Goal: Task Accomplishment & Management: Manage account settings

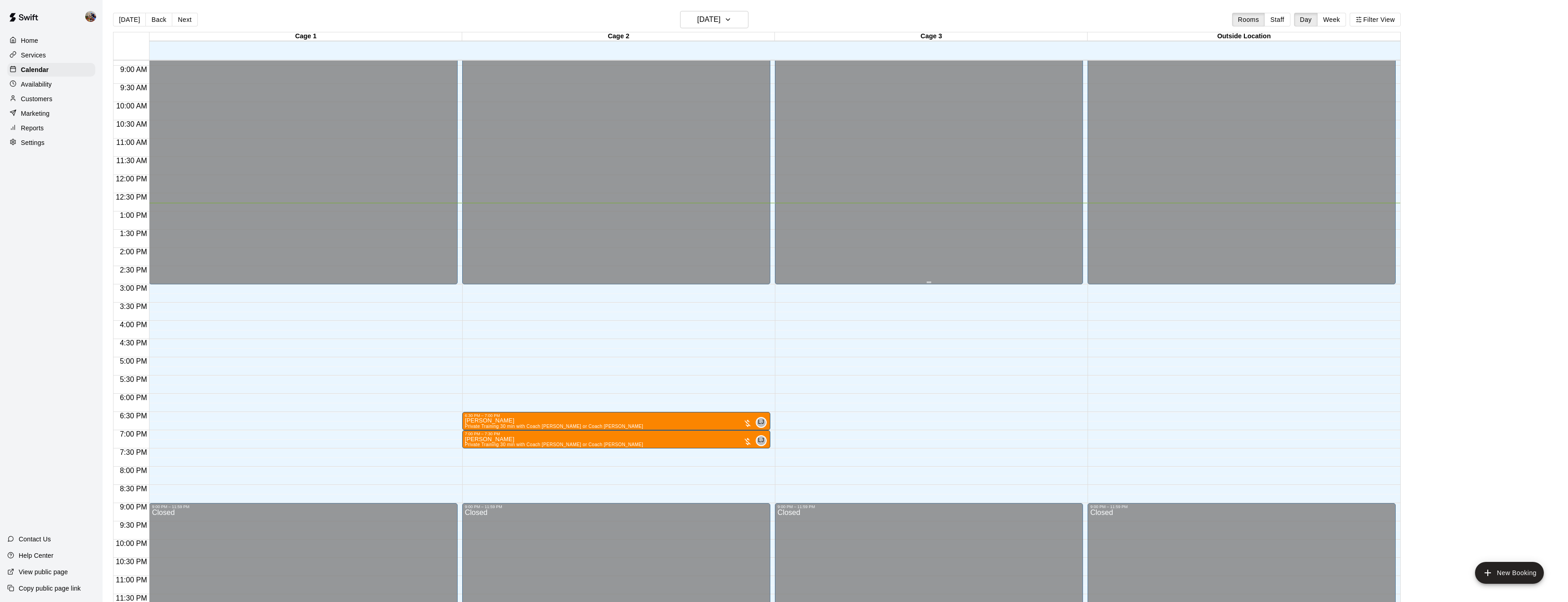
scroll to position [324, 0]
click at [622, 26] on div "Today Back Next Tuesday Aug 19 Rooms Staff Day Week Filter View" at bounding box center [757, 21] width 1287 height 21
click at [622, 23] on button "Week" at bounding box center [1331, 19] width 29 height 13
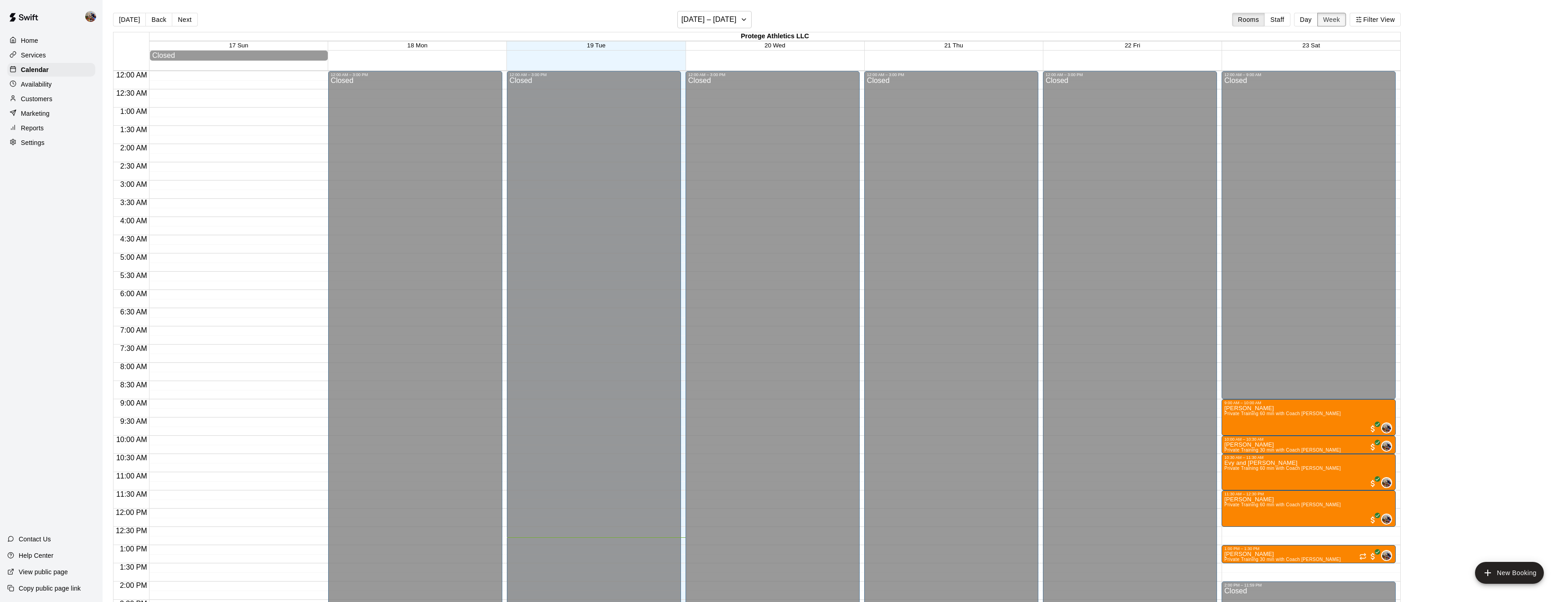
scroll to position [333, 0]
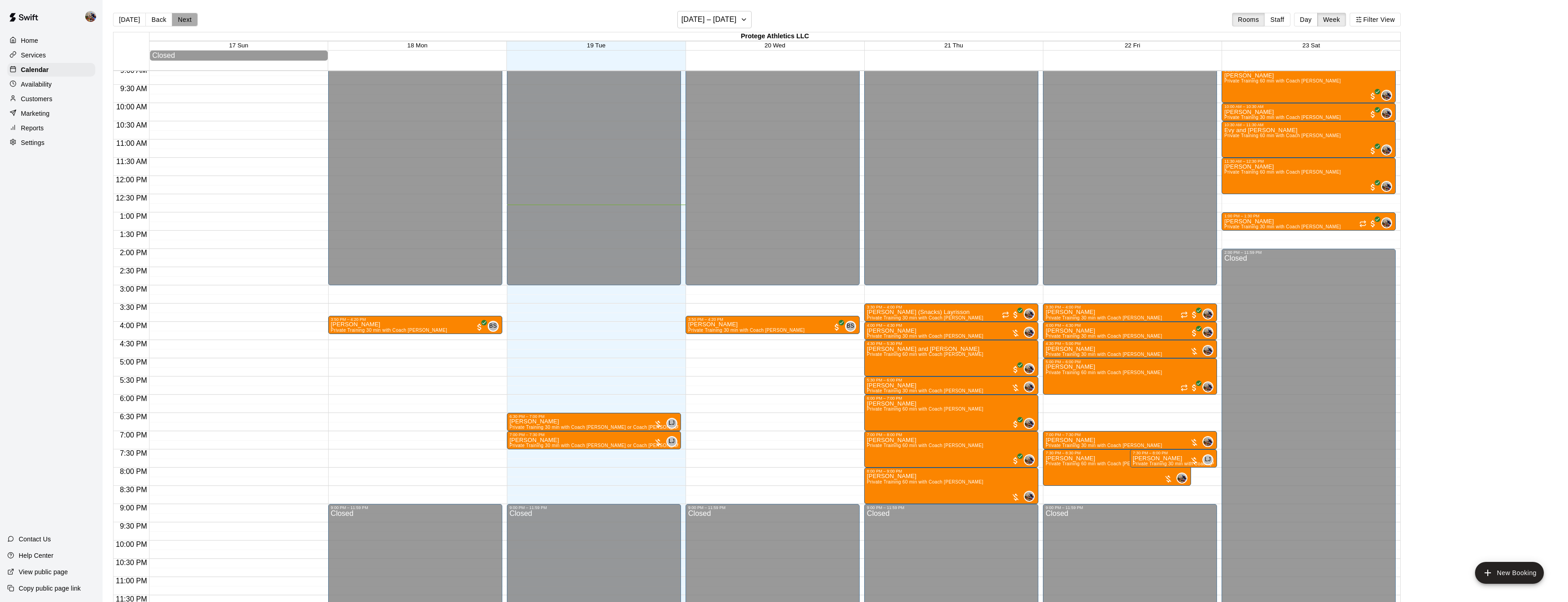
click at [191, 19] on button "Next" at bounding box center [184, 19] width 26 height 13
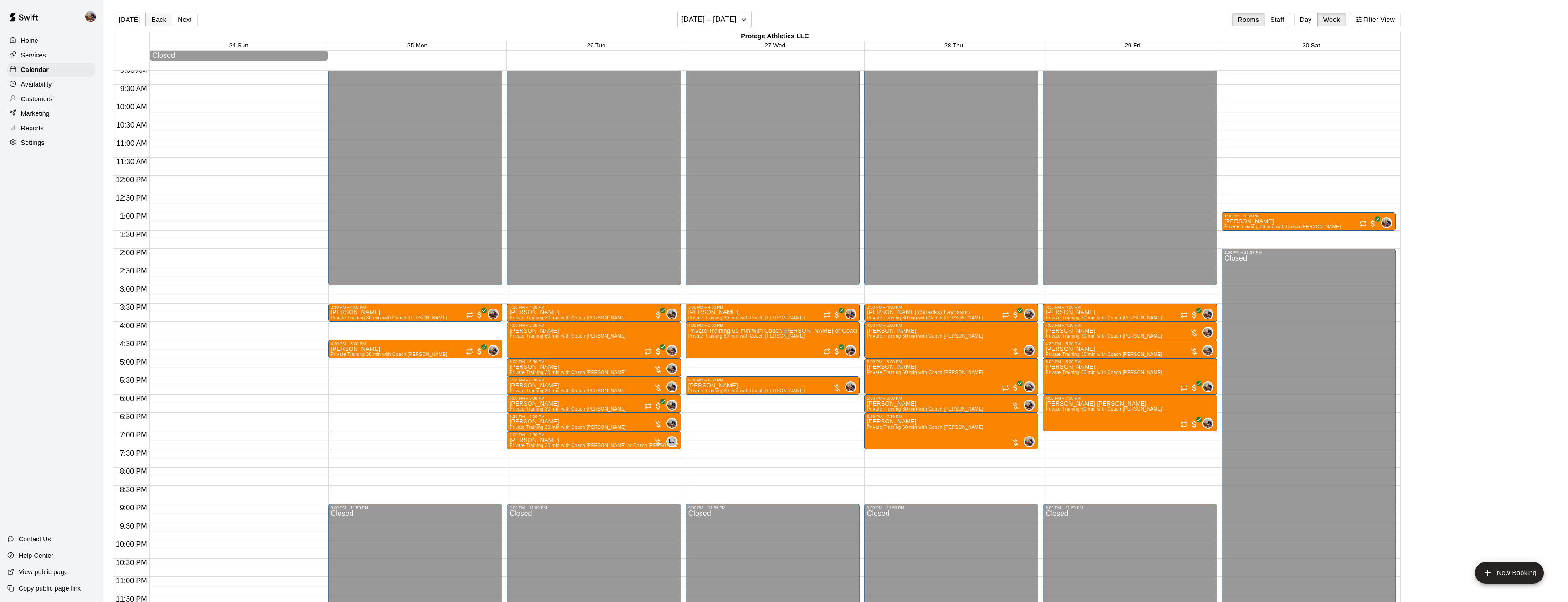
click at [160, 19] on button "Back" at bounding box center [159, 19] width 27 height 13
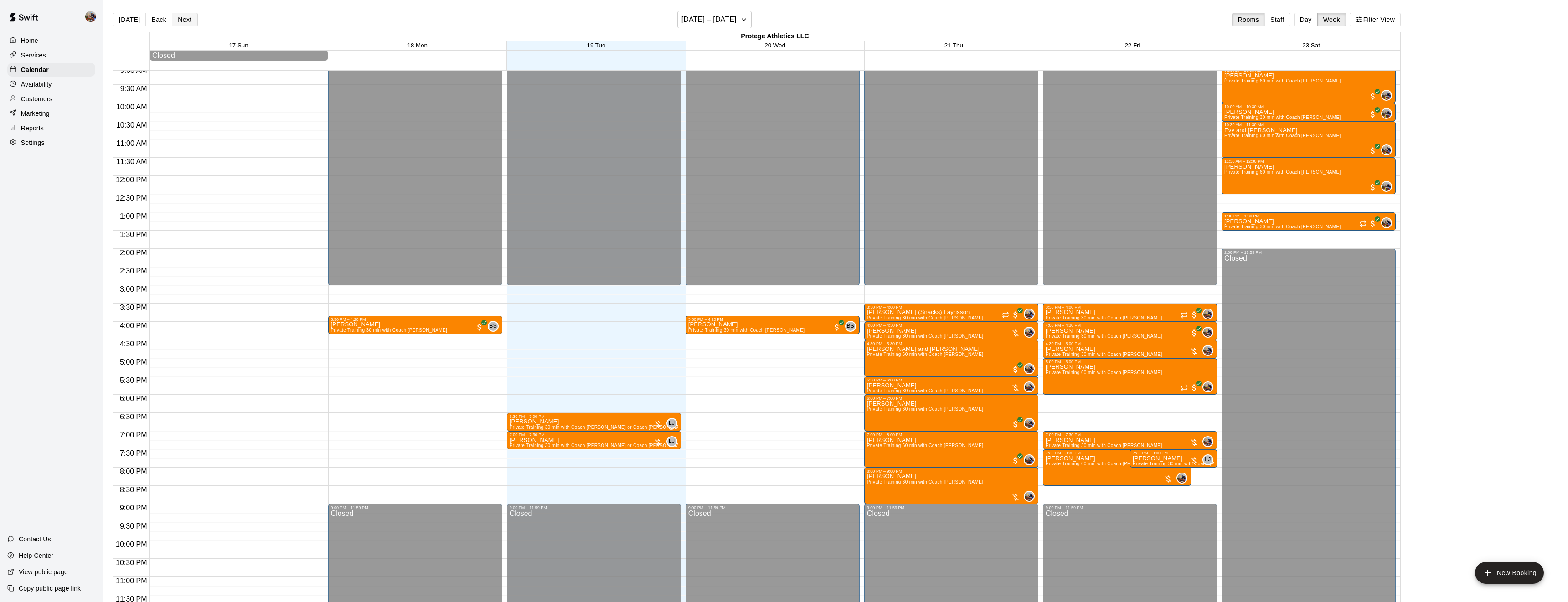
click at [178, 24] on button "Next" at bounding box center [184, 19] width 26 height 13
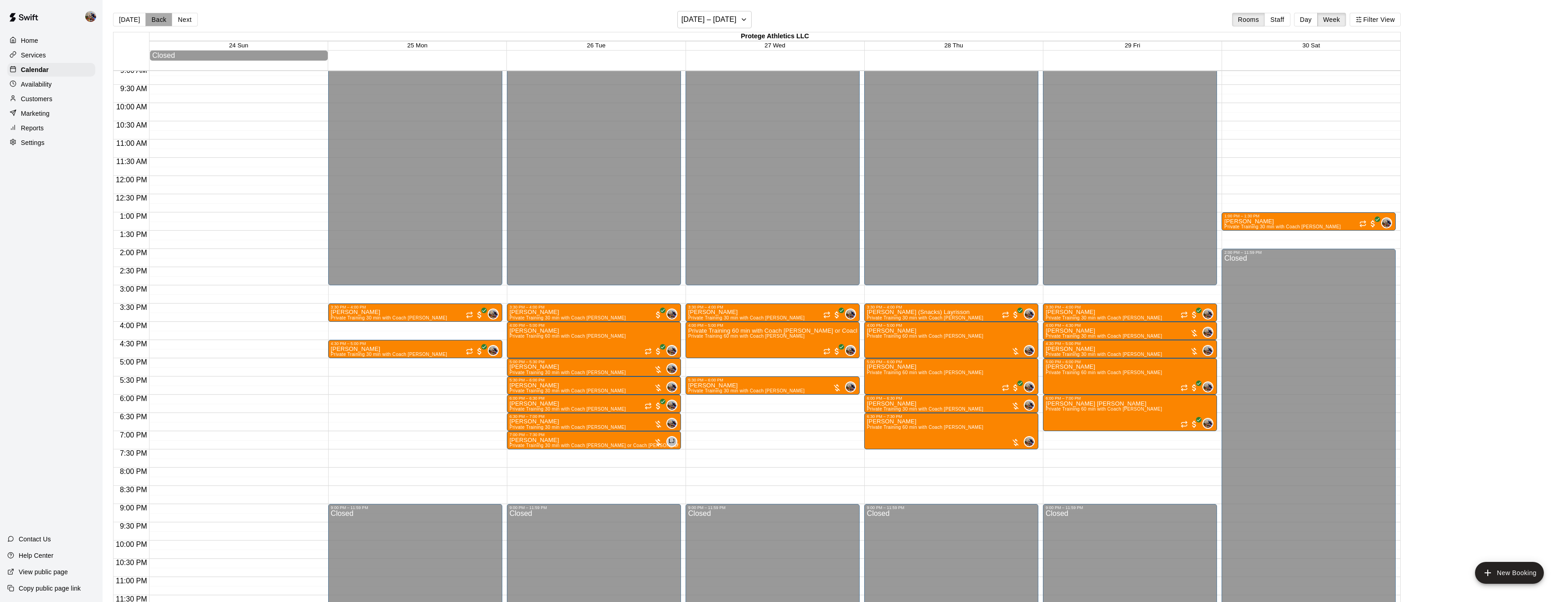
click at [157, 17] on button "Back" at bounding box center [159, 19] width 27 height 13
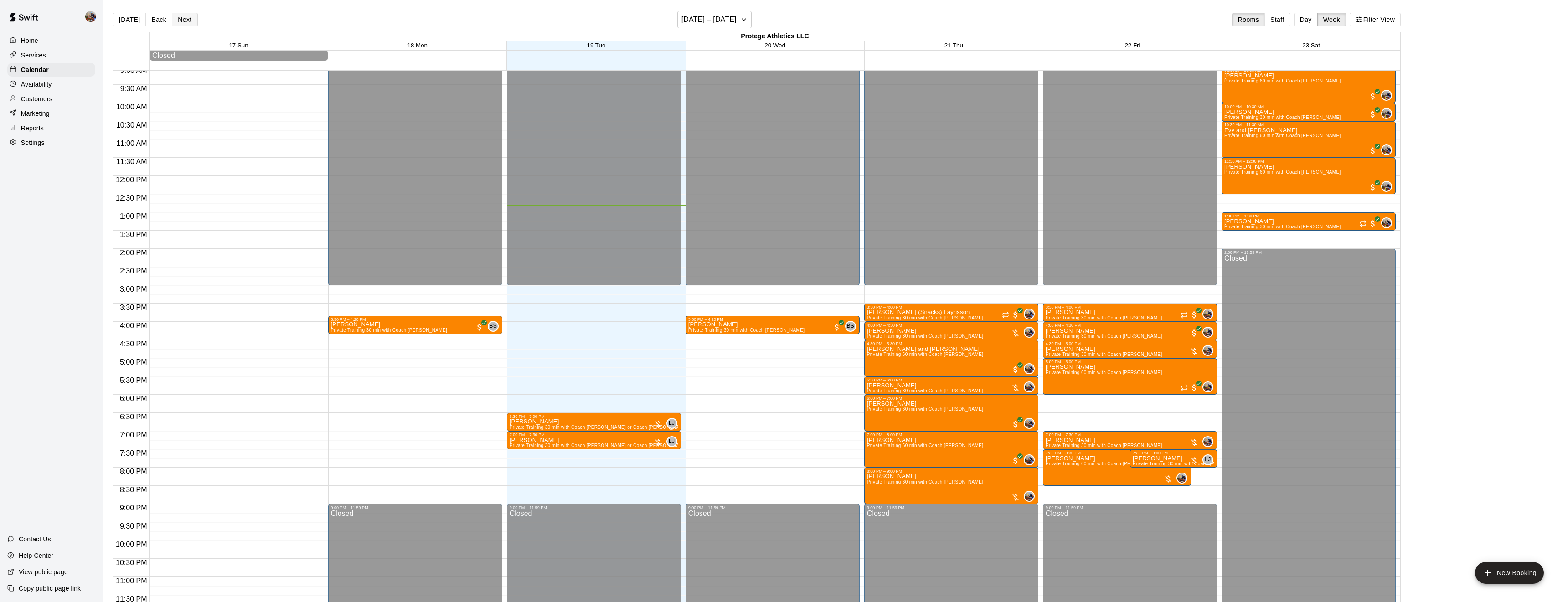
click at [184, 21] on button "Next" at bounding box center [184, 19] width 26 height 13
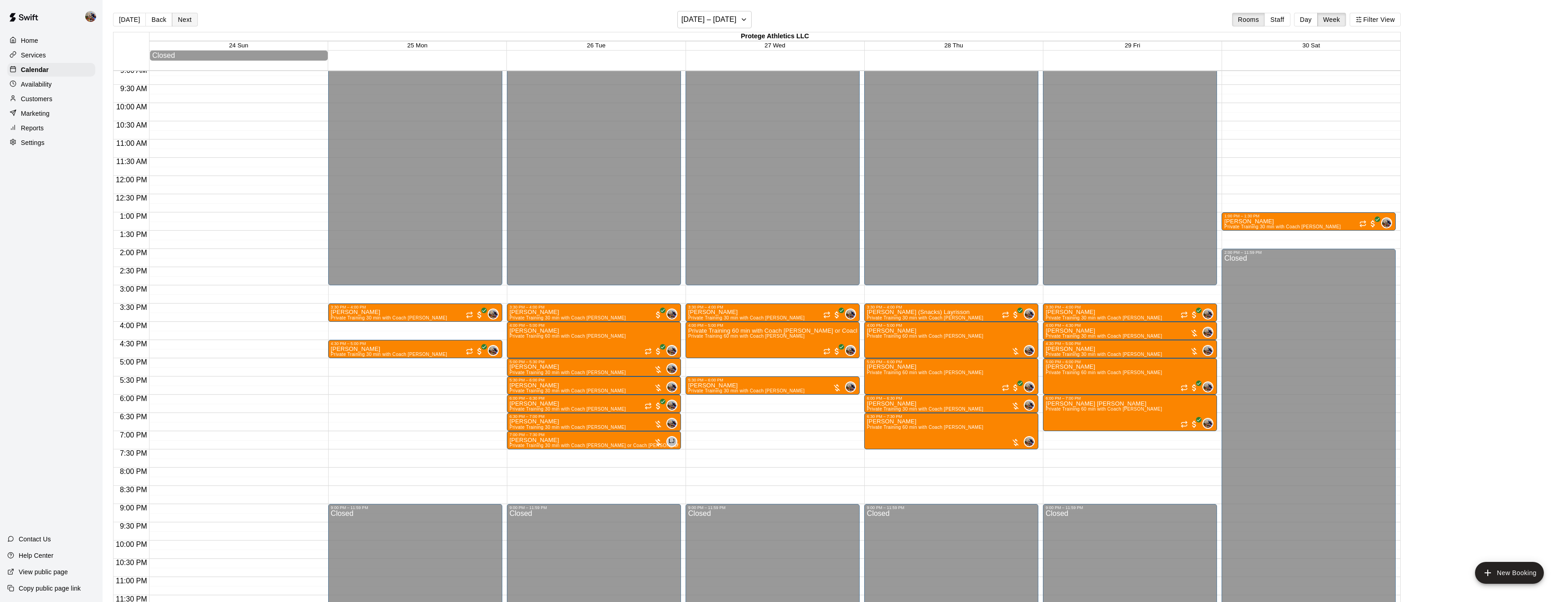
click at [184, 21] on button "Next" at bounding box center [184, 19] width 26 height 13
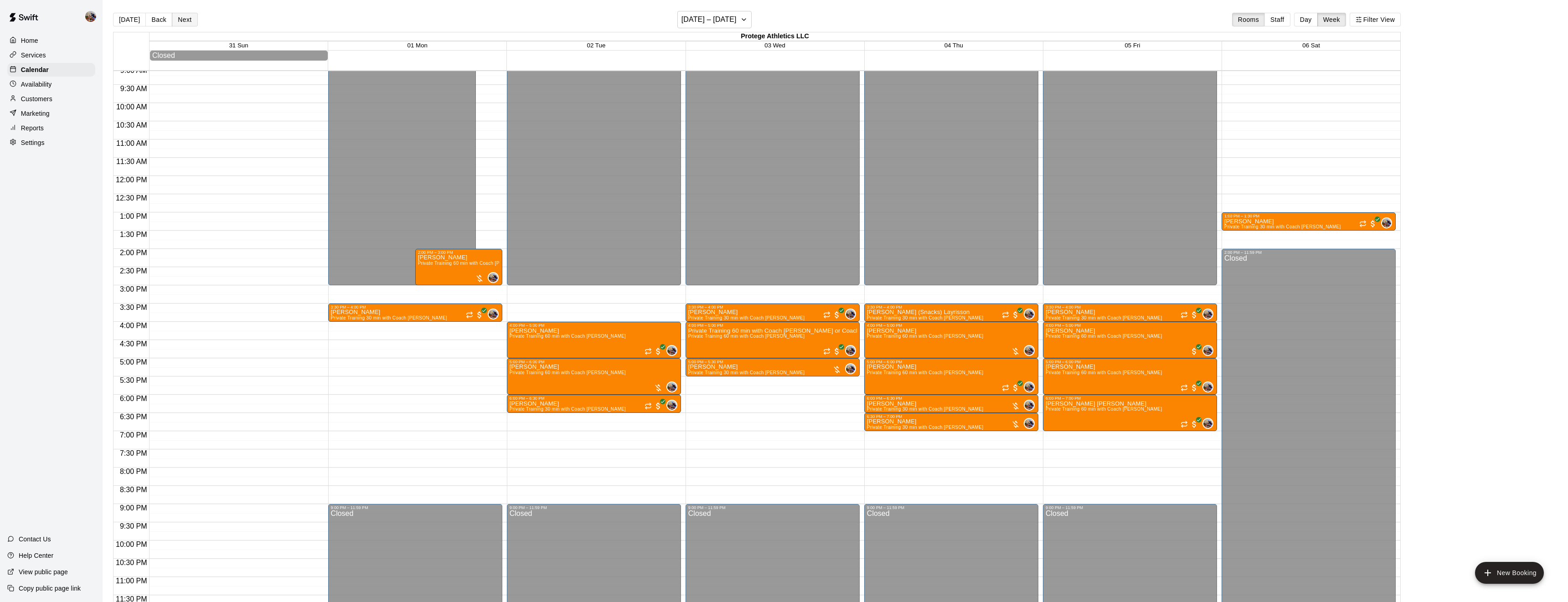
click at [184, 21] on button "Next" at bounding box center [184, 19] width 26 height 13
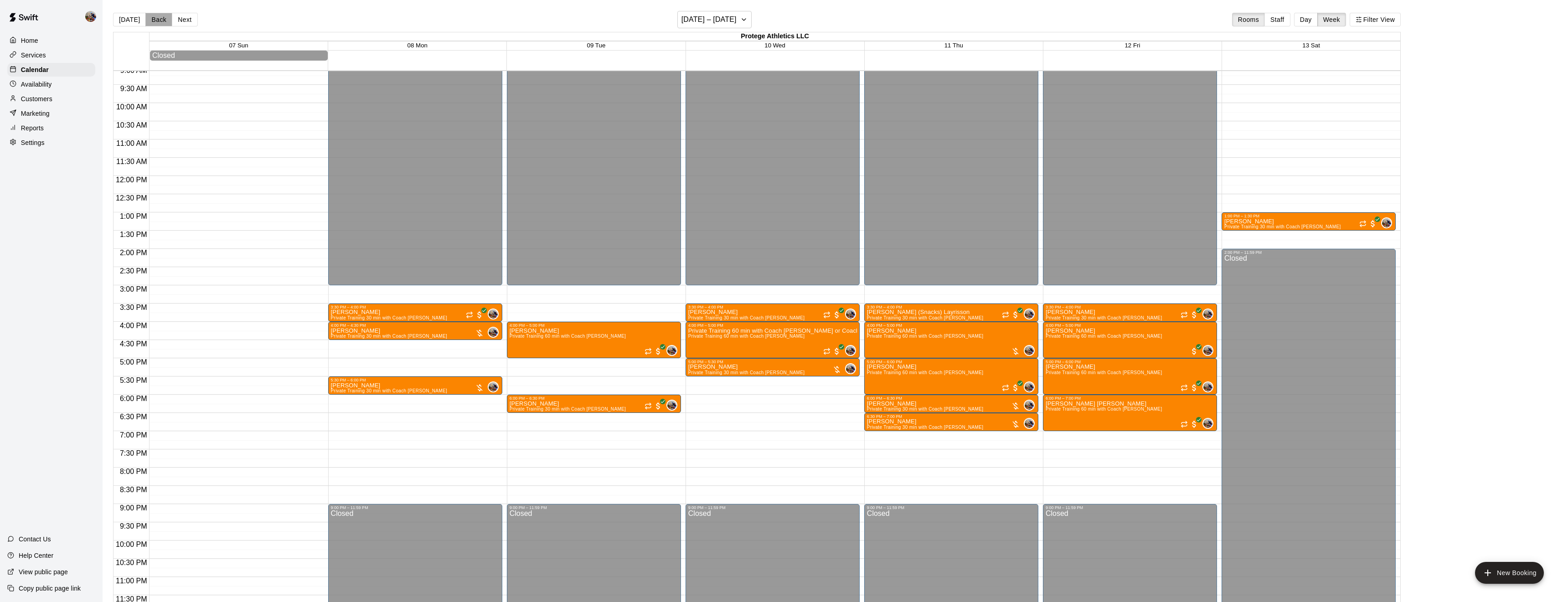
click at [161, 26] on button "Back" at bounding box center [159, 19] width 27 height 13
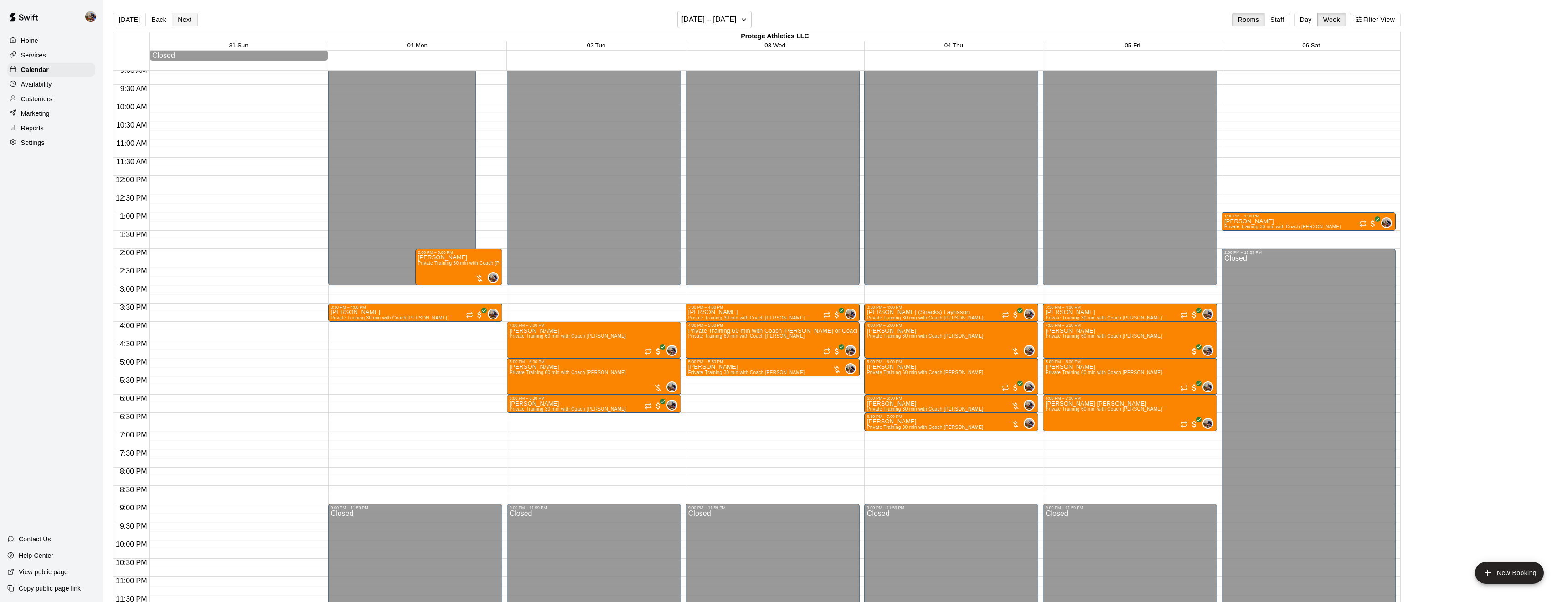
click at [186, 21] on button "Next" at bounding box center [184, 19] width 26 height 13
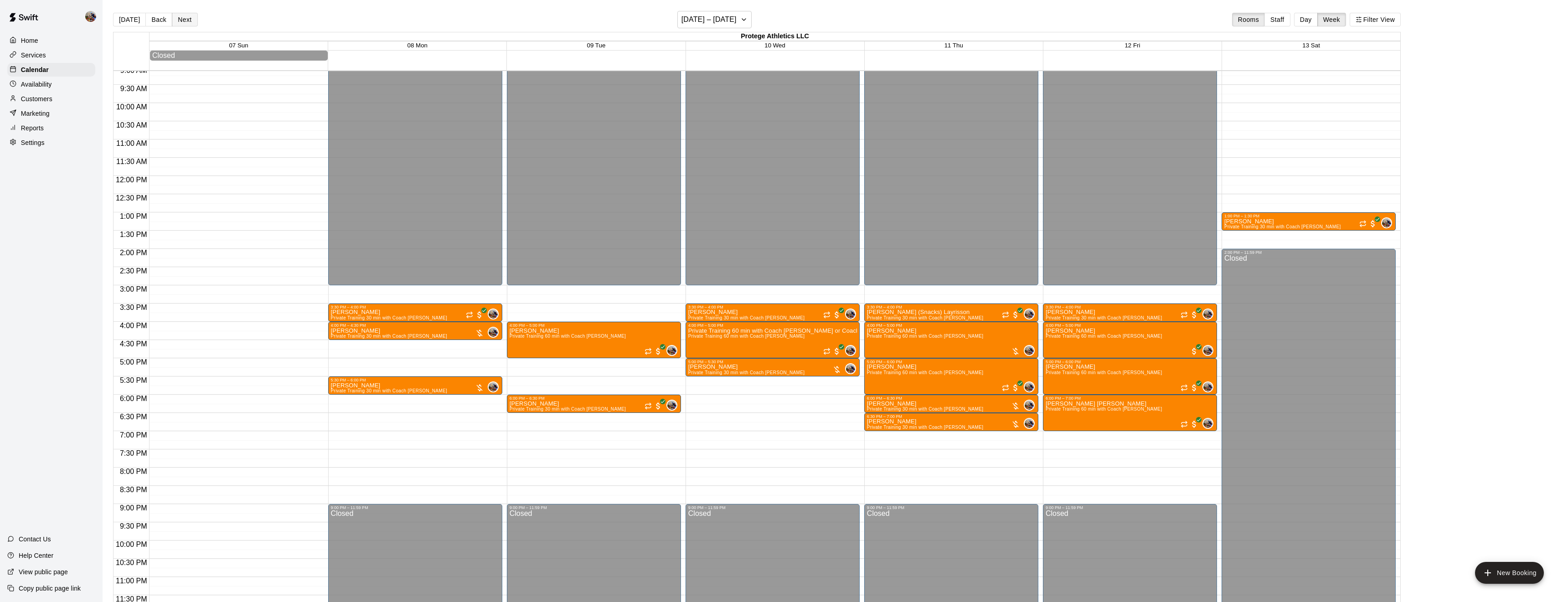
click at [186, 21] on button "Next" at bounding box center [184, 19] width 26 height 13
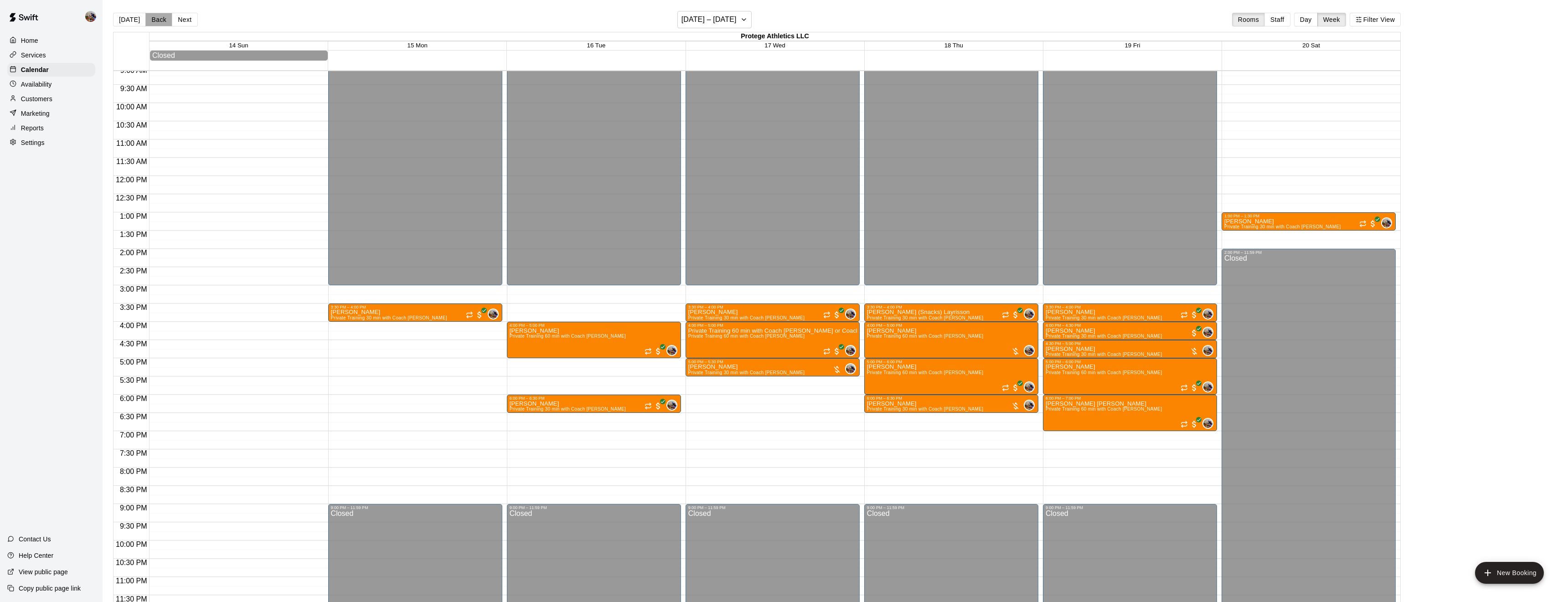
click at [151, 21] on button "Back" at bounding box center [159, 19] width 27 height 13
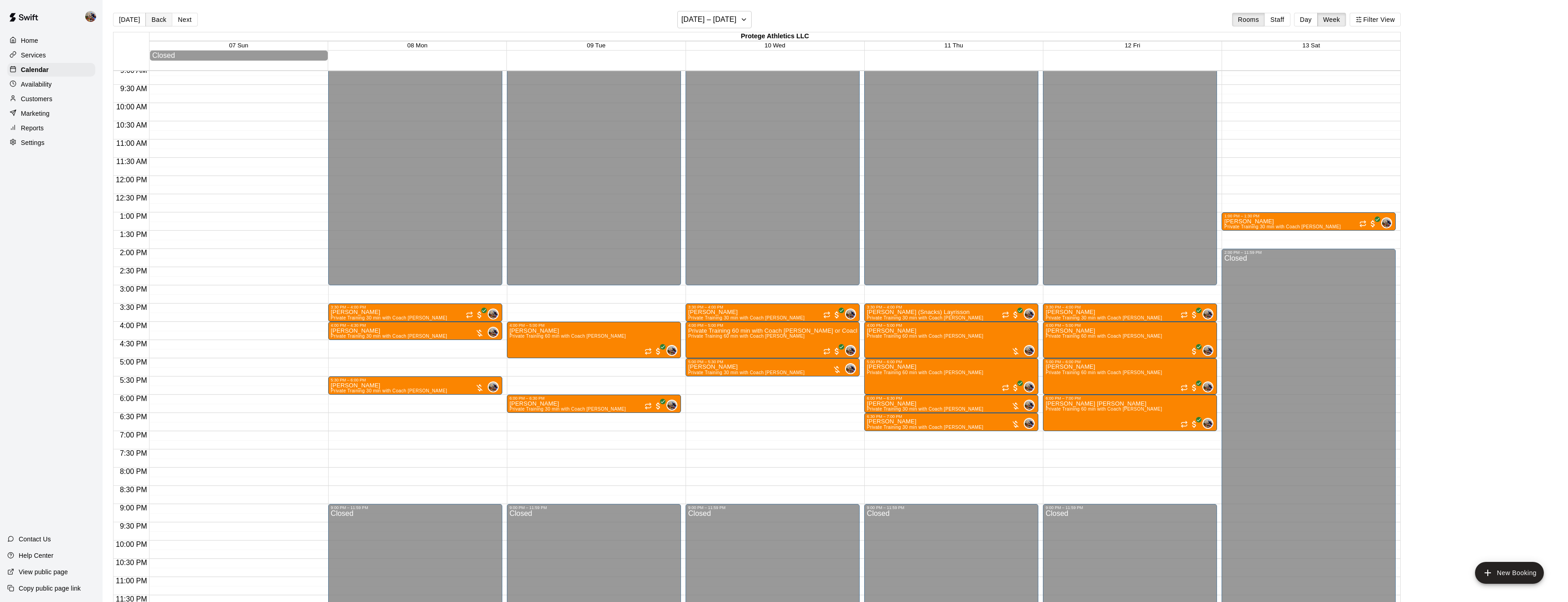
click at [151, 21] on button "Back" at bounding box center [159, 19] width 27 height 13
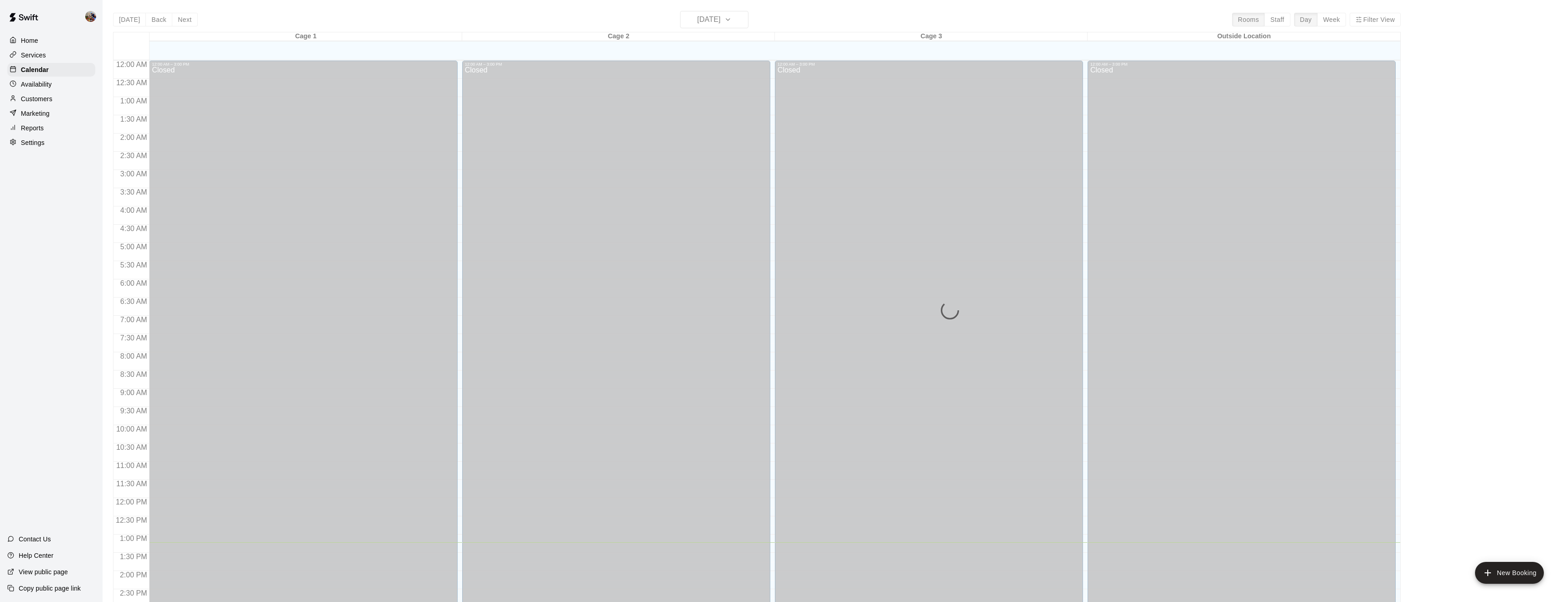
scroll to position [296, 0]
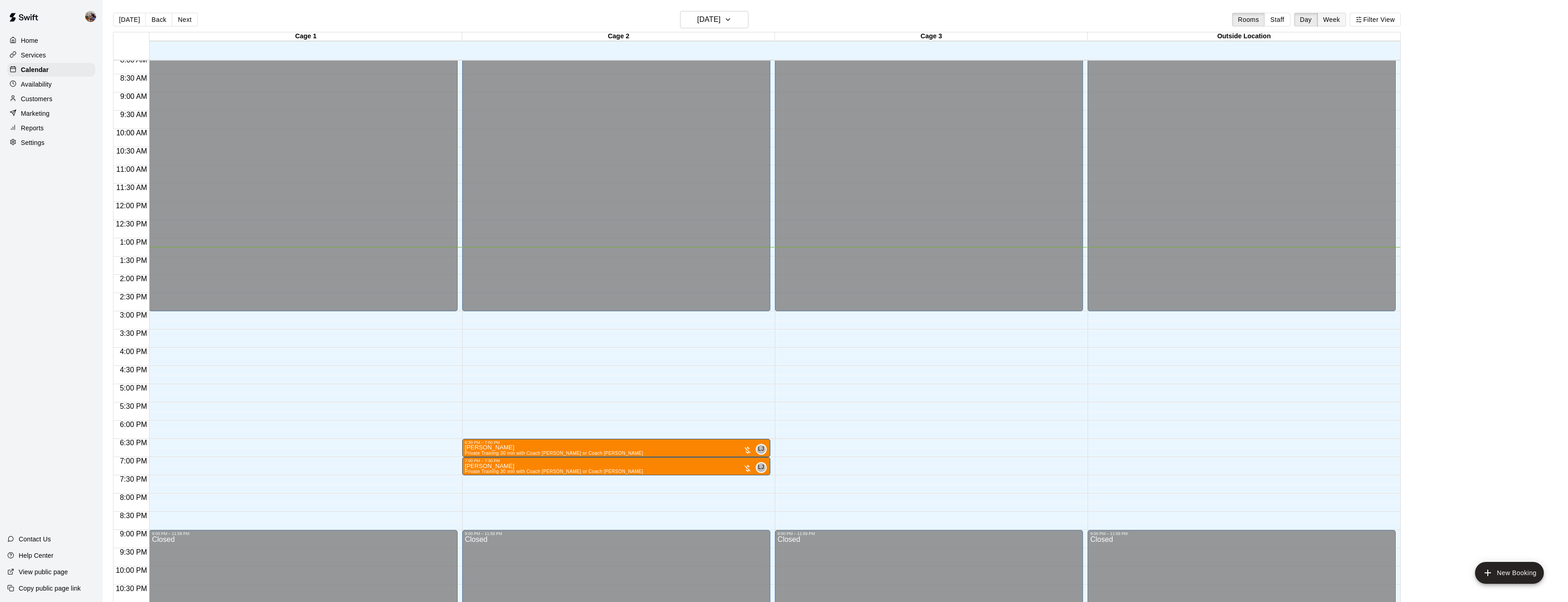
click at [1332, 24] on button "Week" at bounding box center [1331, 19] width 29 height 13
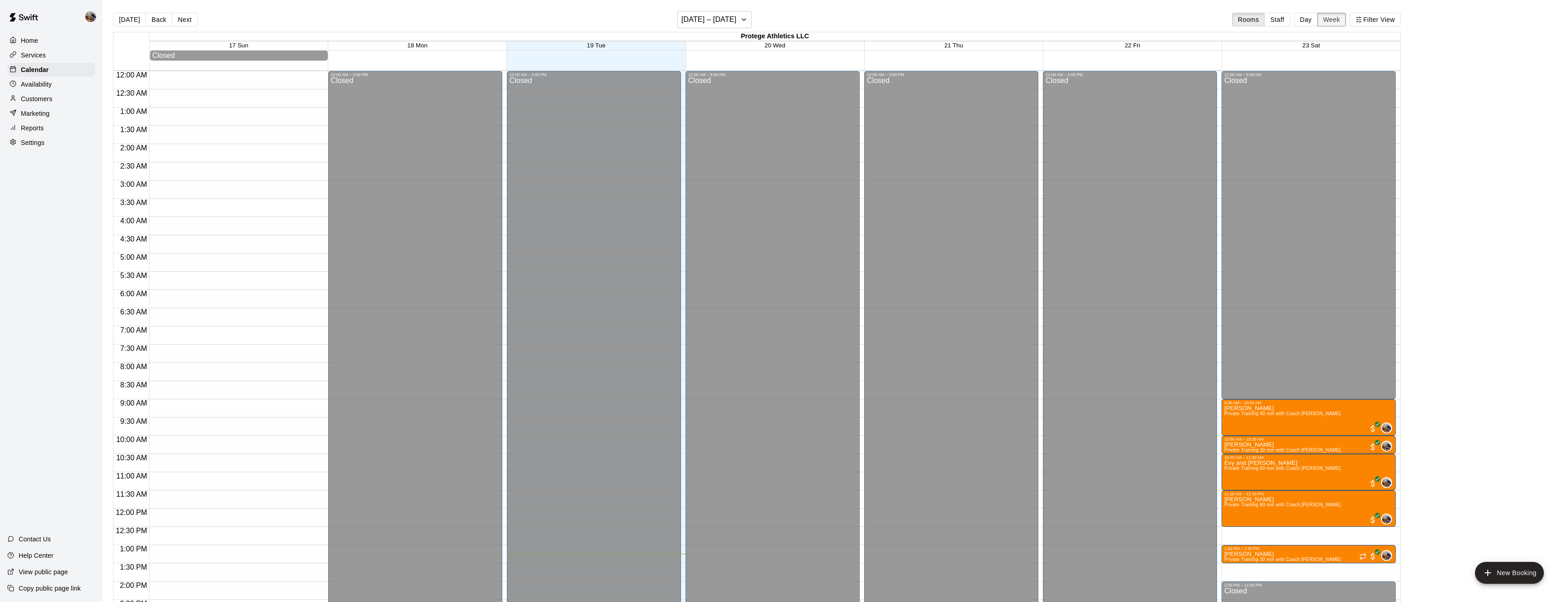
scroll to position [333, 0]
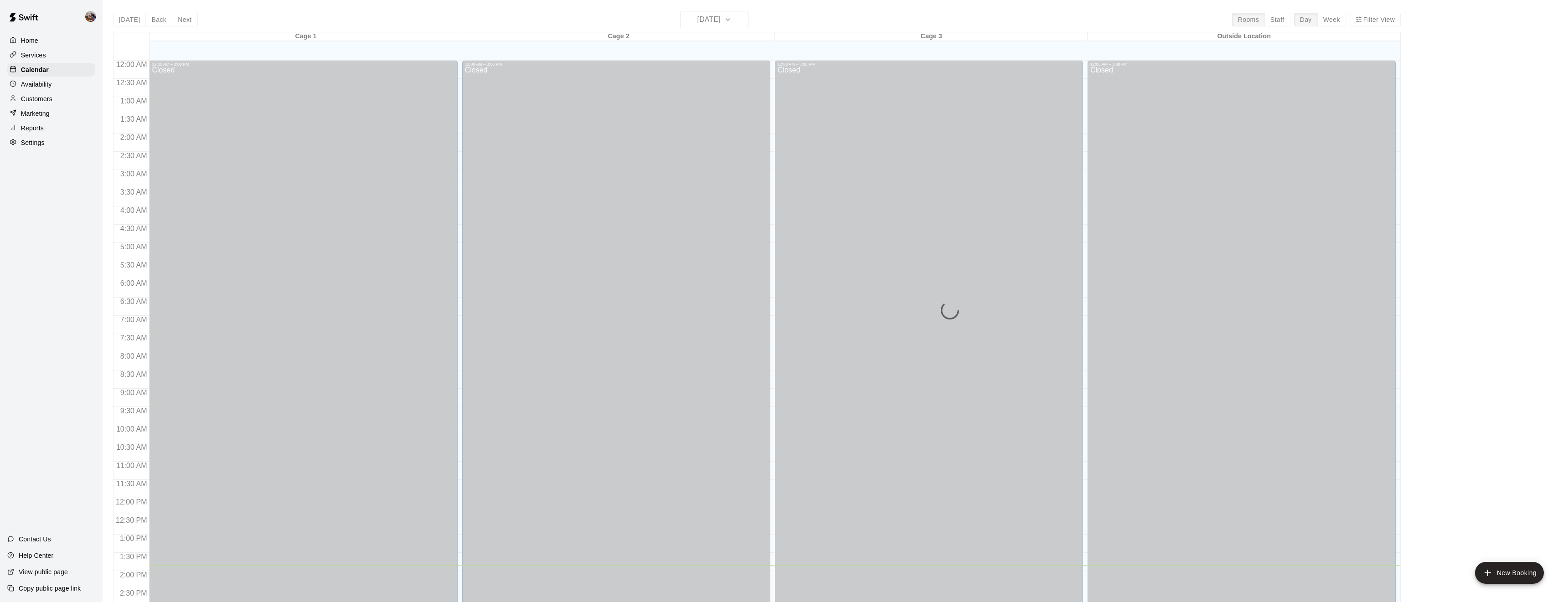
scroll to position [296, 0]
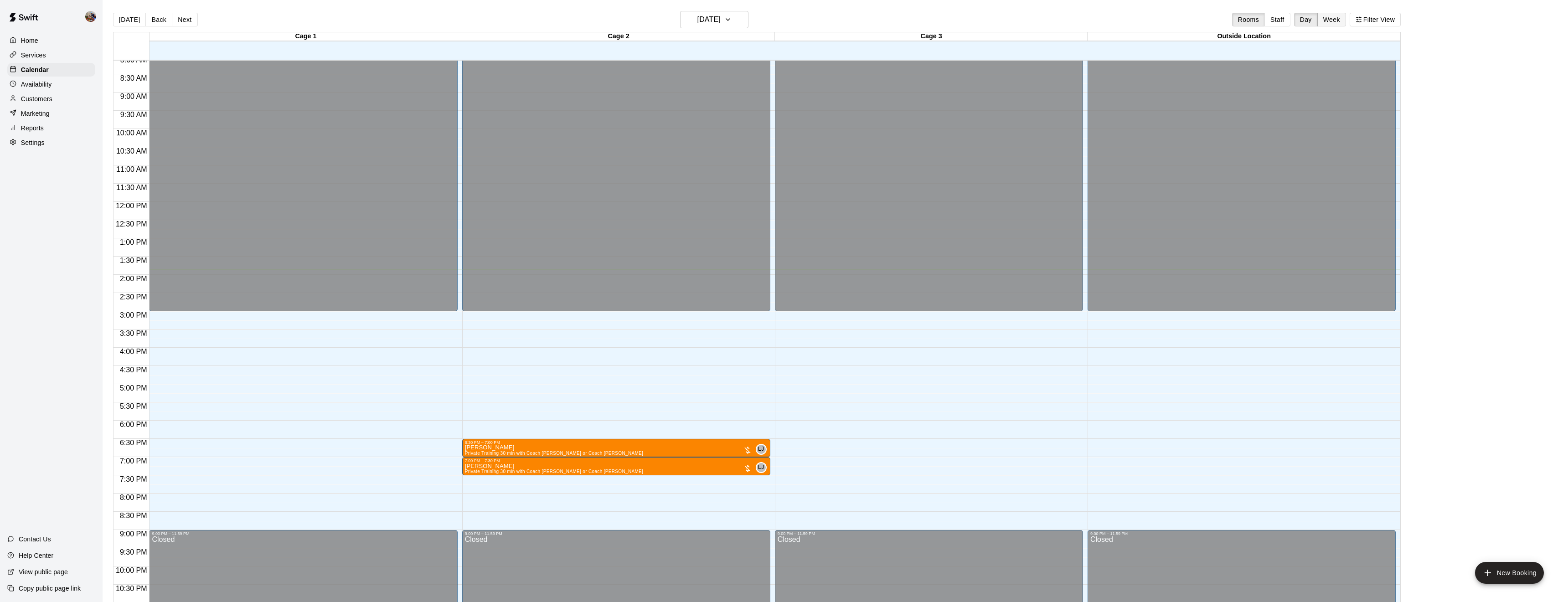
click at [1326, 23] on button "Week" at bounding box center [1331, 19] width 29 height 13
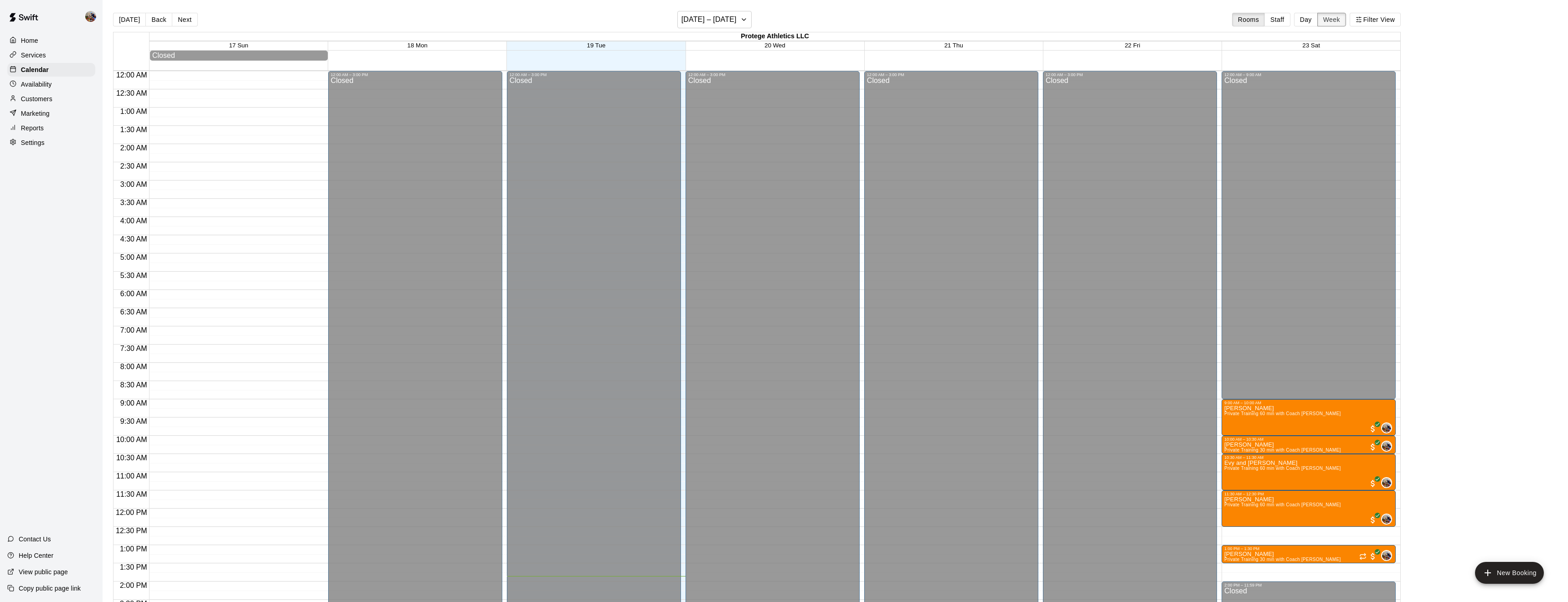
scroll to position [333, 0]
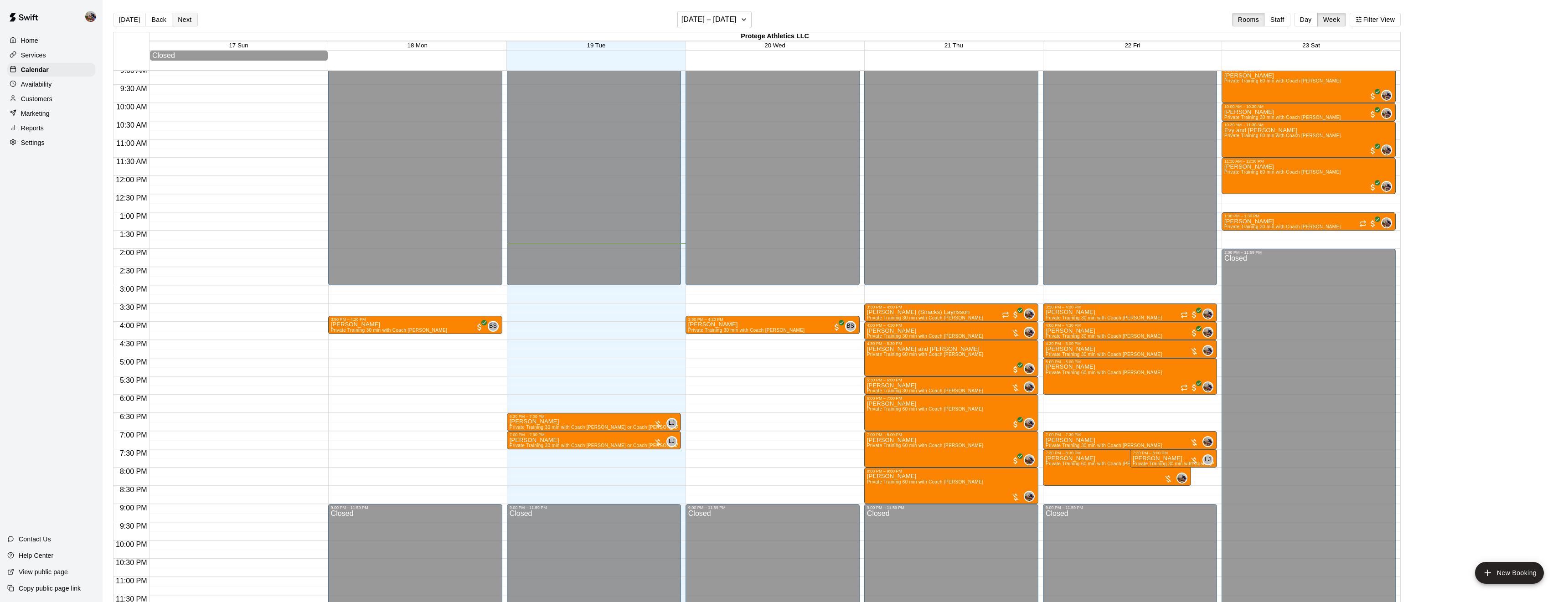
click at [187, 19] on button "Next" at bounding box center [184, 19] width 26 height 13
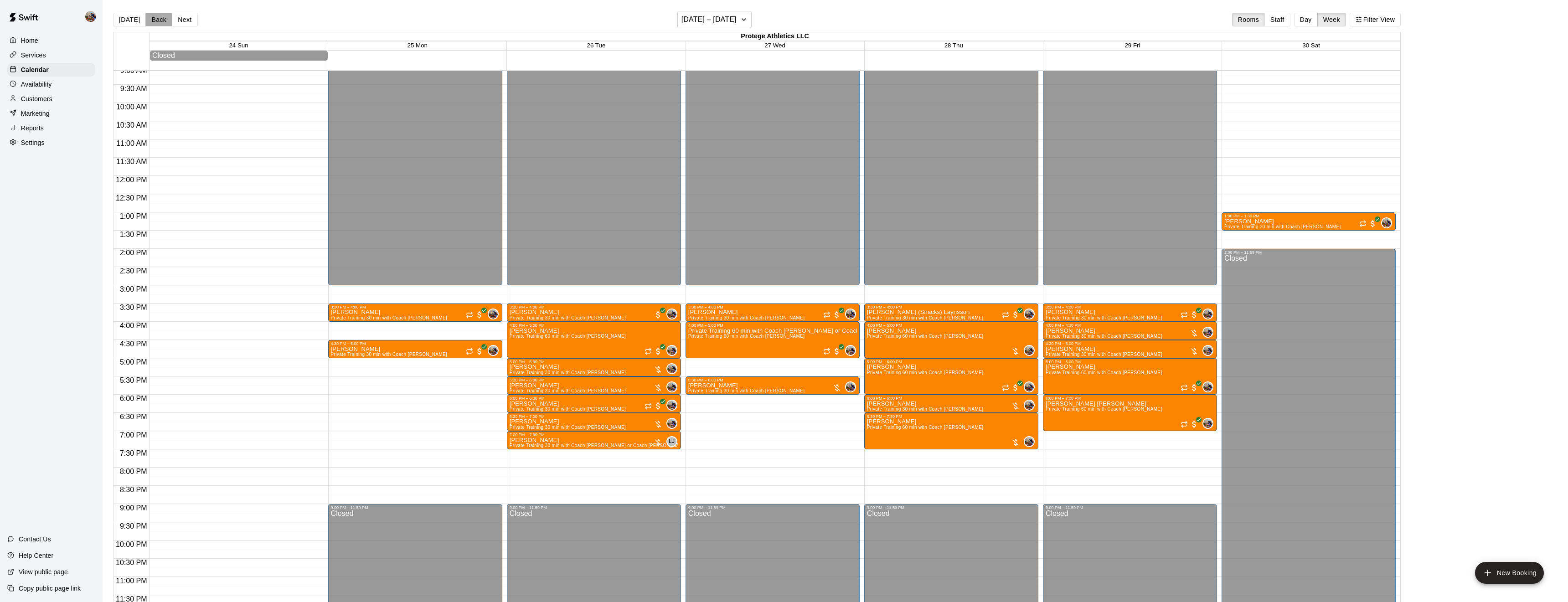
click at [161, 21] on button "Back" at bounding box center [159, 19] width 27 height 13
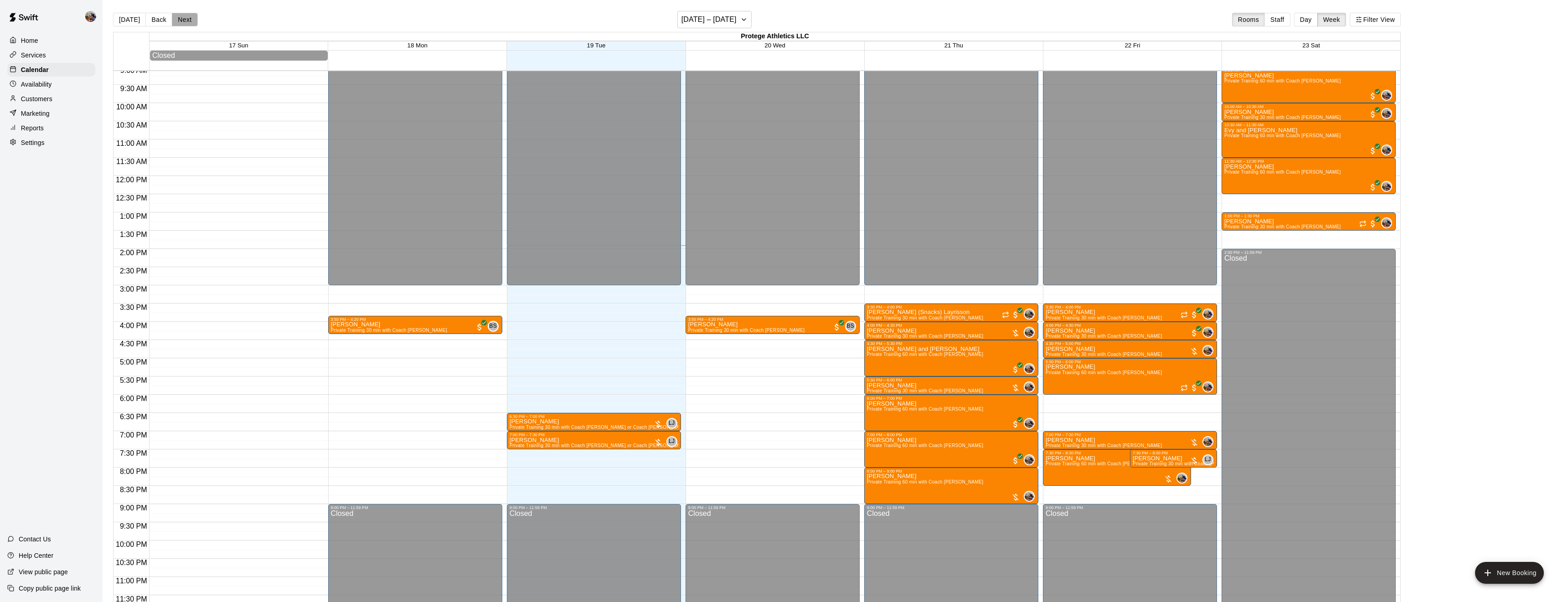
click at [189, 22] on button "Next" at bounding box center [184, 19] width 26 height 13
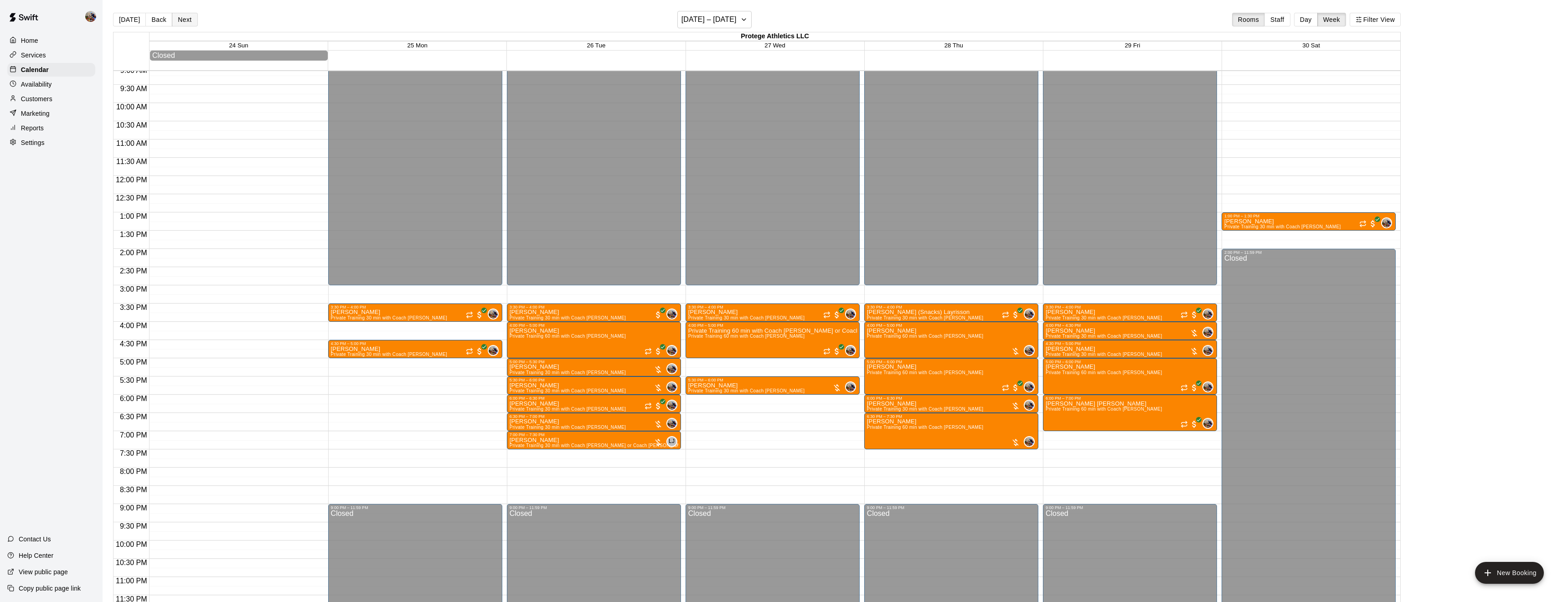
click at [189, 22] on button "Next" at bounding box center [184, 19] width 26 height 13
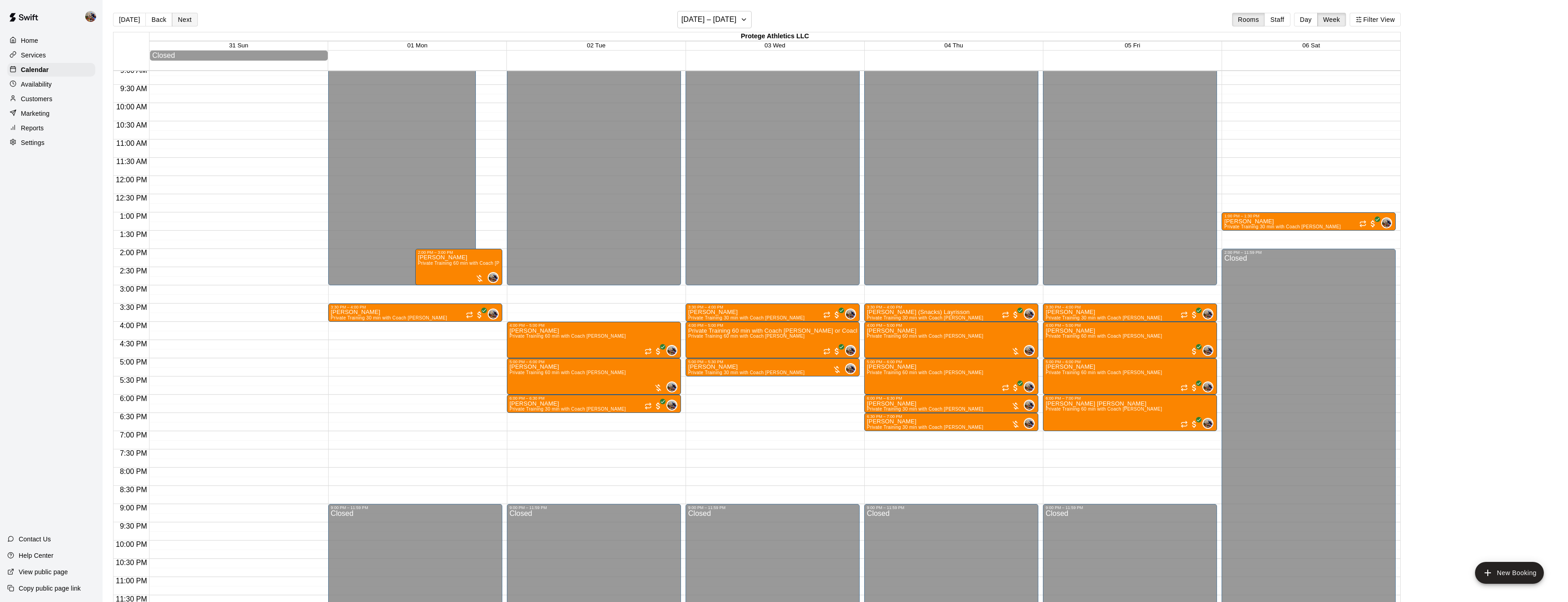
click at [189, 22] on button "Next" at bounding box center [184, 19] width 26 height 13
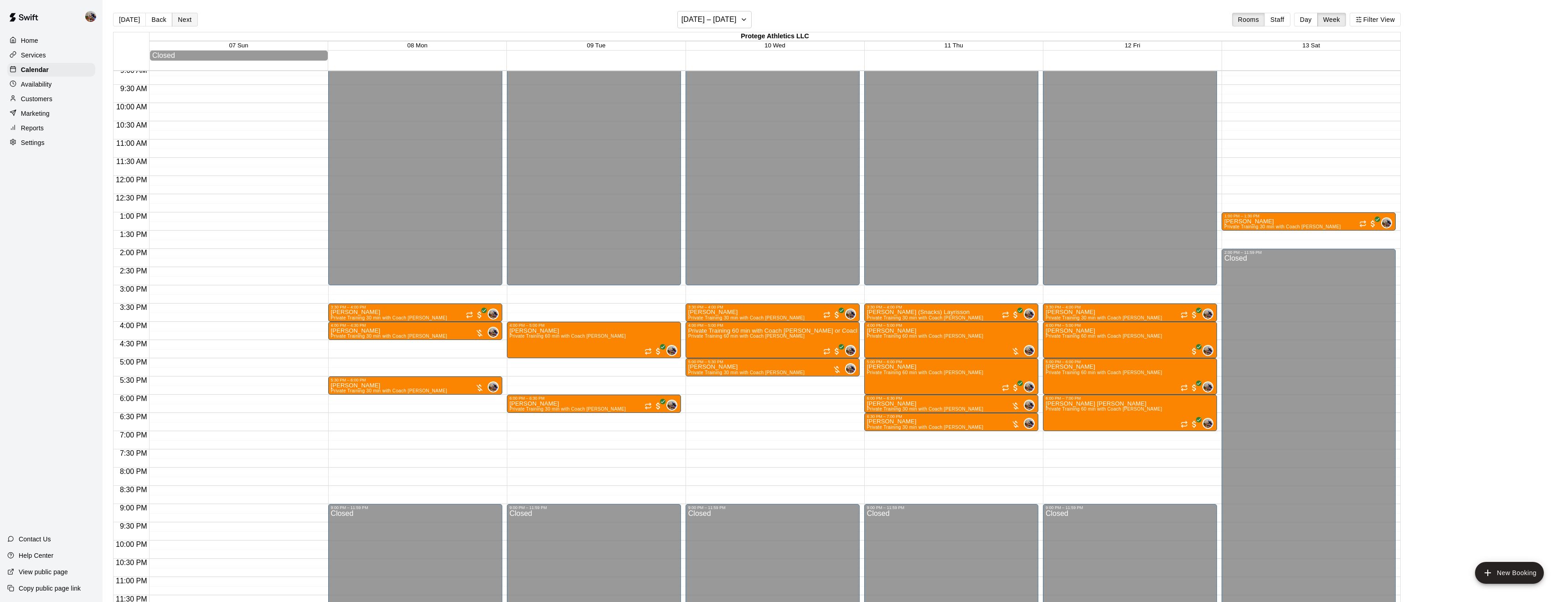
click at [189, 22] on button "Next" at bounding box center [184, 19] width 26 height 13
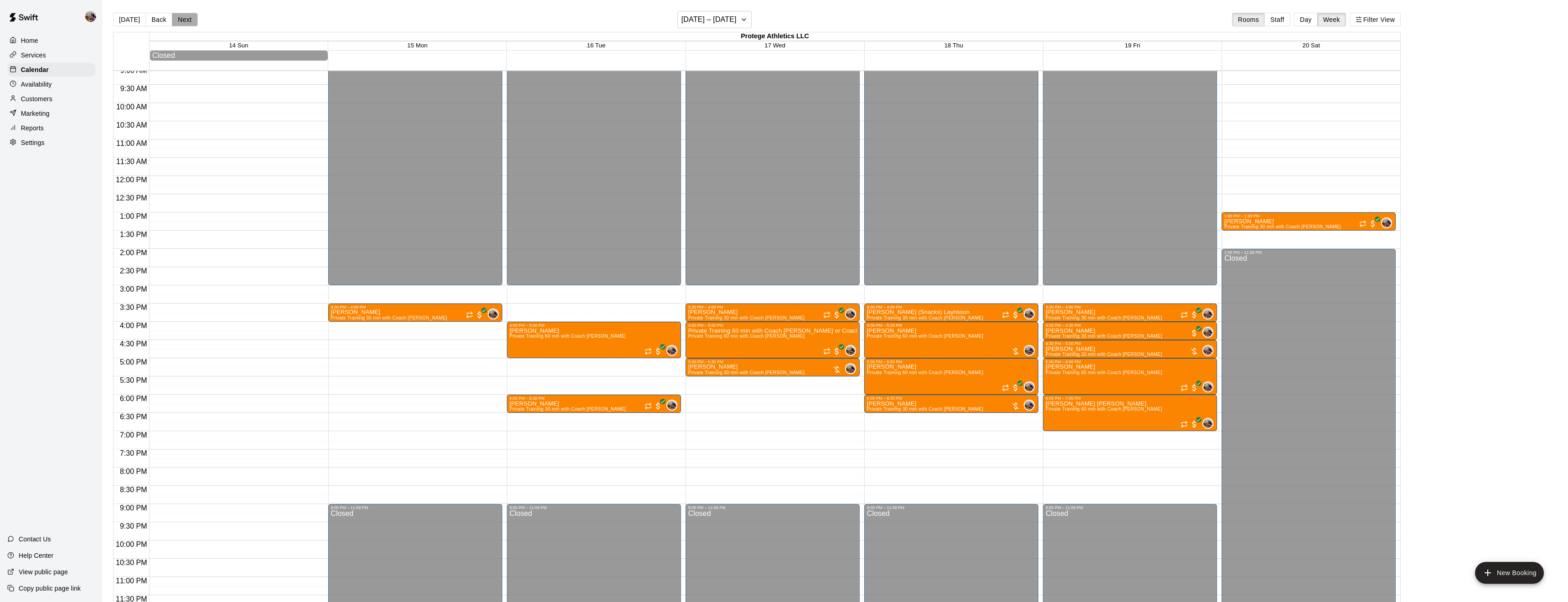
click at [189, 22] on button "Next" at bounding box center [184, 19] width 26 height 13
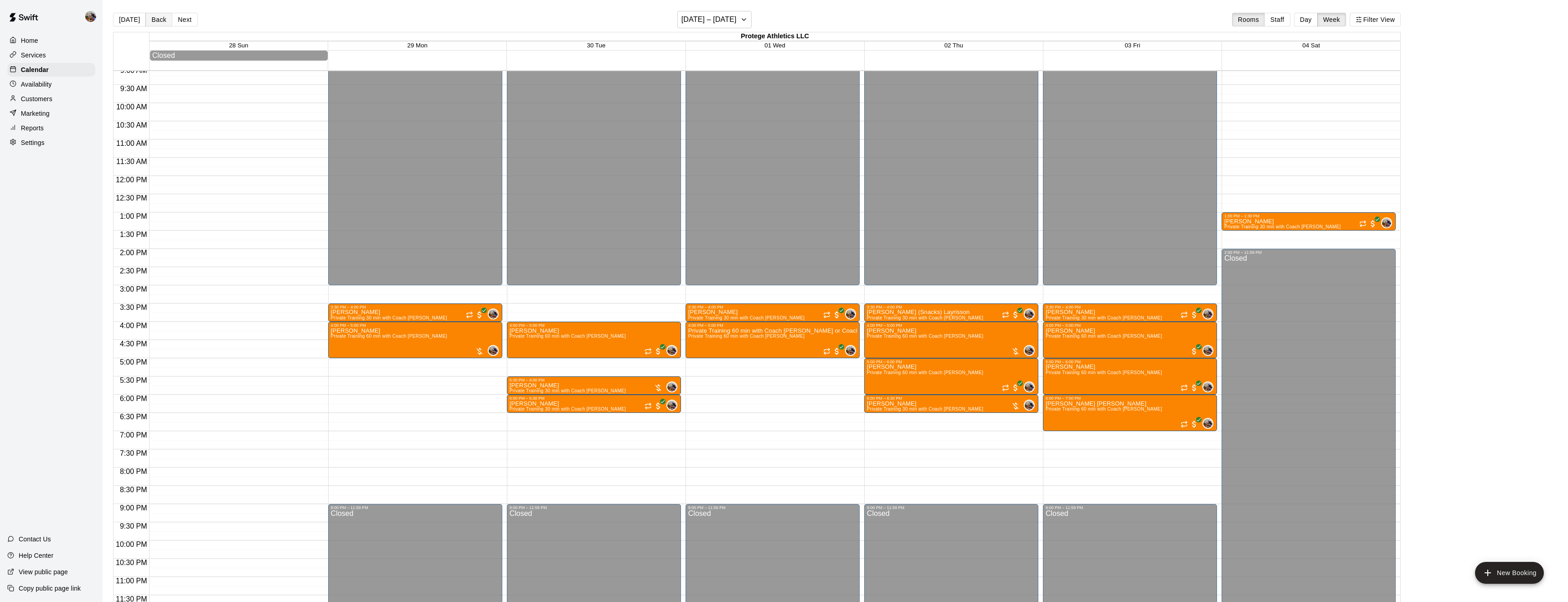
click at [163, 21] on button "Back" at bounding box center [159, 19] width 27 height 13
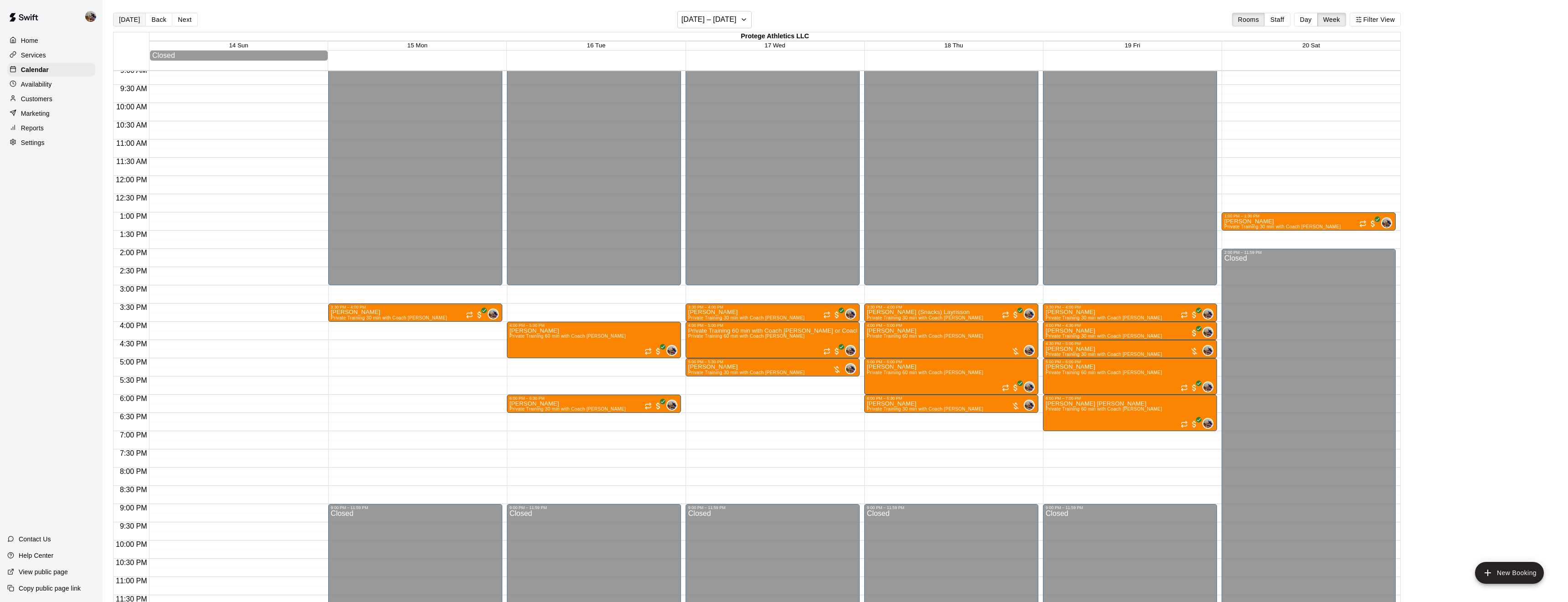
click at [130, 21] on button "[DATE]" at bounding box center [130, 19] width 33 height 13
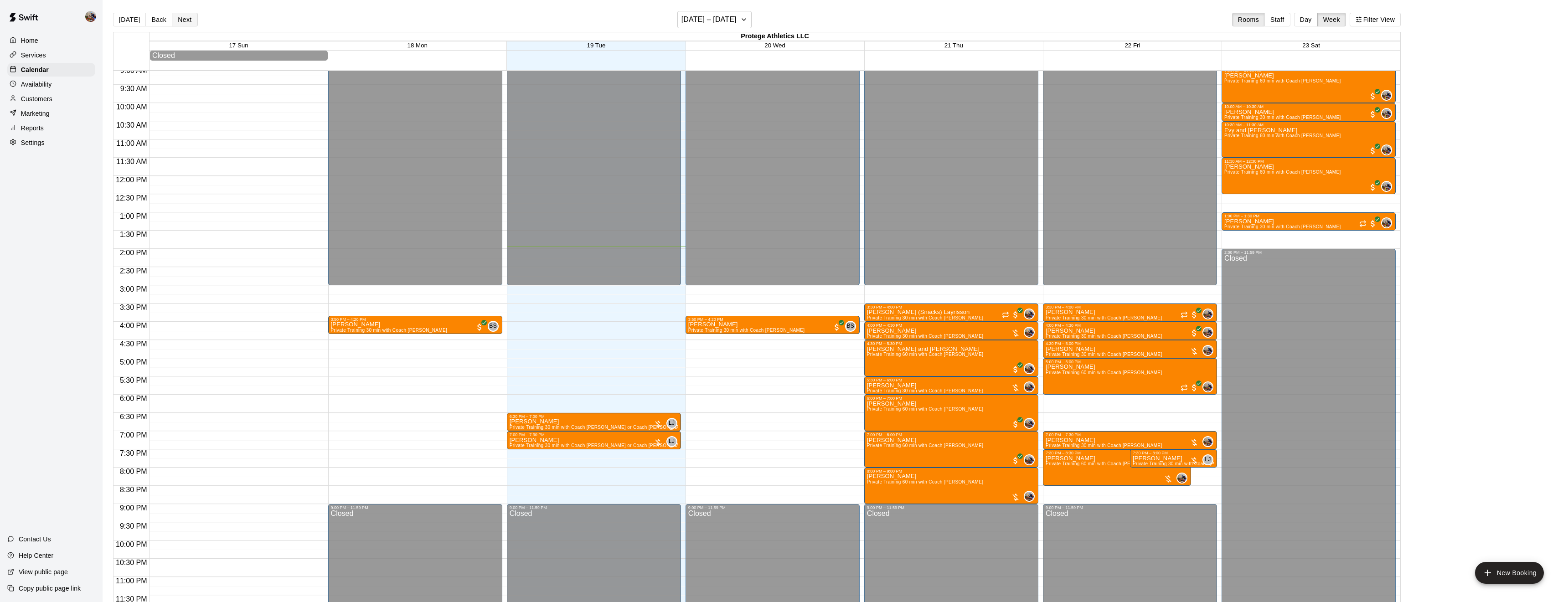
click at [183, 15] on button "Next" at bounding box center [184, 19] width 26 height 13
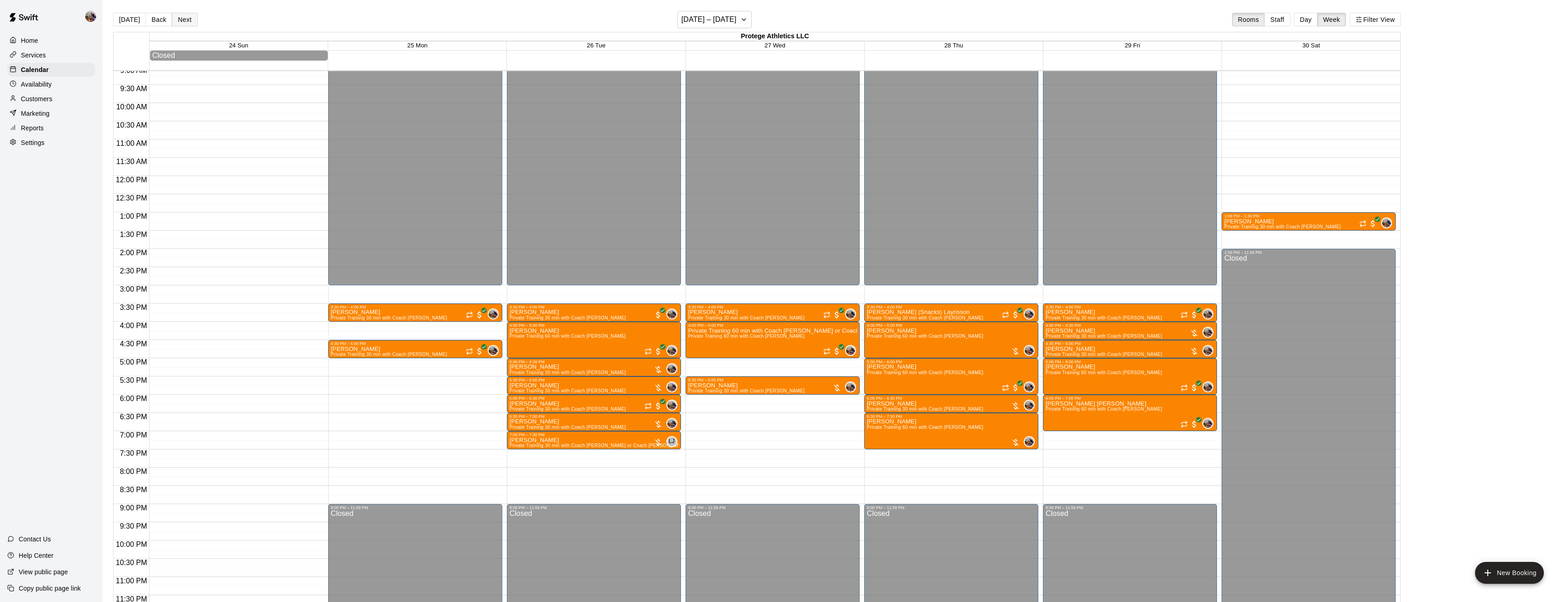
click at [183, 15] on button "Next" at bounding box center [184, 19] width 26 height 13
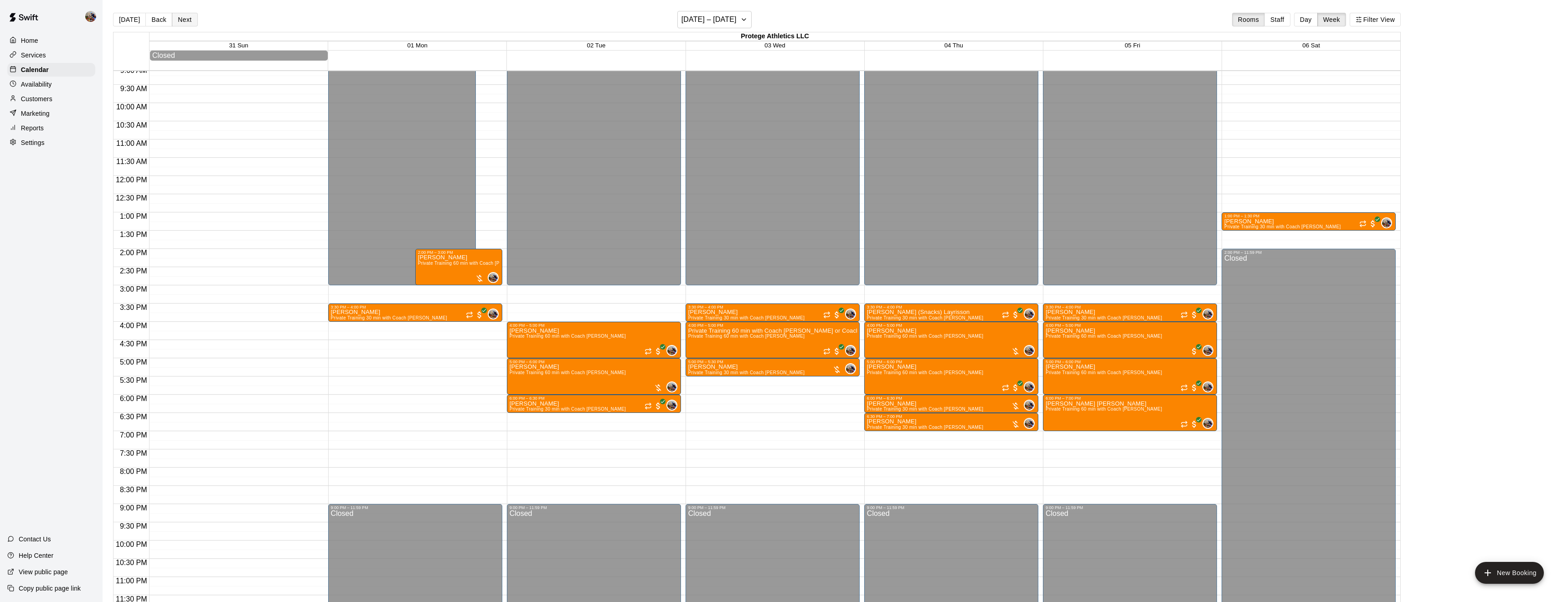
click at [183, 15] on button "Next" at bounding box center [184, 19] width 26 height 13
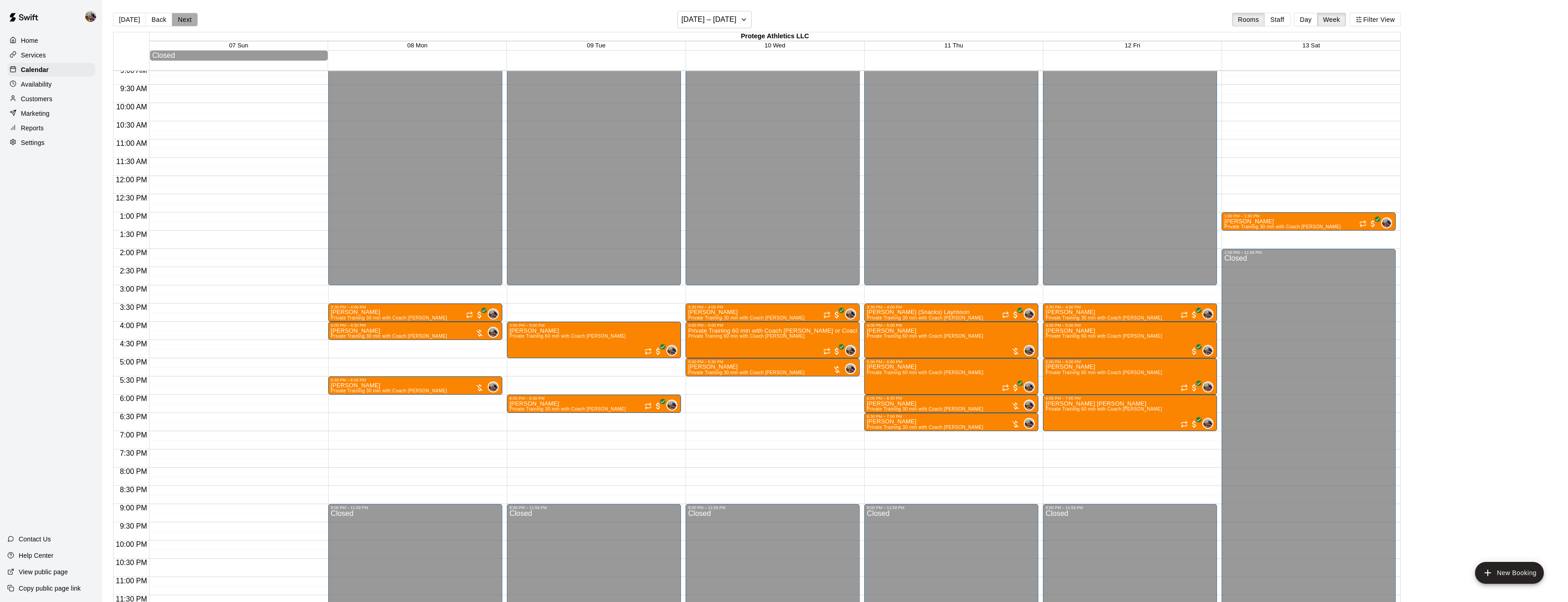
click at [183, 15] on button "Next" at bounding box center [184, 19] width 26 height 13
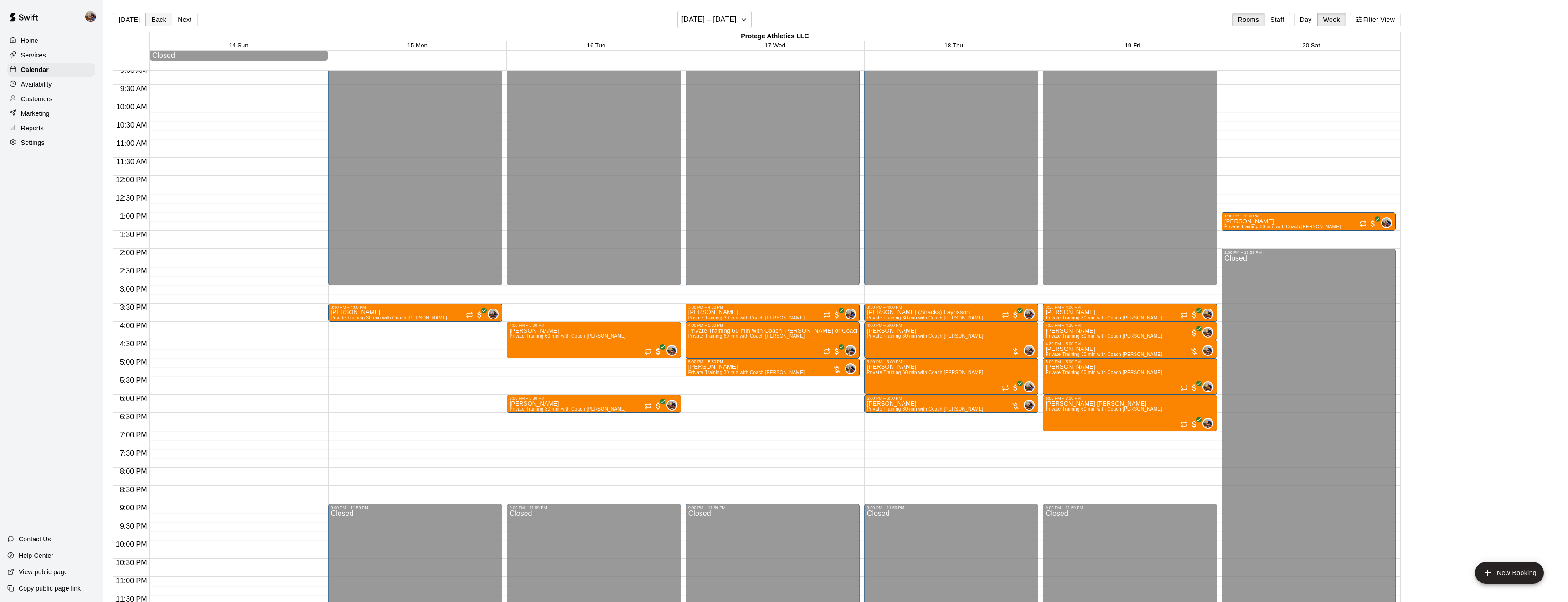
click at [163, 18] on button "Back" at bounding box center [159, 19] width 27 height 13
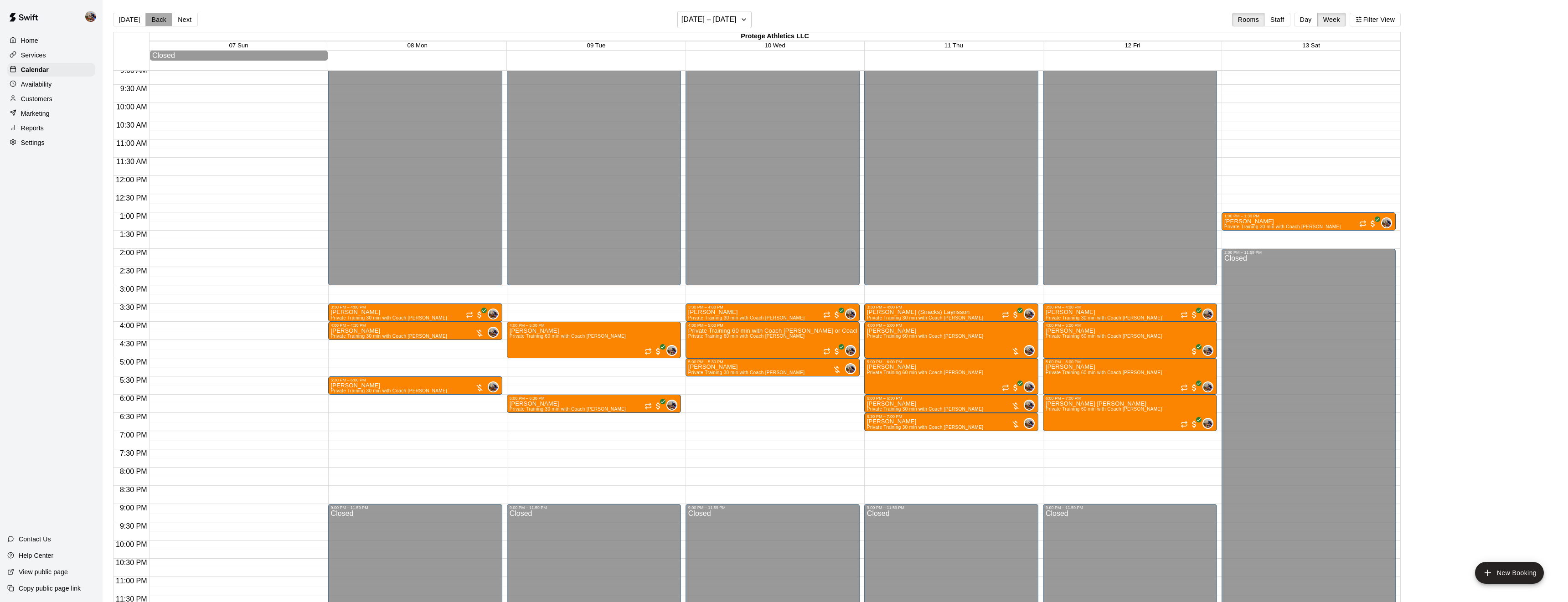
click at [163, 18] on button "Back" at bounding box center [159, 19] width 27 height 13
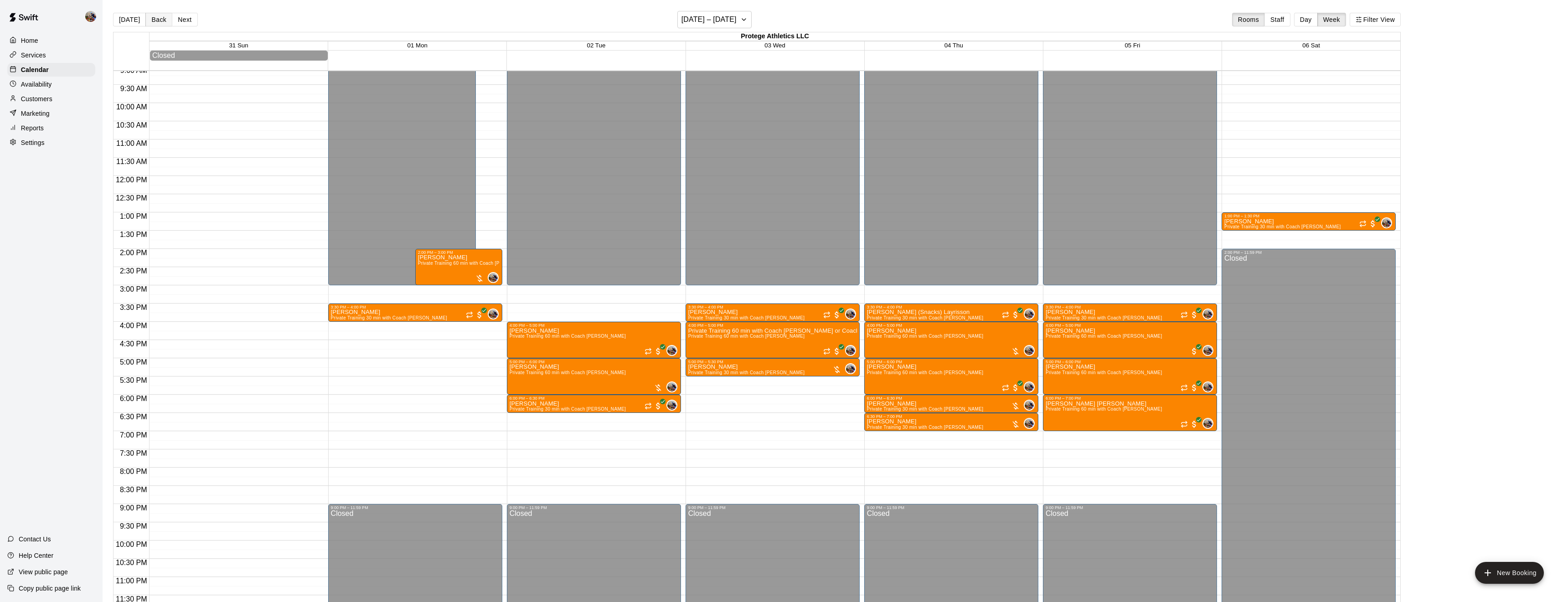
click at [163, 18] on button "Back" at bounding box center [159, 19] width 27 height 13
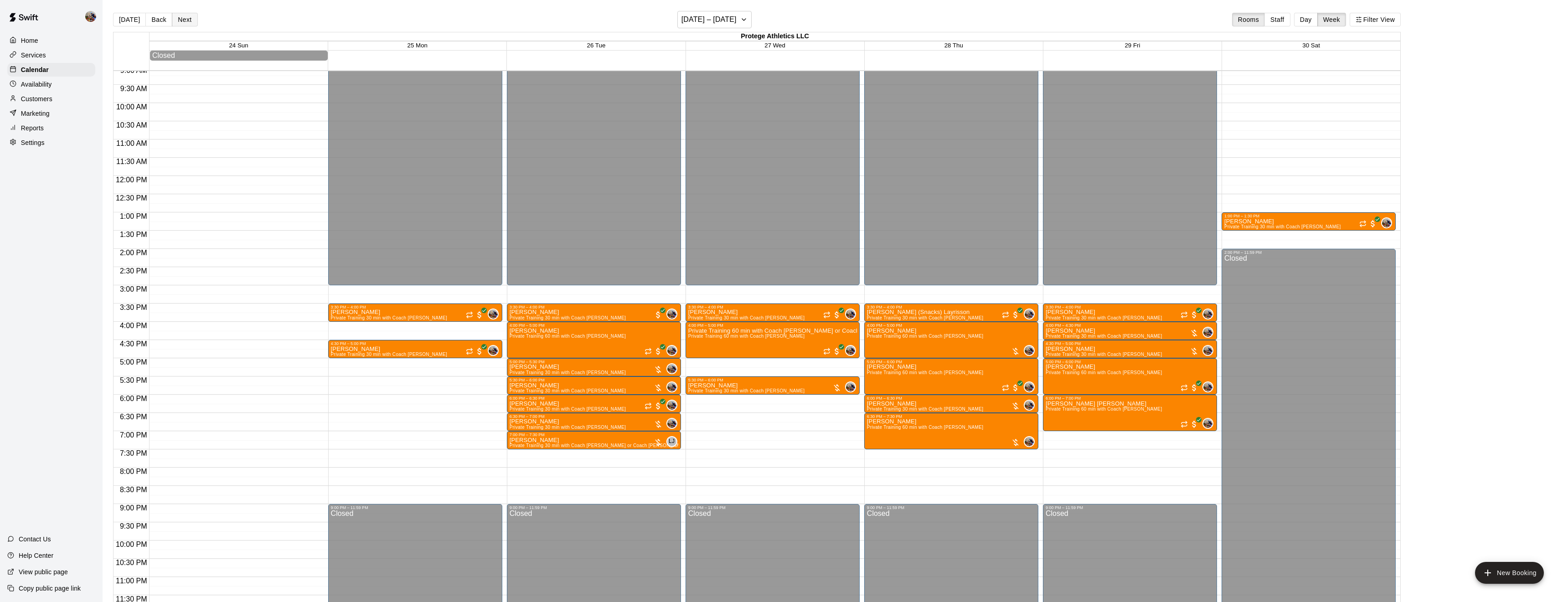
click at [184, 19] on button "Next" at bounding box center [184, 19] width 26 height 13
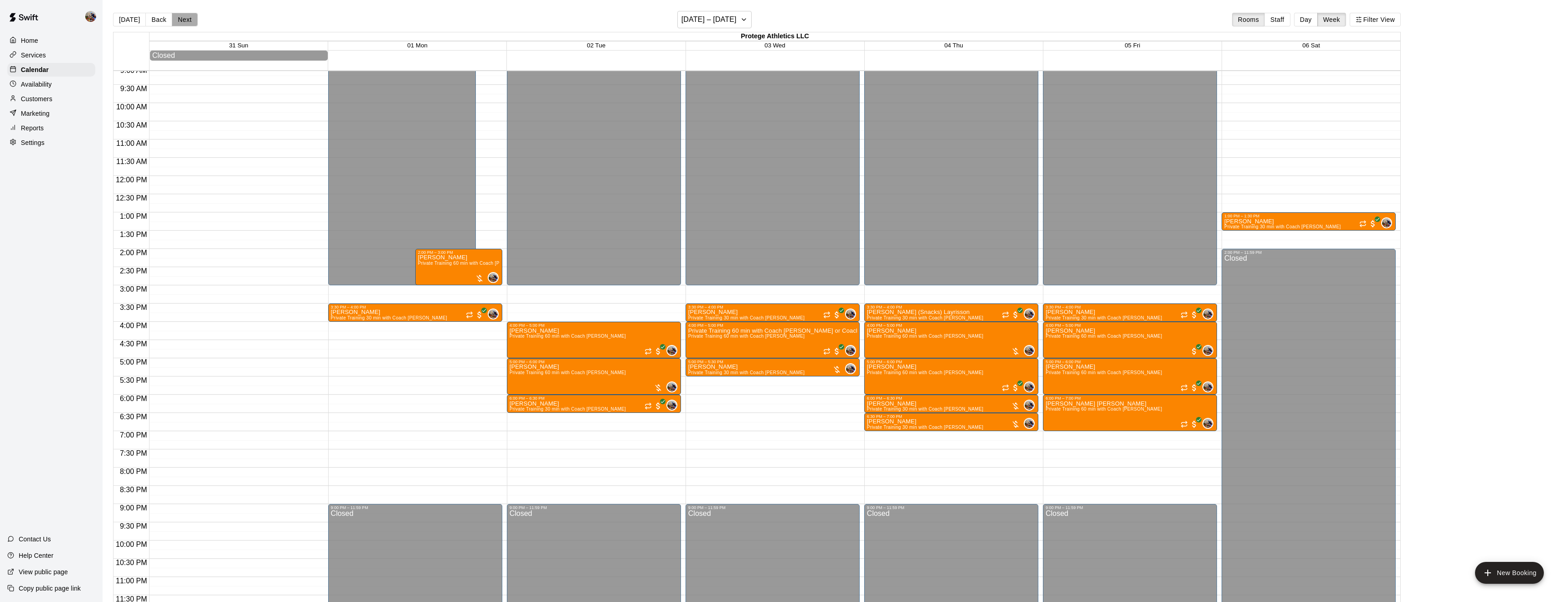
click at [184, 19] on button "Next" at bounding box center [184, 19] width 26 height 13
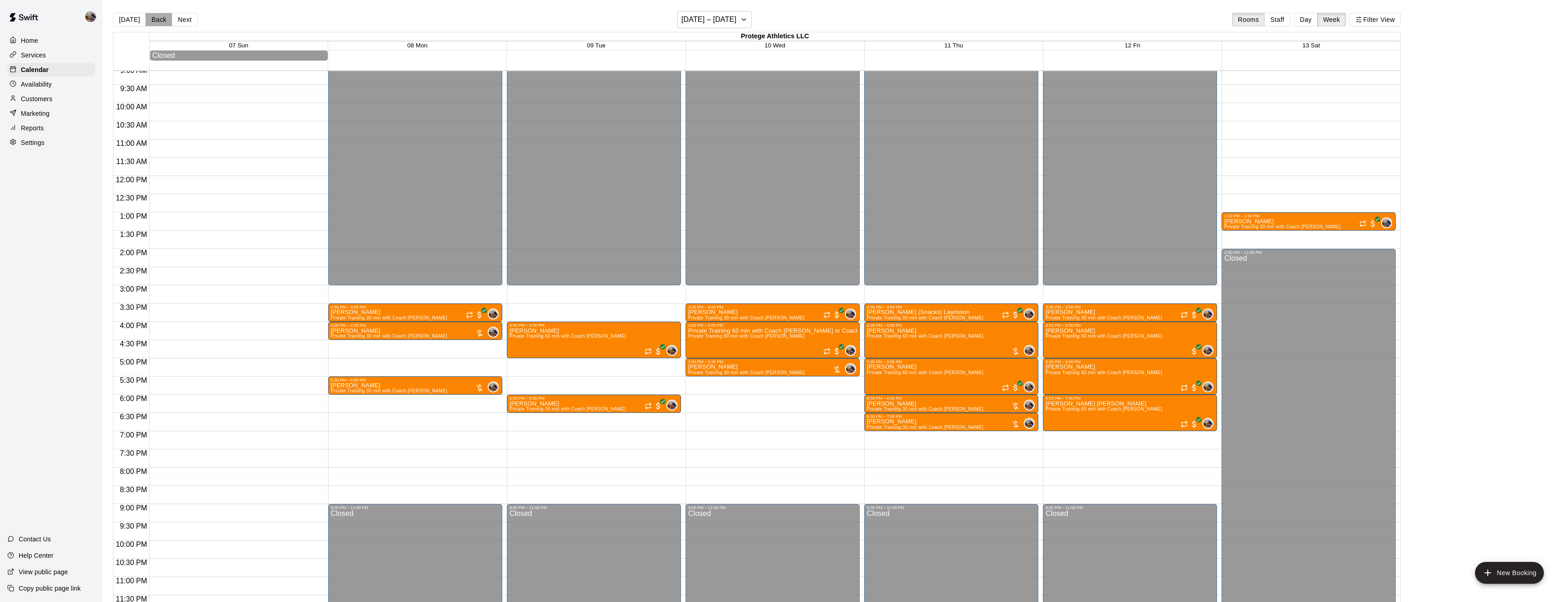
click at [161, 18] on button "Back" at bounding box center [159, 19] width 27 height 13
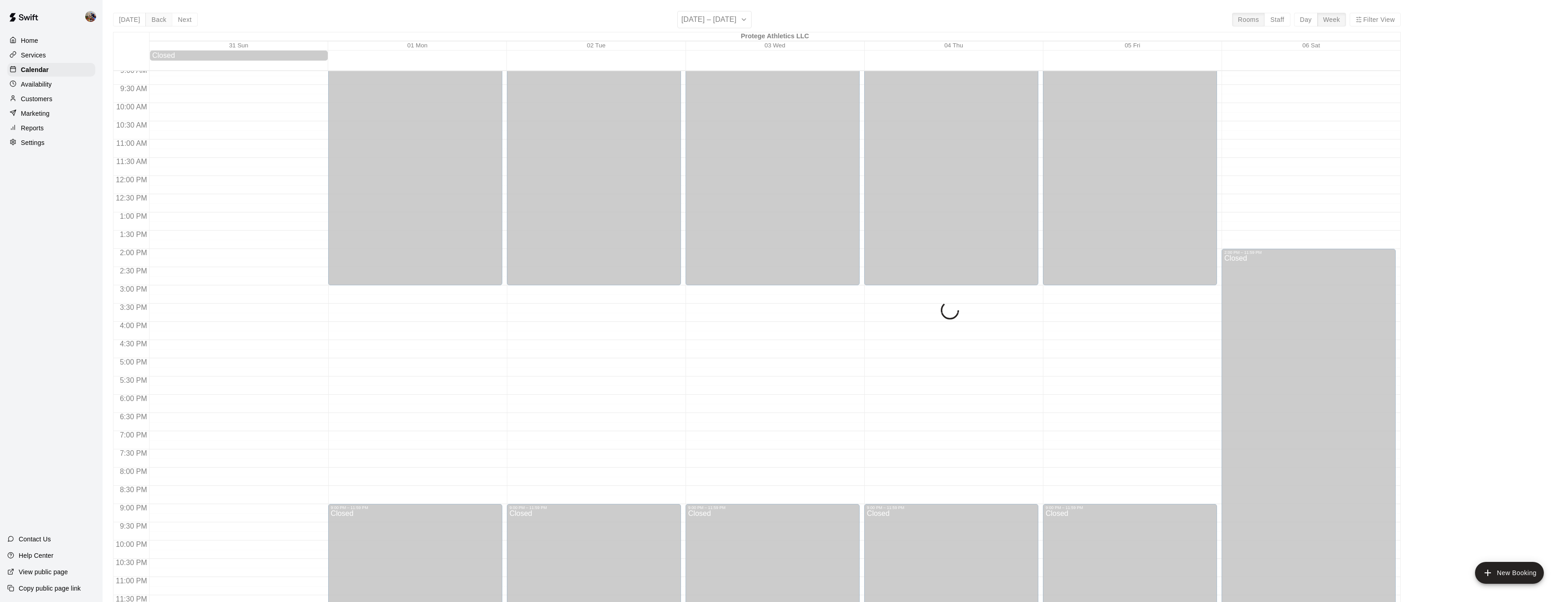
click at [161, 18] on button "Back" at bounding box center [159, 19] width 27 height 13
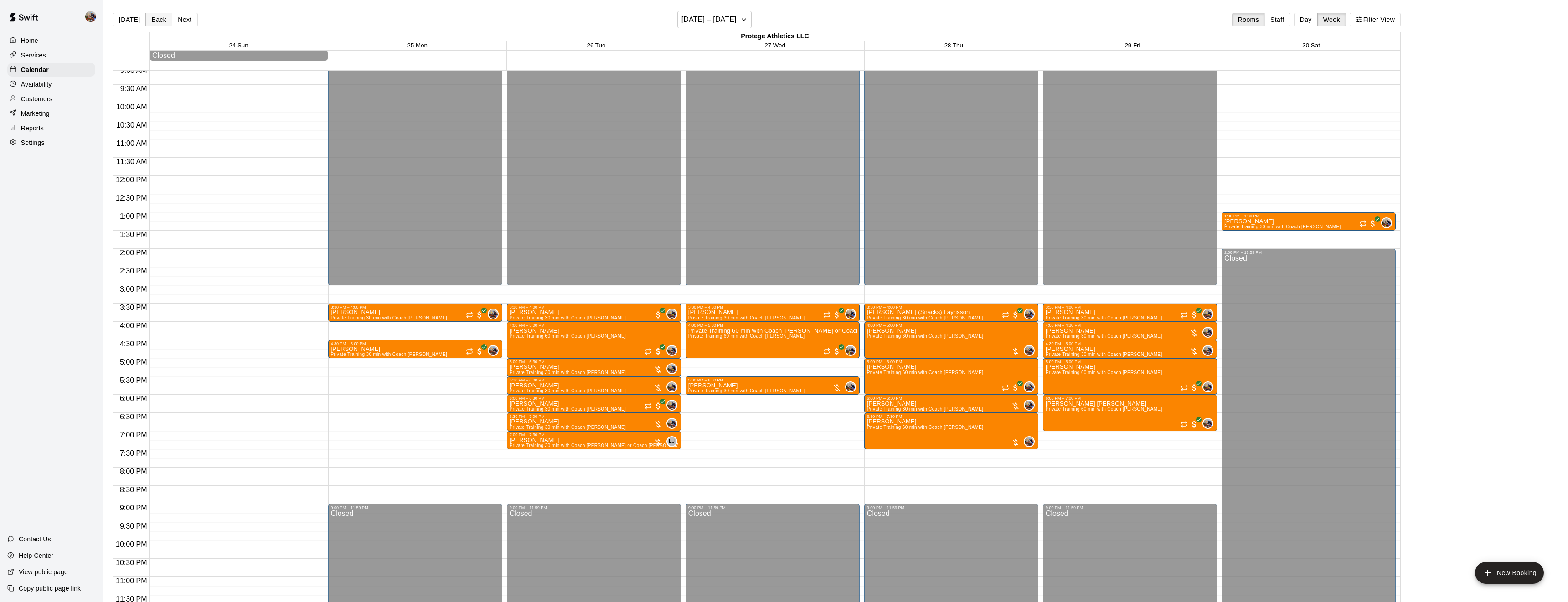
click at [161, 18] on button "Back" at bounding box center [159, 19] width 27 height 13
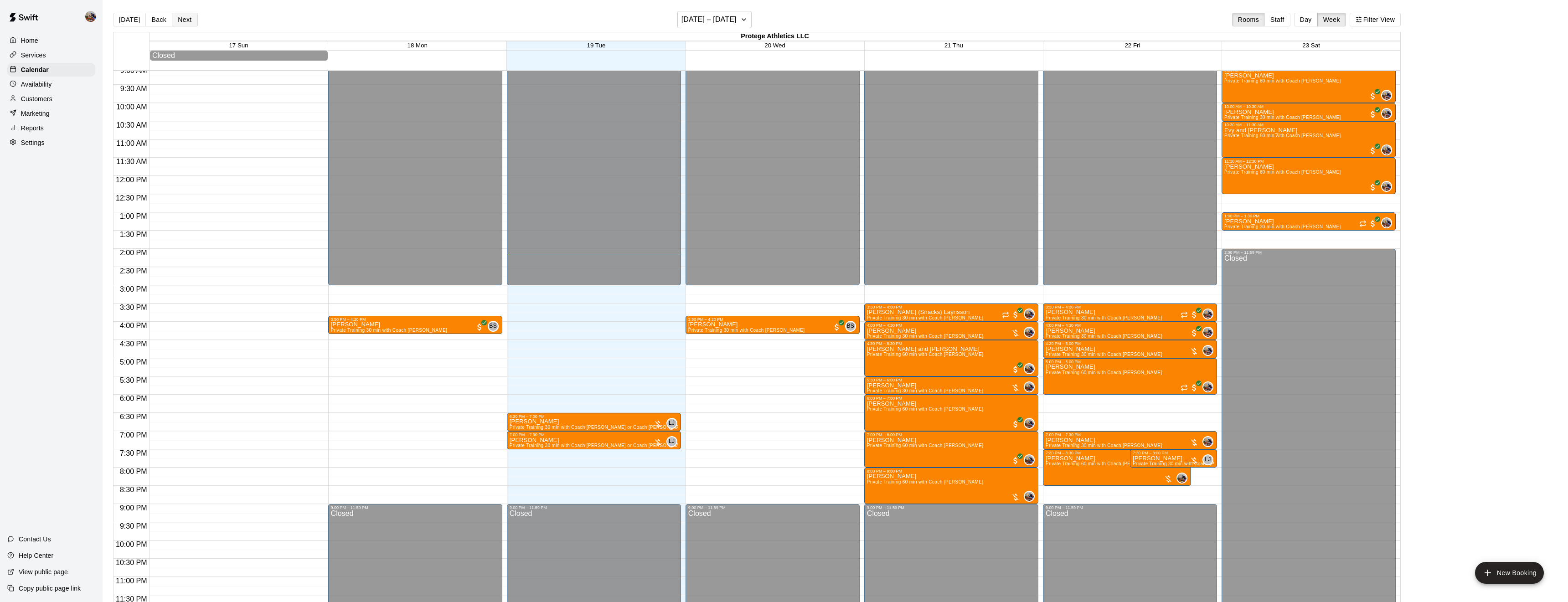
click at [192, 18] on button "Next" at bounding box center [184, 19] width 26 height 13
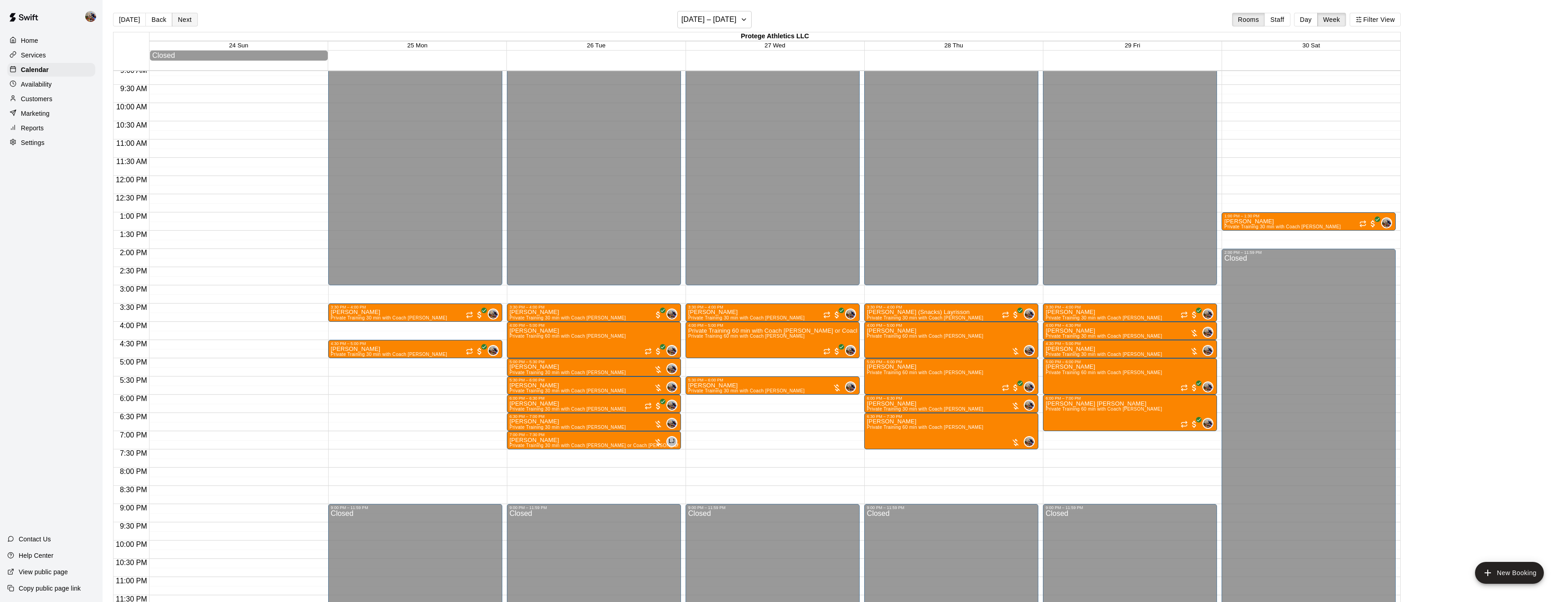
click at [192, 18] on button "Next" at bounding box center [184, 19] width 26 height 13
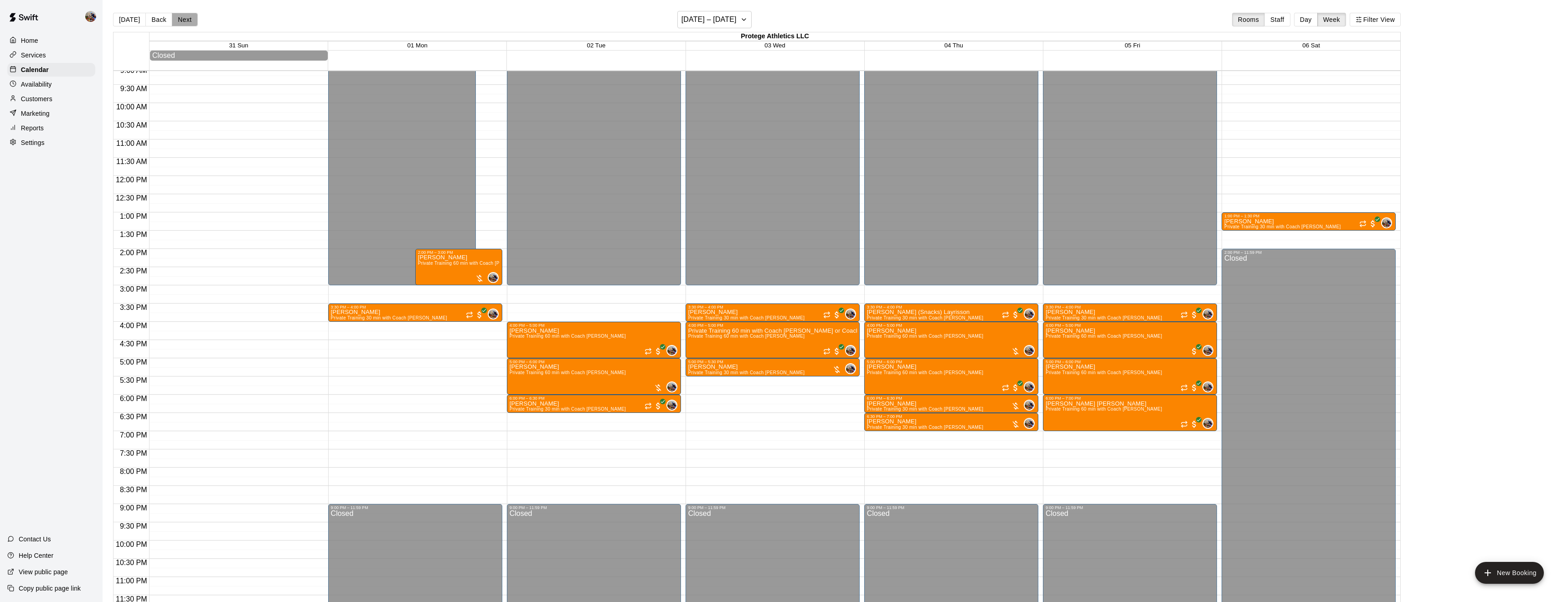
click at [192, 18] on button "Next" at bounding box center [184, 19] width 26 height 13
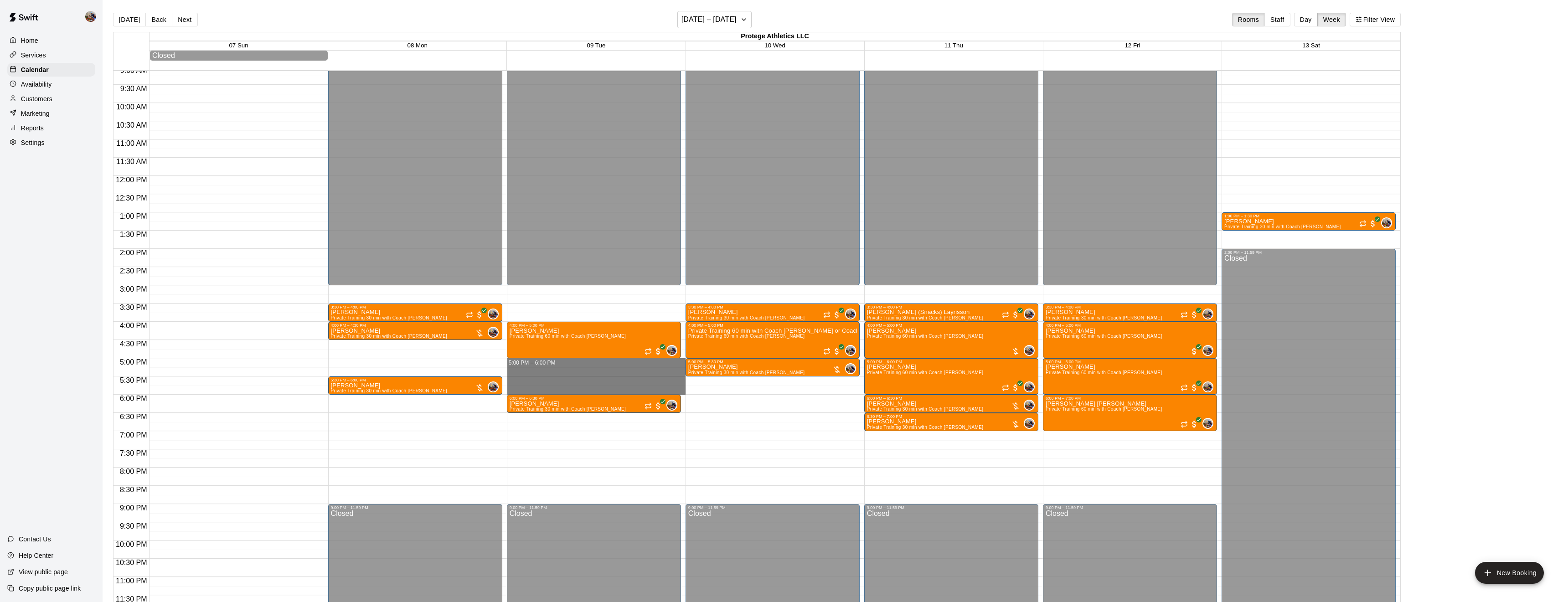
drag, startPoint x: 567, startPoint y: 363, endPoint x: 578, endPoint y: 391, distance: 30.1
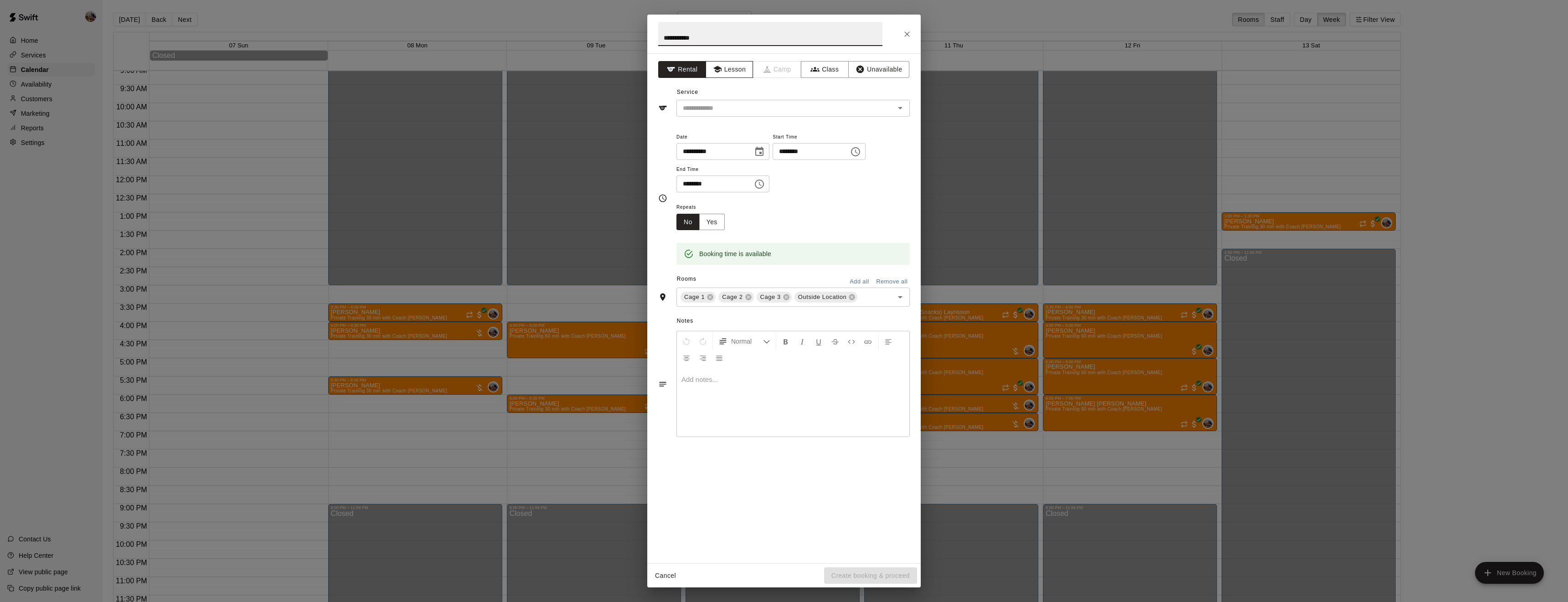
type input "**********"
click at [725, 63] on button "Lesson" at bounding box center [729, 69] width 48 height 17
click at [739, 111] on input "text" at bounding box center [780, 108] width 201 height 12
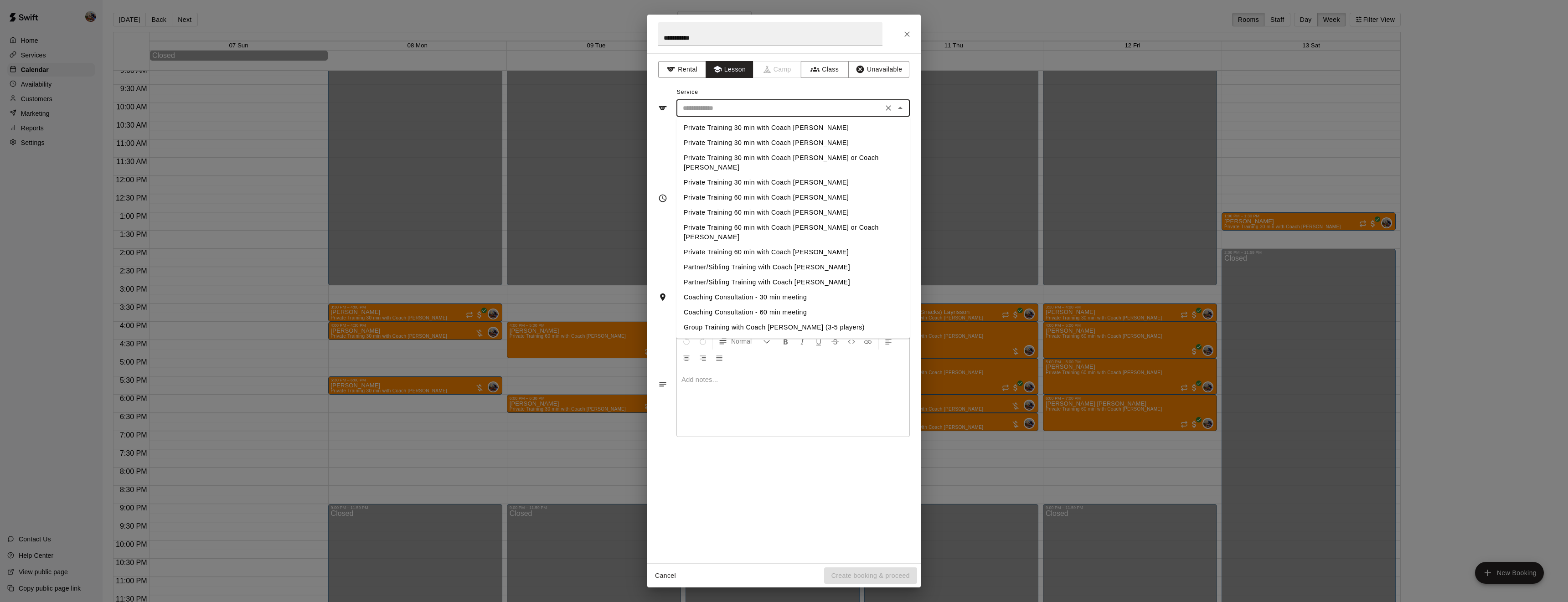
click at [761, 190] on li "Private Training 60 min with Coach [PERSON_NAME]" at bounding box center [793, 197] width 233 height 15
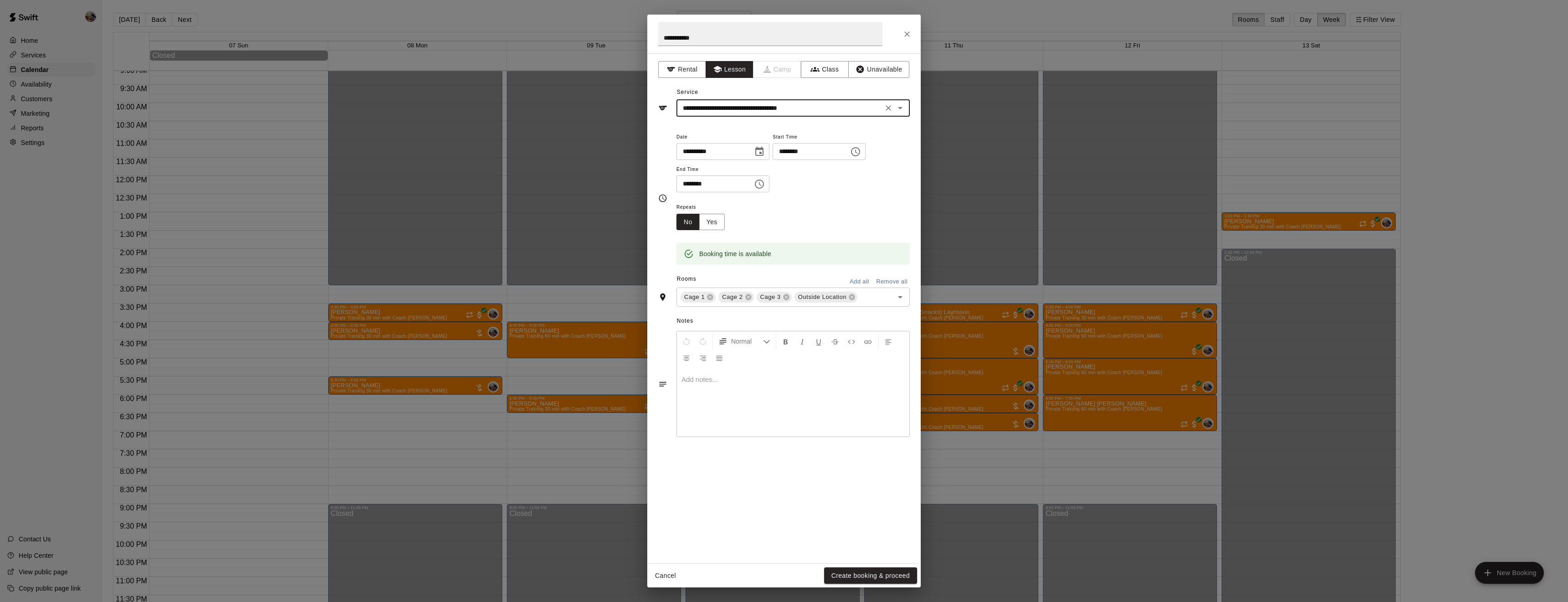
type input "**********"
click at [713, 231] on button "Yes" at bounding box center [712, 222] width 26 height 17
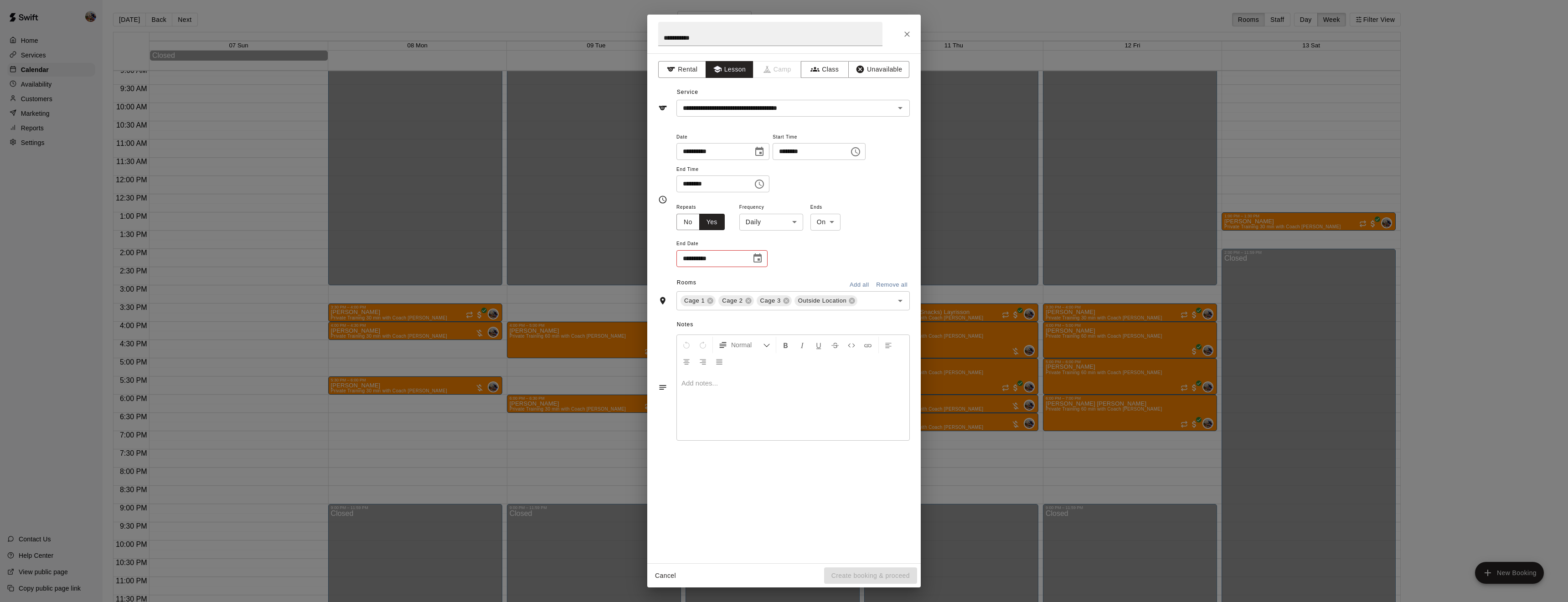
click at [776, 251] on body "Home Services Calendar Availability Customers Marketing Reports Settings Contac…" at bounding box center [784, 308] width 1568 height 617
click at [763, 289] on li "Weekly [DATE]" at bounding box center [771, 289] width 114 height 15
type input "******"
click at [745, 304] on icon at bounding box center [749, 301] width 7 height 7
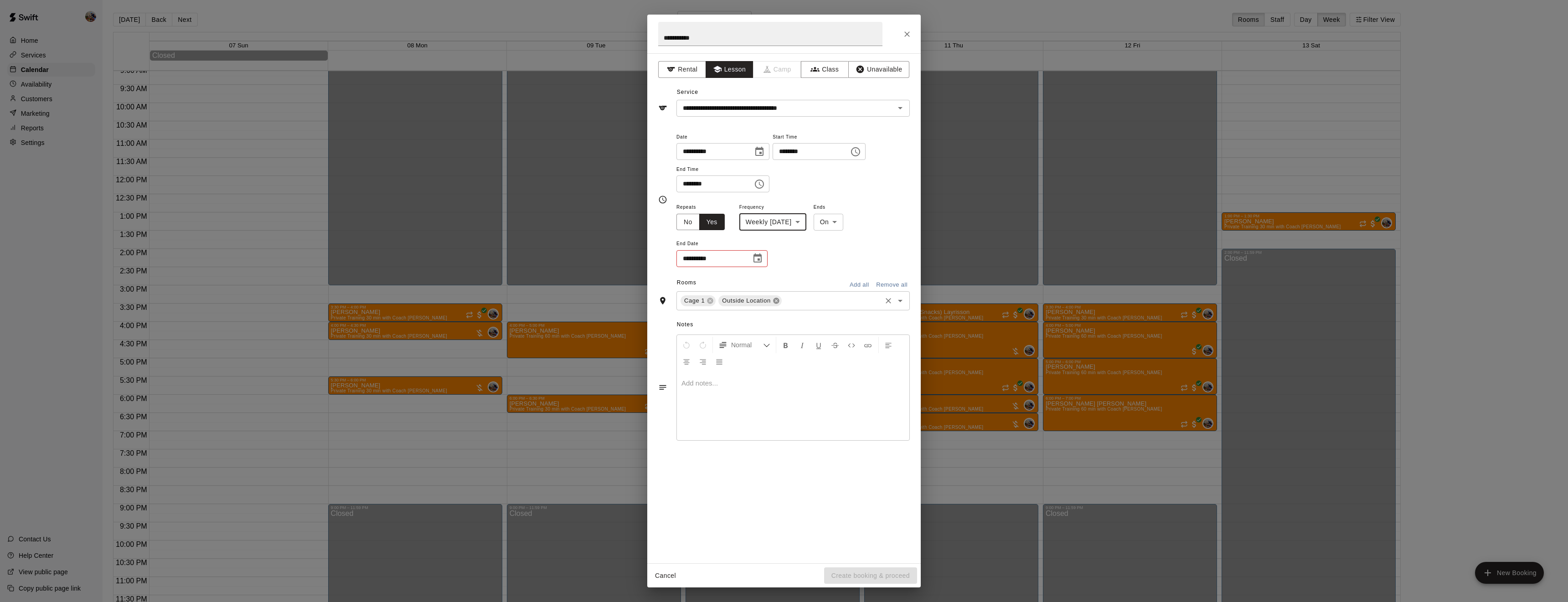
click at [774, 304] on icon at bounding box center [776, 301] width 6 height 6
click at [851, 268] on div "**********" at bounding box center [793, 234] width 233 height 66
click at [761, 262] on icon "Choose date" at bounding box center [757, 257] width 8 height 9
click at [812, 313] on icon "Next month" at bounding box center [808, 313] width 11 height 11
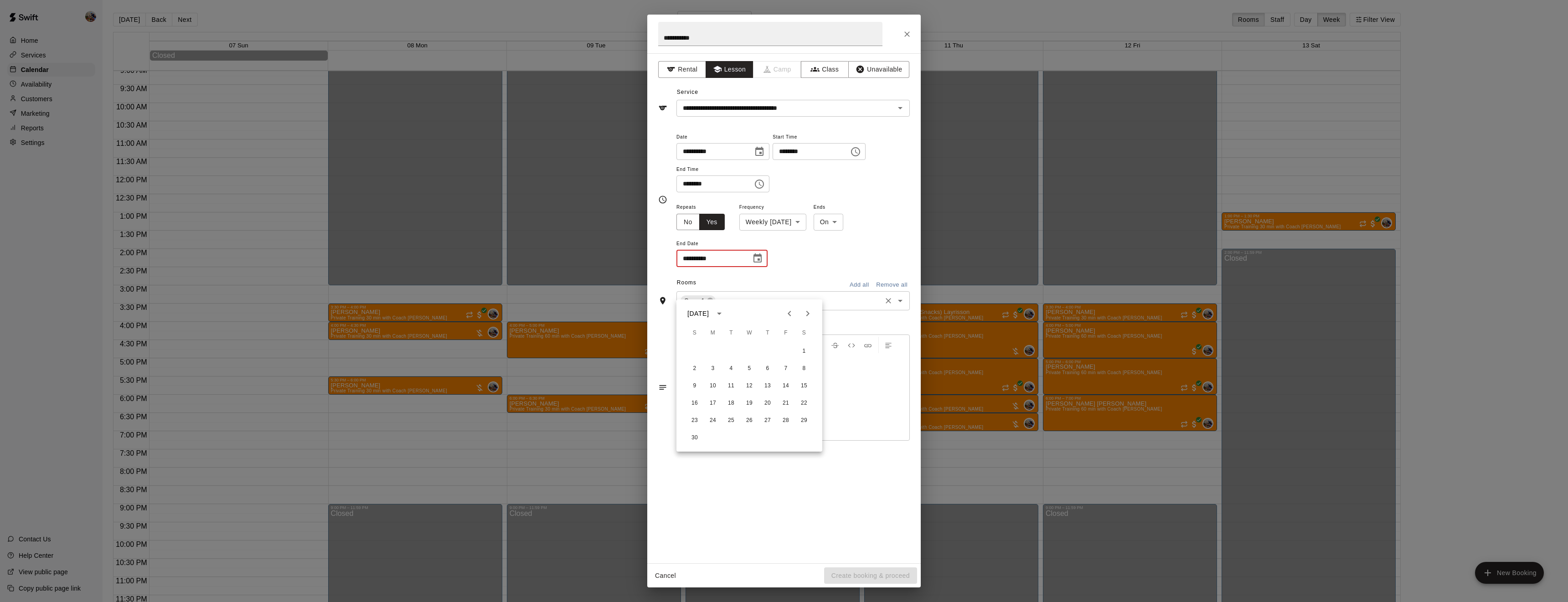
click at [812, 313] on icon "Next month" at bounding box center [808, 313] width 11 height 11
click at [754, 421] on button "31" at bounding box center [749, 421] width 16 height 16
type input "**********"
click at [883, 306] on p "Show More" at bounding box center [886, 301] width 35 height 10
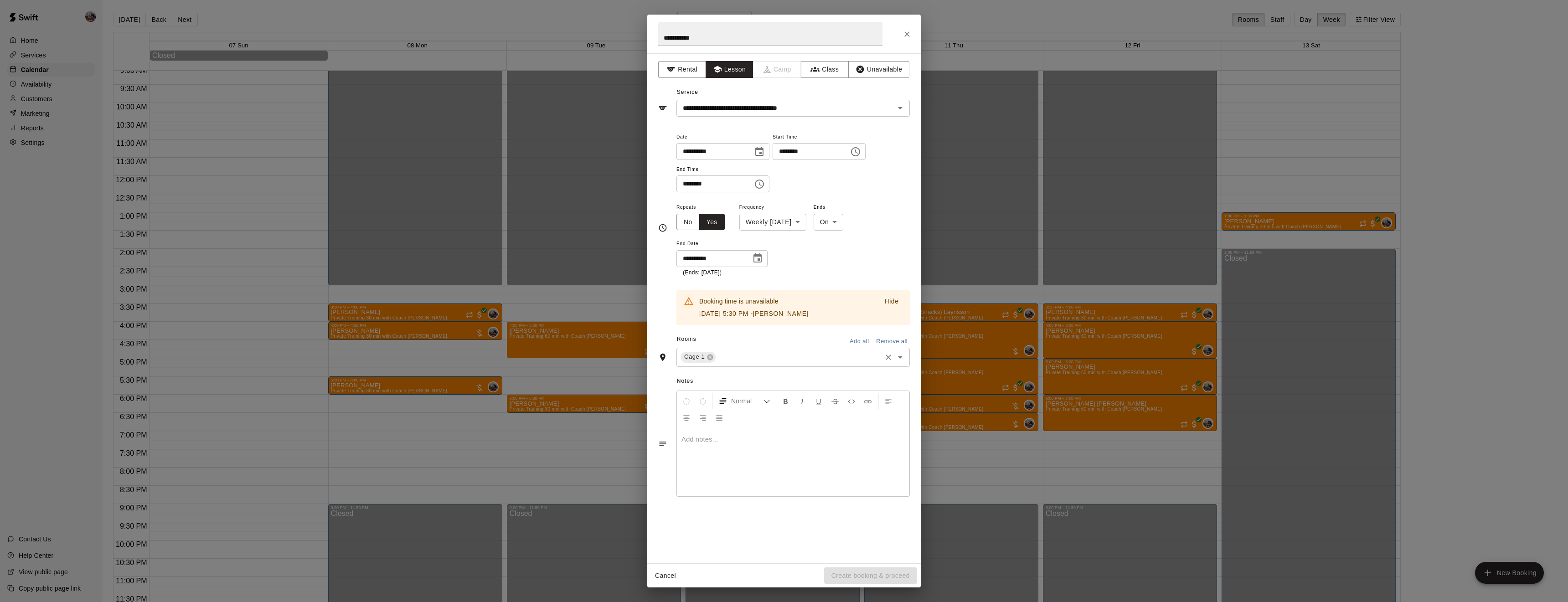
click at [883, 308] on button "Hide" at bounding box center [892, 301] width 29 height 13
click at [904, 32] on icon "Close" at bounding box center [907, 34] width 9 height 9
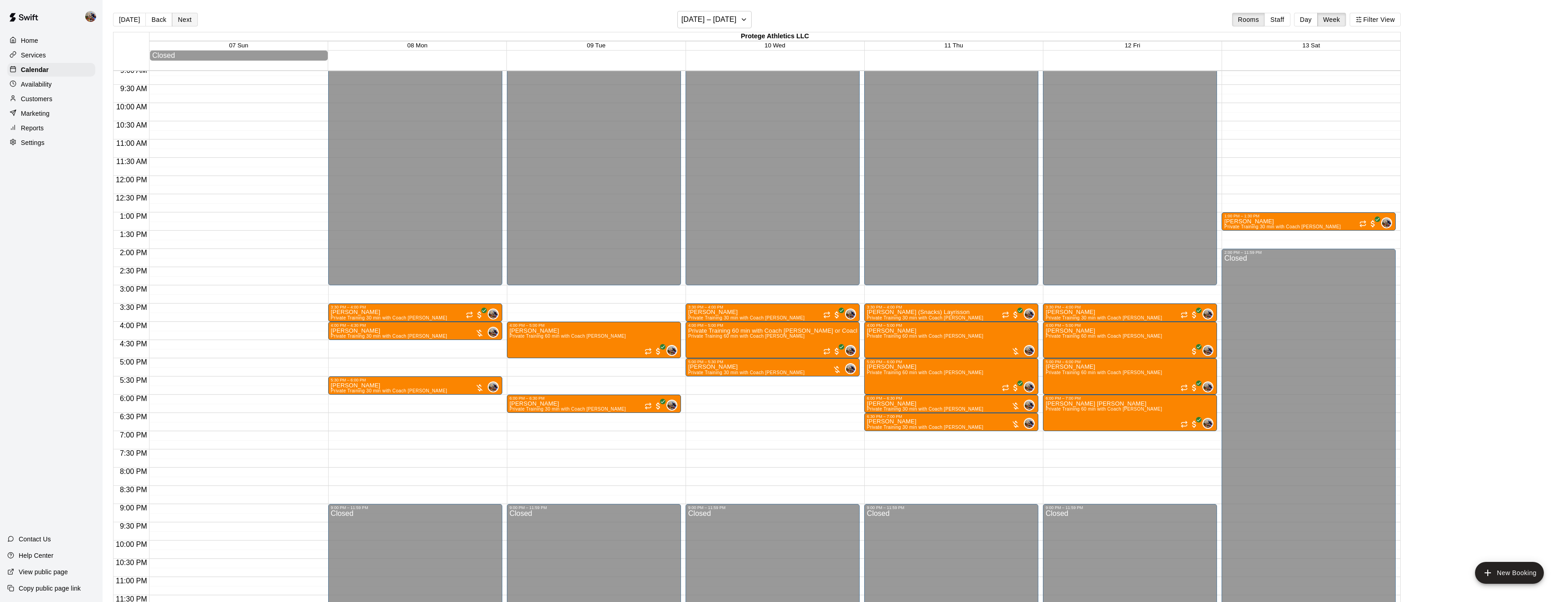
click at [173, 24] on button "Next" at bounding box center [184, 19] width 26 height 13
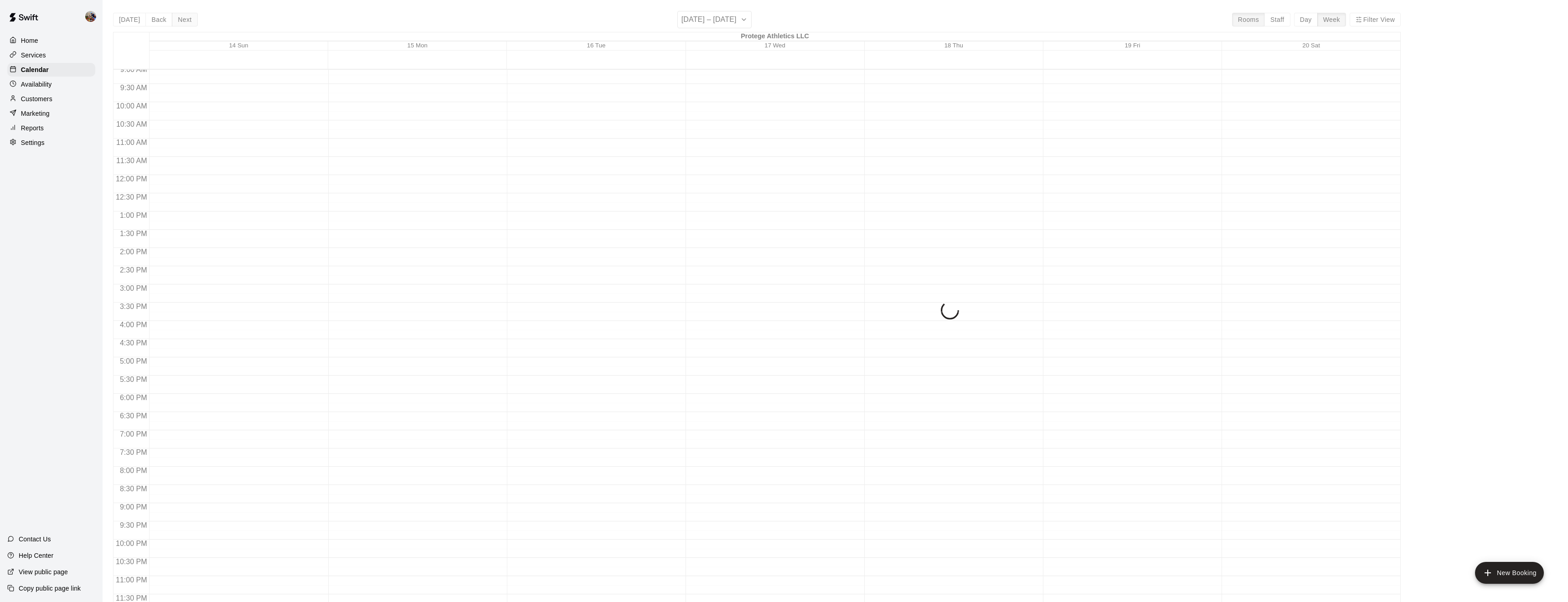
click at [173, 24] on button "Next" at bounding box center [184, 19] width 26 height 13
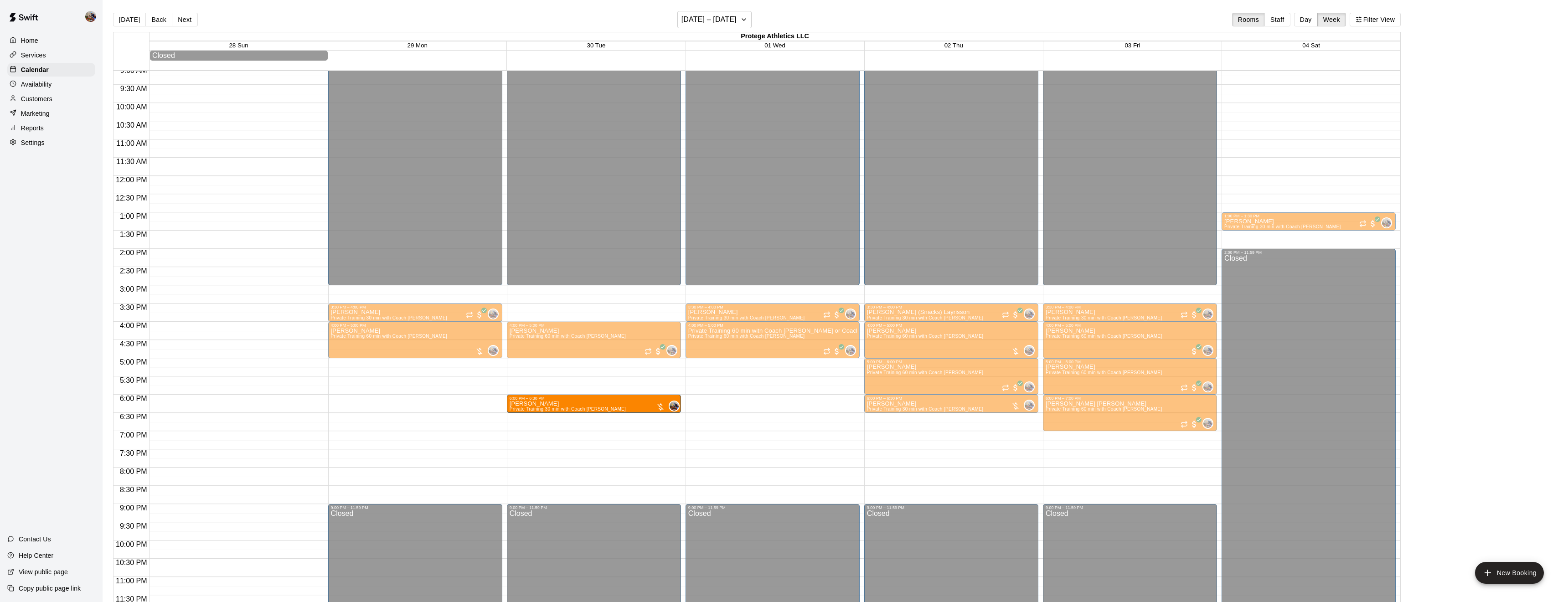
drag, startPoint x: 620, startPoint y: 391, endPoint x: 621, endPoint y: 413, distance: 22.0
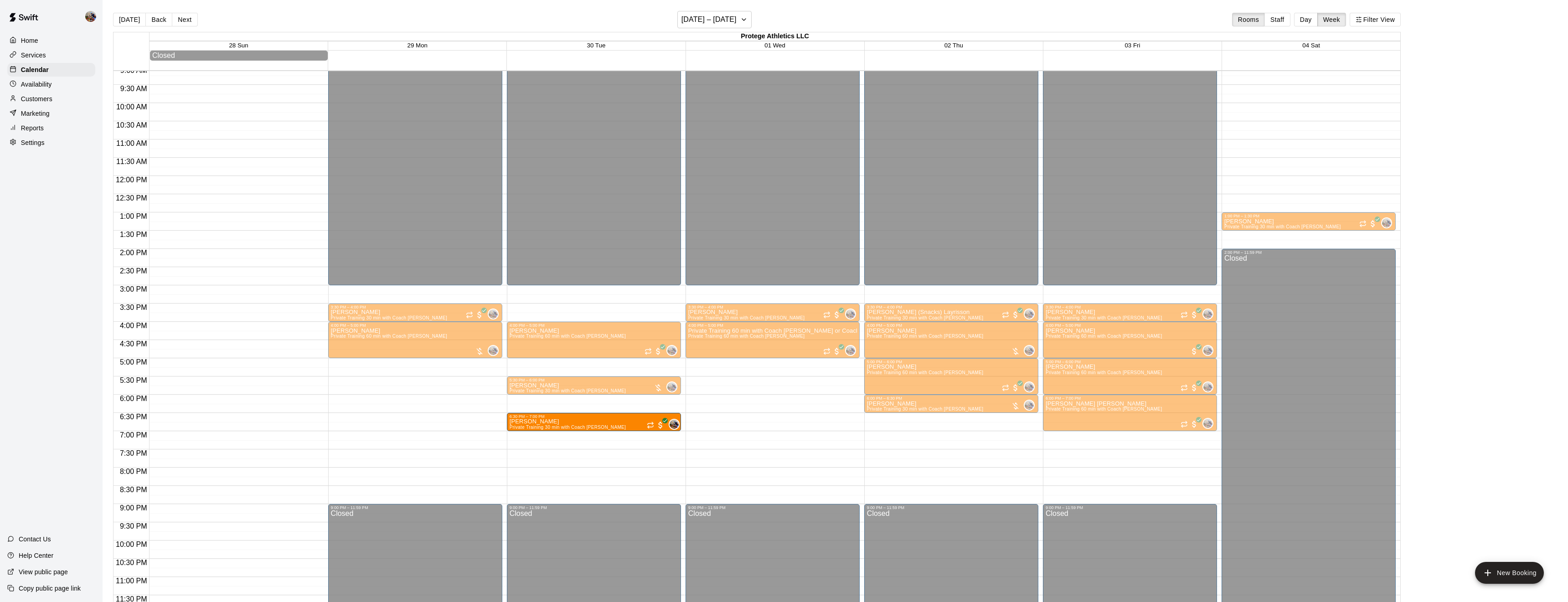
drag, startPoint x: 620, startPoint y: 404, endPoint x: 620, endPoint y: 422, distance: 18.0
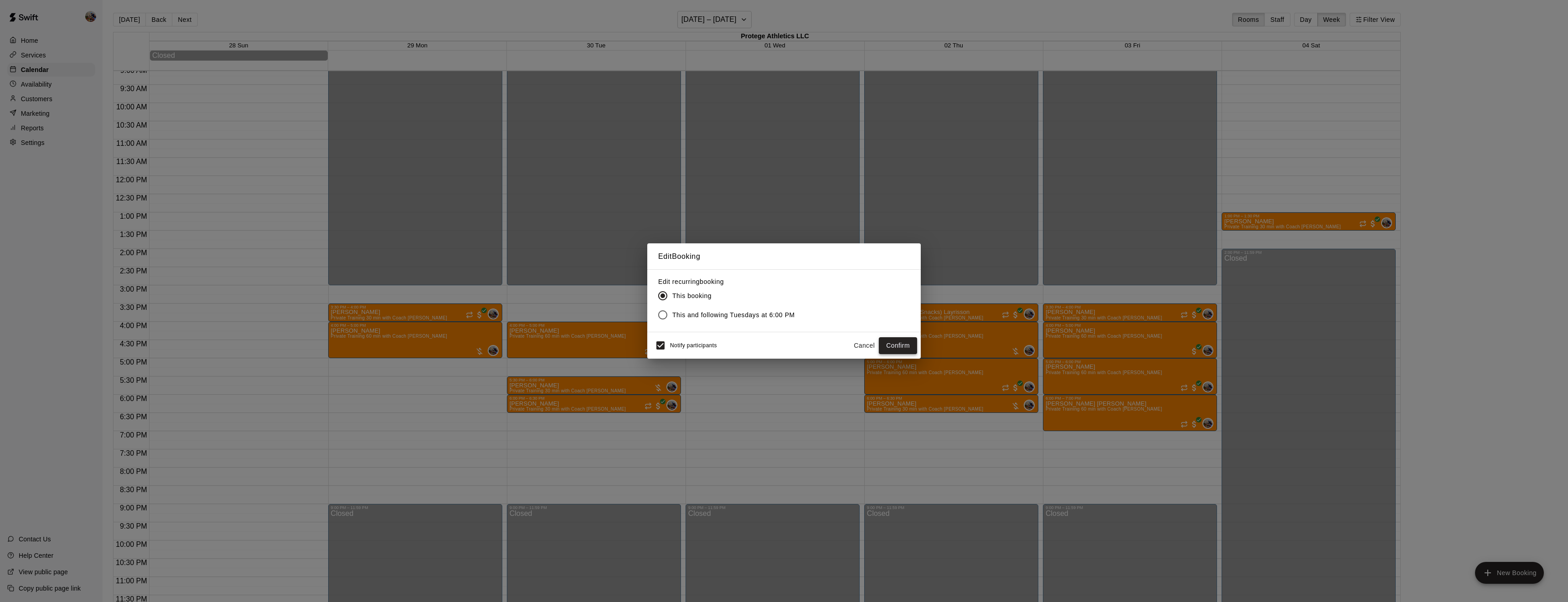
click at [905, 344] on button "Confirm" at bounding box center [898, 346] width 38 height 17
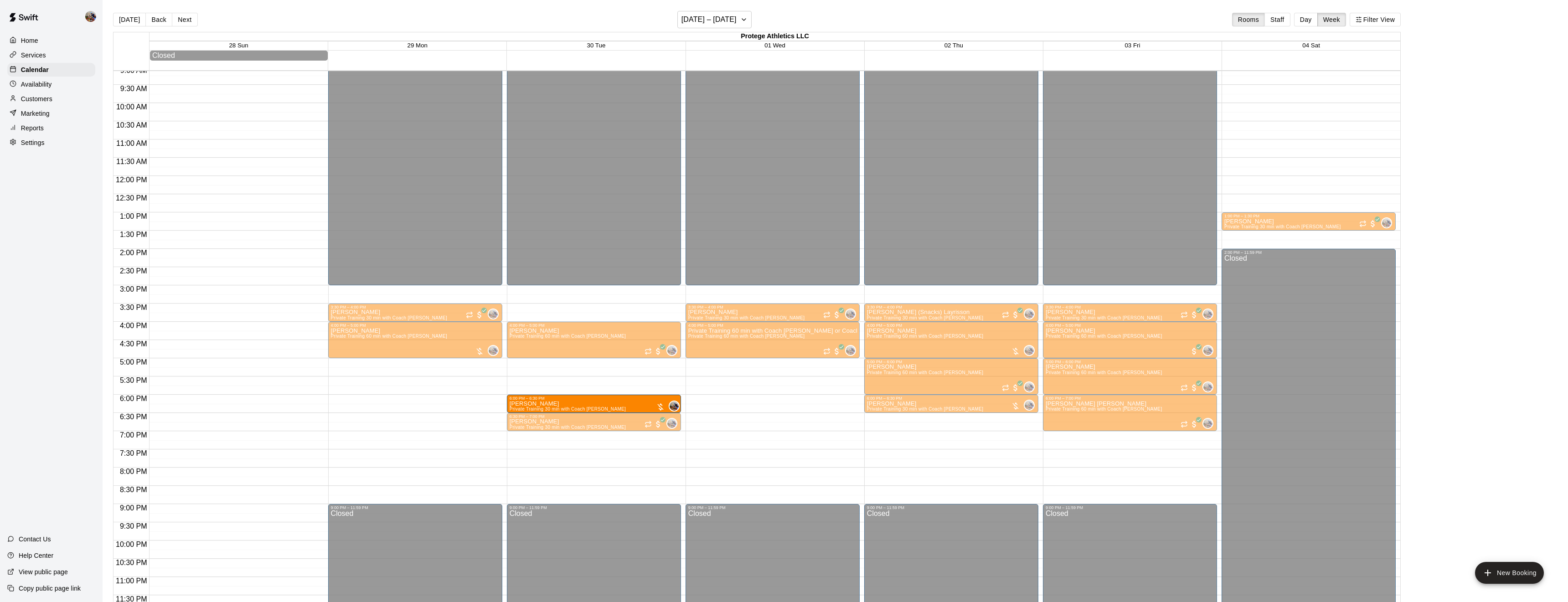
drag, startPoint x: 617, startPoint y: 385, endPoint x: 616, endPoint y: 407, distance: 22.0
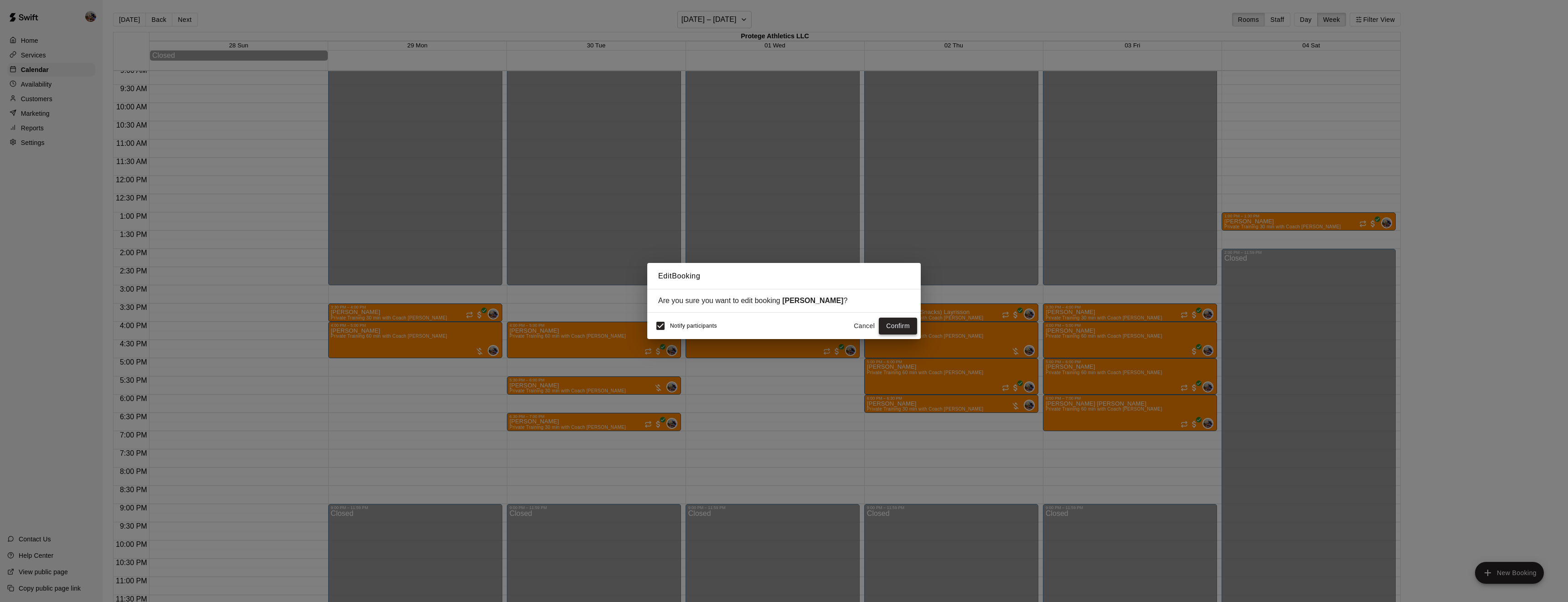
click at [896, 326] on button "Confirm" at bounding box center [898, 326] width 38 height 17
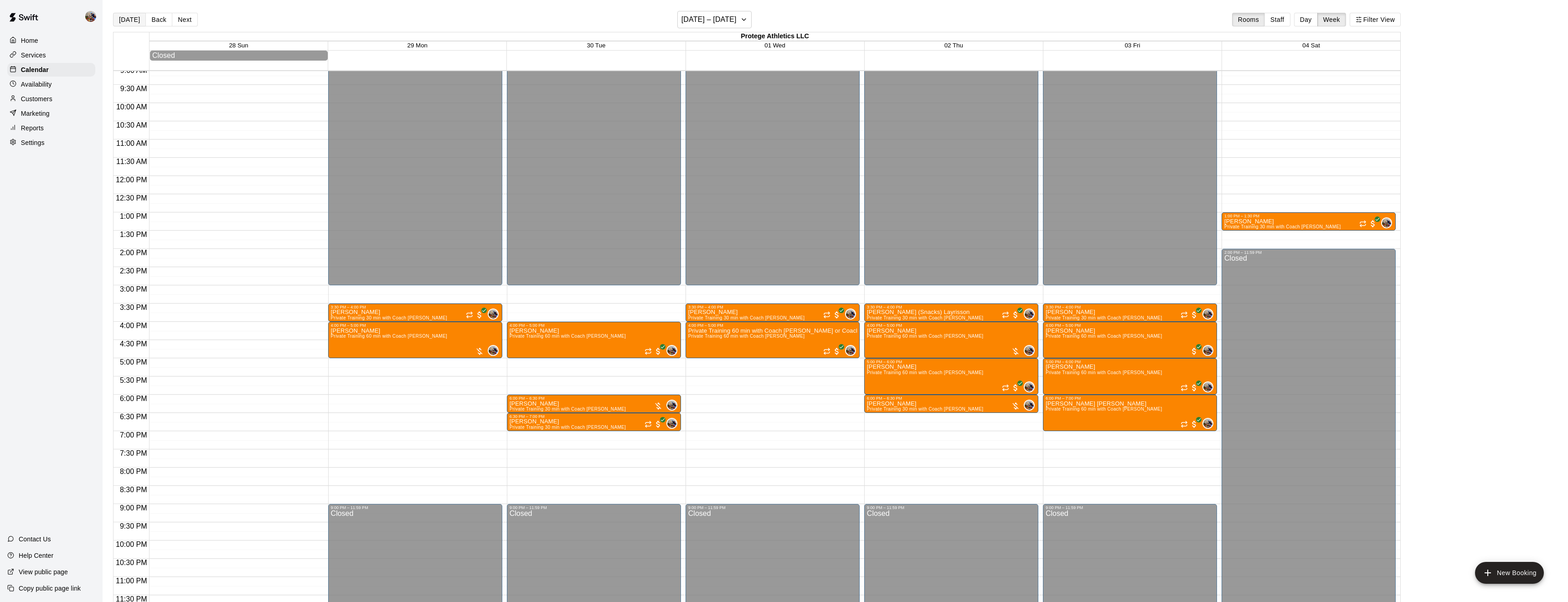
click at [130, 14] on button "[DATE]" at bounding box center [130, 19] width 33 height 13
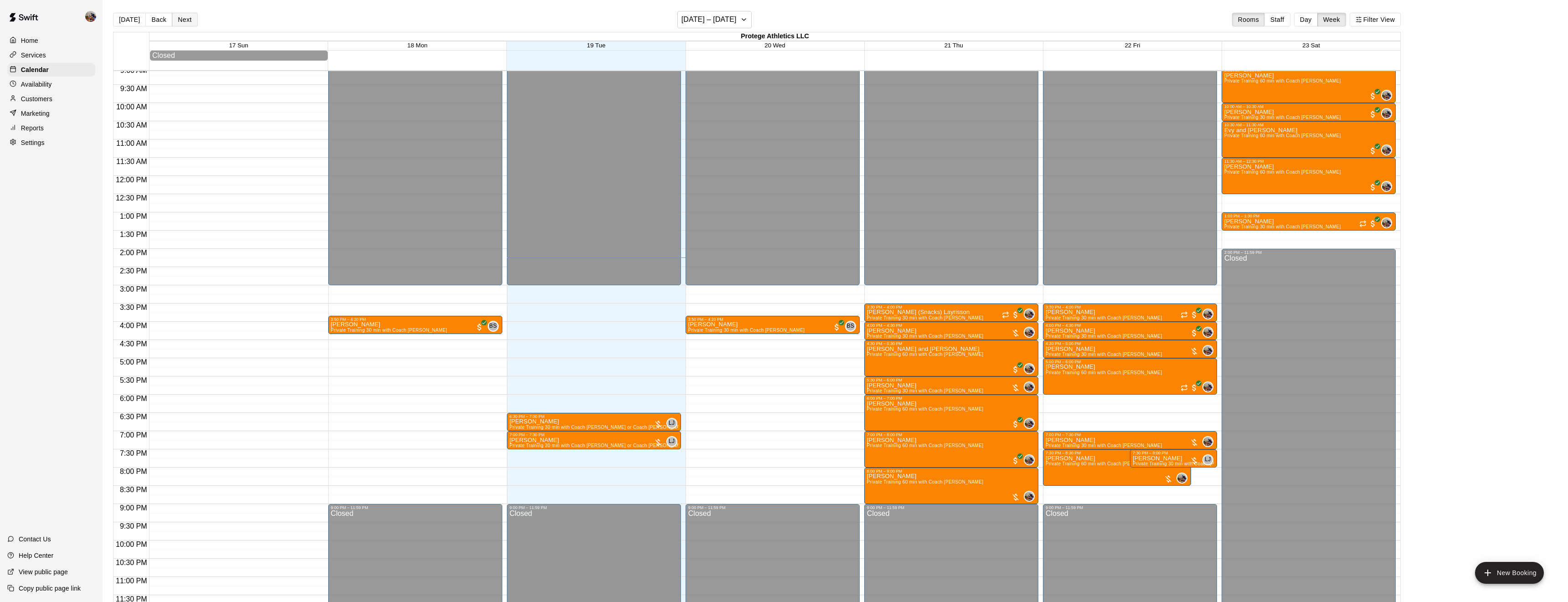
click at [191, 19] on button "Next" at bounding box center [184, 19] width 26 height 13
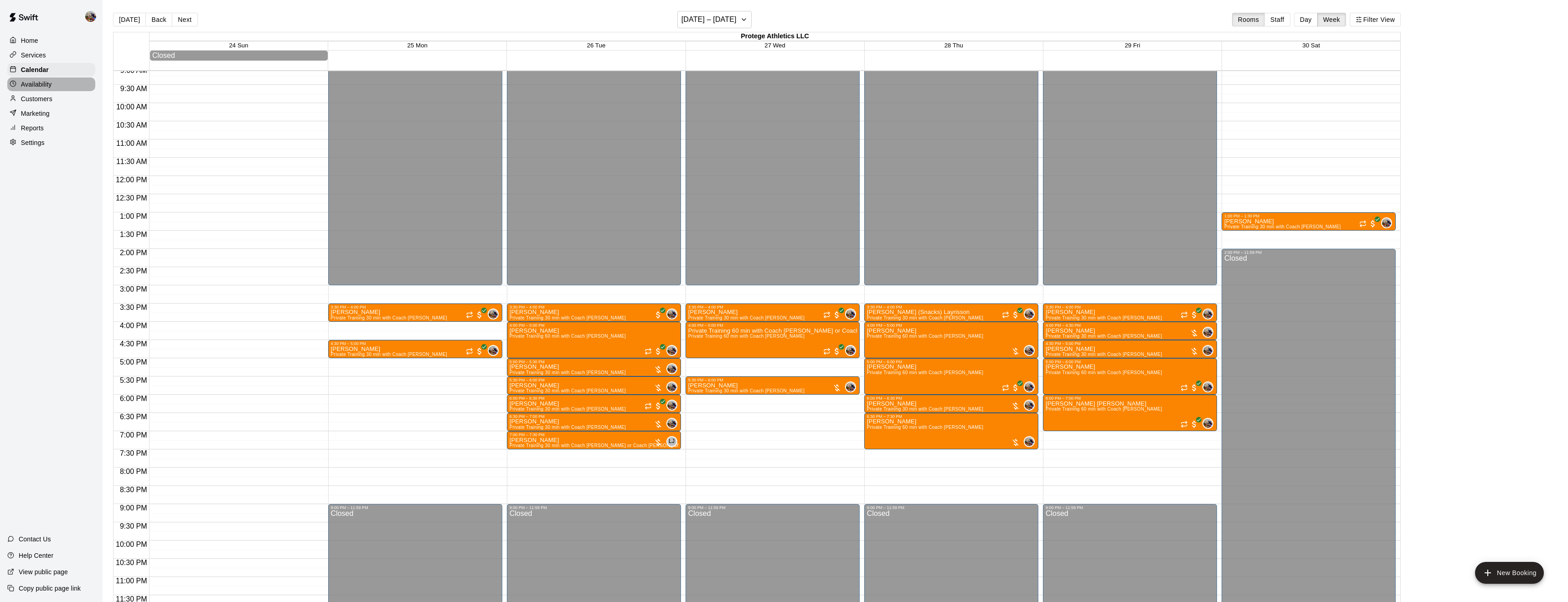
click at [39, 86] on p "Availability" at bounding box center [36, 84] width 31 height 9
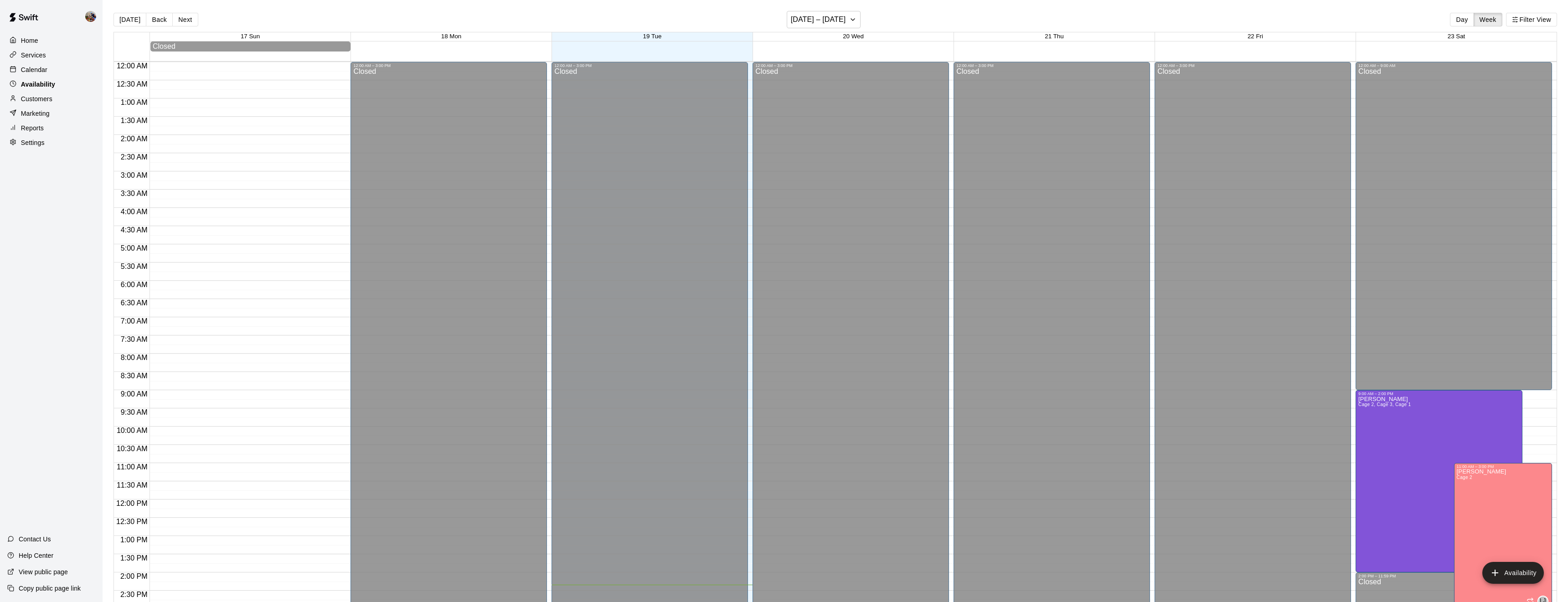
scroll to position [324, 0]
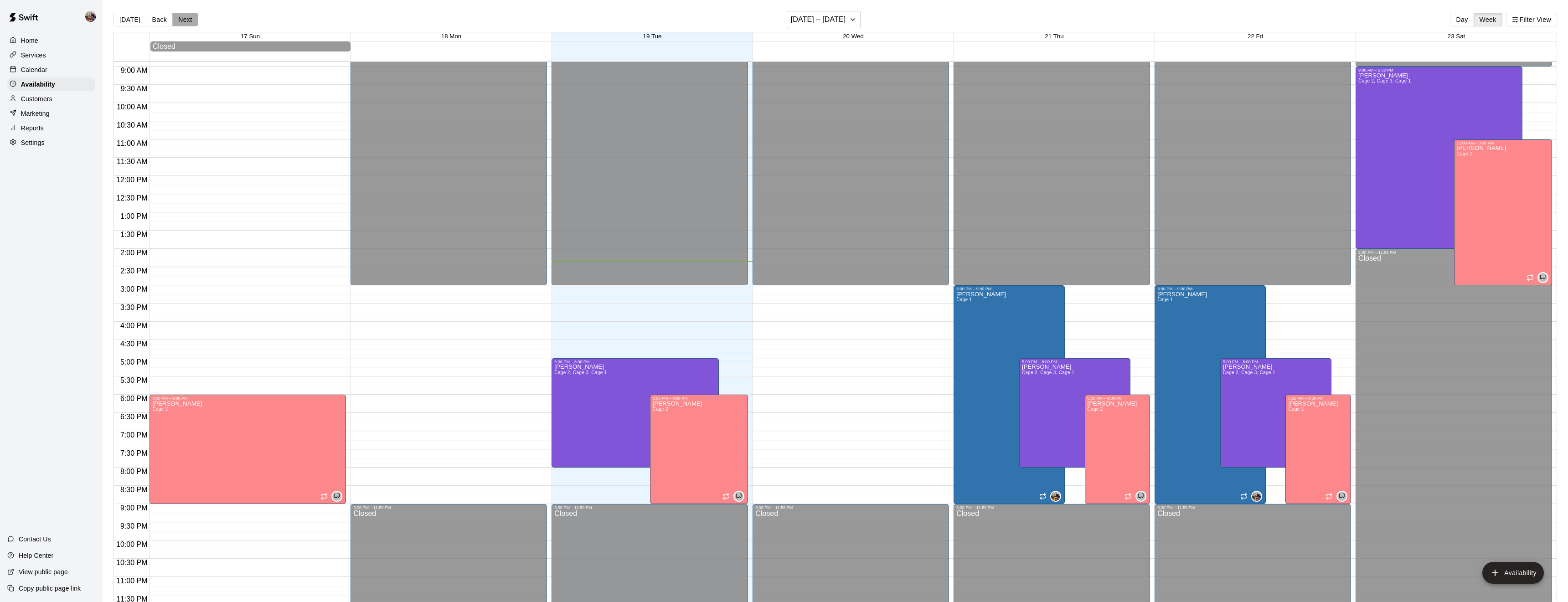
click at [195, 15] on button "Next" at bounding box center [185, 19] width 26 height 13
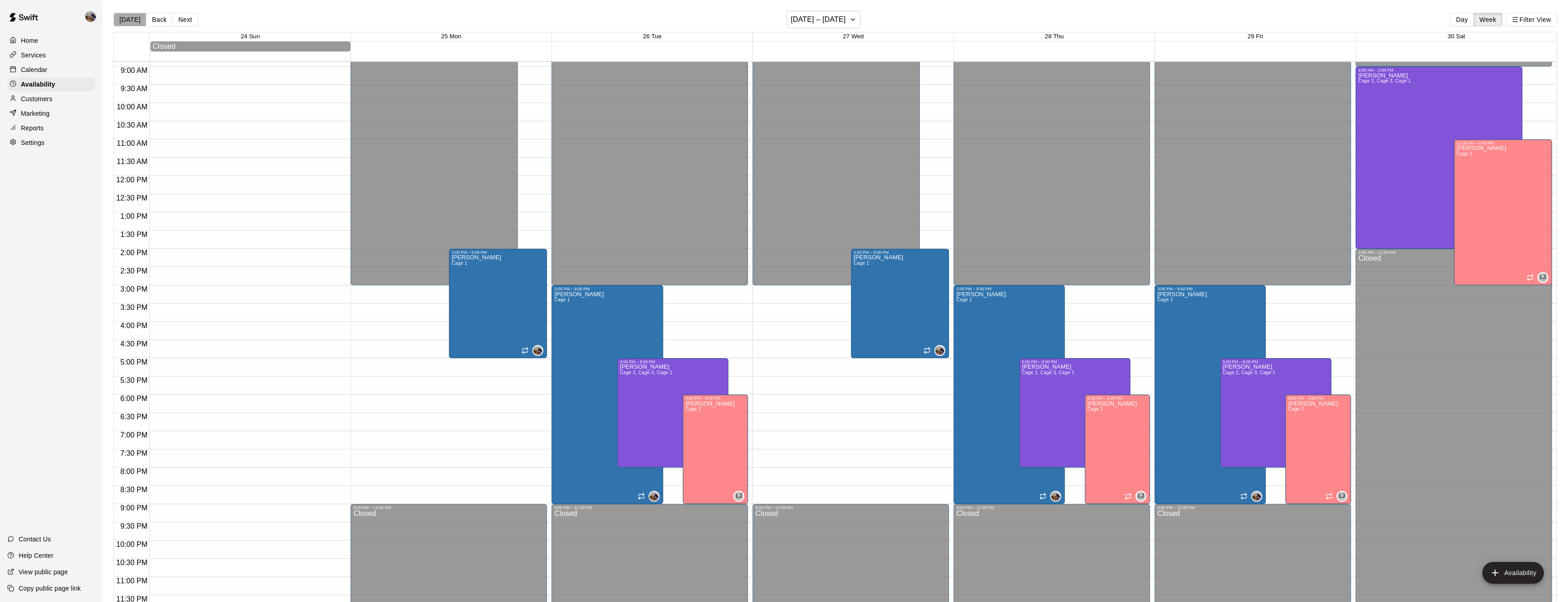
click at [138, 21] on button "[DATE]" at bounding box center [130, 19] width 33 height 13
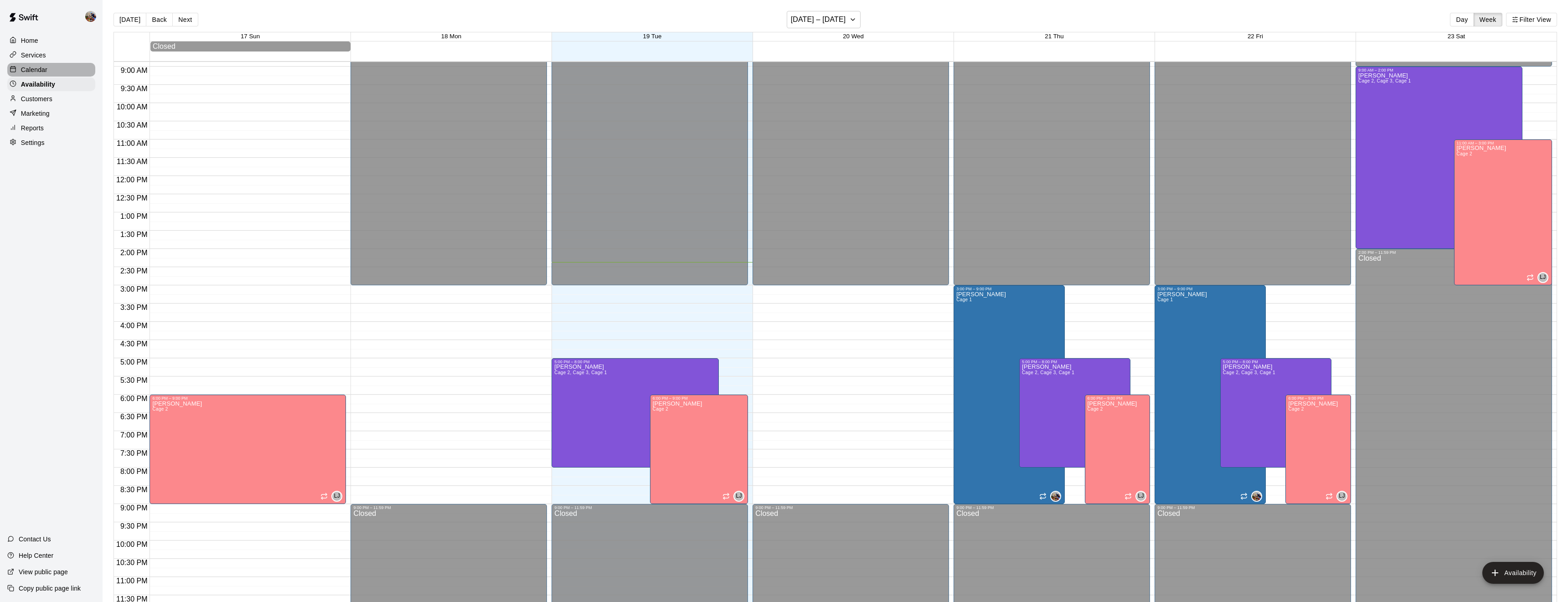
click at [46, 74] on p "Calendar" at bounding box center [33, 69] width 26 height 9
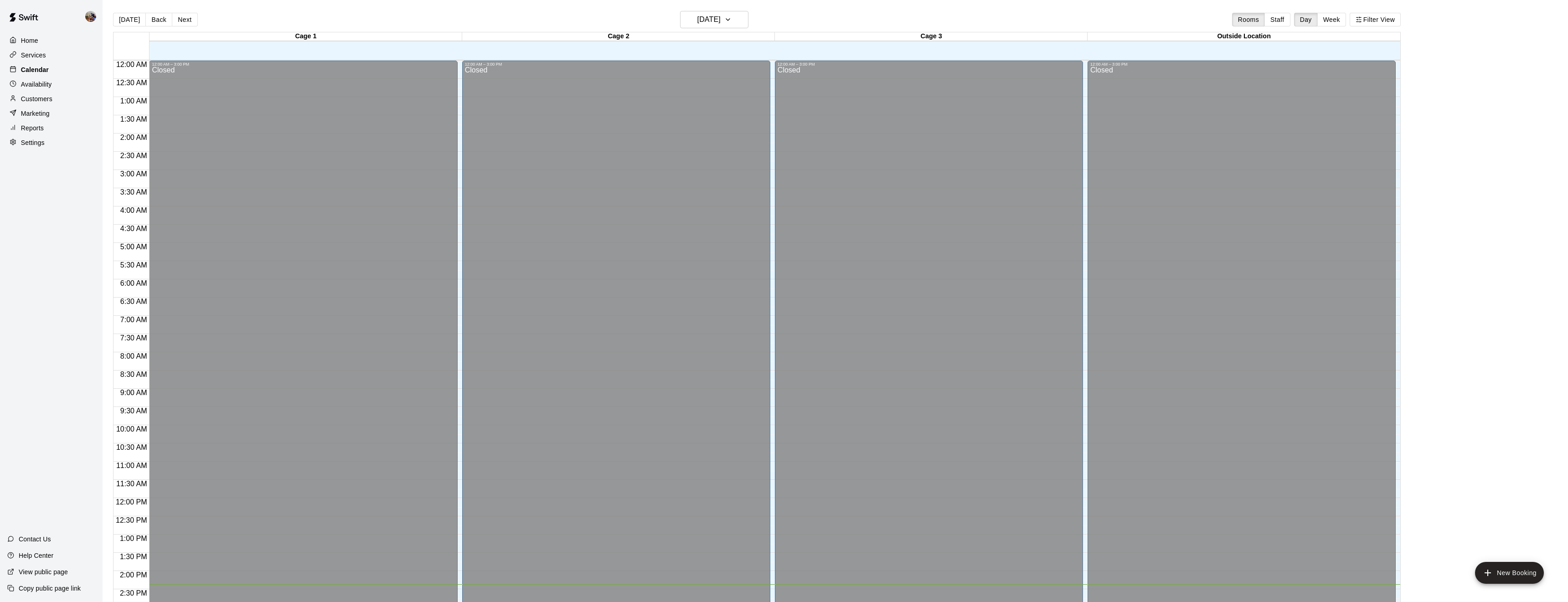
scroll to position [296, 0]
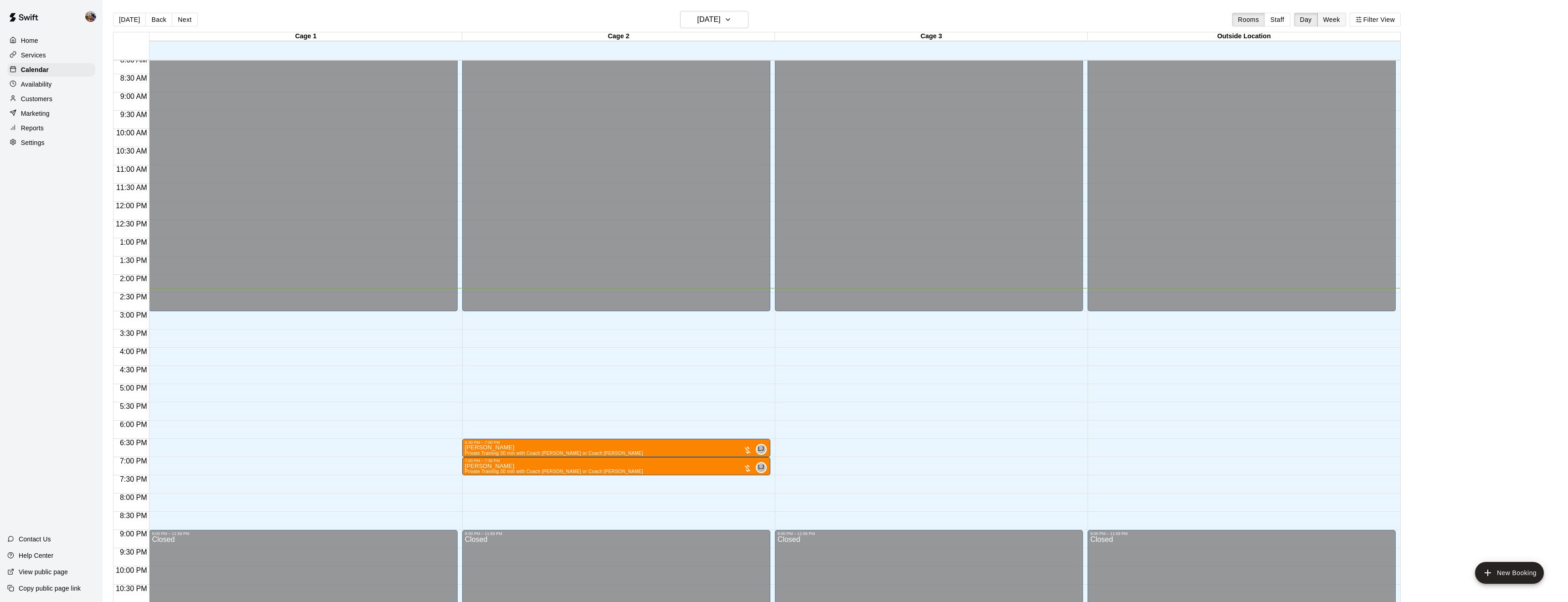
click at [1329, 16] on button "Week" at bounding box center [1331, 19] width 29 height 13
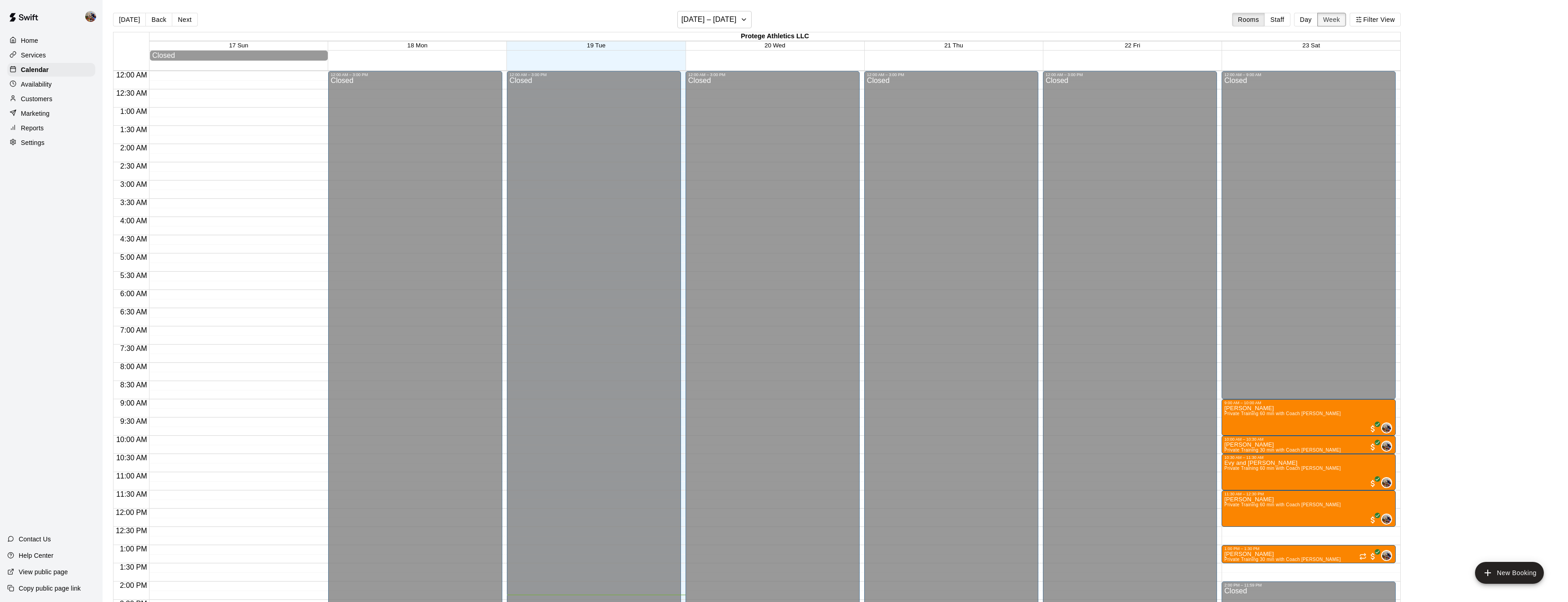
scroll to position [333, 0]
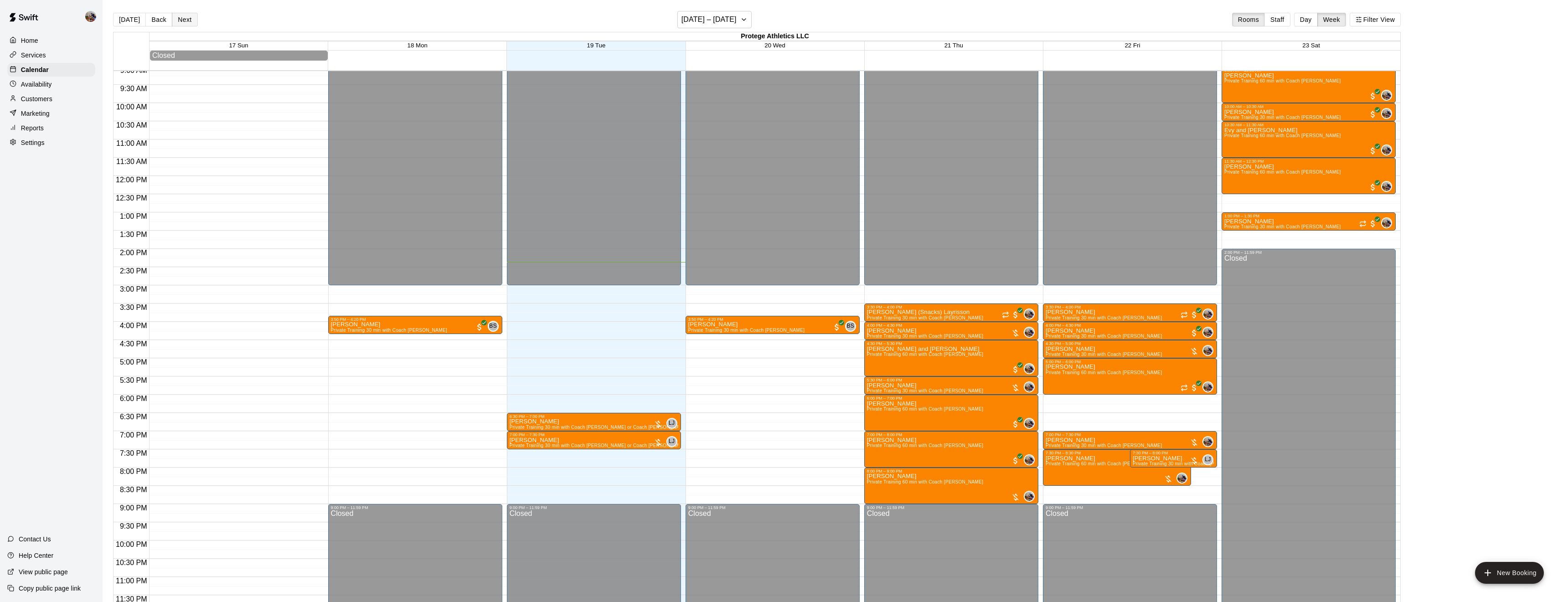
click at [186, 16] on button "Next" at bounding box center [184, 19] width 26 height 13
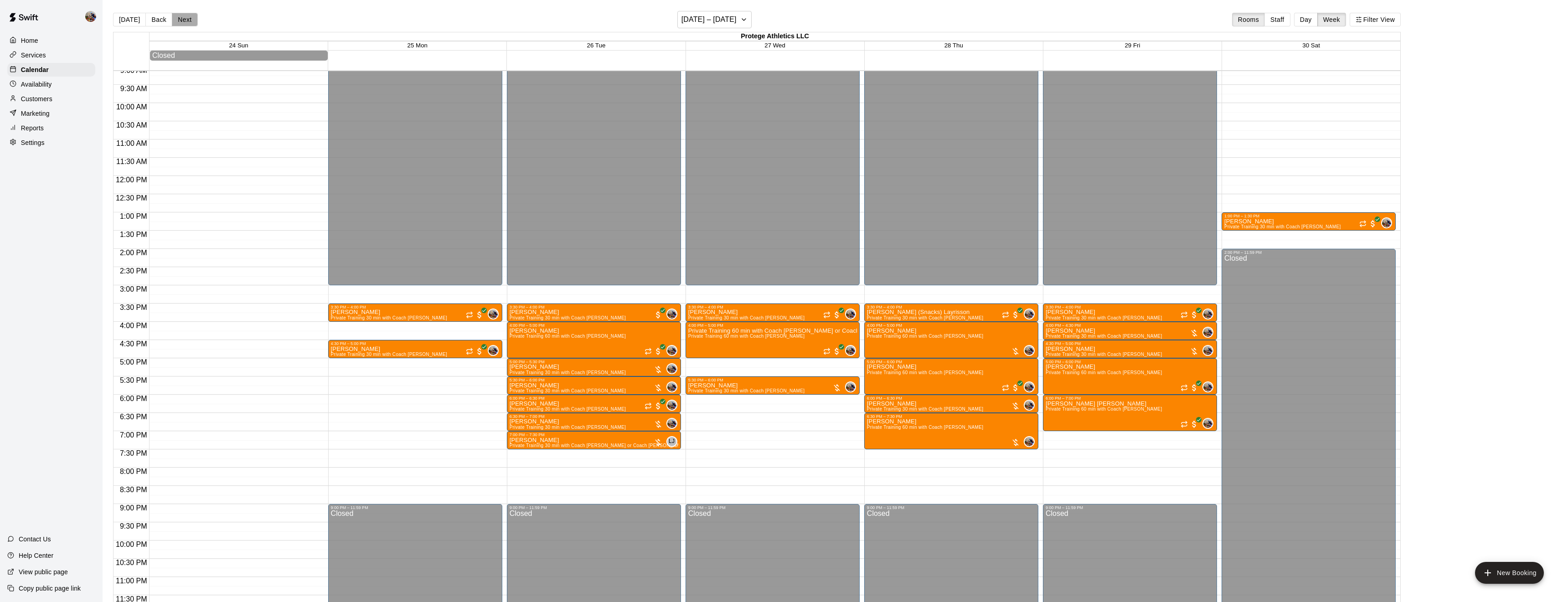
click at [186, 16] on button "Next" at bounding box center [184, 19] width 26 height 13
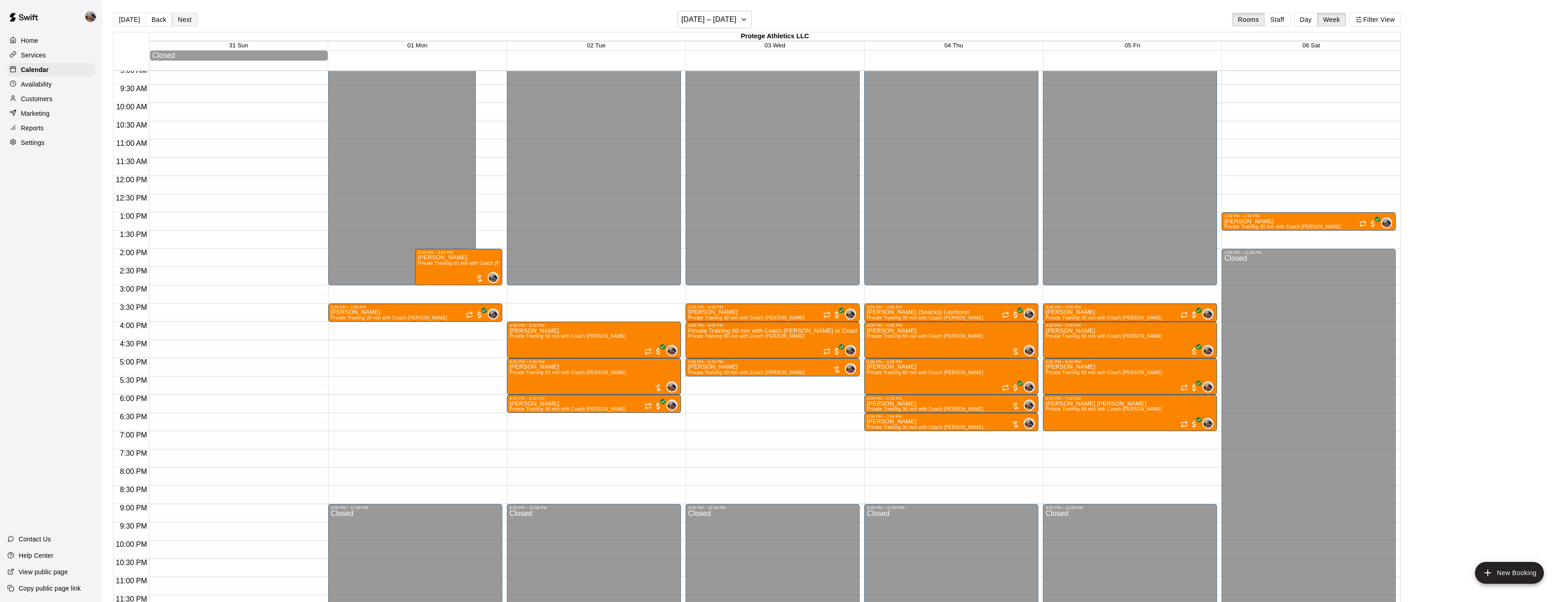
click at [186, 16] on button "Next" at bounding box center [184, 19] width 26 height 13
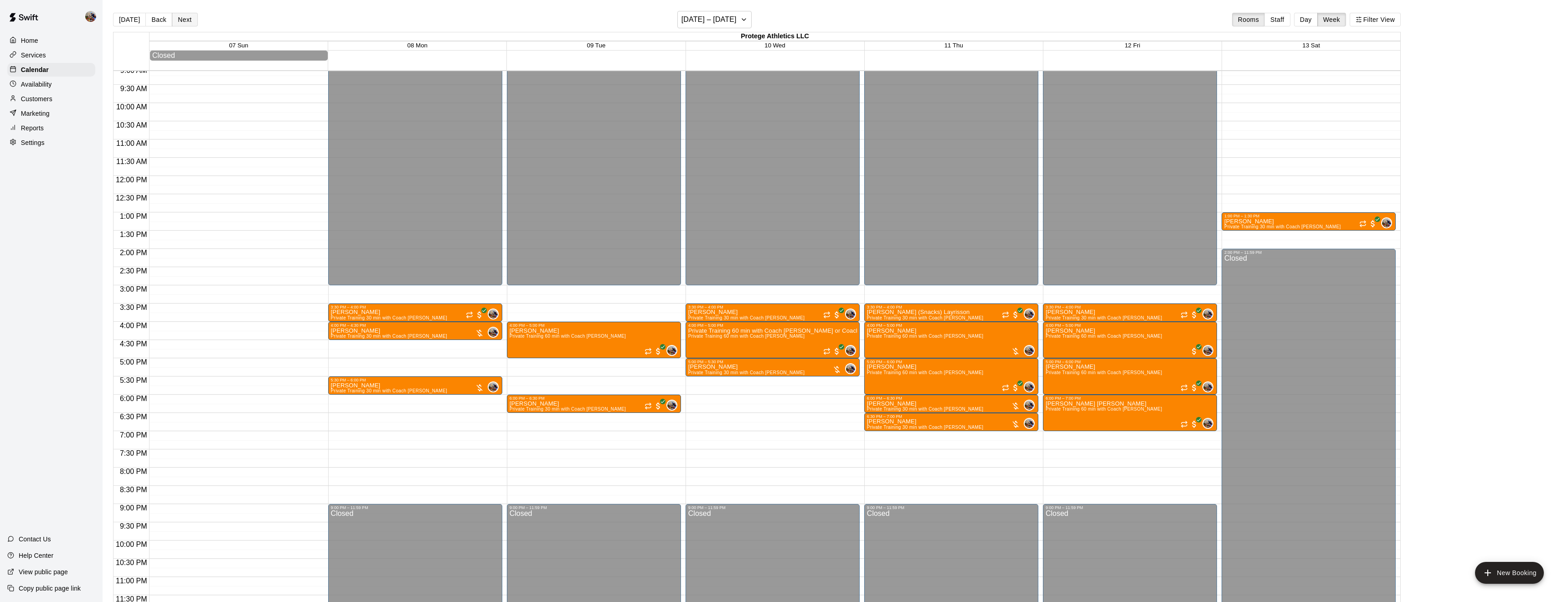
click at [186, 16] on button "Next" at bounding box center [184, 19] width 26 height 13
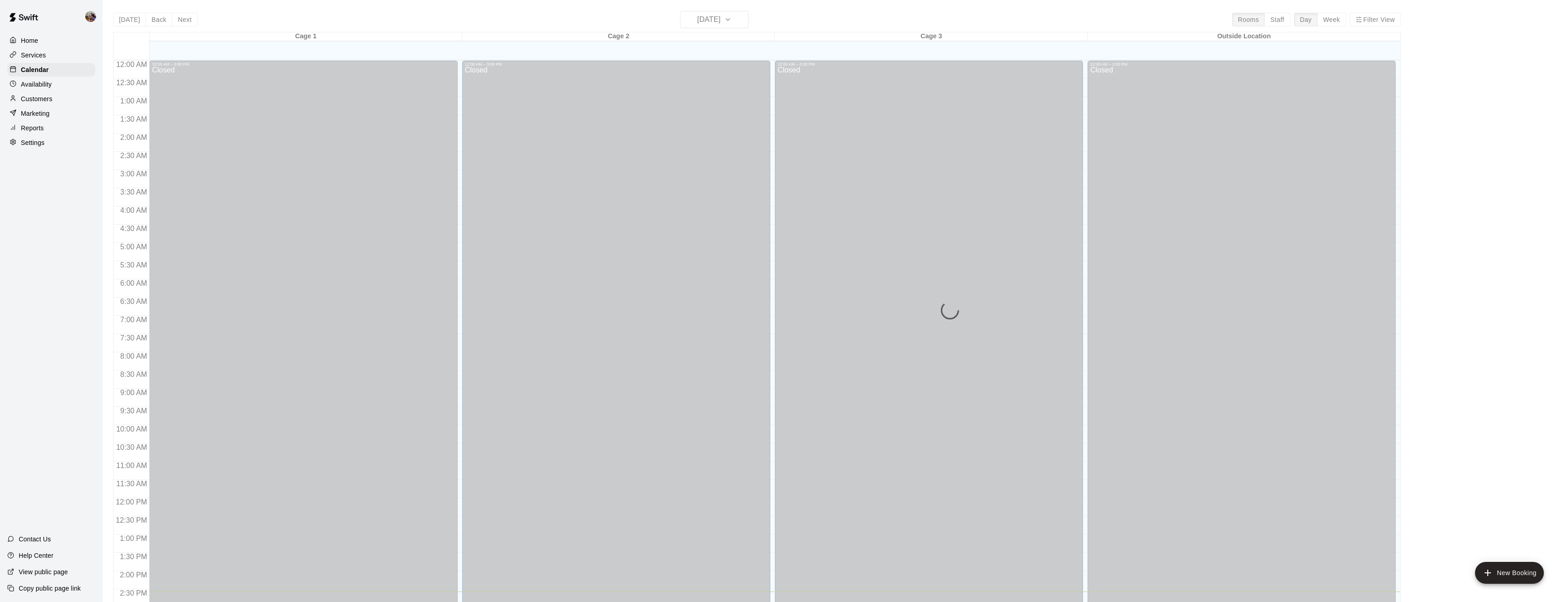
scroll to position [296, 0]
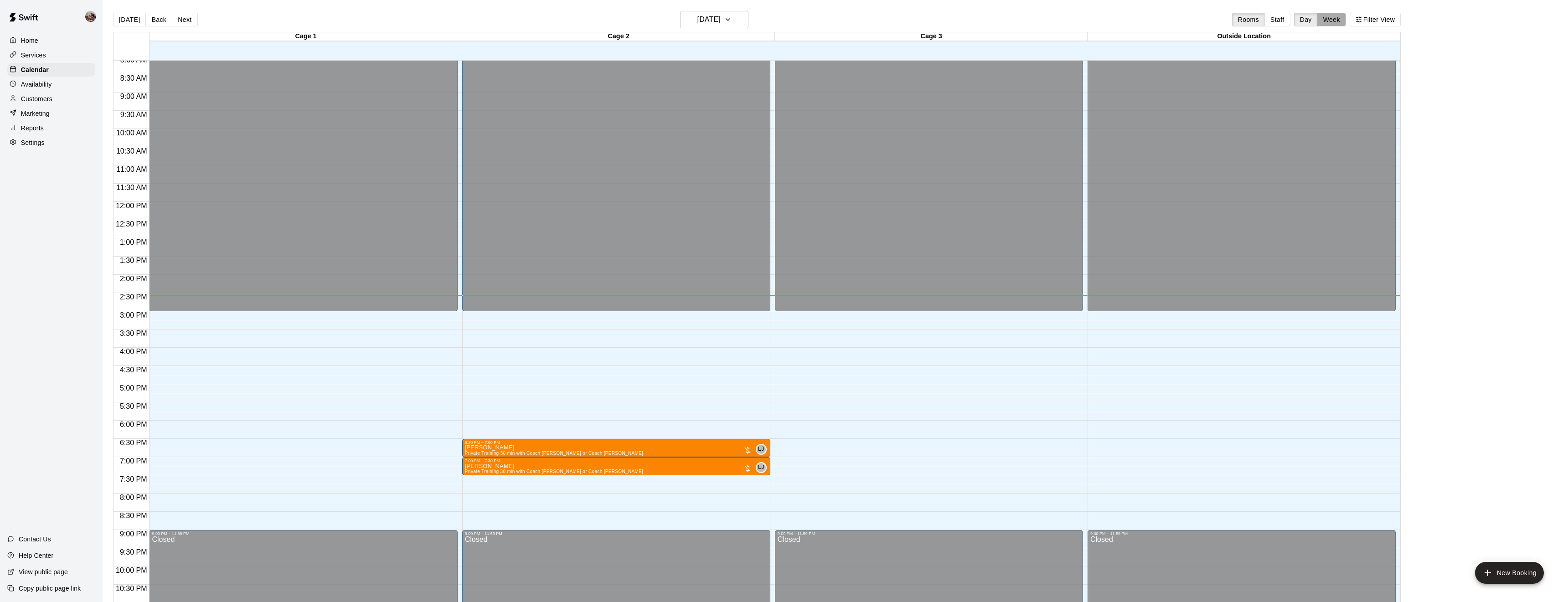
click at [1331, 17] on button "Week" at bounding box center [1331, 19] width 29 height 13
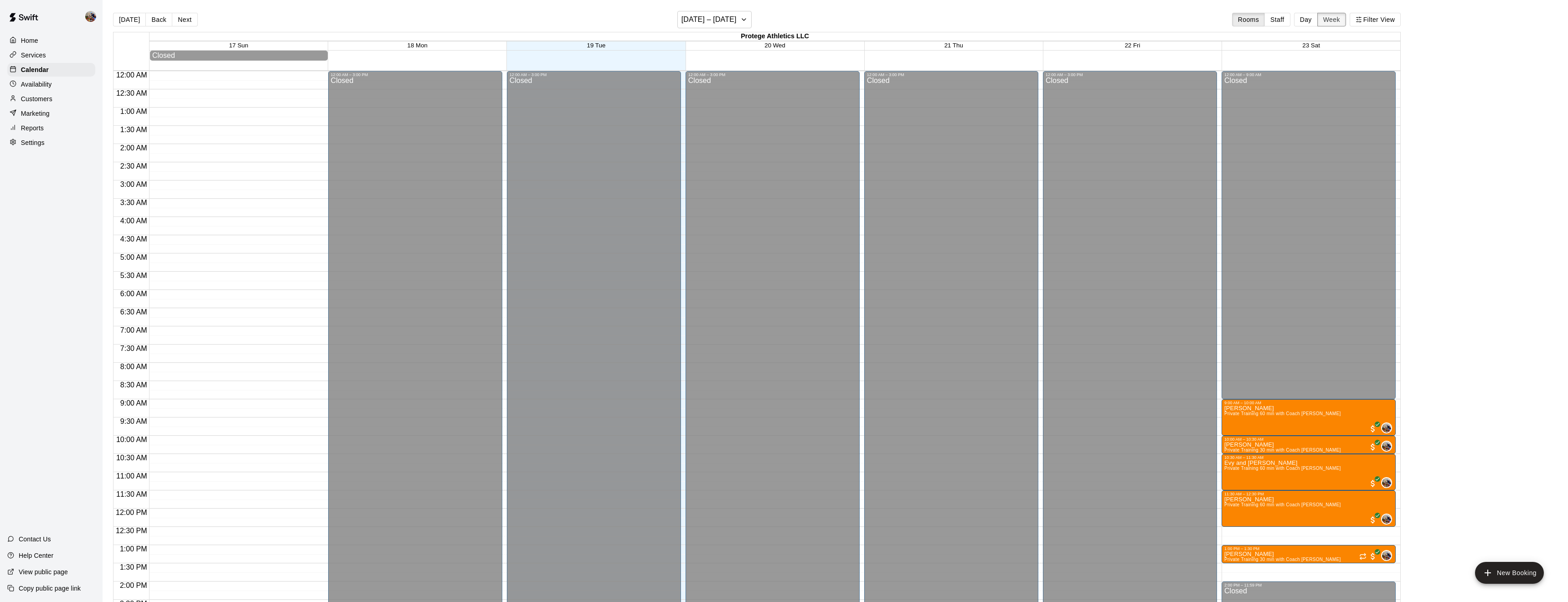
scroll to position [333, 0]
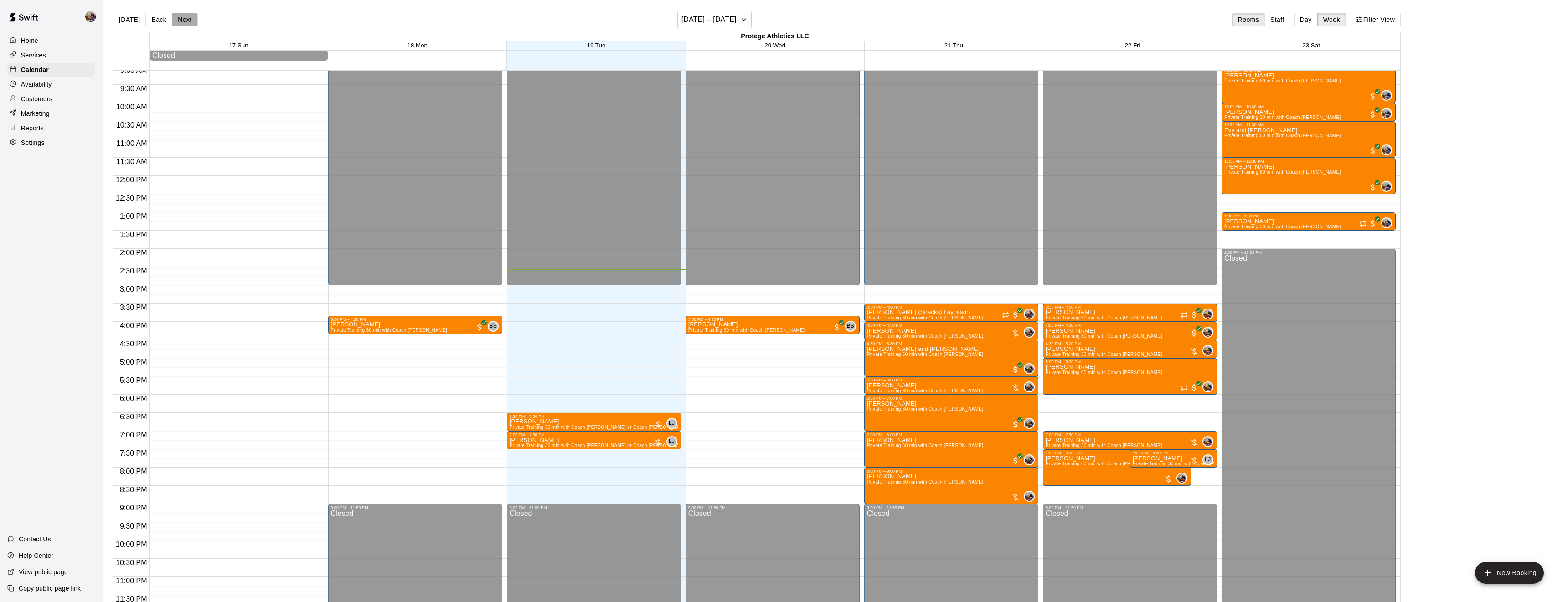
click at [184, 19] on button "Next" at bounding box center [184, 19] width 26 height 13
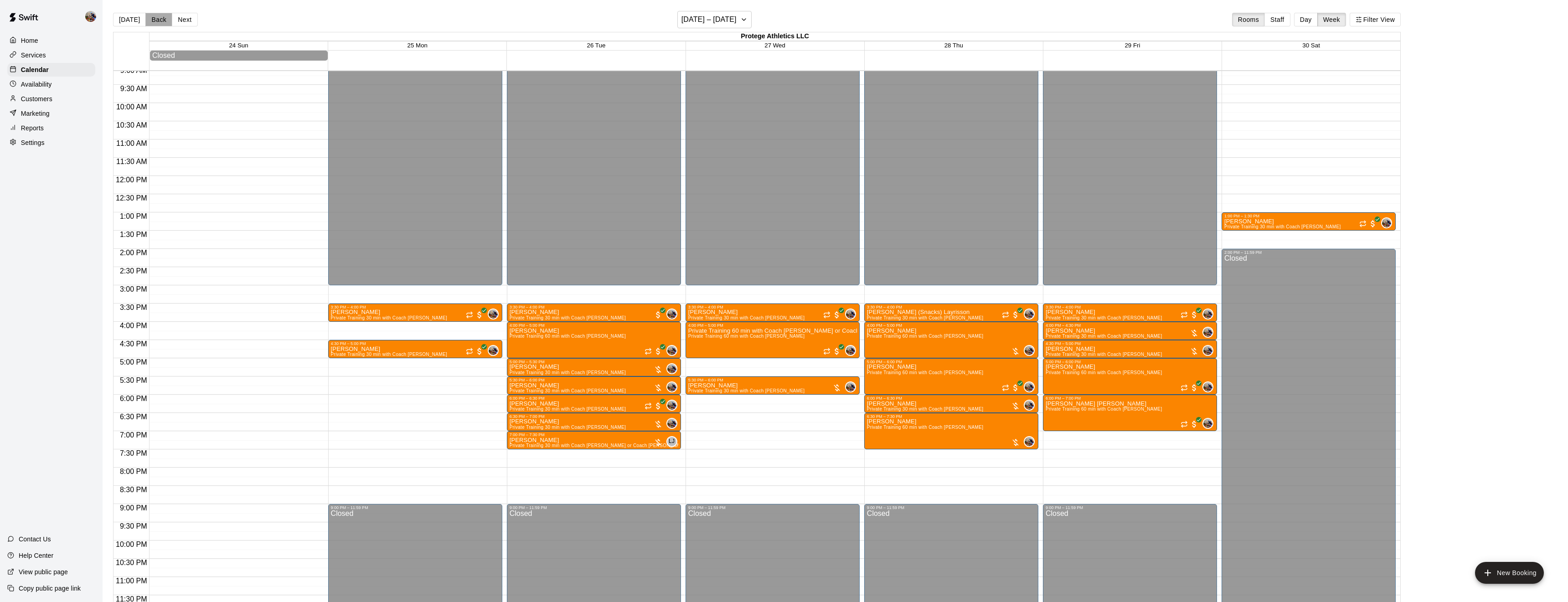
click at [156, 23] on button "Back" at bounding box center [159, 19] width 27 height 13
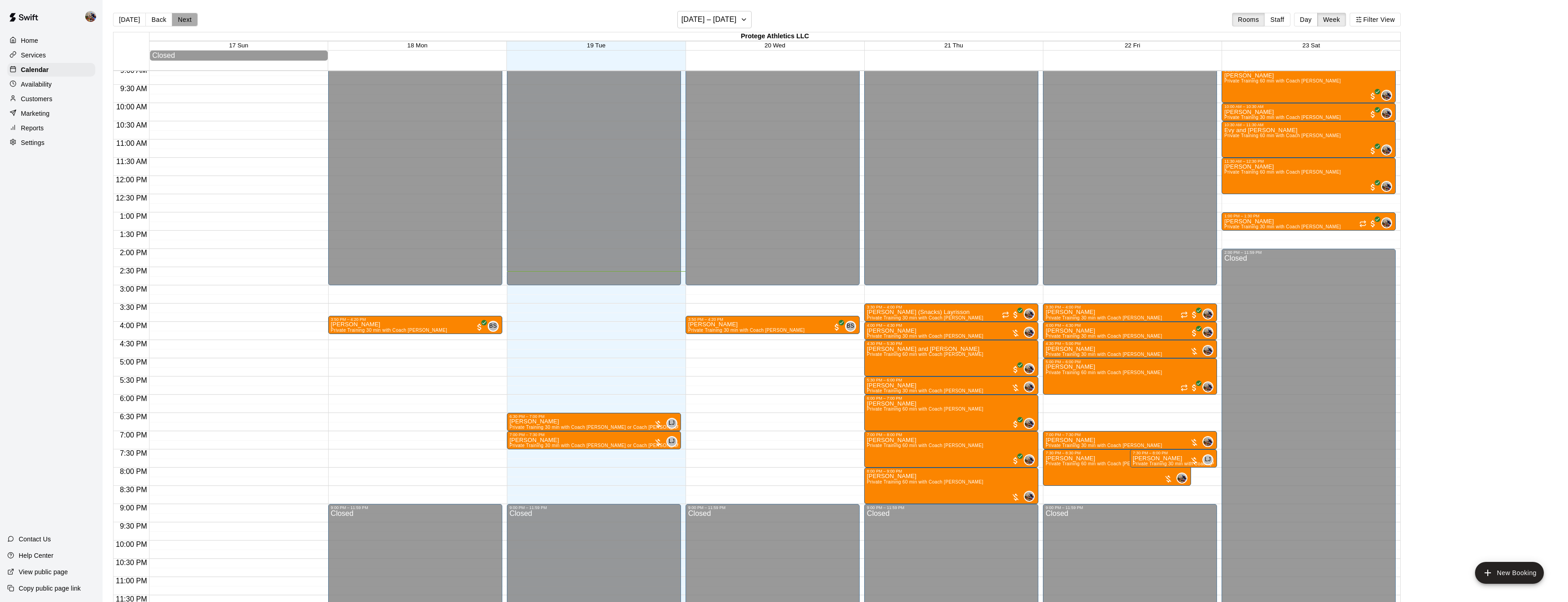
click at [186, 23] on button "Next" at bounding box center [184, 19] width 26 height 13
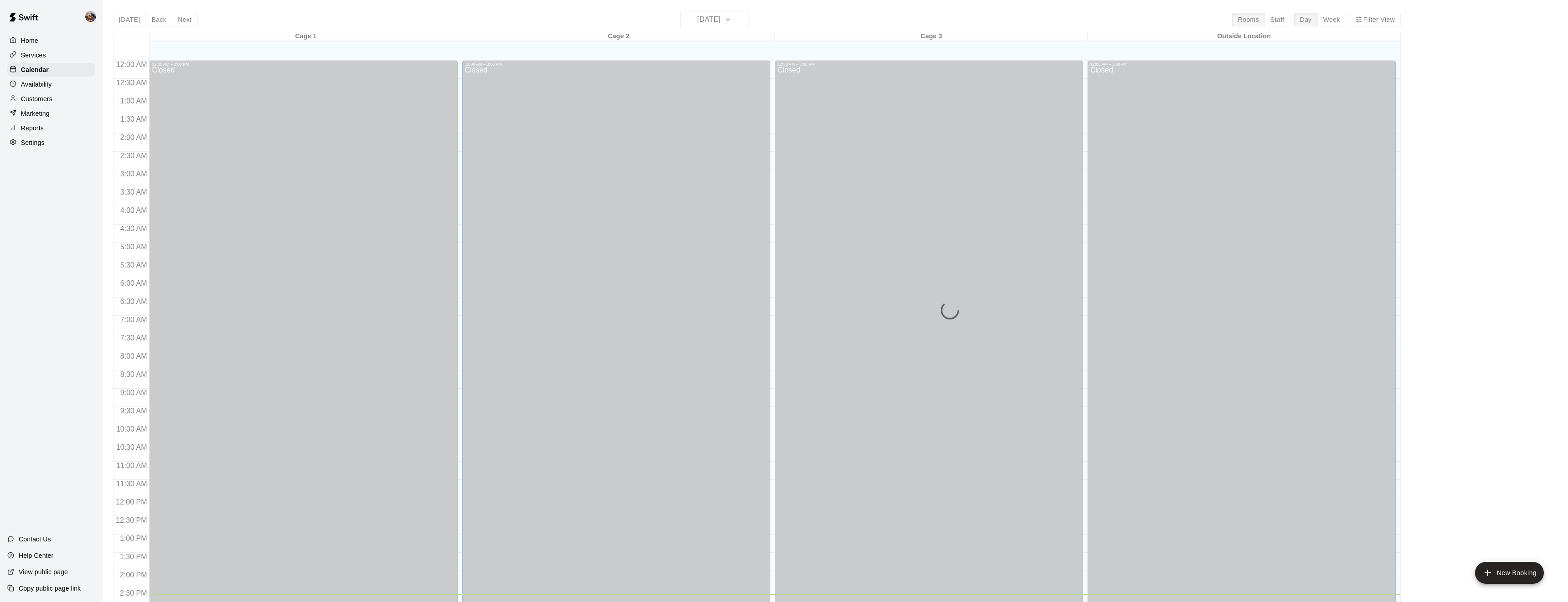
scroll to position [296, 0]
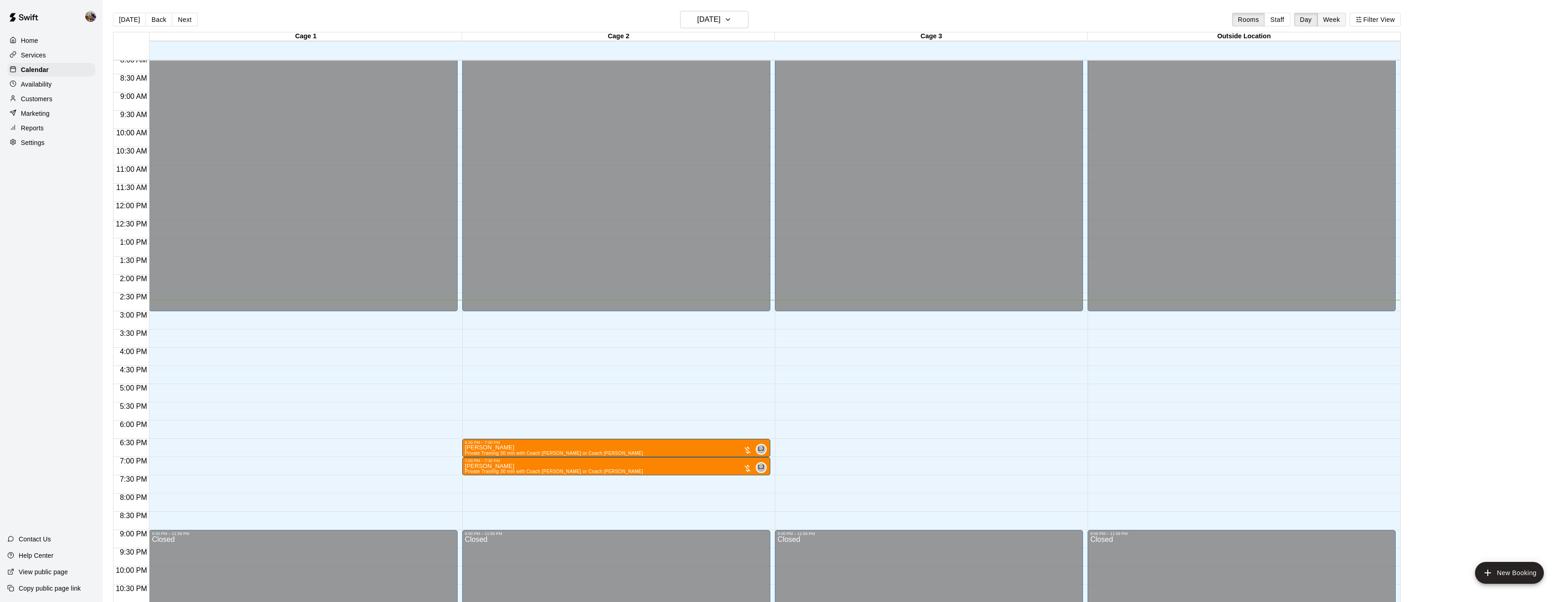
click at [1337, 21] on button "Week" at bounding box center [1331, 19] width 29 height 13
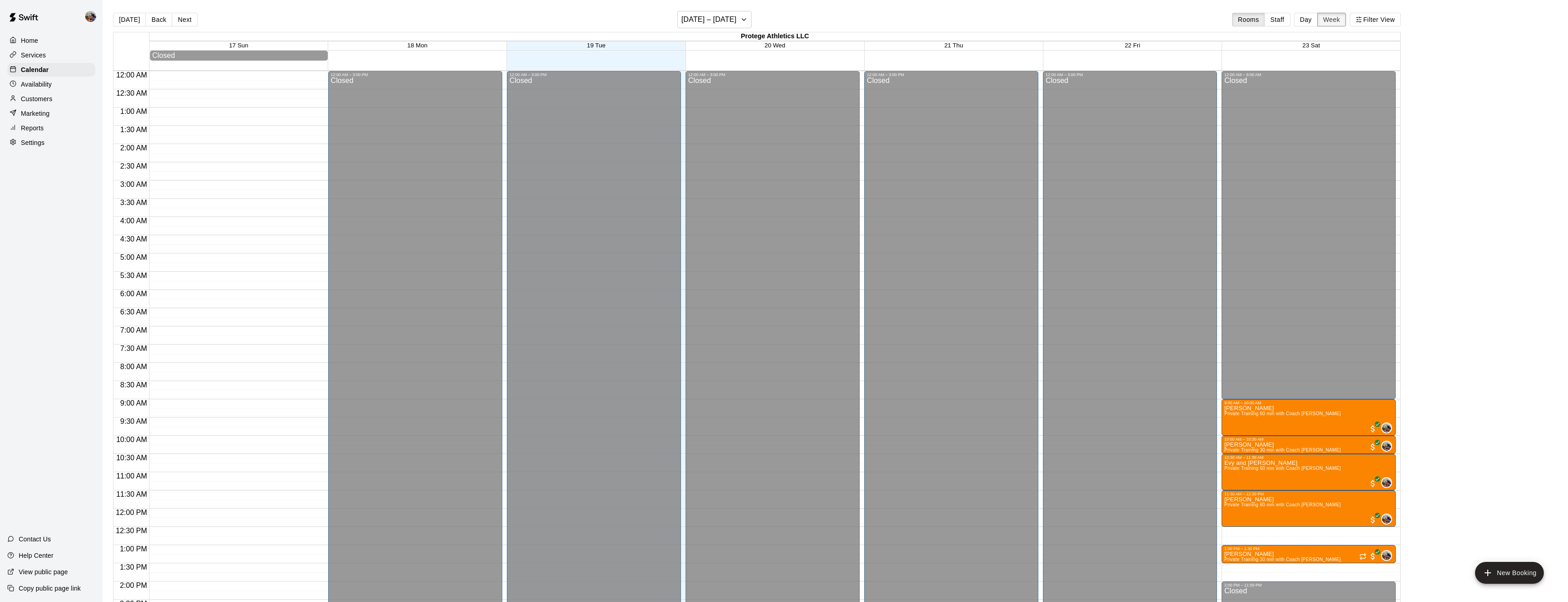
scroll to position [333, 0]
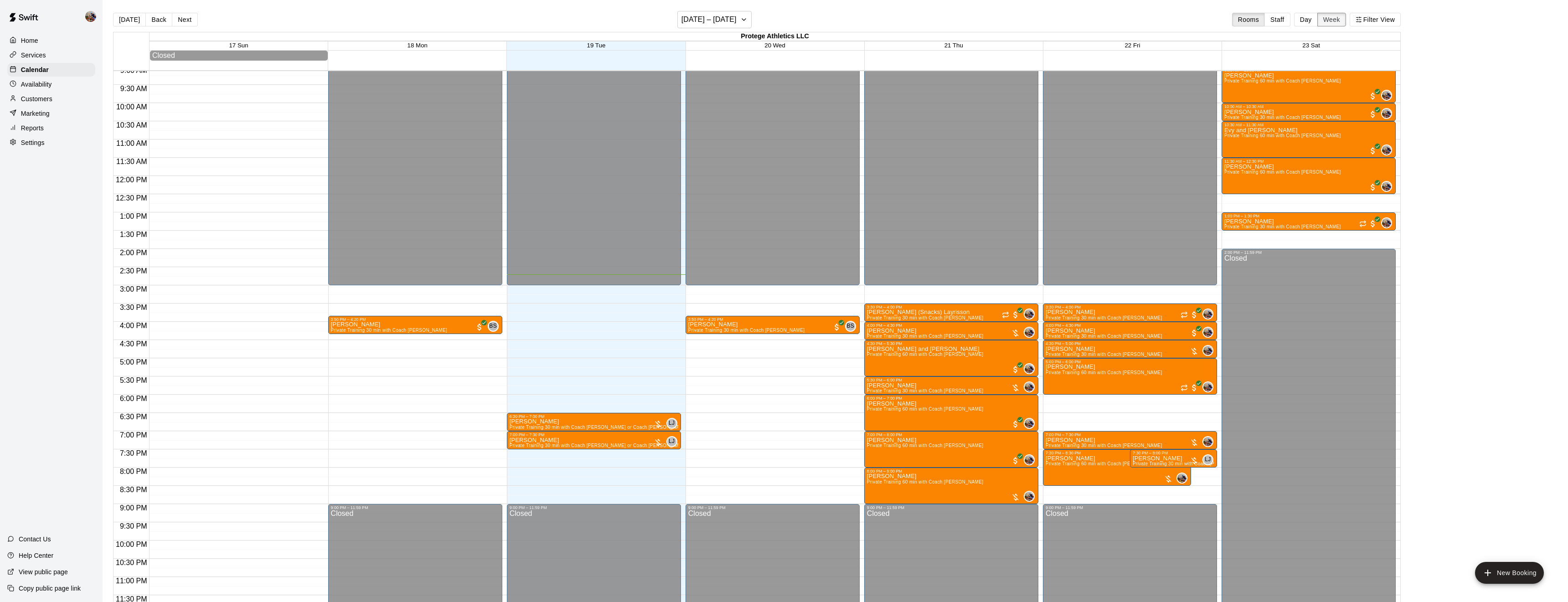
click at [1337, 21] on button "Week" at bounding box center [1331, 19] width 29 height 13
click at [183, 13] on button "Next" at bounding box center [184, 19] width 26 height 13
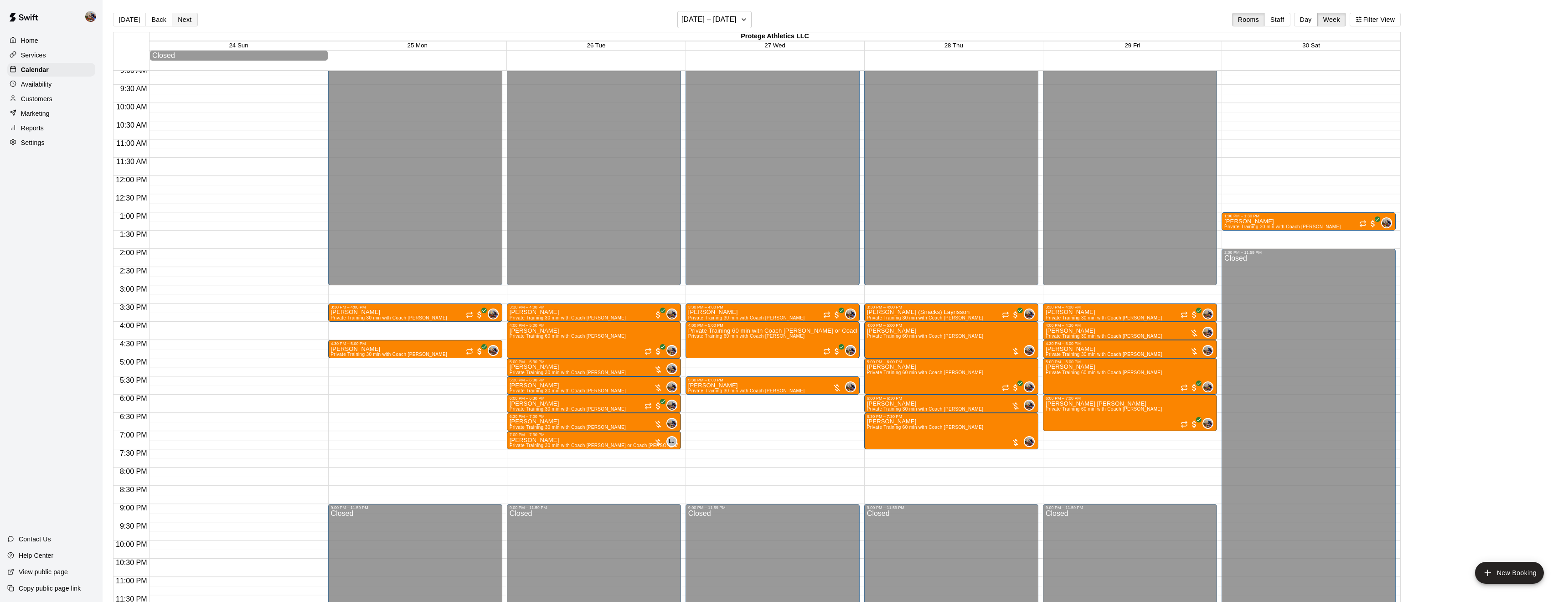
click at [183, 13] on button "Next" at bounding box center [184, 19] width 26 height 13
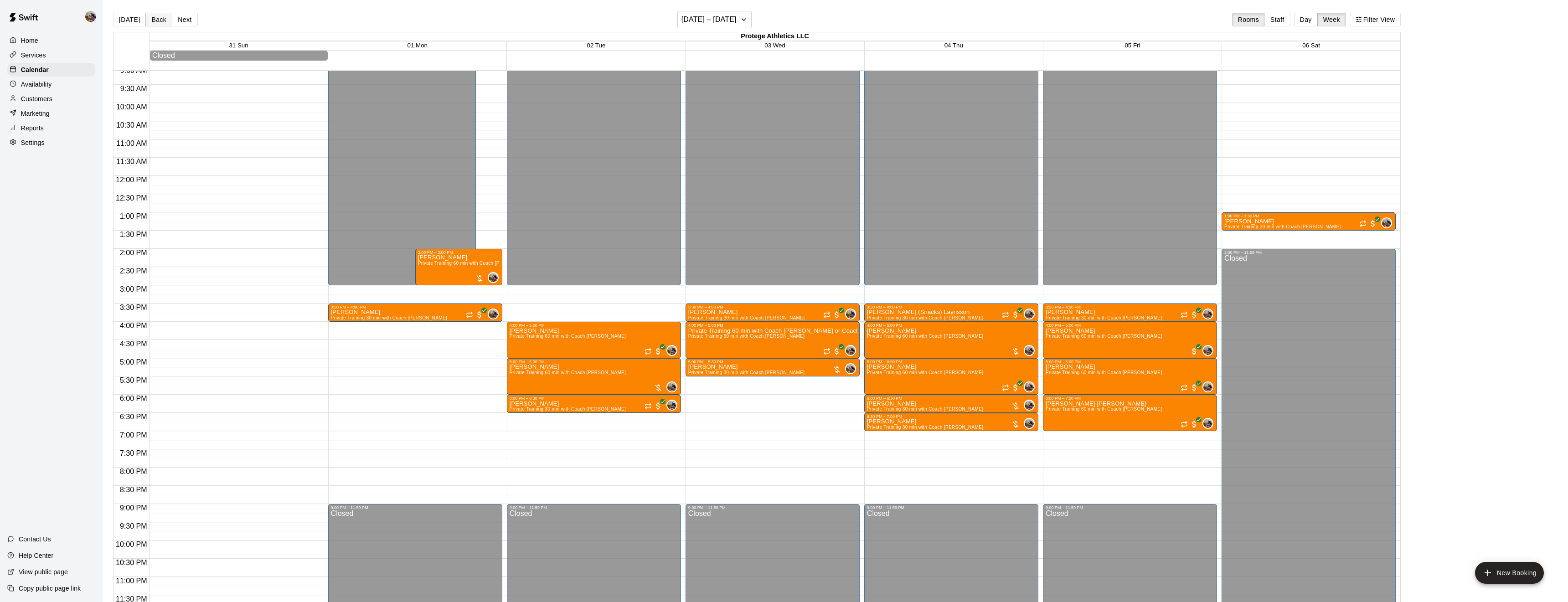
click at [159, 15] on button "Back" at bounding box center [159, 19] width 27 height 13
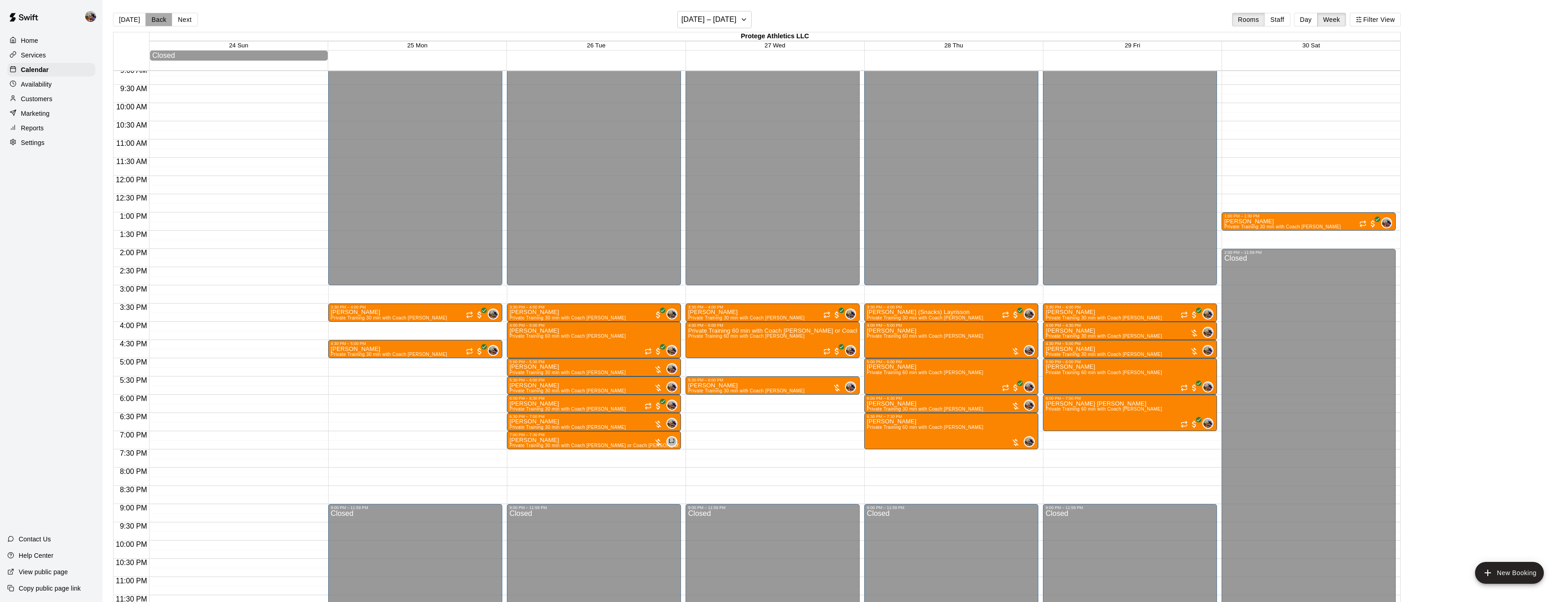
click at [159, 15] on button "Back" at bounding box center [159, 19] width 27 height 13
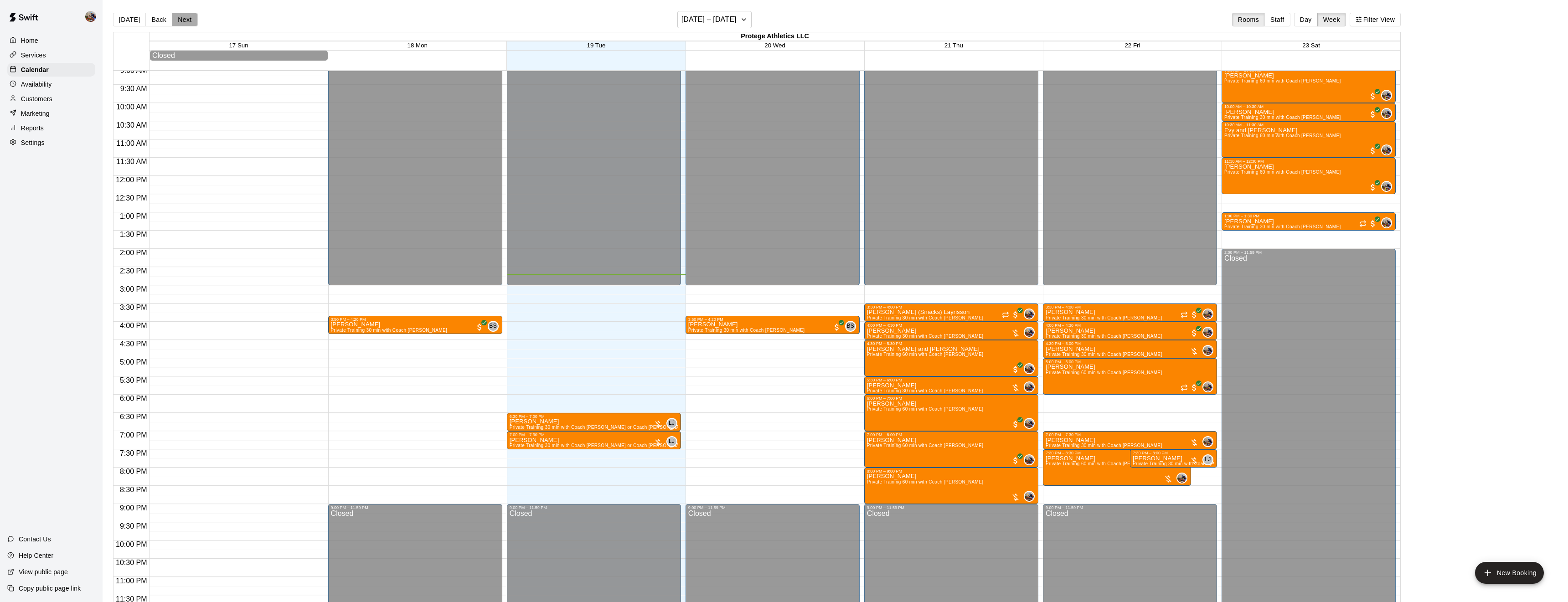
click at [179, 21] on button "Next" at bounding box center [184, 19] width 26 height 13
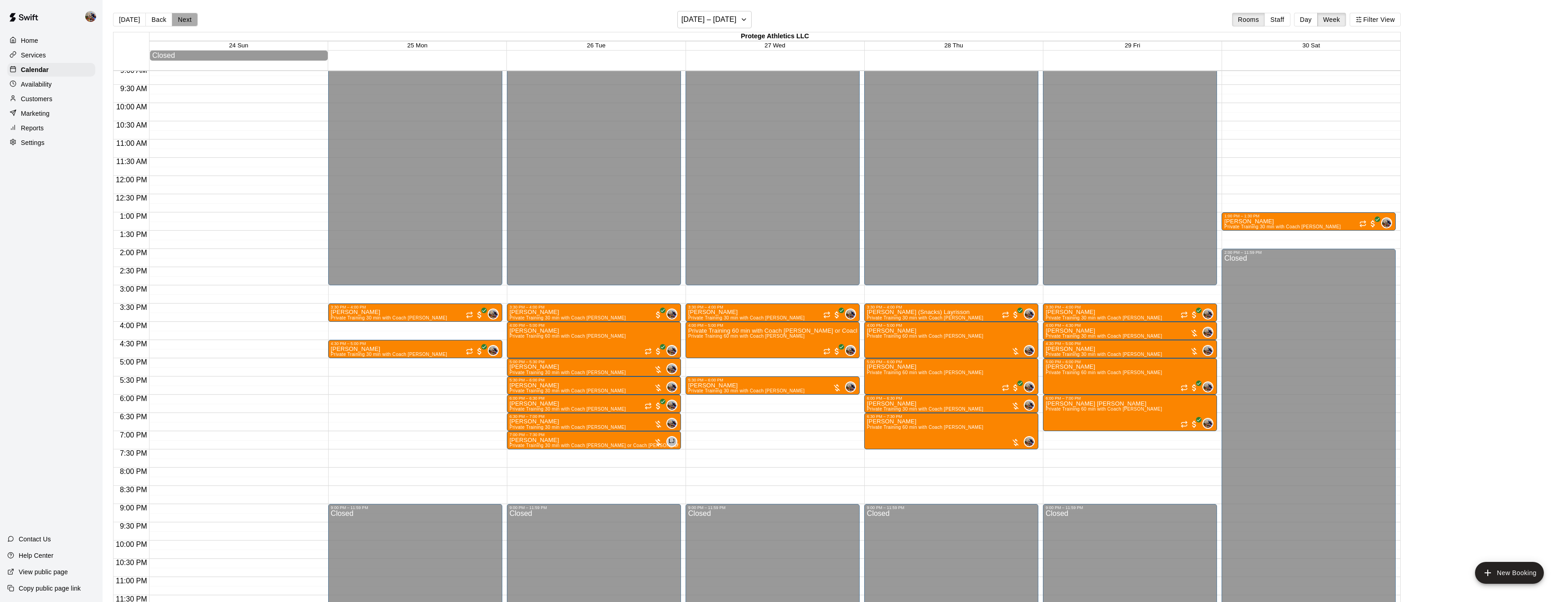
click at [179, 21] on button "Next" at bounding box center [184, 19] width 26 height 13
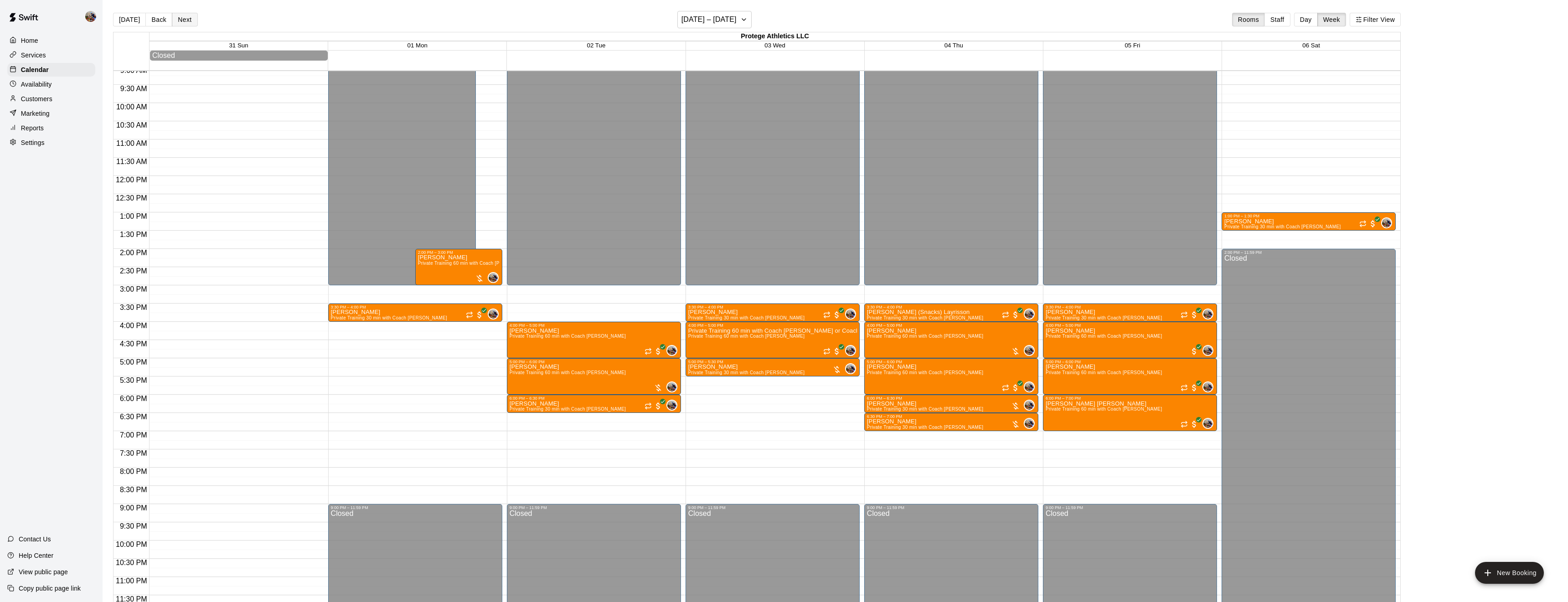
click at [179, 21] on button "Next" at bounding box center [184, 19] width 26 height 13
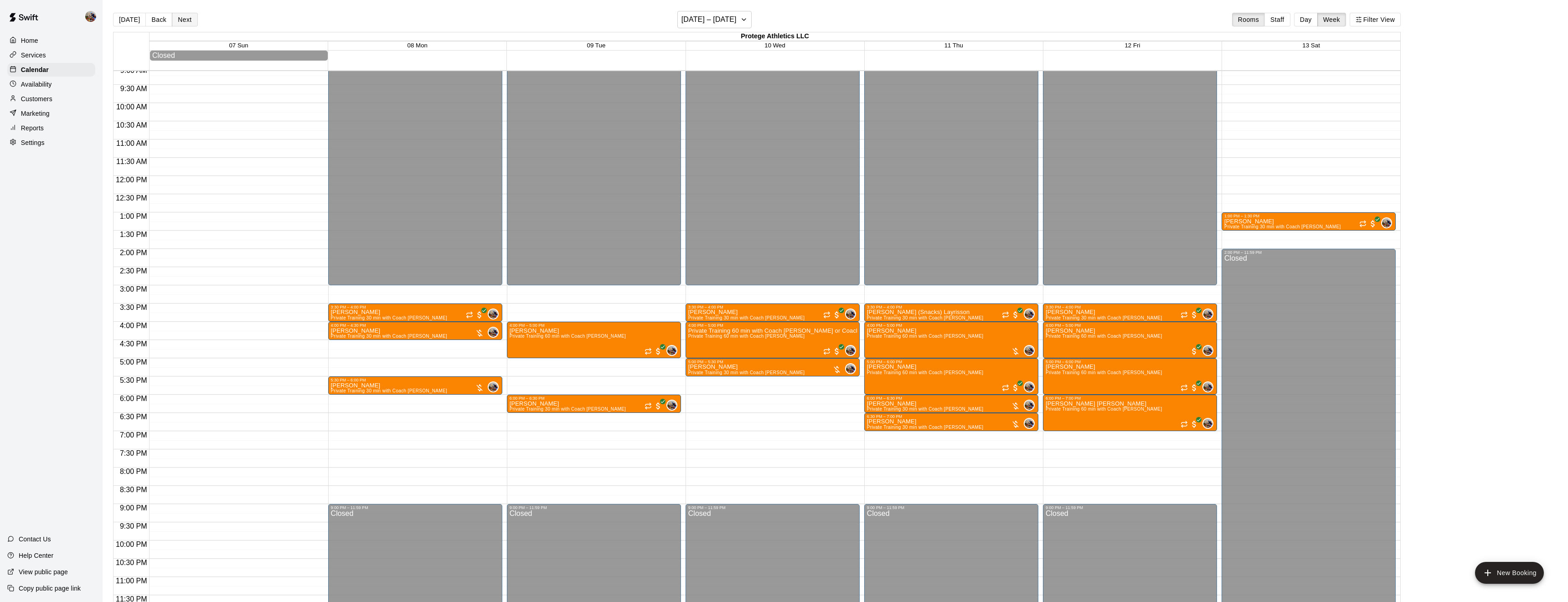
click at [179, 21] on button "Next" at bounding box center [184, 19] width 26 height 13
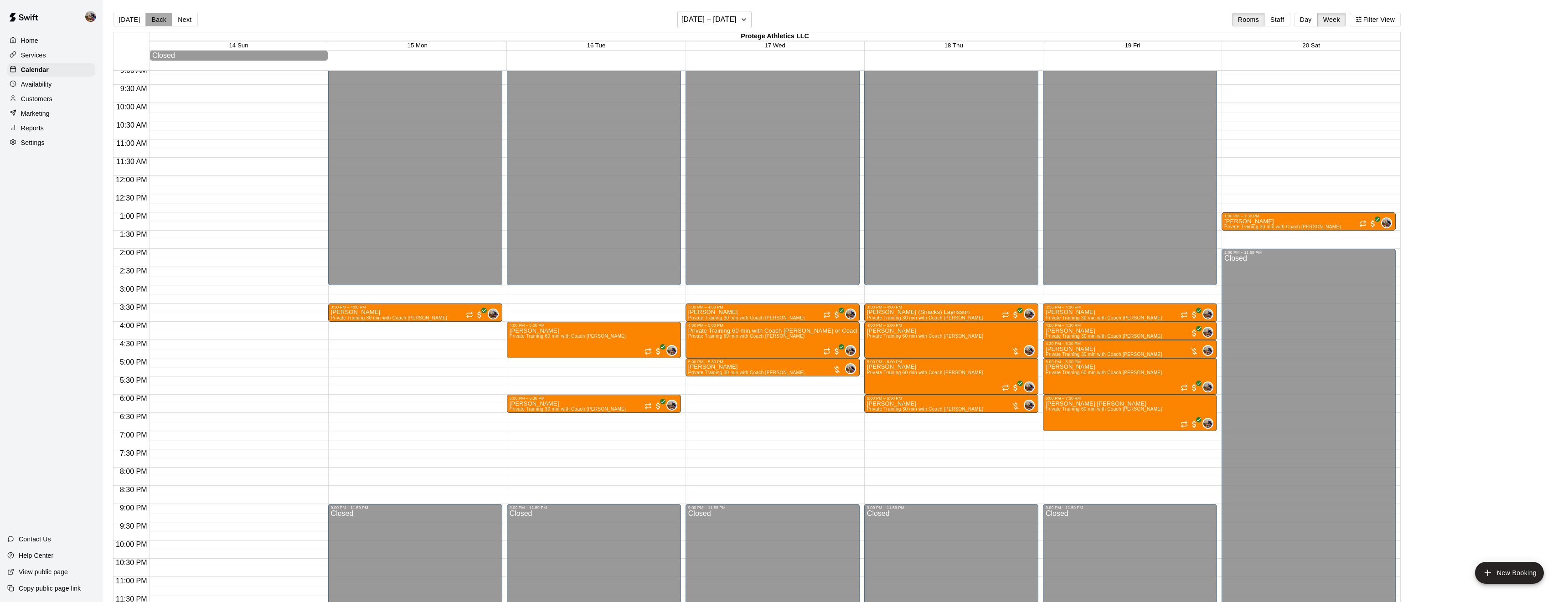
click at [156, 22] on button "Back" at bounding box center [159, 19] width 27 height 13
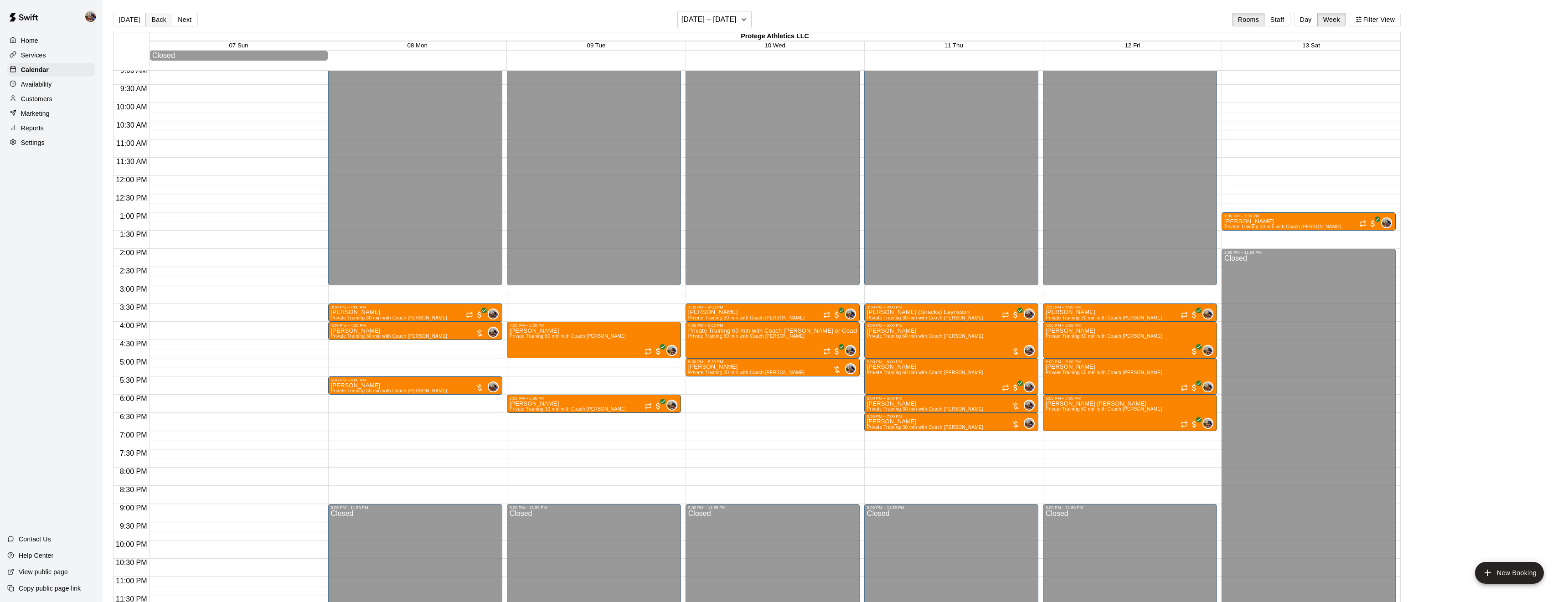
click at [156, 22] on button "Back" at bounding box center [159, 19] width 27 height 13
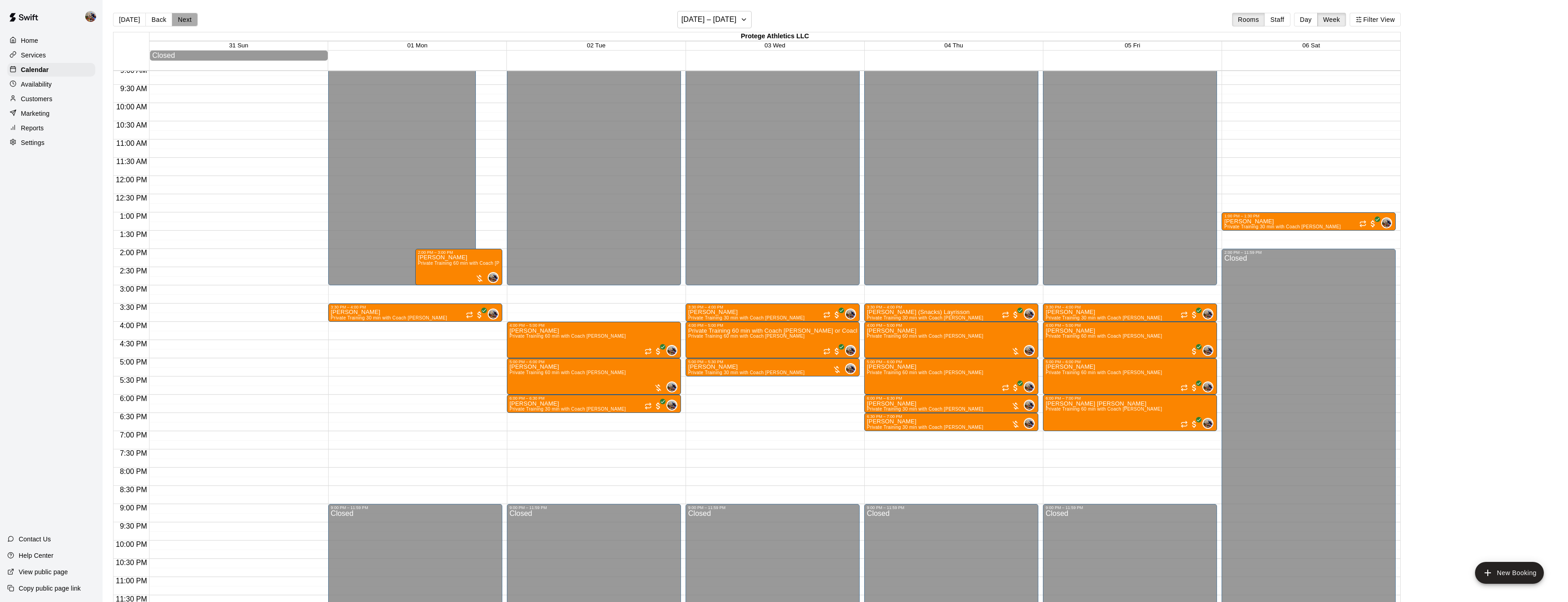
click at [190, 23] on button "Next" at bounding box center [184, 19] width 26 height 13
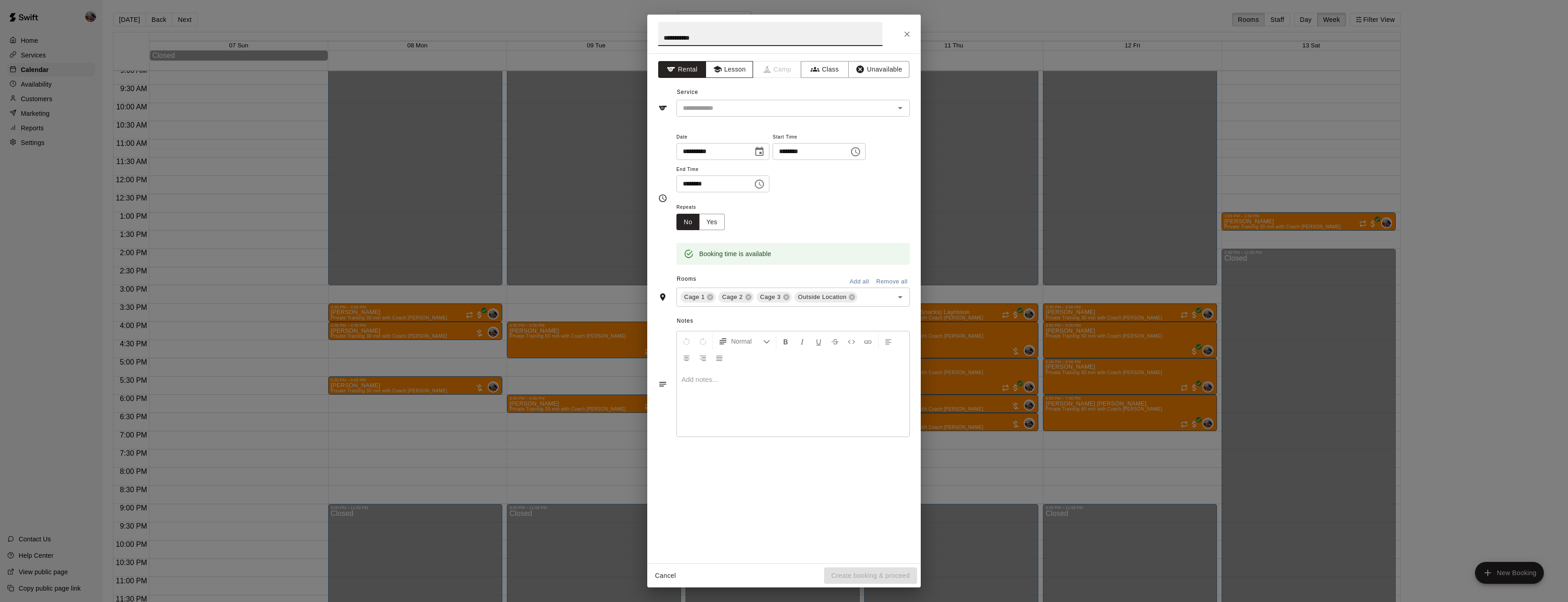
type input "**********"
click at [716, 70] on icon "button" at bounding box center [716, 69] width 8 height 7
click at [760, 108] on input "text" at bounding box center [780, 108] width 201 height 12
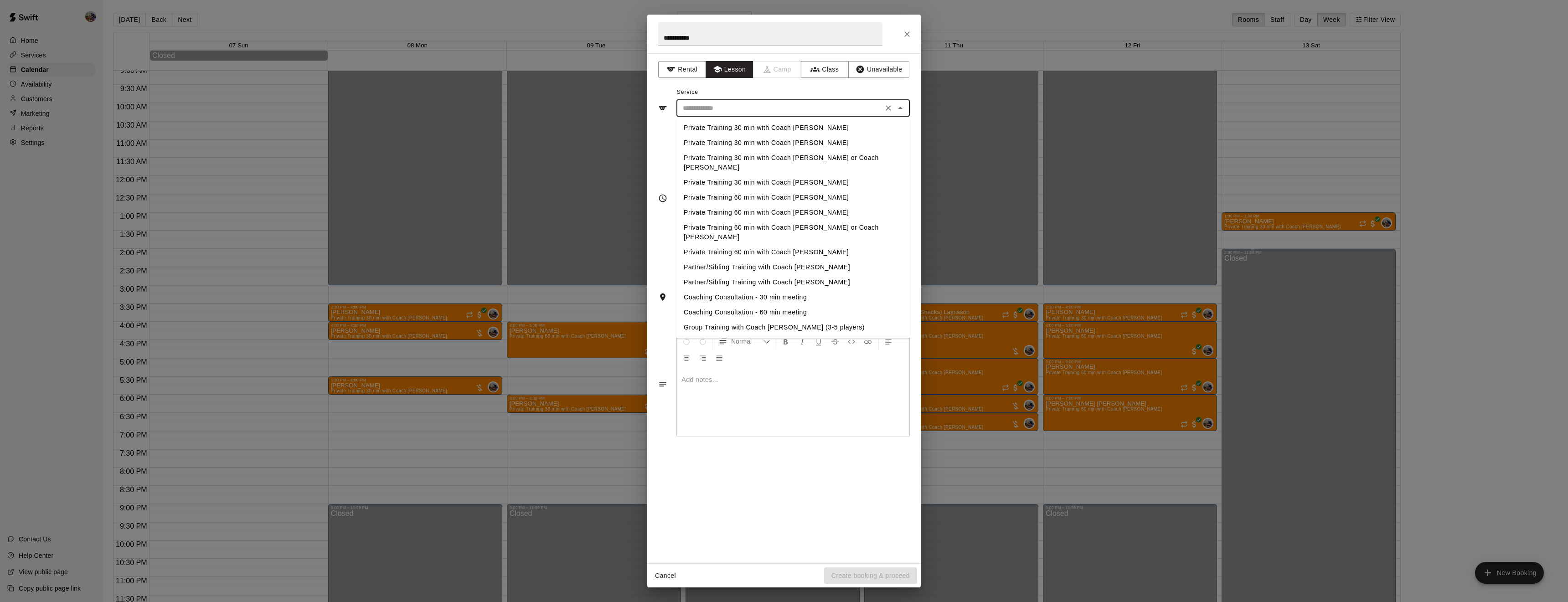
click at [771, 190] on li "Private Training 60 min with Coach [PERSON_NAME]" at bounding box center [793, 197] width 233 height 15
type input "**********"
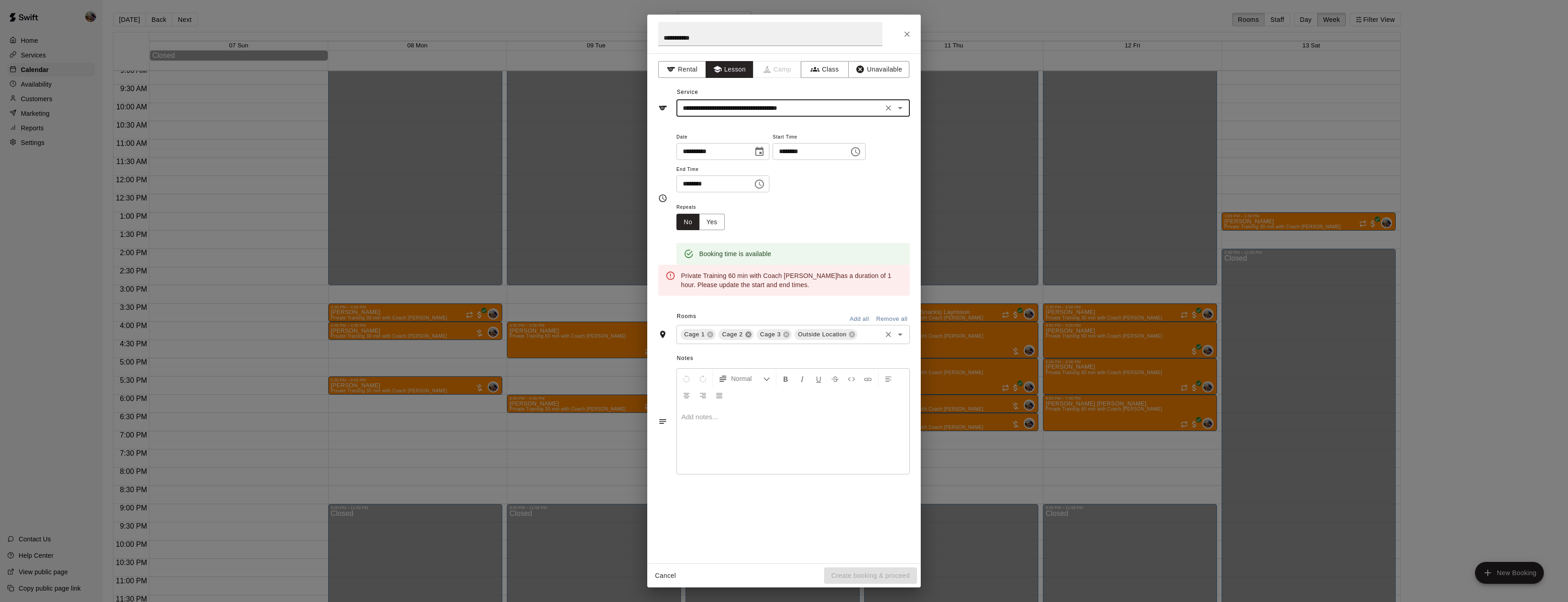
click at [745, 338] on icon at bounding box center [749, 335] width 7 height 7
click at [772, 339] on span "Outside Location" at bounding box center [746, 334] width 56 height 9
click at [777, 338] on icon at bounding box center [776, 335] width 7 height 7
click at [718, 192] on input "********" at bounding box center [711, 184] width 70 height 17
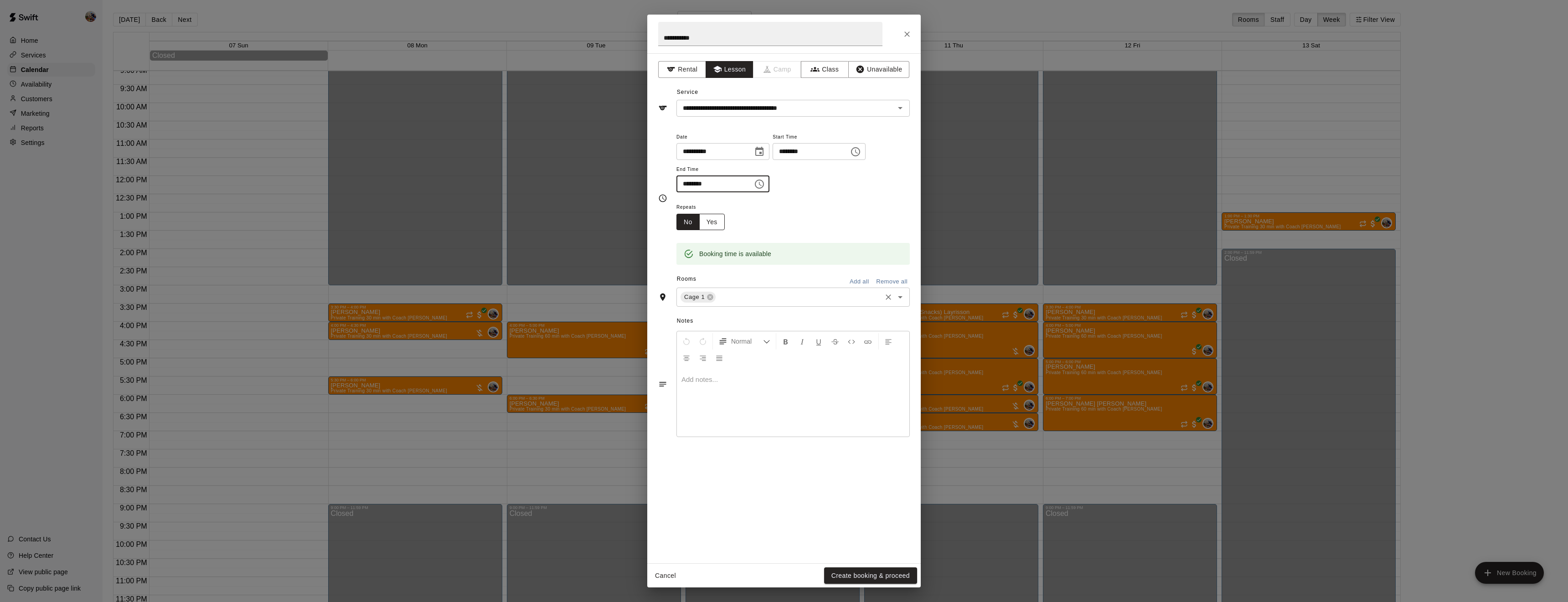
type input "********"
click at [714, 231] on button "Yes" at bounding box center [712, 222] width 26 height 17
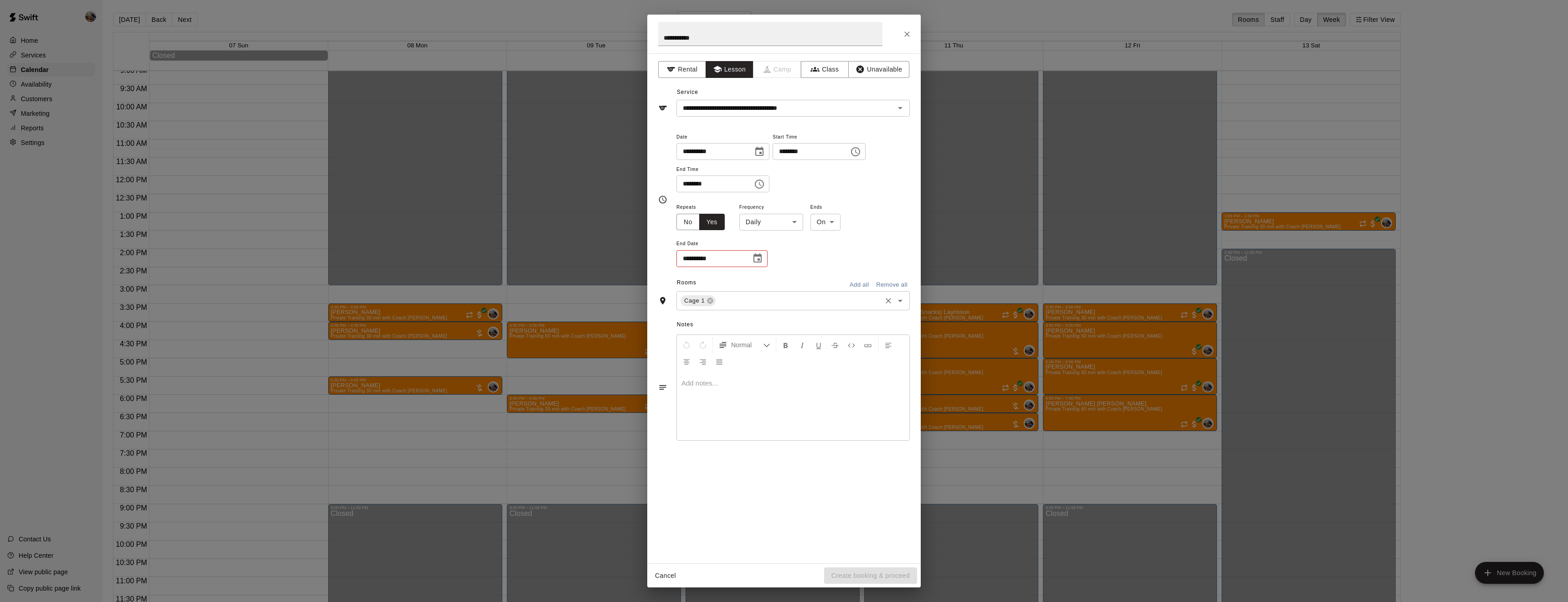
click at [760, 264] on icon "Choose date" at bounding box center [758, 259] width 11 height 11
click at [808, 312] on icon "Next month" at bounding box center [808, 313] width 3 height 5
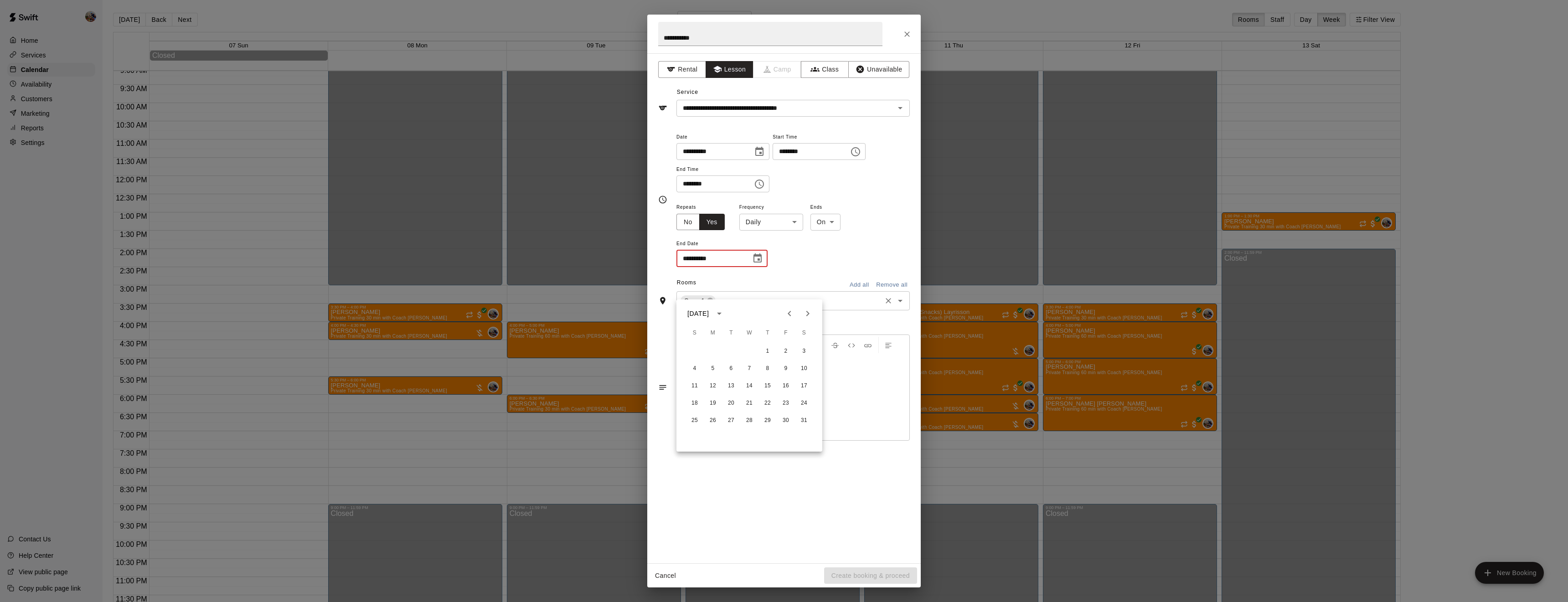
click at [793, 316] on icon "Previous month" at bounding box center [789, 313] width 11 height 11
click at [750, 418] on button "31" at bounding box center [749, 421] width 16 height 16
type input "**********"
click at [881, 306] on p "Show More" at bounding box center [886, 301] width 35 height 10
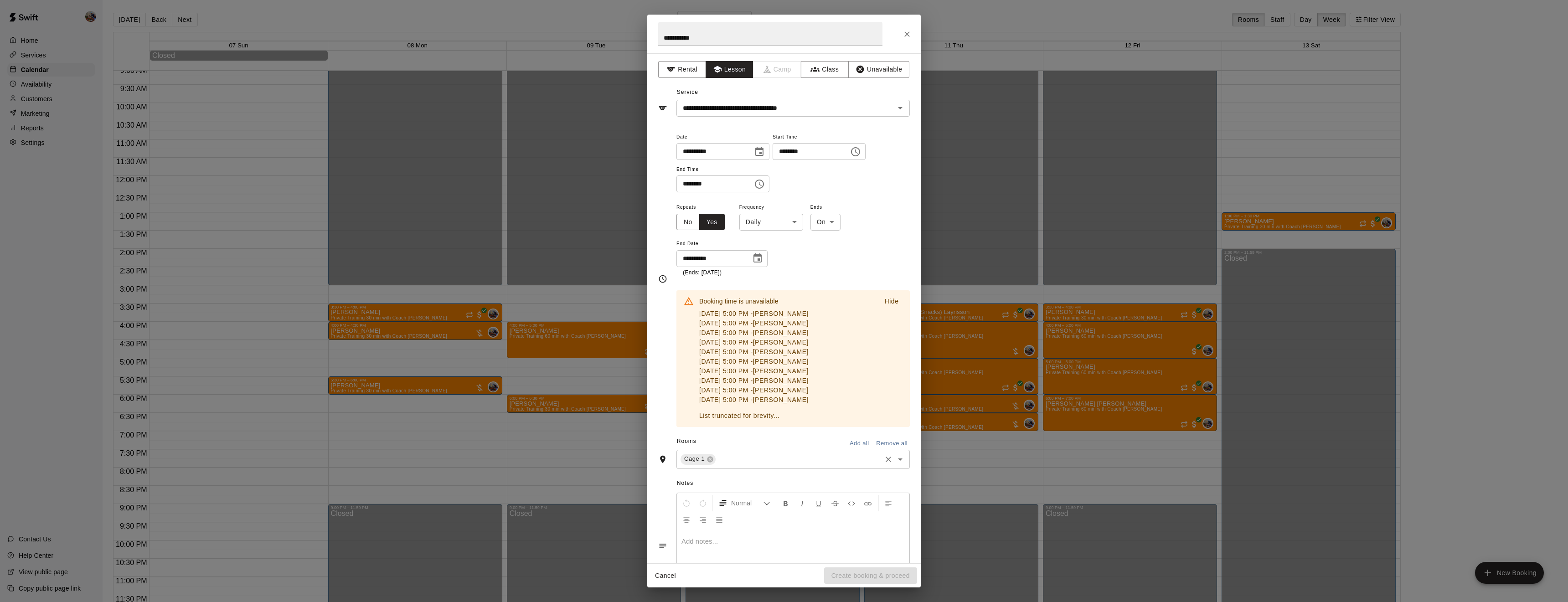
click at [881, 308] on button "Hide" at bounding box center [892, 301] width 29 height 13
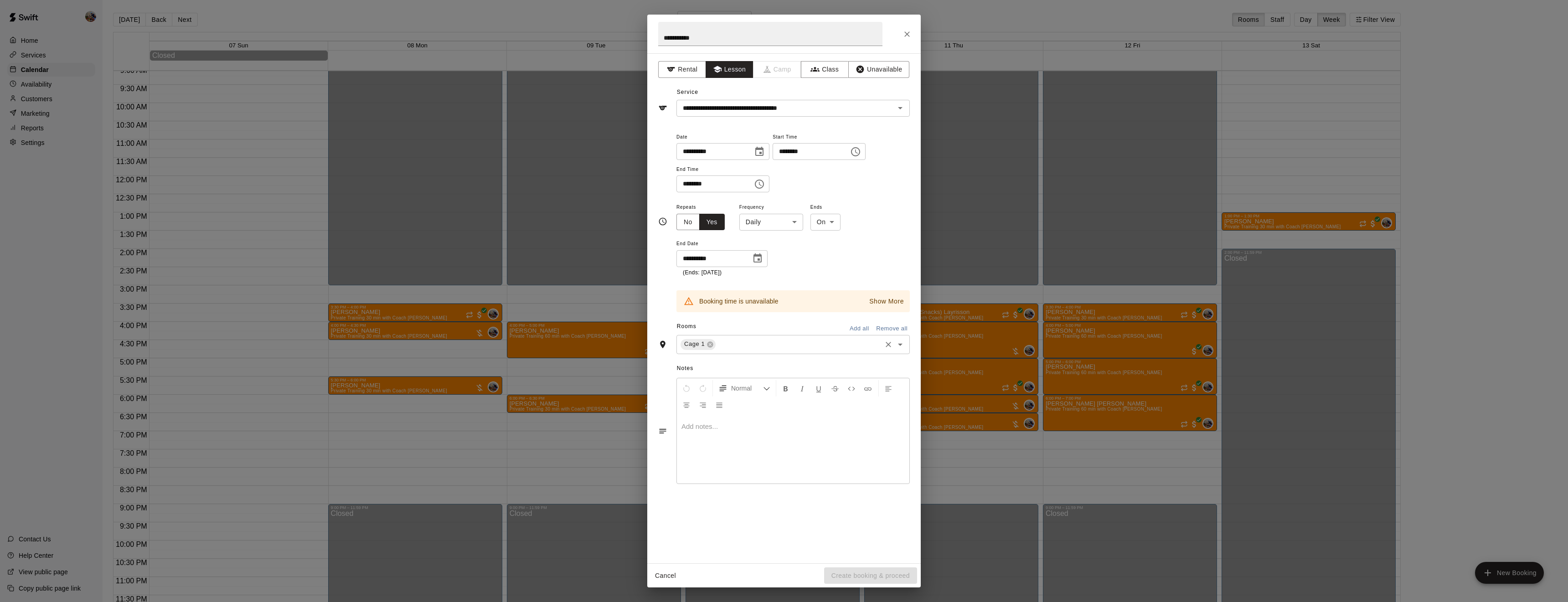
click at [794, 262] on body "Home Services Calendar Availability Customers Marketing Reports Settings Contac…" at bounding box center [784, 308] width 1568 height 617
click at [785, 285] on li "Weekly [DATE]" at bounding box center [771, 289] width 114 height 15
type input "******"
click at [870, 573] on button "Create booking & proceed" at bounding box center [870, 576] width 93 height 17
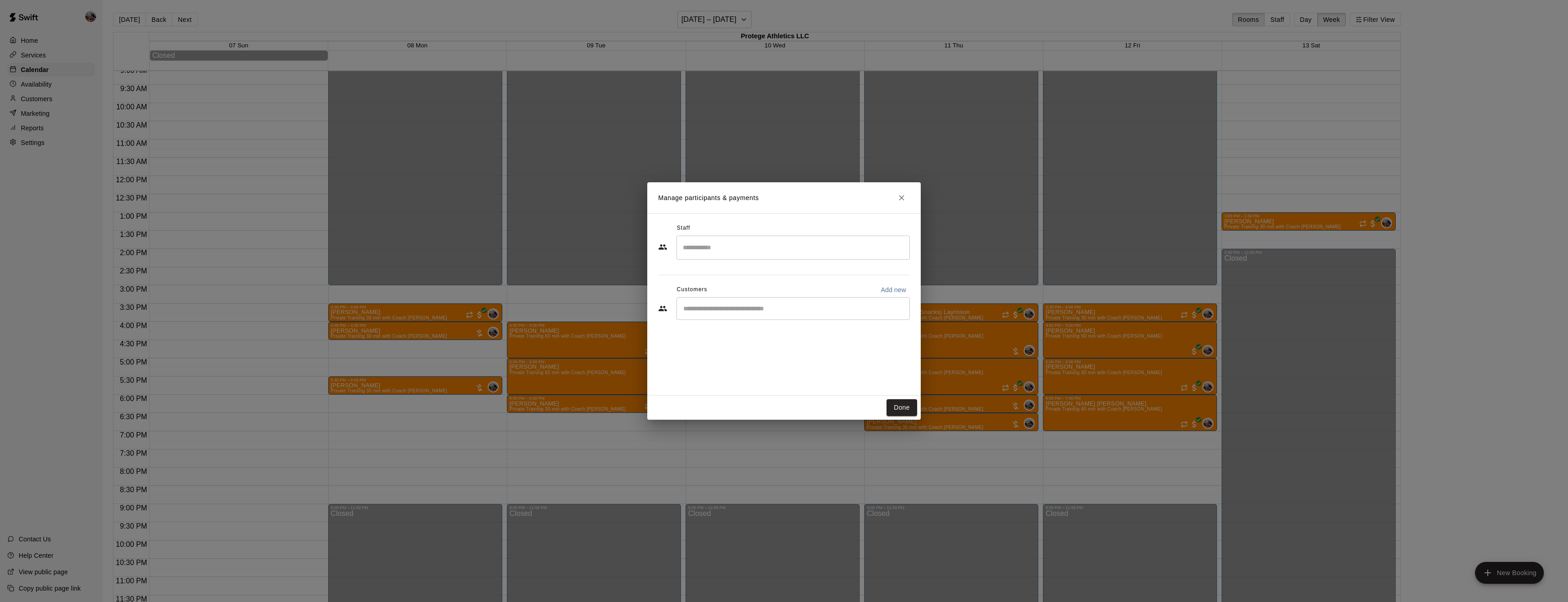
click at [752, 246] on input "Search staff" at bounding box center [793, 248] width 225 height 16
click at [747, 273] on div "[PERSON_NAME] Owner" at bounding box center [800, 278] width 203 height 18
type input "***"
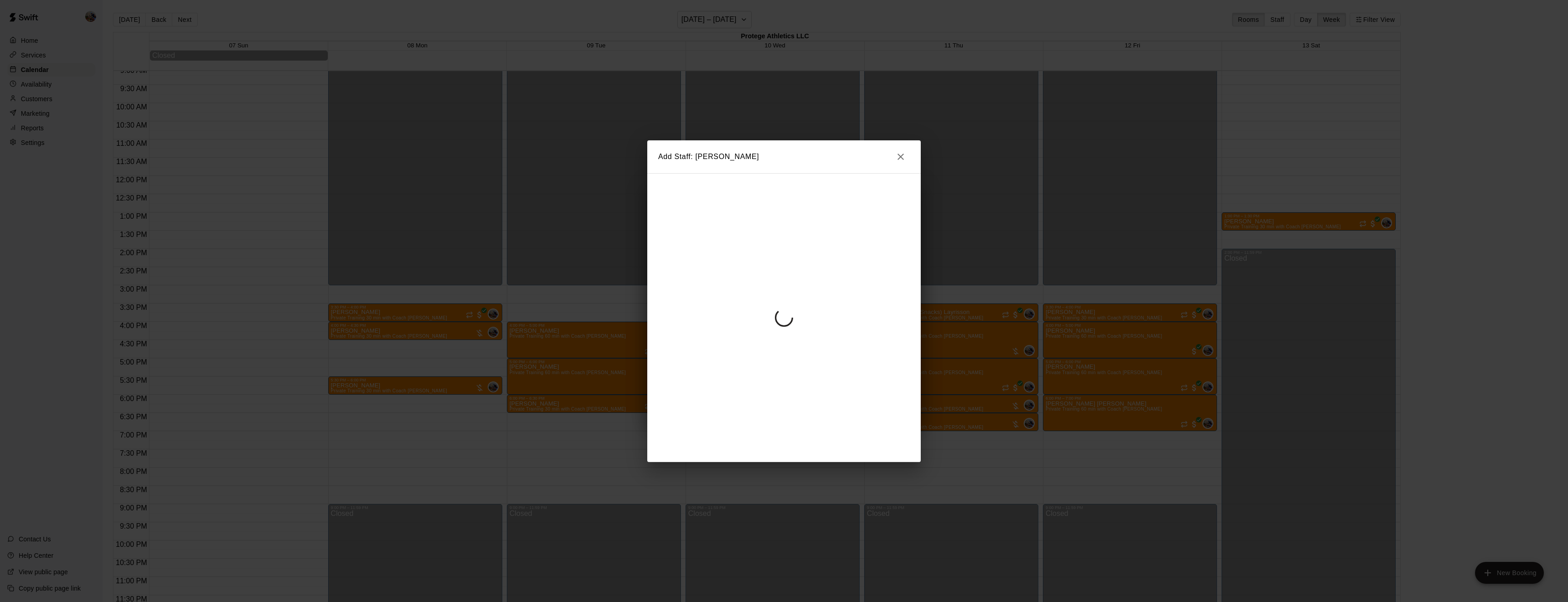
click at [736, 305] on div at bounding box center [783, 318] width 273 height 289
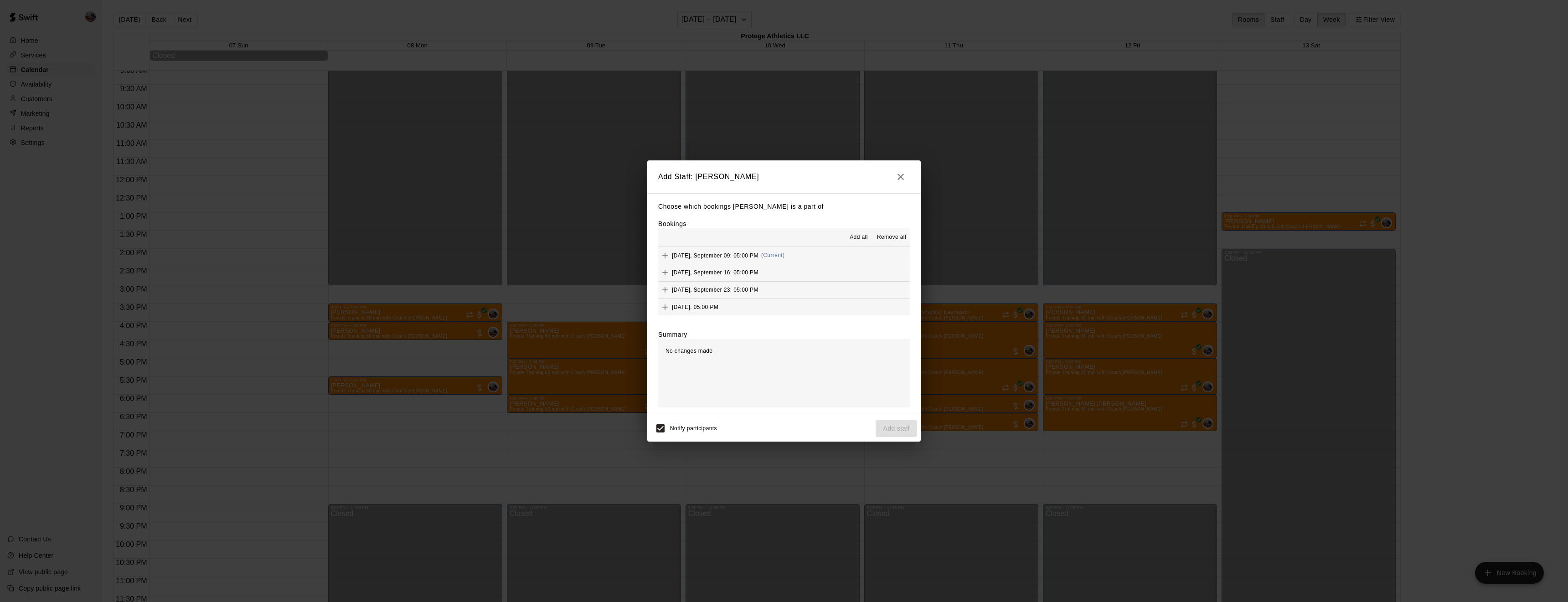
click at [861, 240] on span "Add all" at bounding box center [859, 237] width 18 height 9
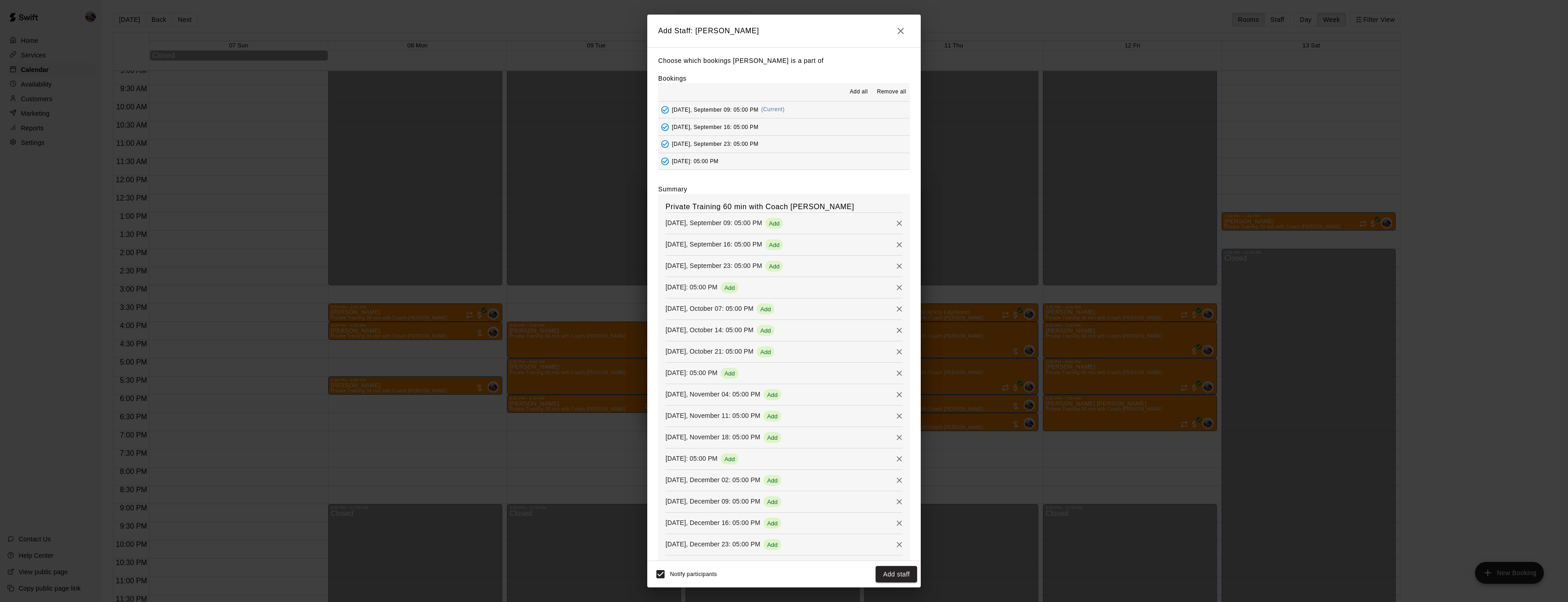
scroll to position [31, 0]
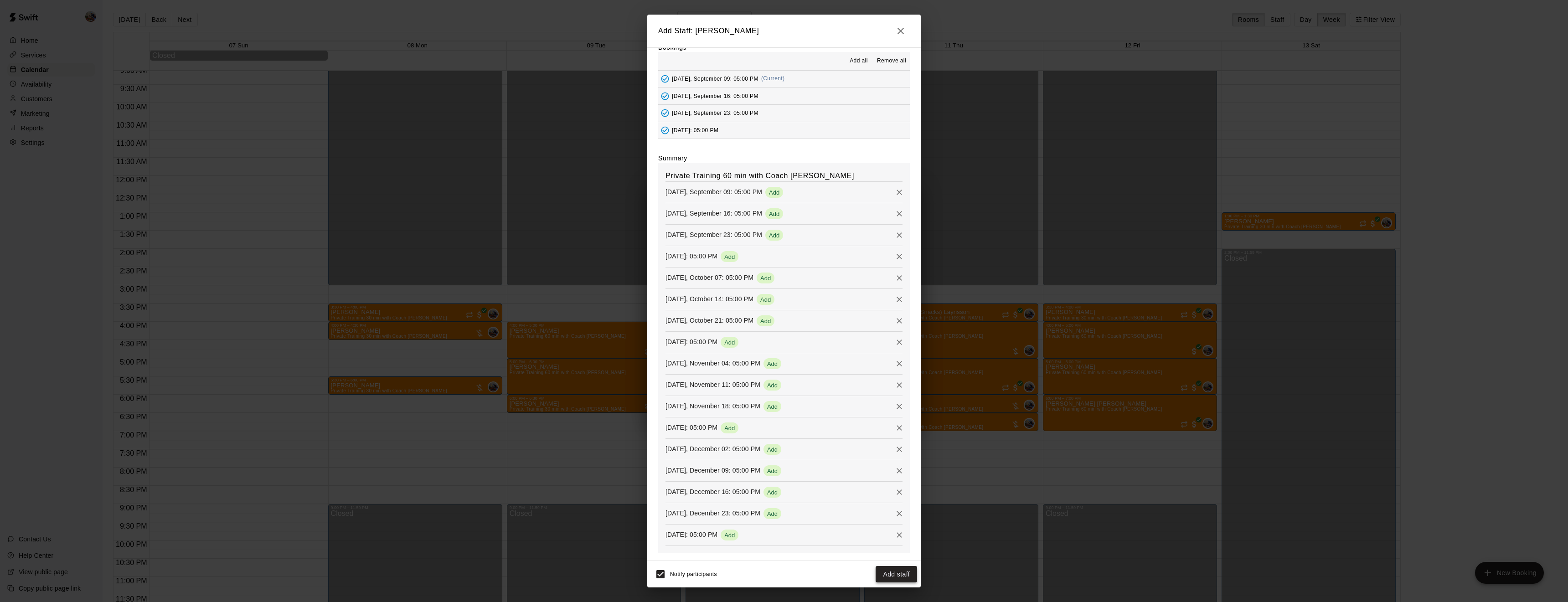
click at [901, 575] on button "Add staff" at bounding box center [897, 575] width 41 height 17
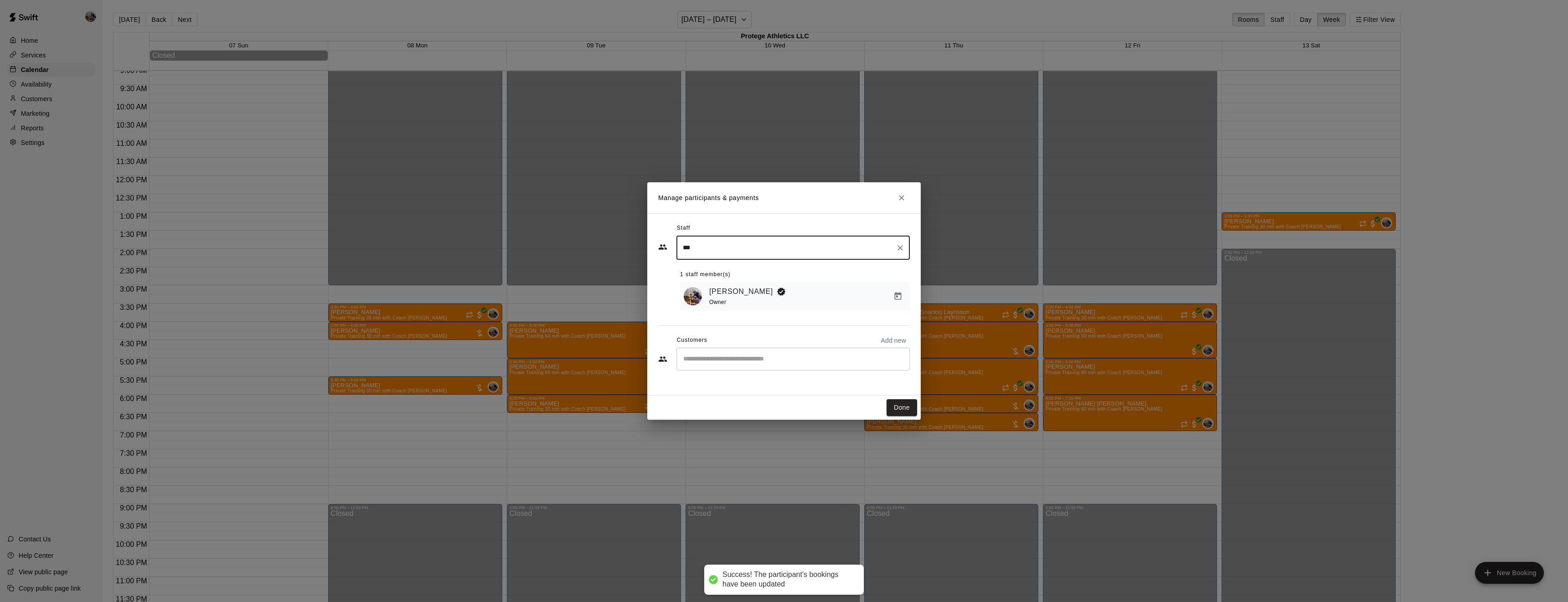
scroll to position [0, 0]
click at [792, 359] on input "Start typing to search customers..." at bounding box center [793, 359] width 225 height 9
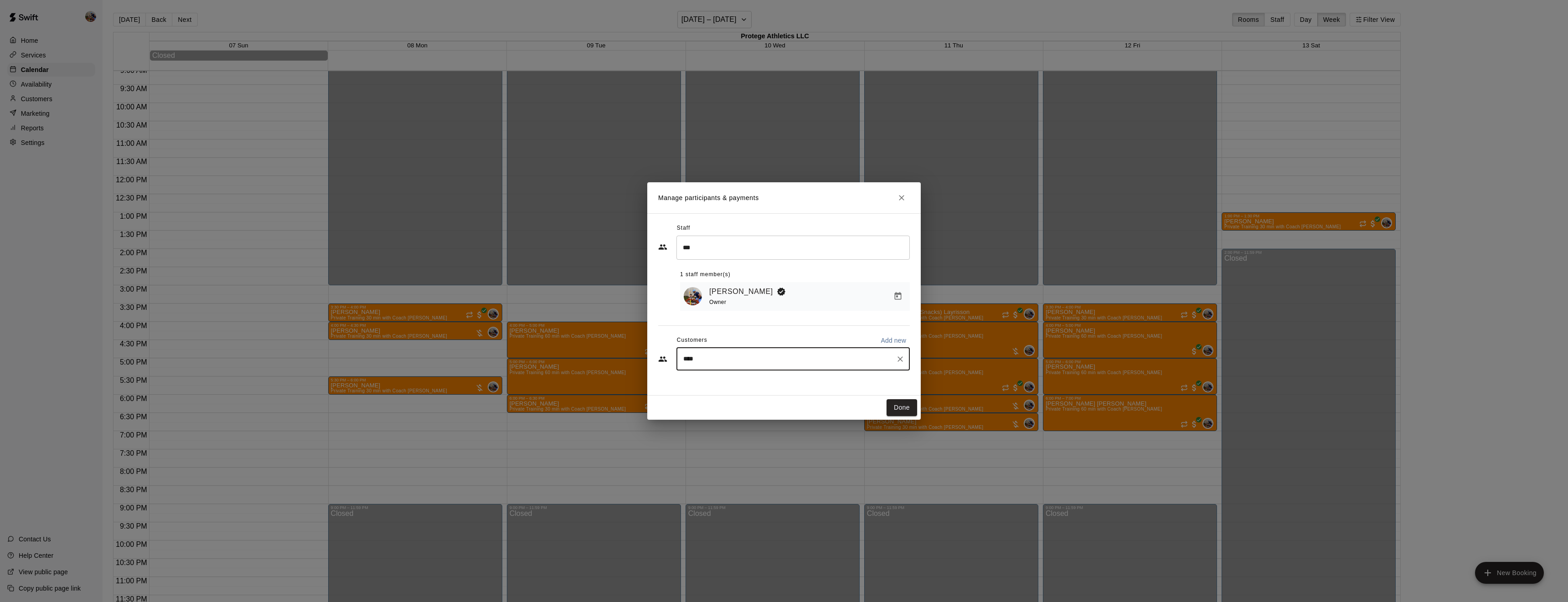
type input "*****"
click at [793, 382] on div "Logan Cumby [EMAIL_ADDRESS][PERSON_NAME][DOMAIN_NAME]" at bounding box center [802, 386] width 200 height 19
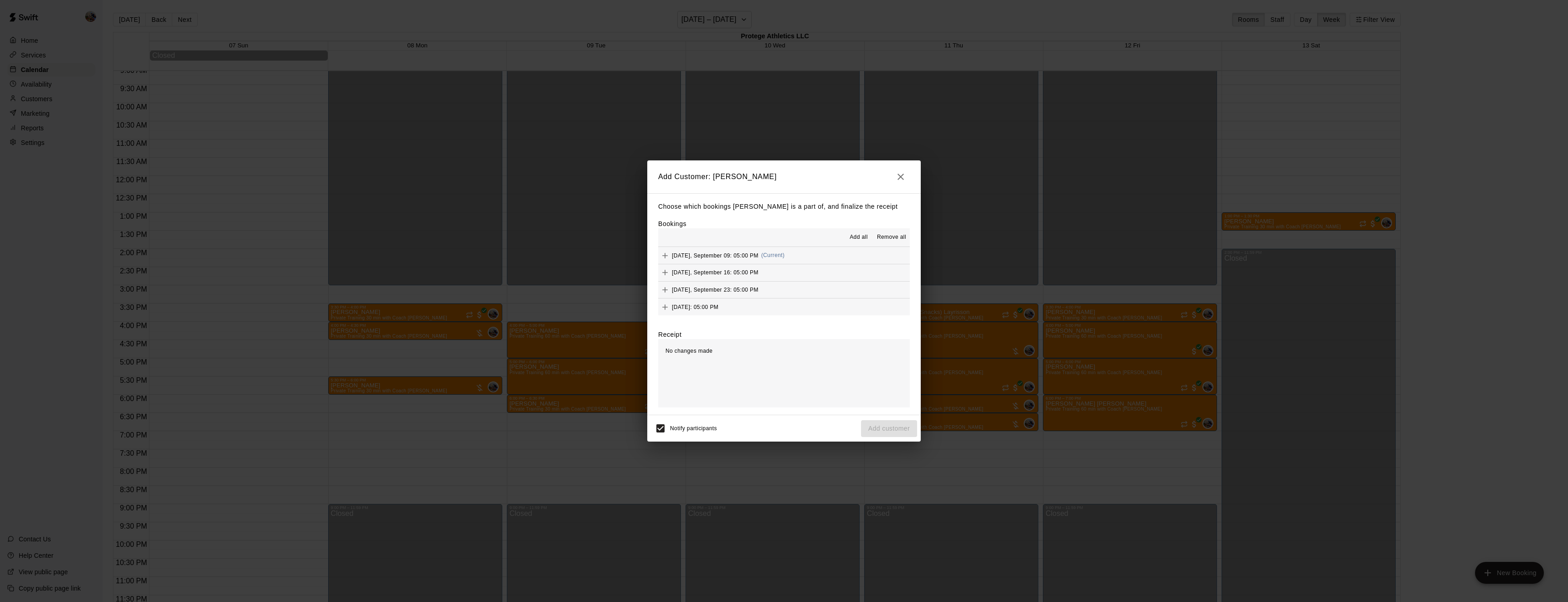
click at [857, 234] on span "Add all" at bounding box center [859, 237] width 18 height 9
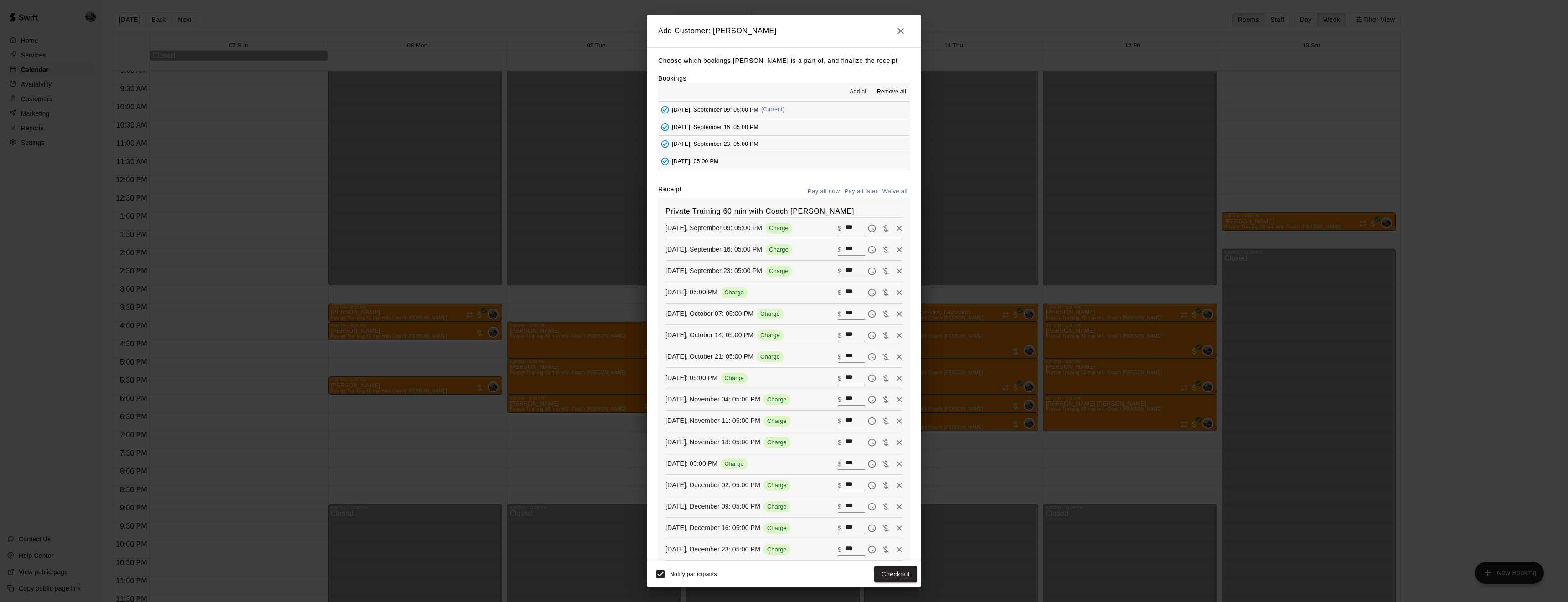
click at [899, 191] on button "Waive all" at bounding box center [894, 191] width 30 height 14
type input "*"
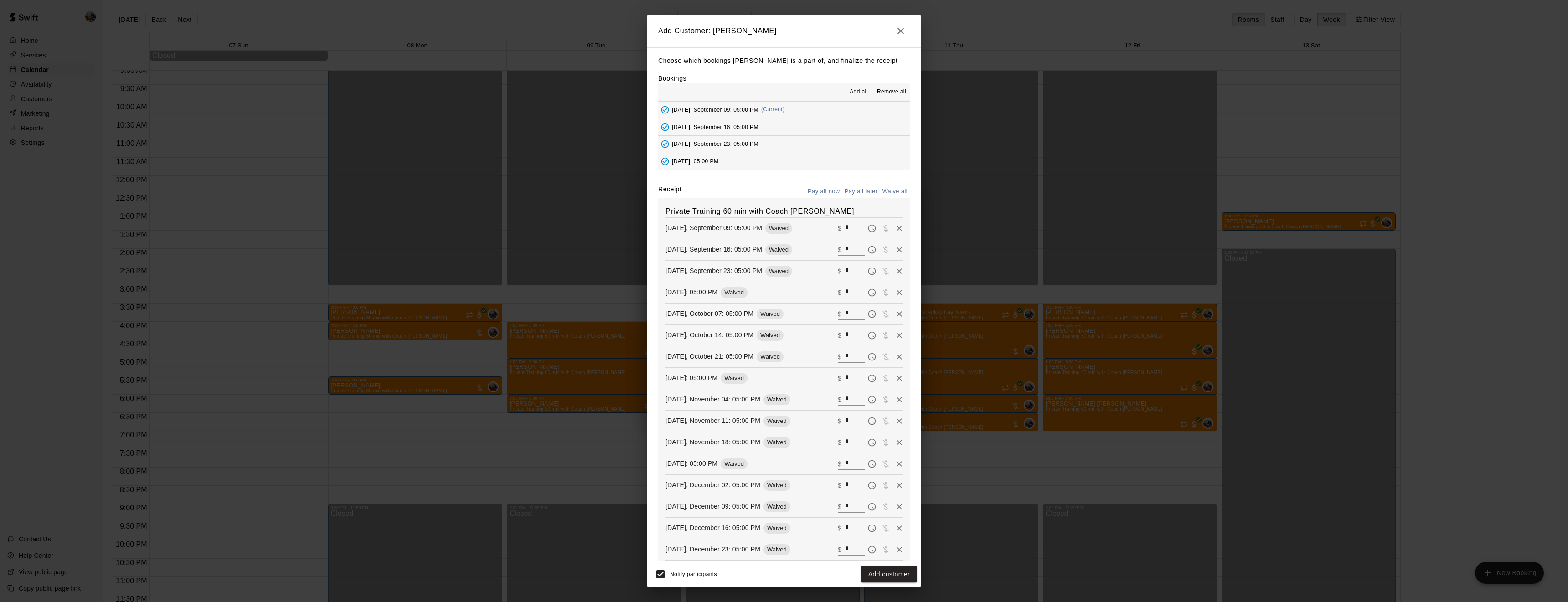
type input "*"
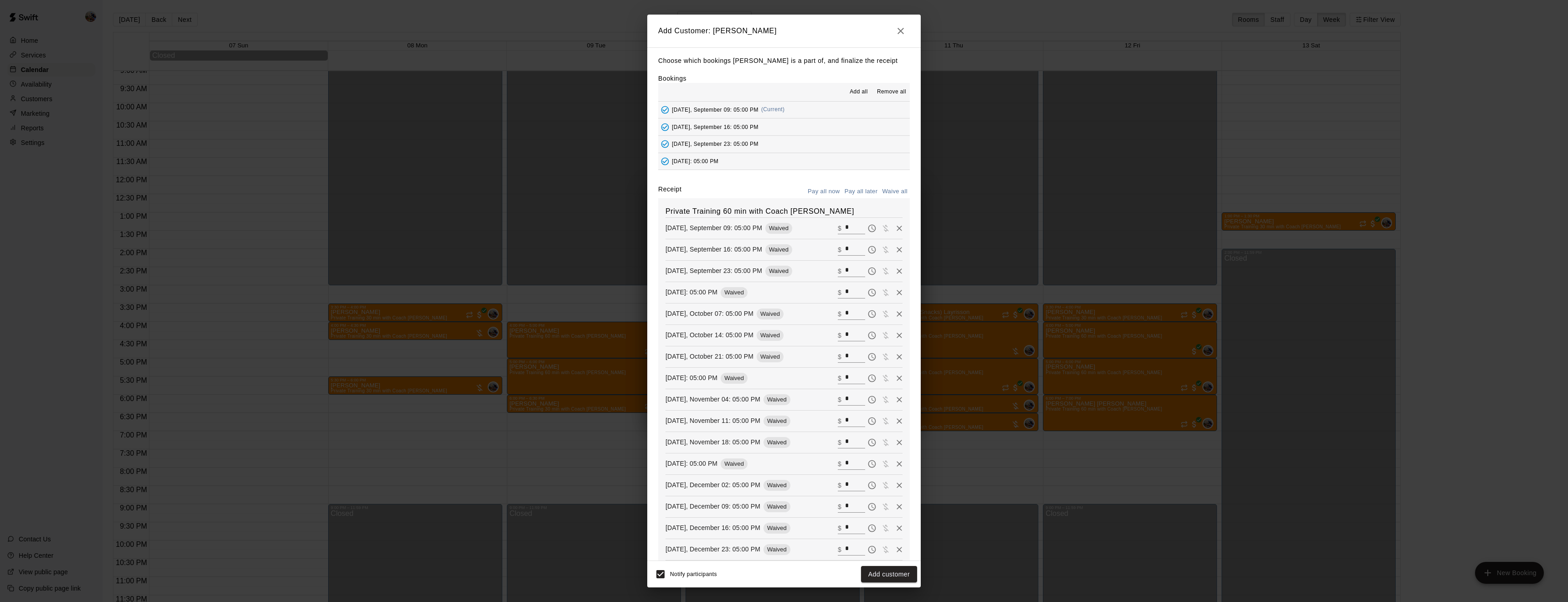
type input "*"
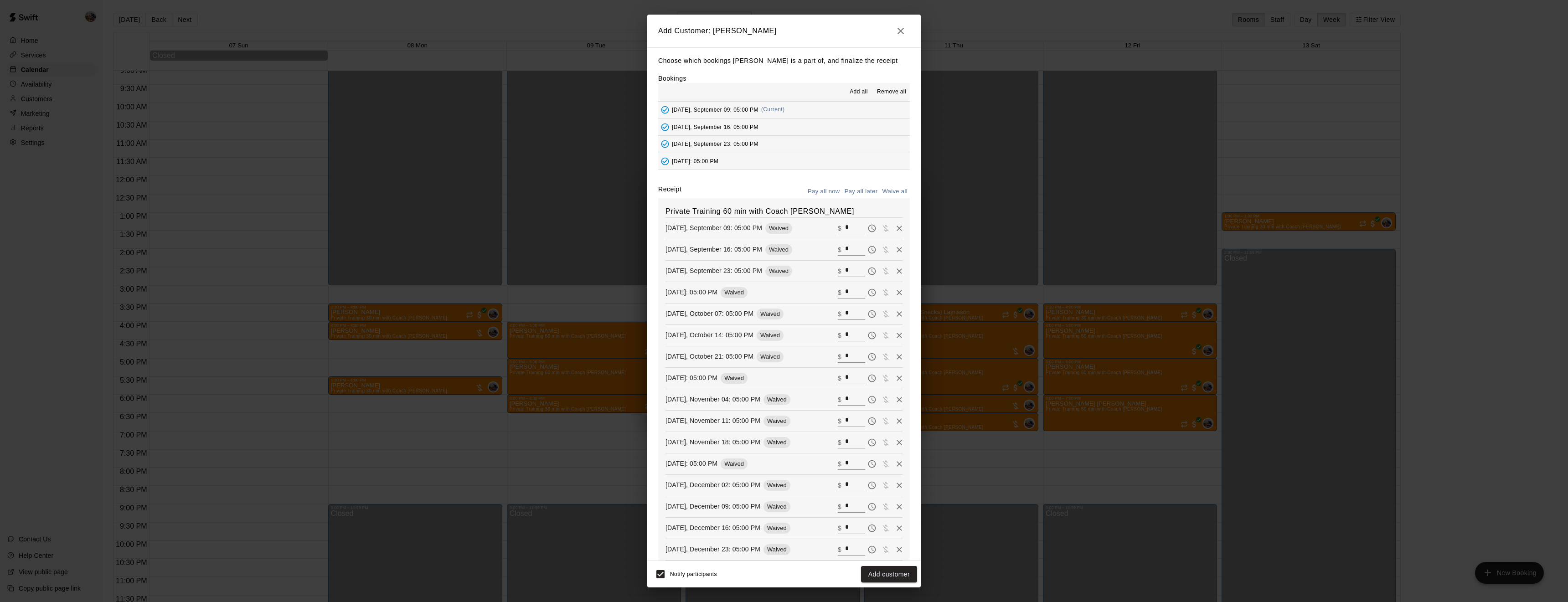
type input "*"
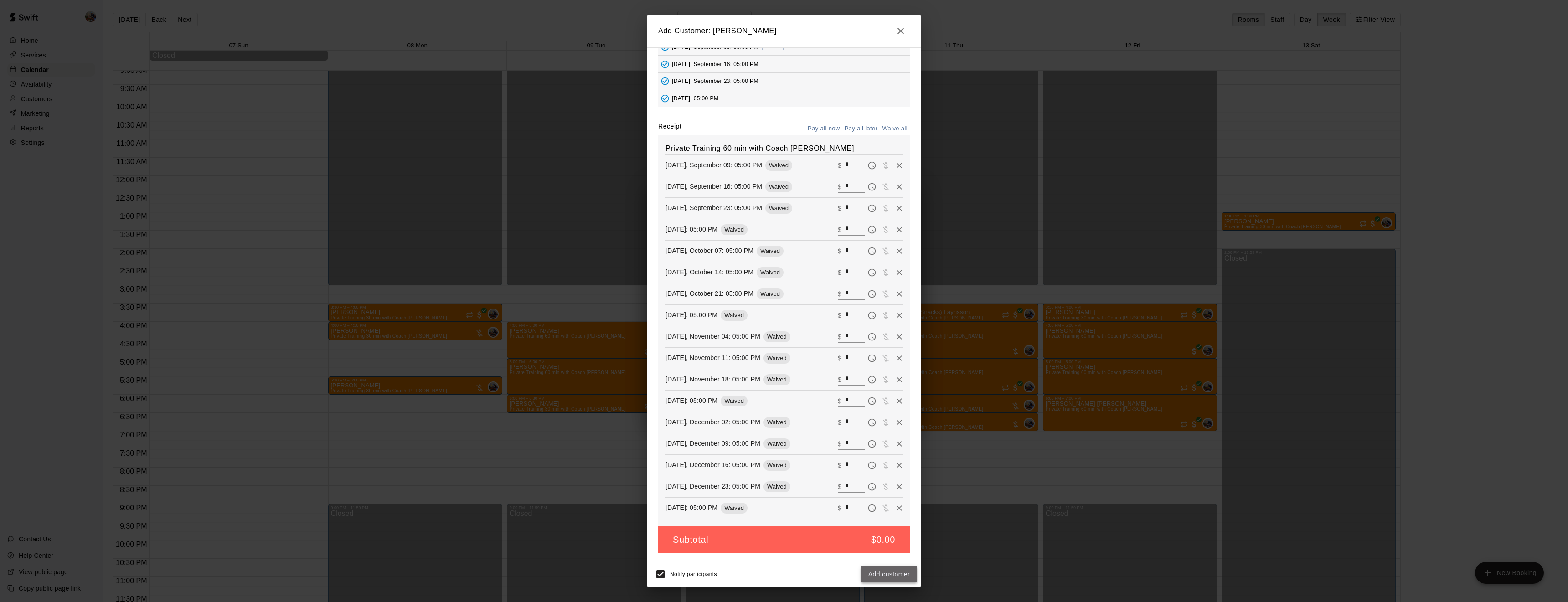
click at [895, 571] on button "Add customer" at bounding box center [889, 575] width 56 height 17
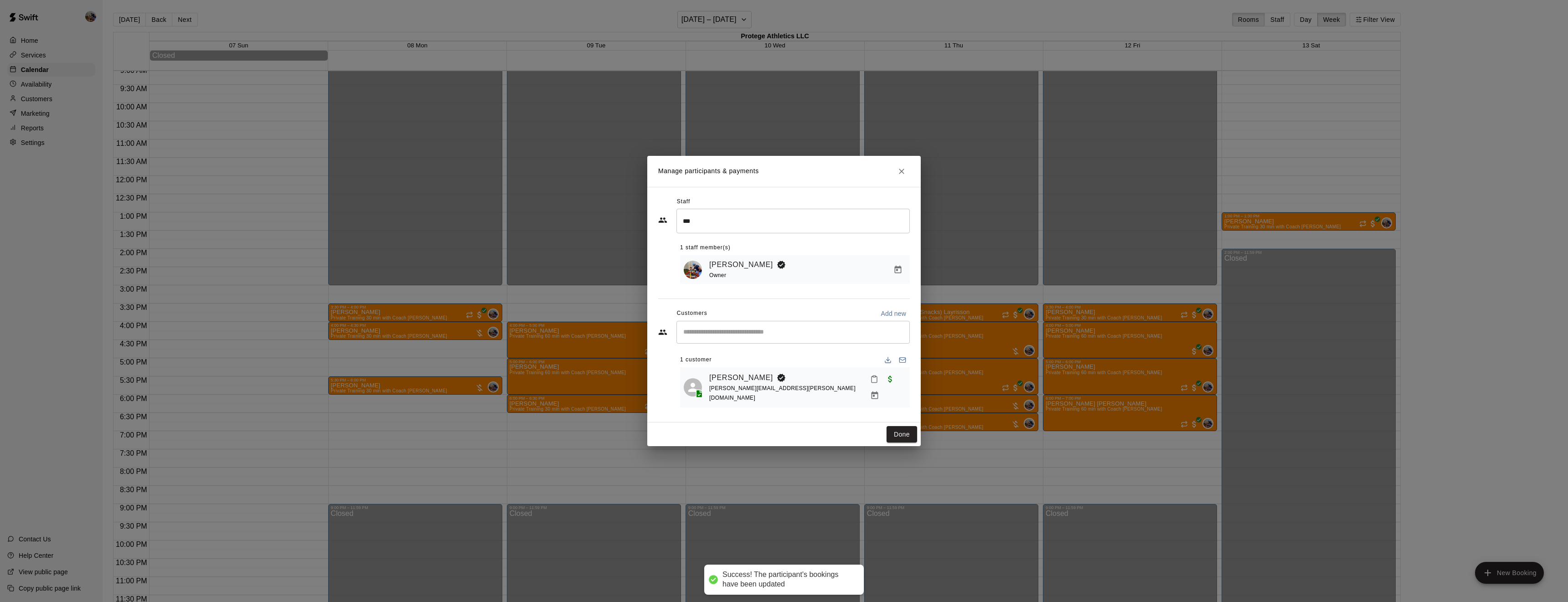
scroll to position [0, 0]
click at [904, 429] on button "Done" at bounding box center [901, 435] width 30 height 17
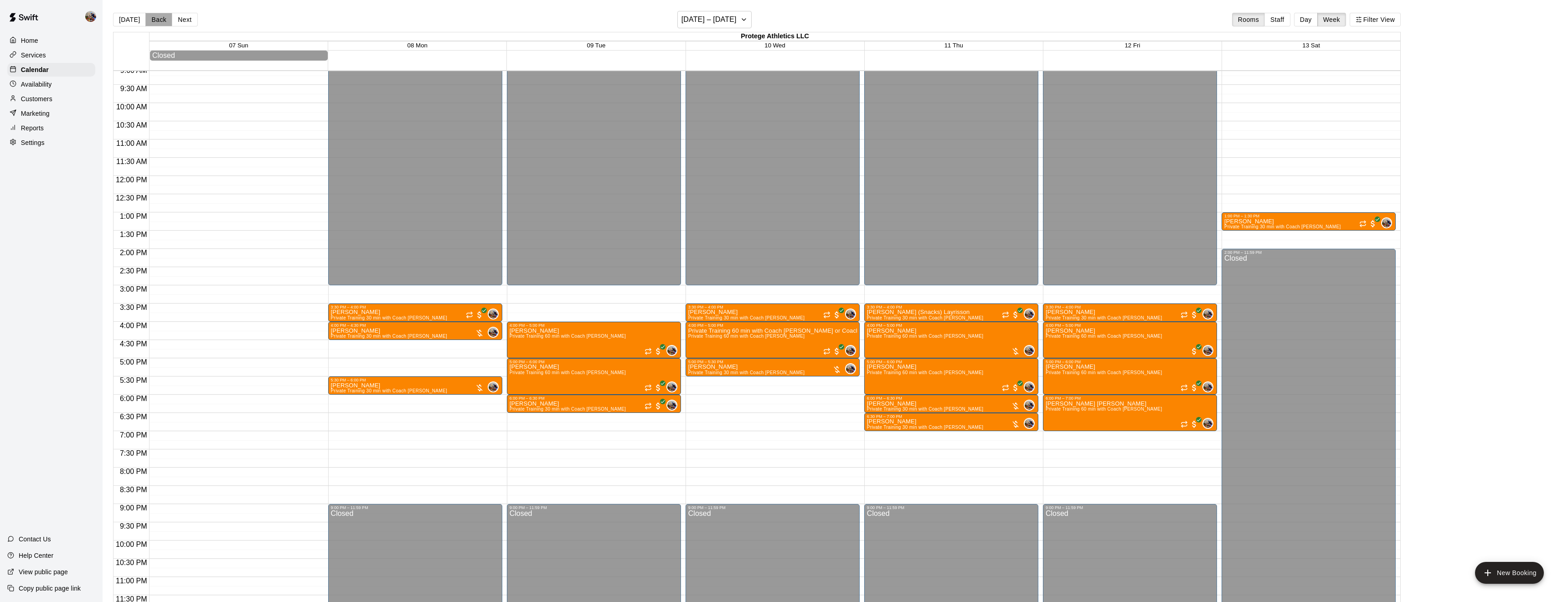
click at [160, 19] on button "Back" at bounding box center [159, 19] width 27 height 13
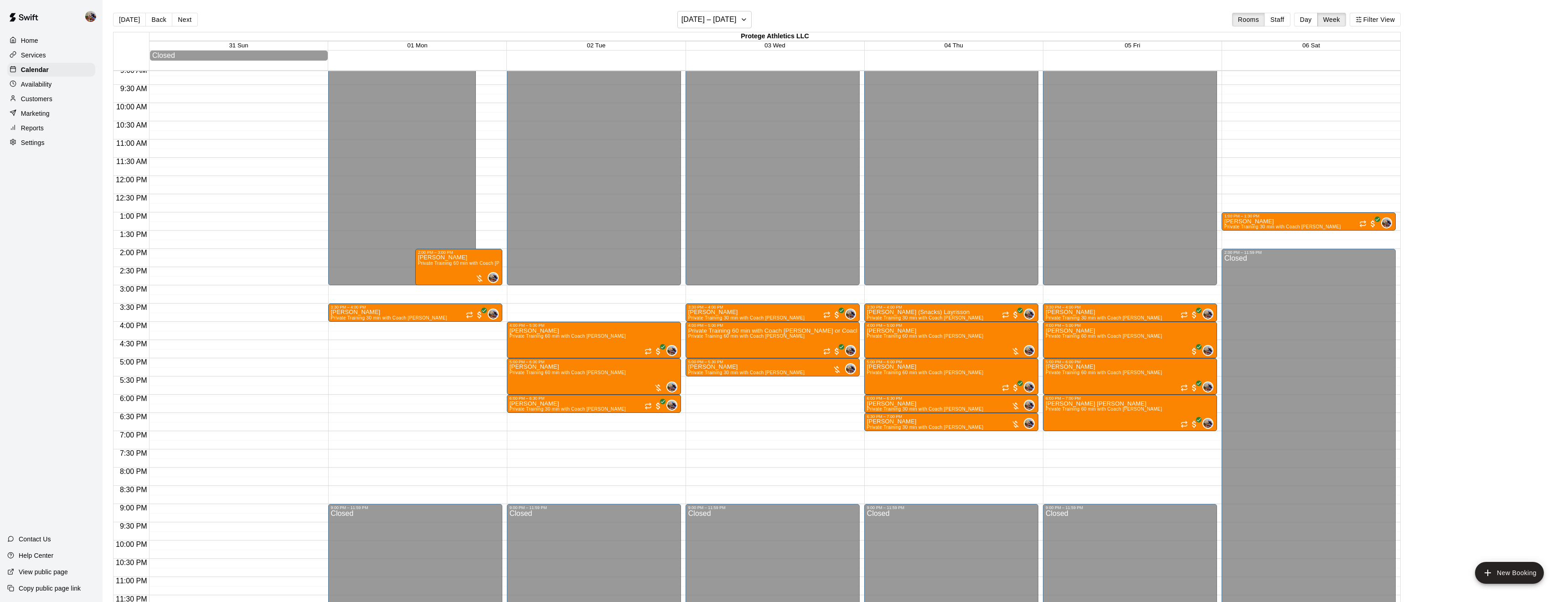
click at [43, 85] on p "Availability" at bounding box center [36, 84] width 31 height 9
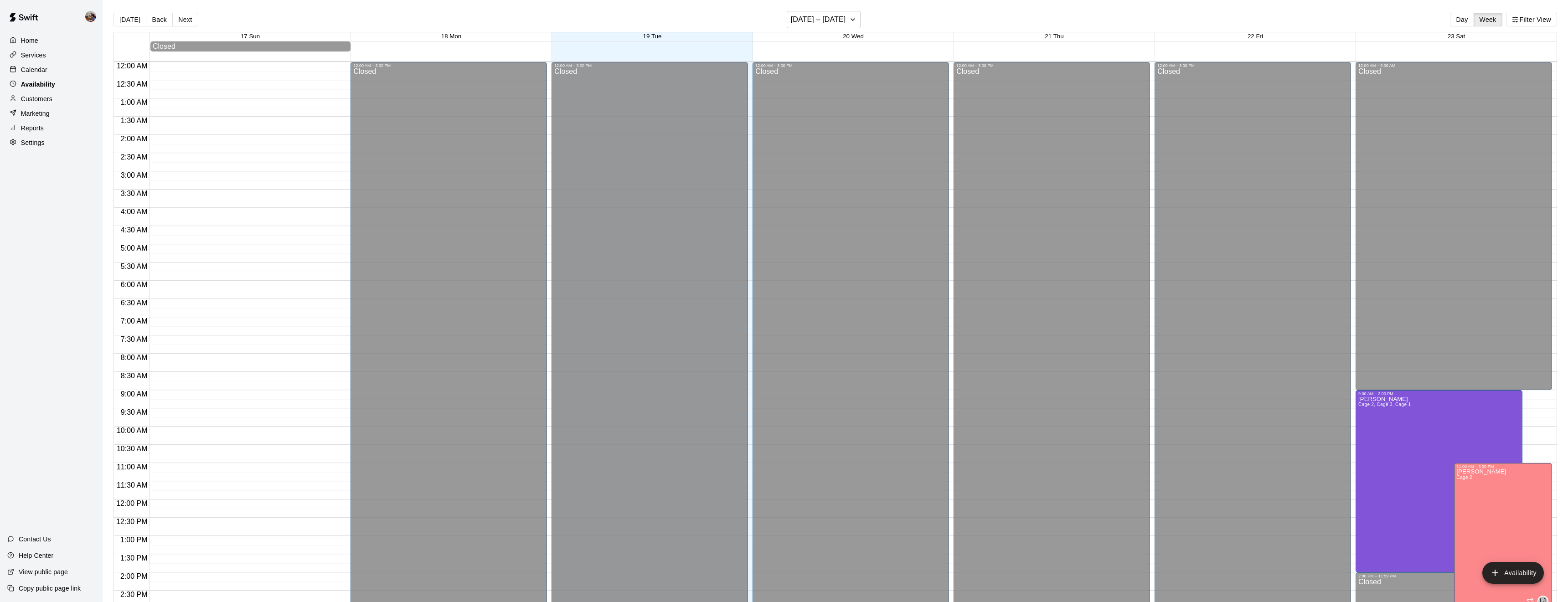
scroll to position [324, 0]
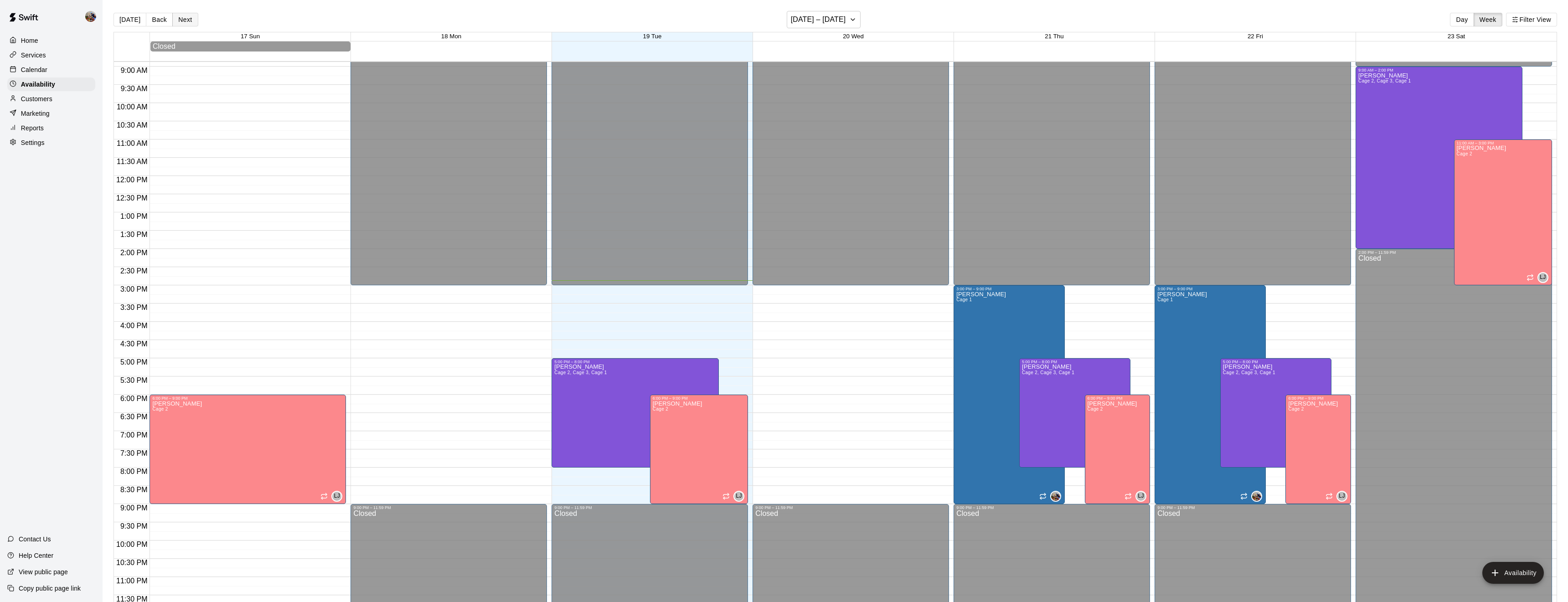
click at [182, 13] on button "Next" at bounding box center [185, 19] width 26 height 13
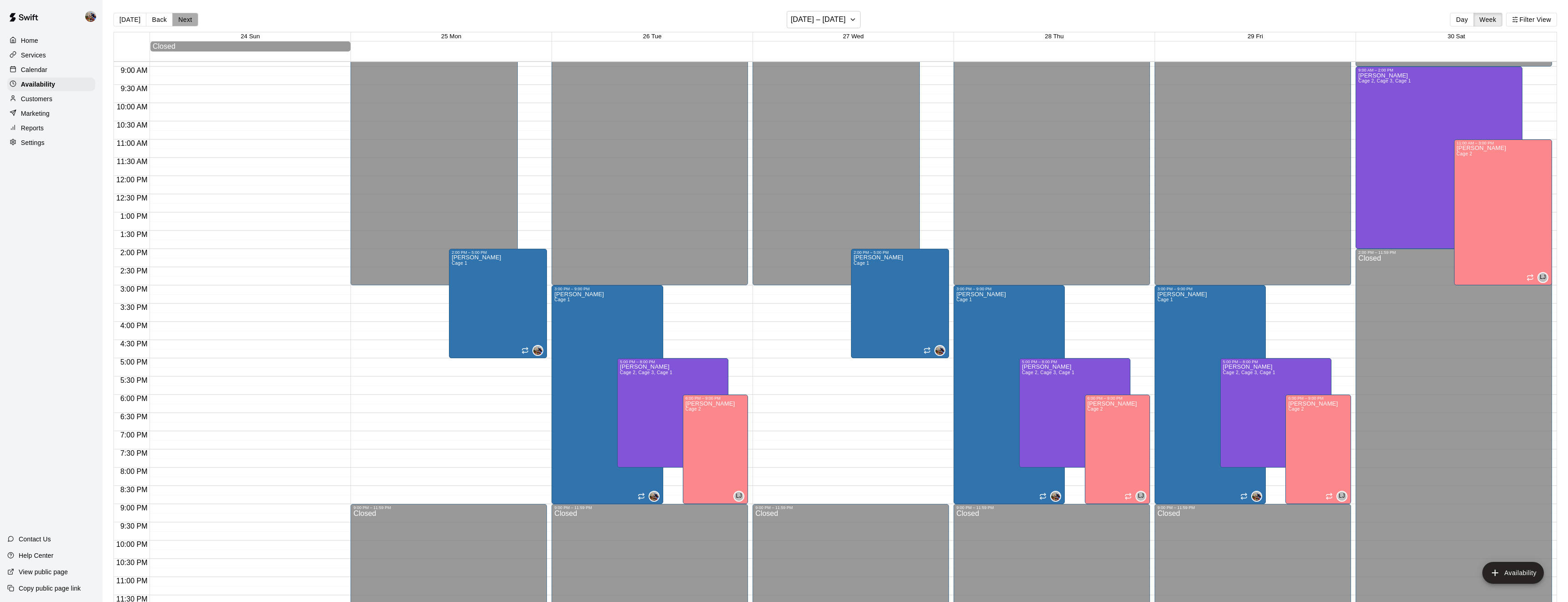
click at [188, 16] on button "Next" at bounding box center [185, 19] width 26 height 13
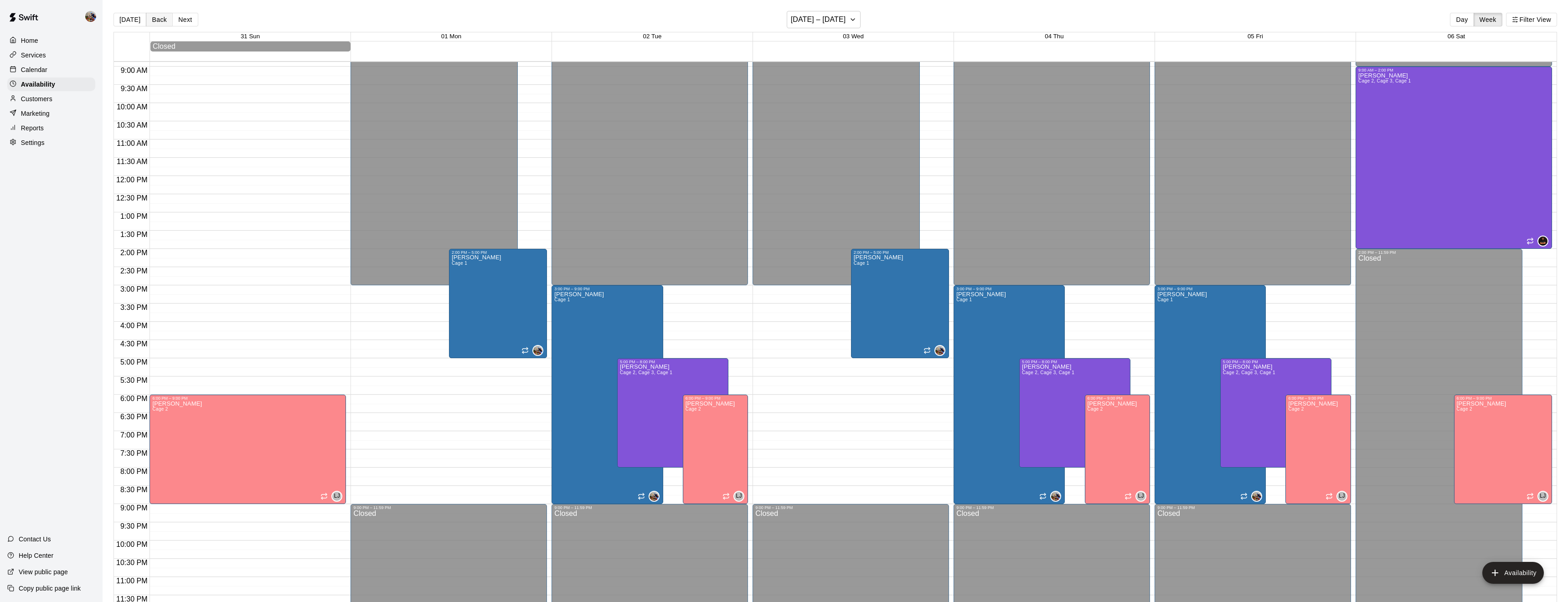
click at [160, 19] on button "Back" at bounding box center [159, 19] width 27 height 13
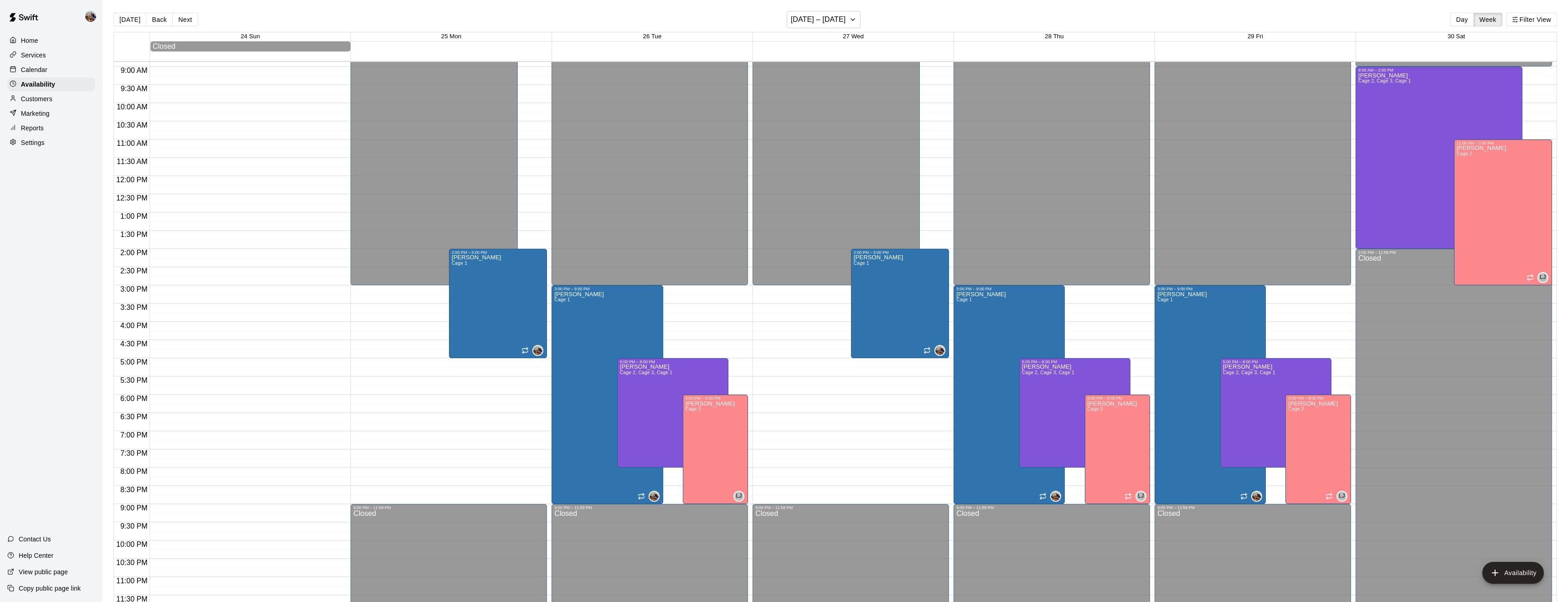
click at [42, 67] on p "Calendar" at bounding box center [33, 69] width 26 height 9
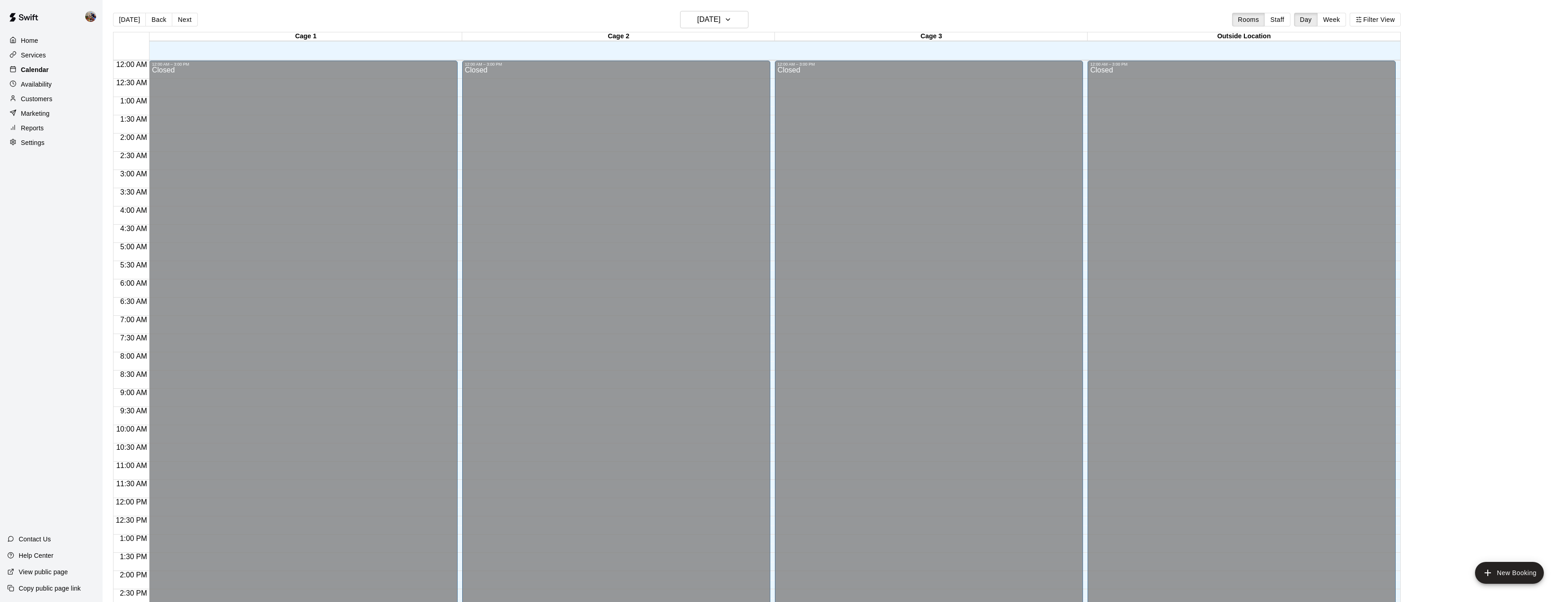
scroll to position [296, 0]
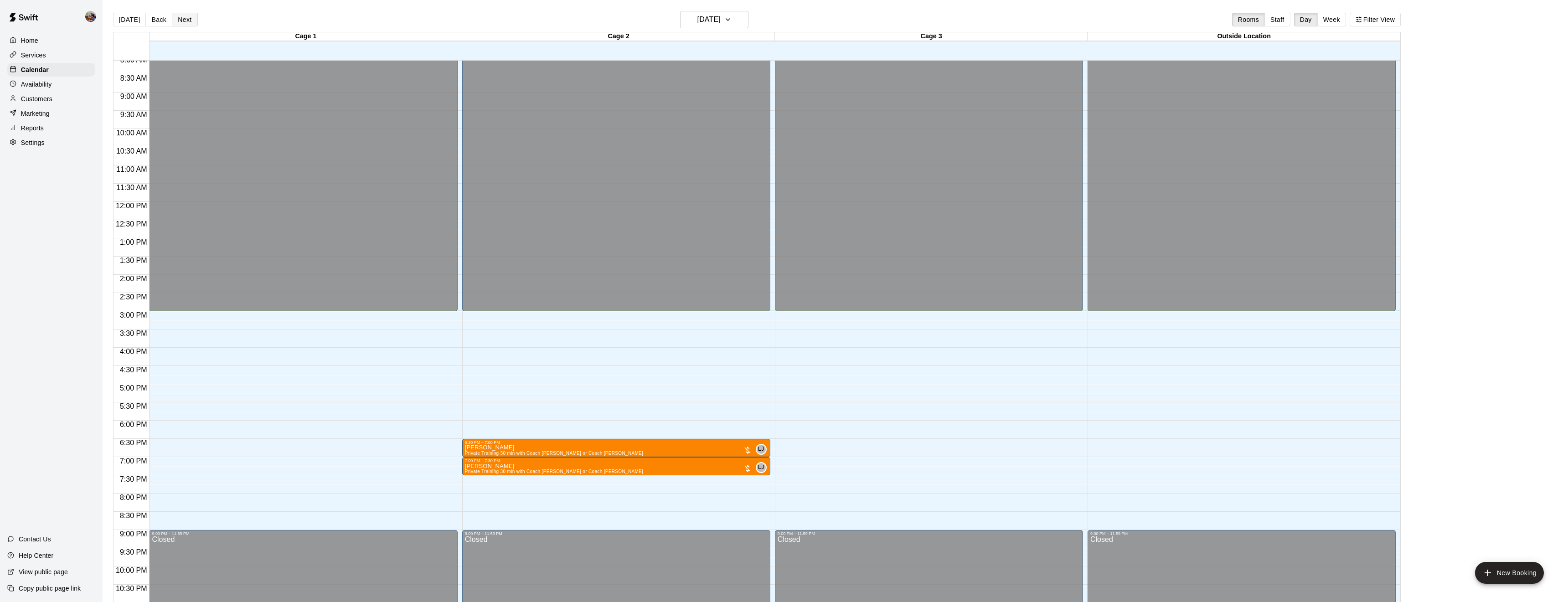
click at [183, 19] on button "Next" at bounding box center [184, 19] width 26 height 13
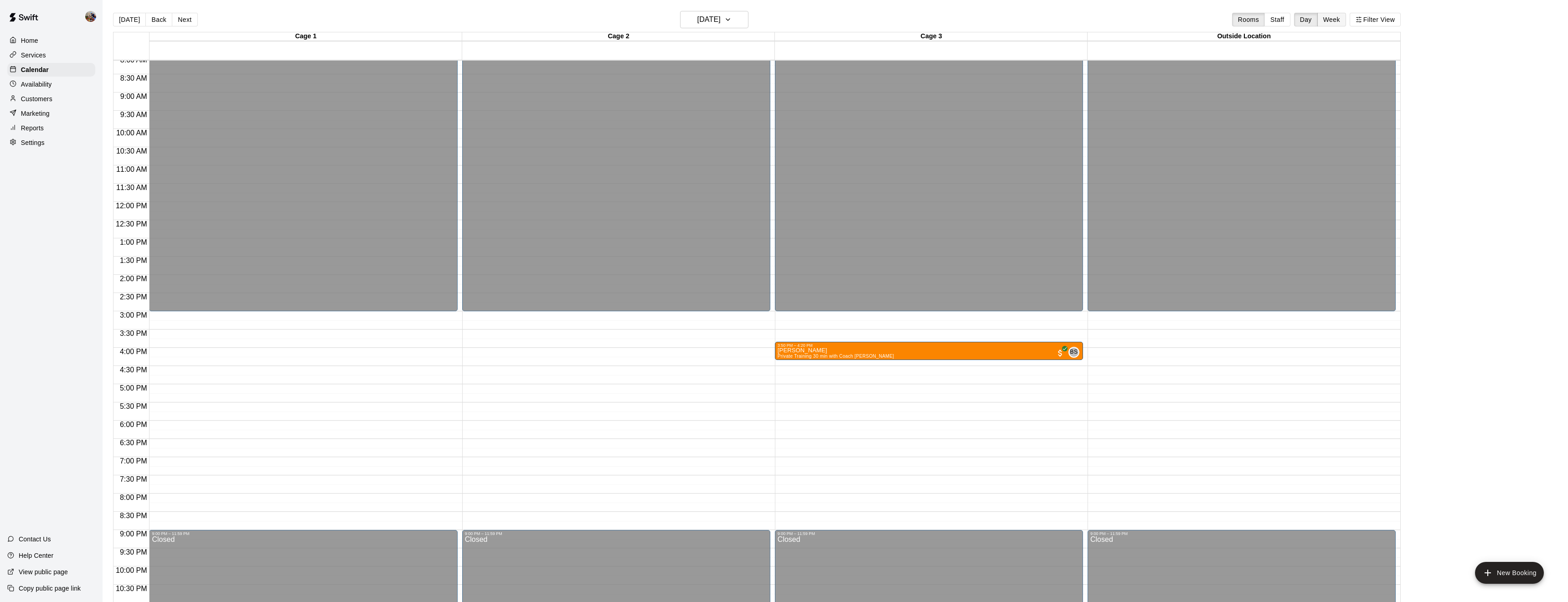
click at [1339, 18] on button "Week" at bounding box center [1331, 19] width 29 height 13
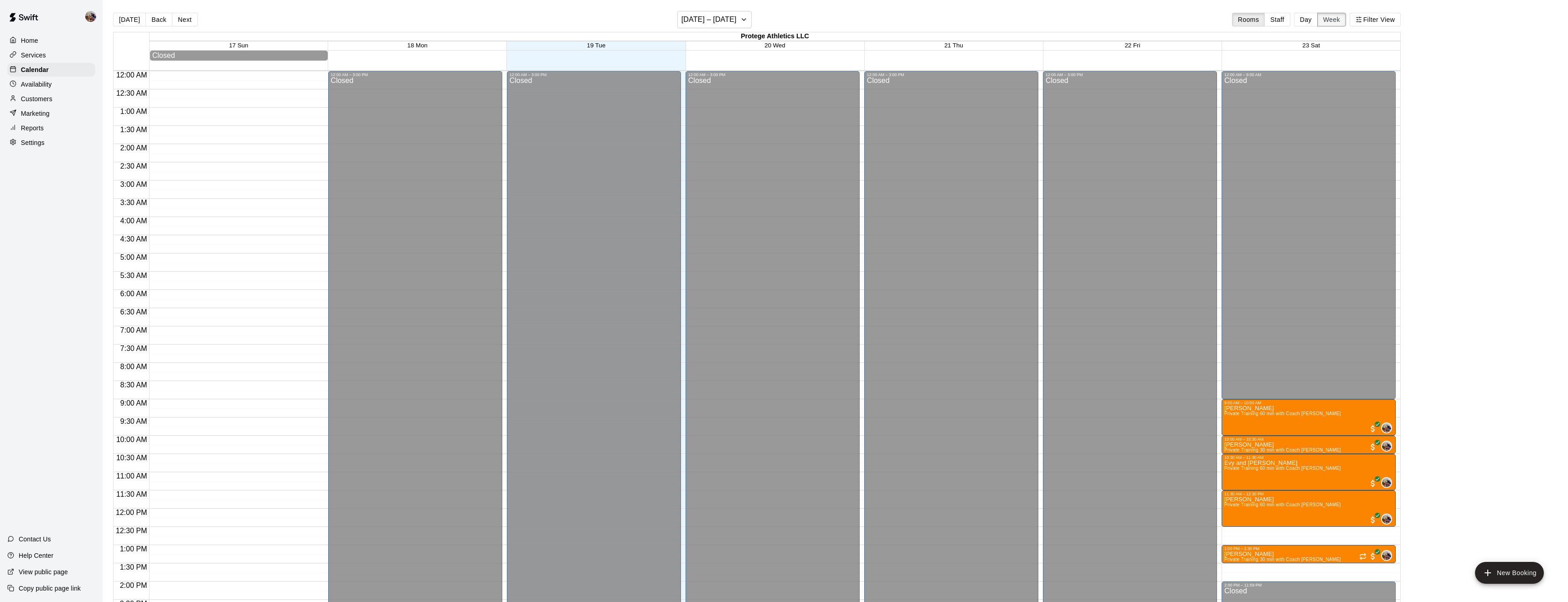
scroll to position [333, 0]
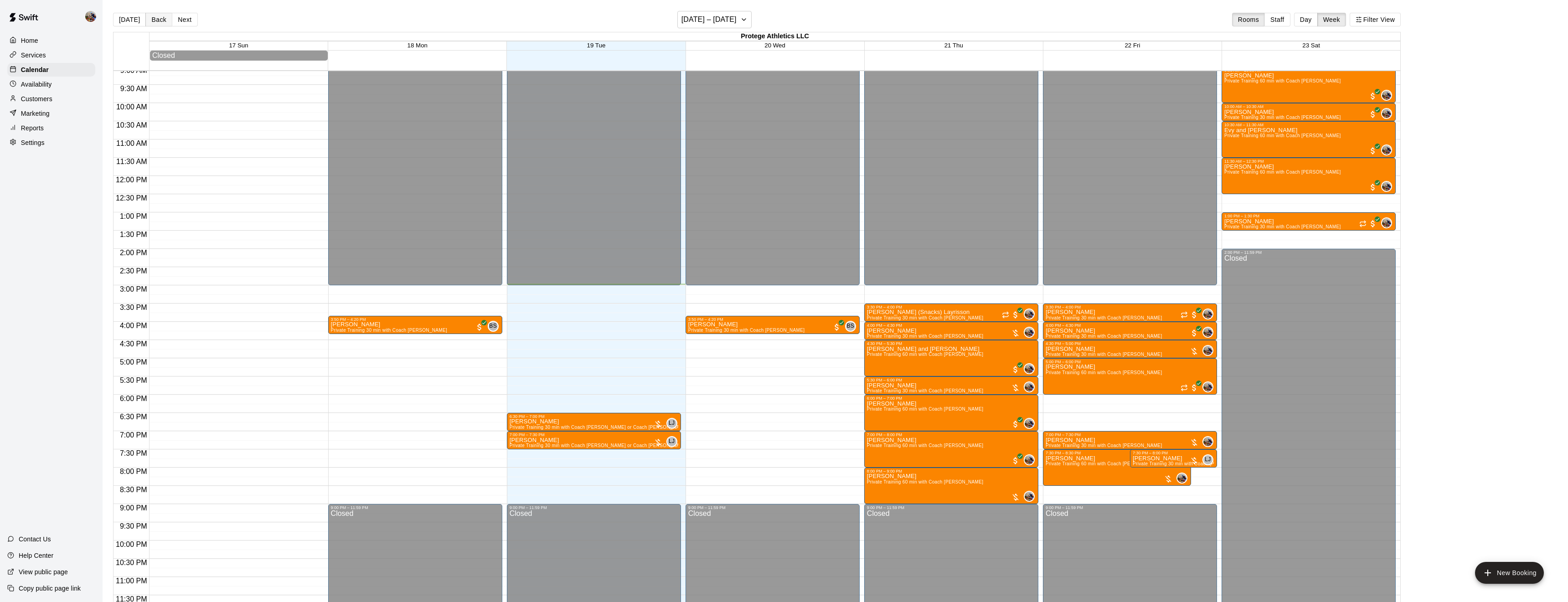
click at [160, 24] on button "Back" at bounding box center [159, 19] width 27 height 13
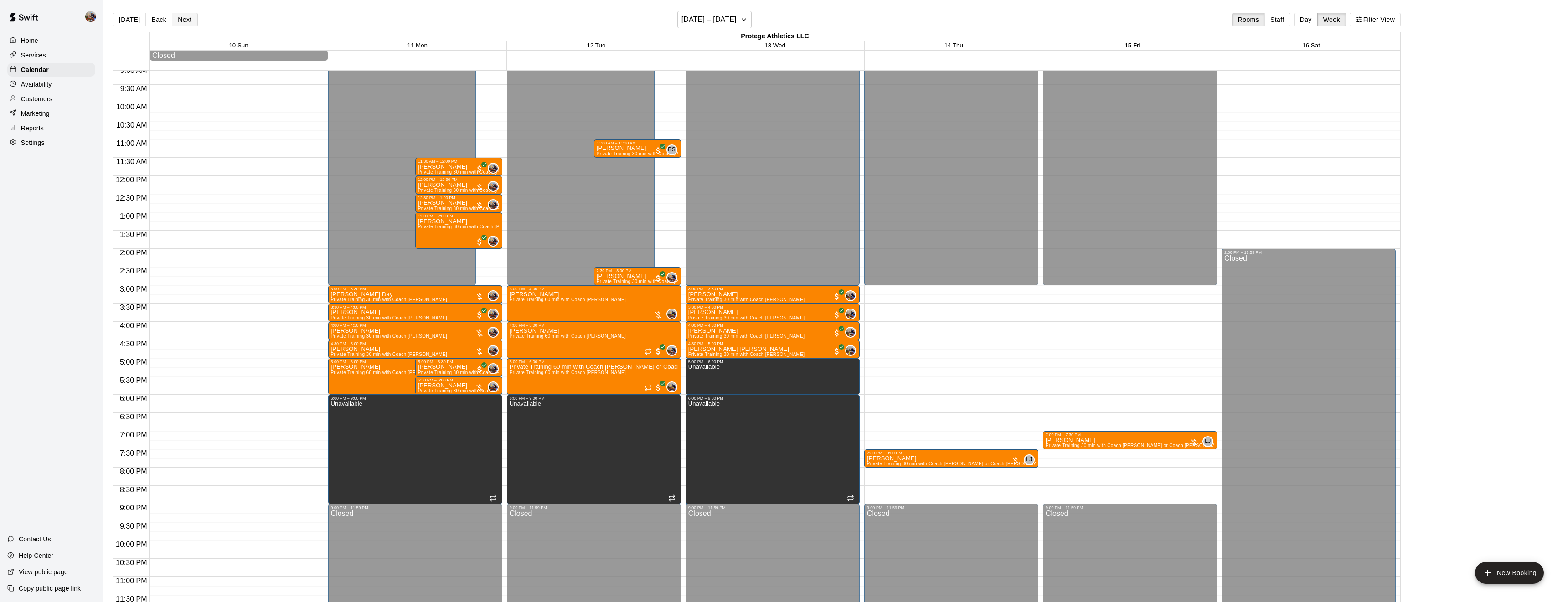
click at [190, 26] on button "Next" at bounding box center [184, 19] width 26 height 13
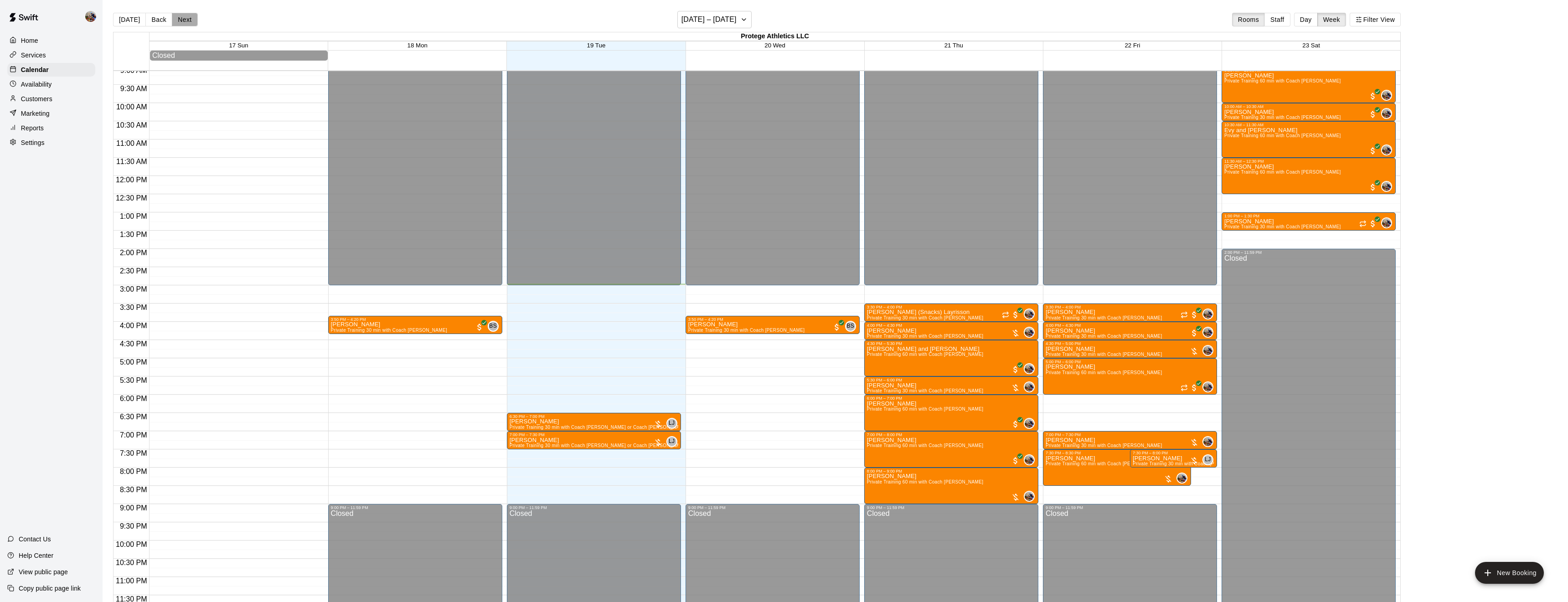
click at [190, 26] on button "Next" at bounding box center [184, 19] width 26 height 13
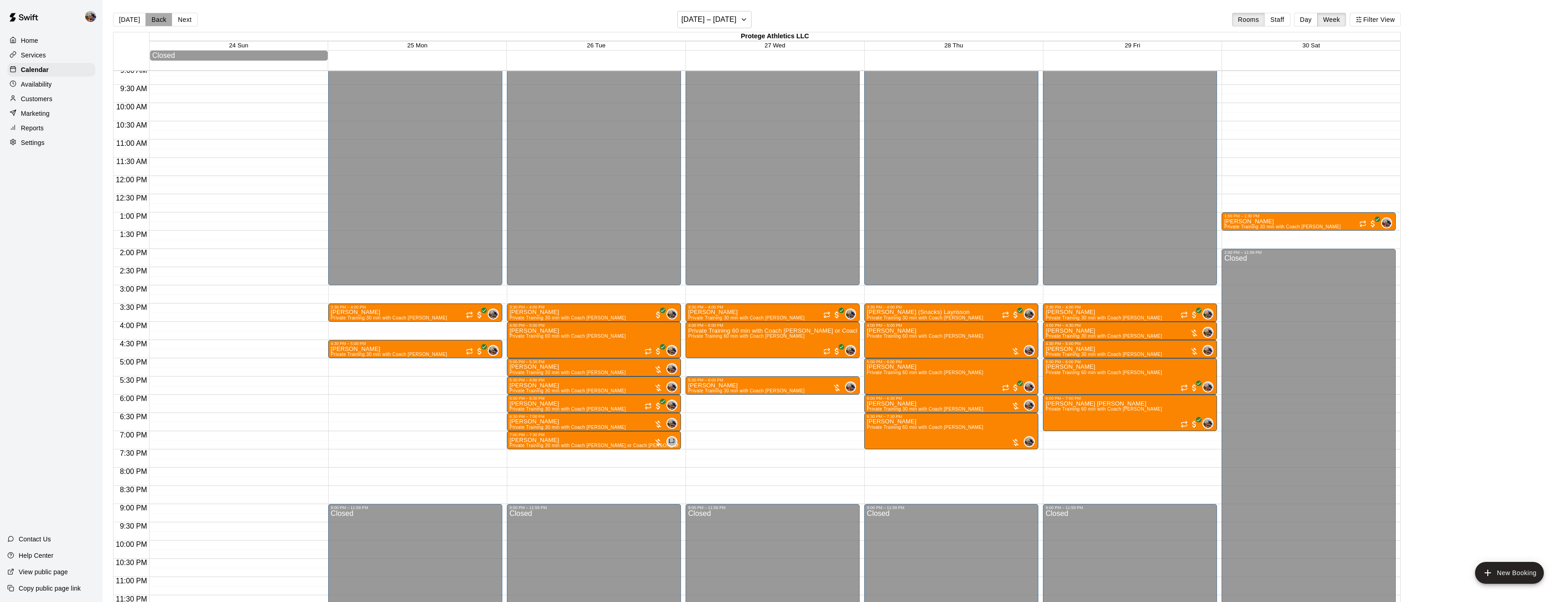
click at [155, 19] on button "Back" at bounding box center [159, 19] width 27 height 13
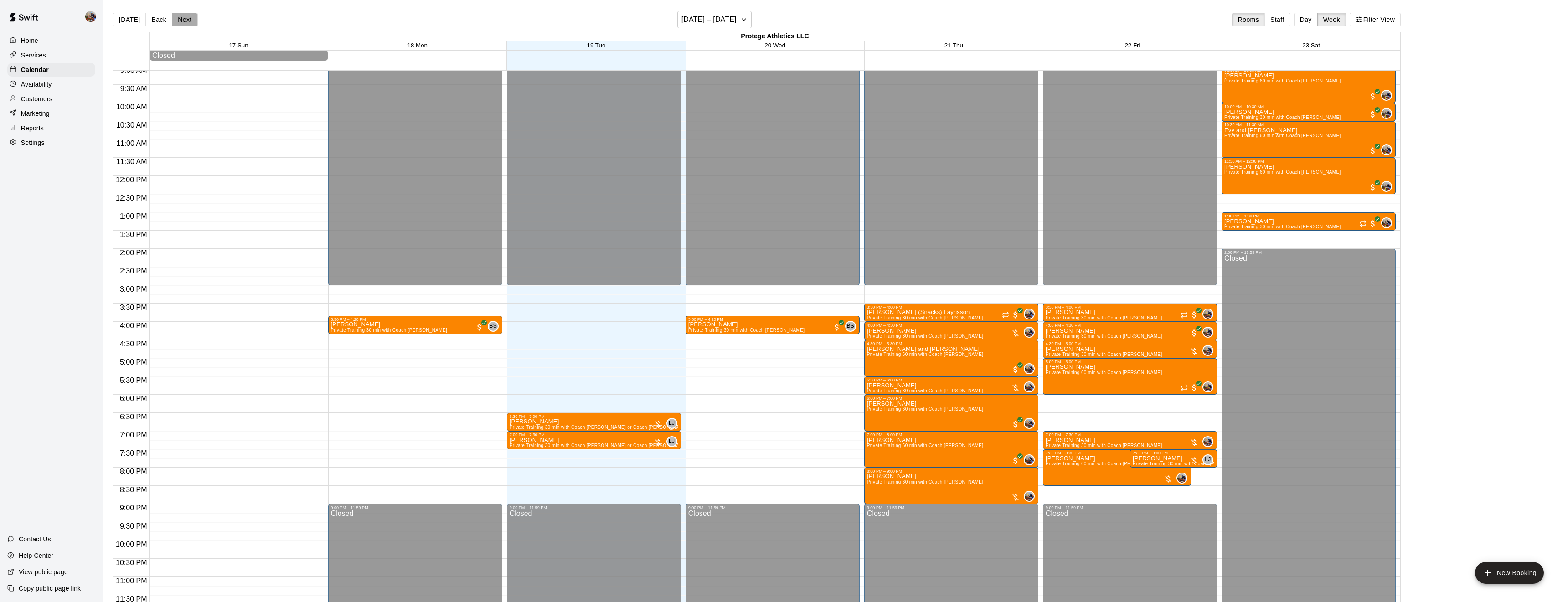
click at [189, 19] on button "Next" at bounding box center [184, 19] width 26 height 13
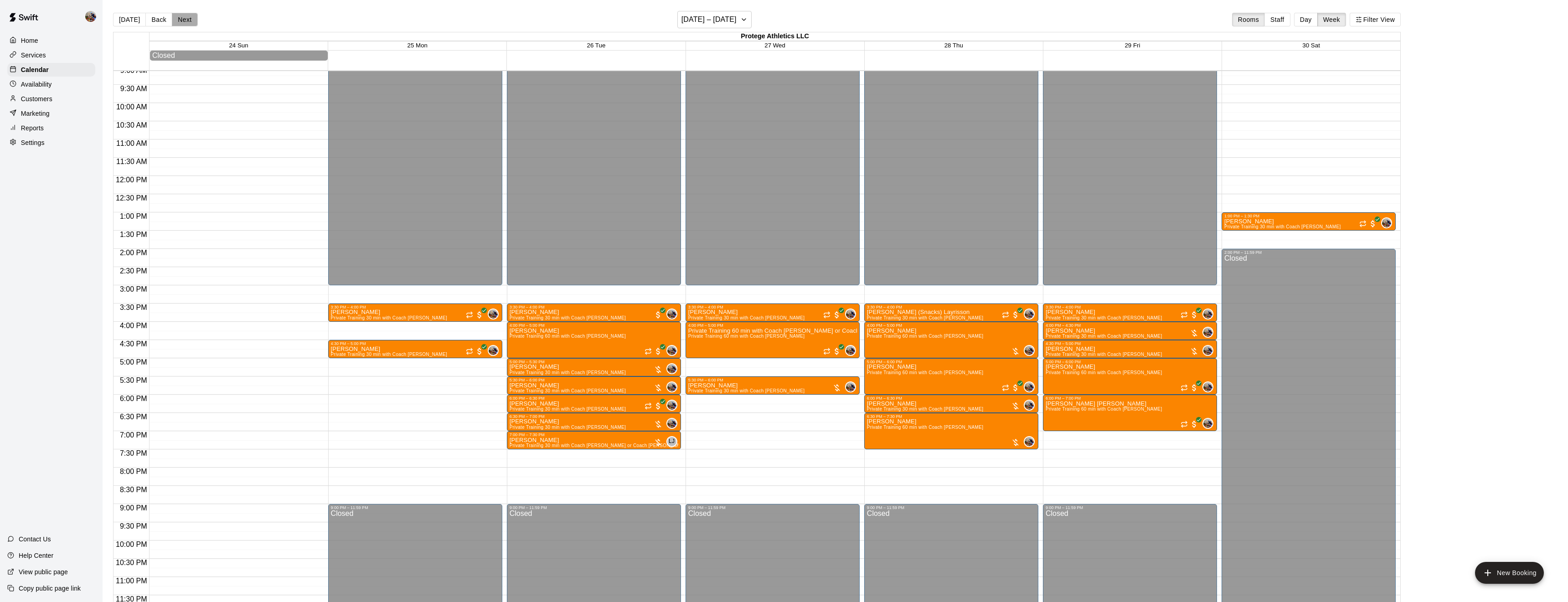
click at [189, 19] on button "Next" at bounding box center [184, 19] width 26 height 13
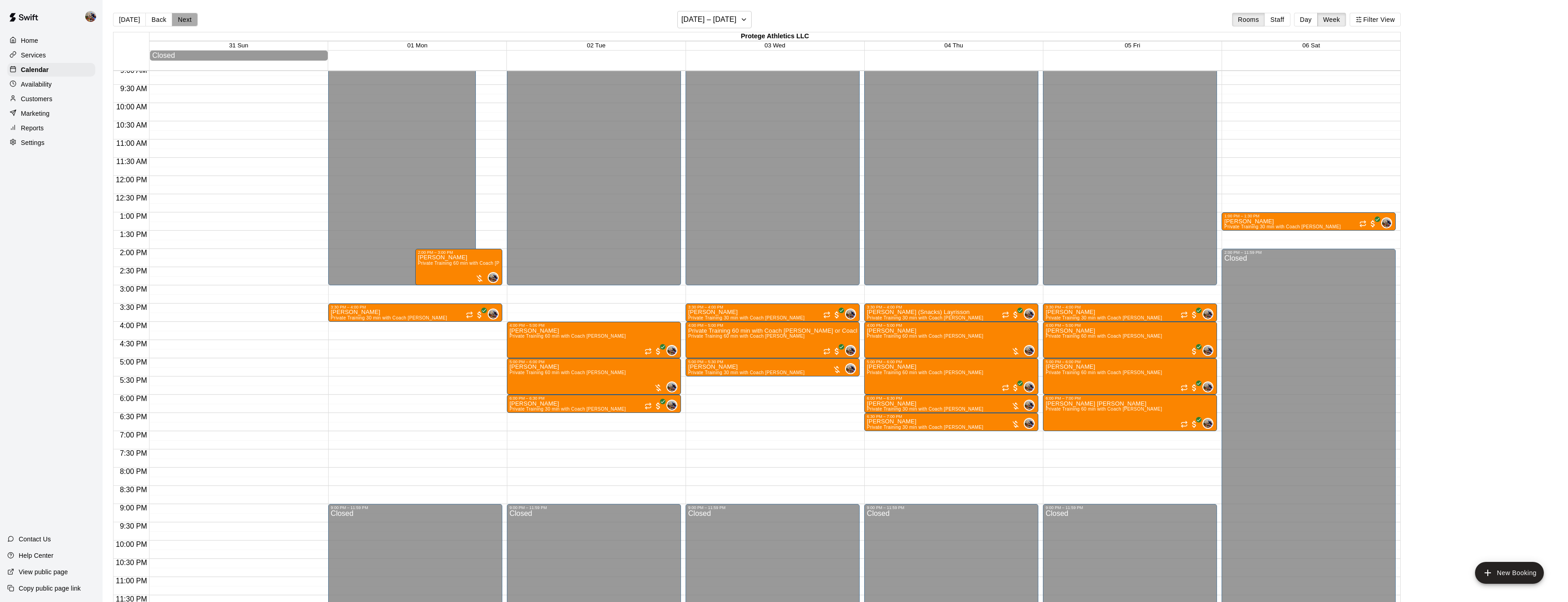
click at [189, 19] on button "Next" at bounding box center [184, 19] width 26 height 13
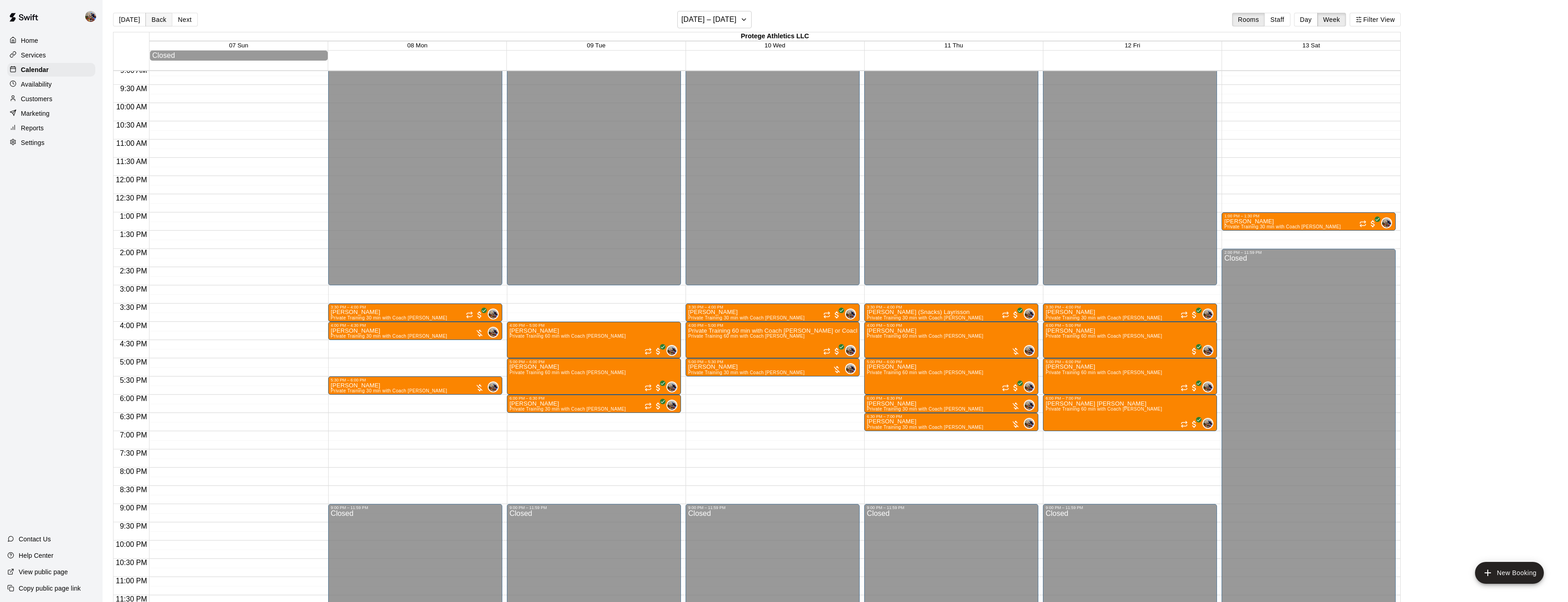
click at [152, 24] on button "Back" at bounding box center [159, 19] width 27 height 13
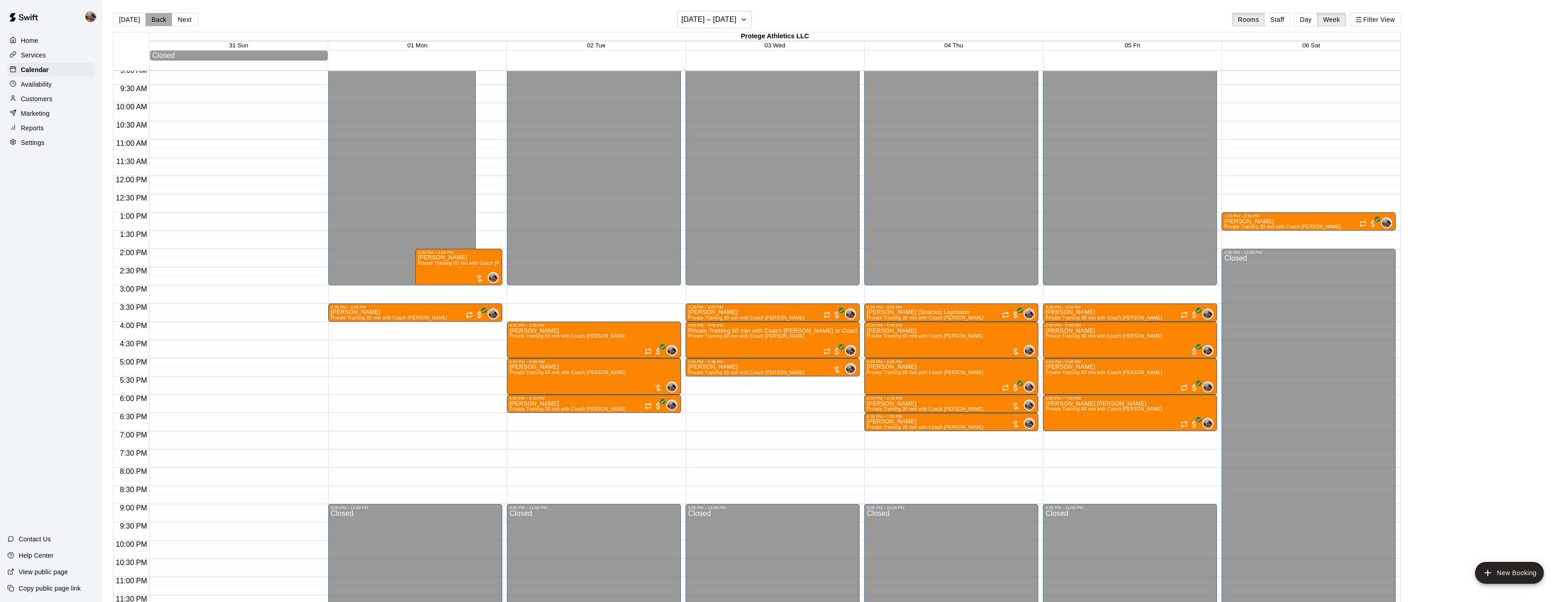
click at [152, 24] on button "Back" at bounding box center [159, 19] width 27 height 13
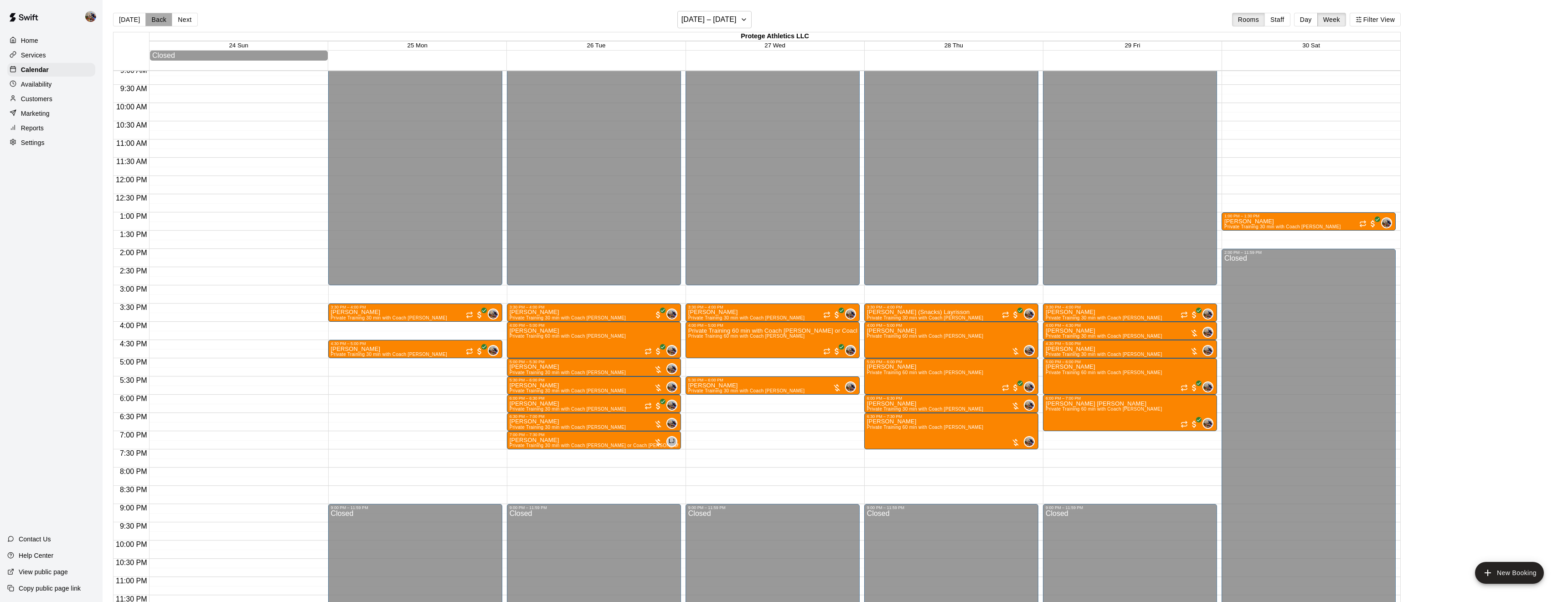
click at [152, 24] on button "Back" at bounding box center [159, 19] width 27 height 13
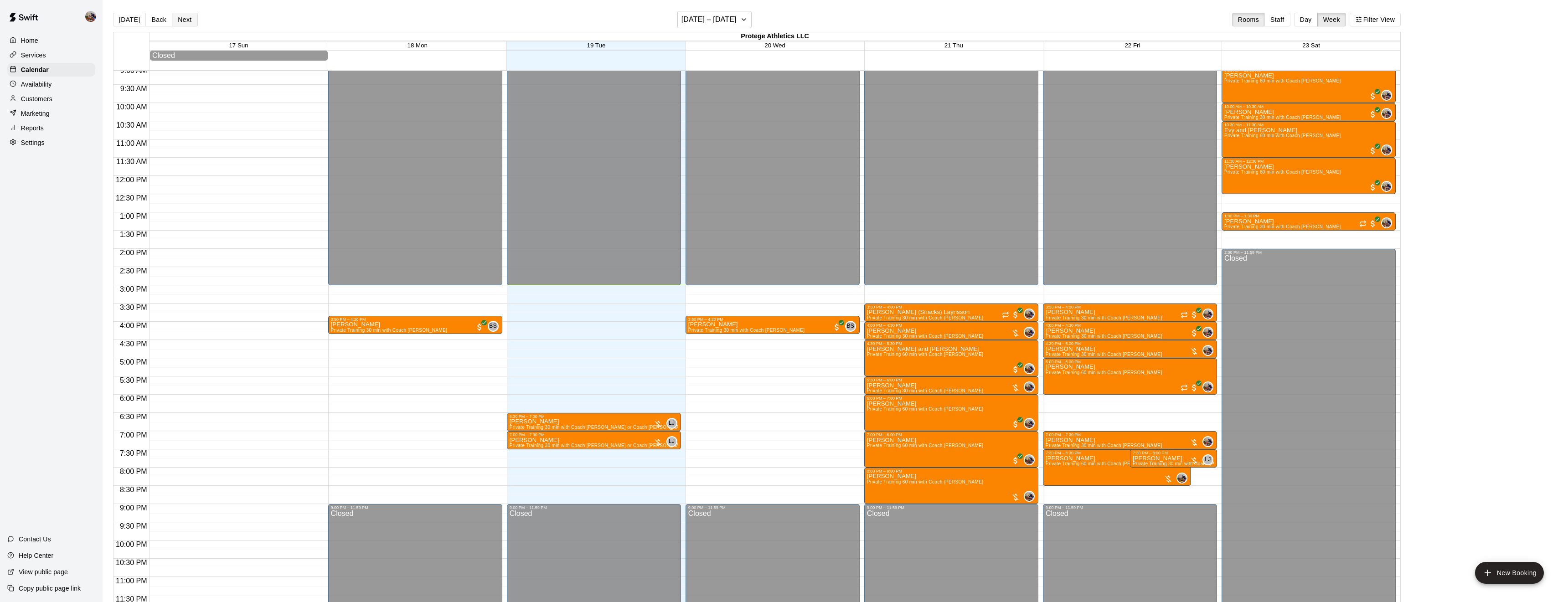
click at [189, 17] on button "Next" at bounding box center [184, 19] width 26 height 13
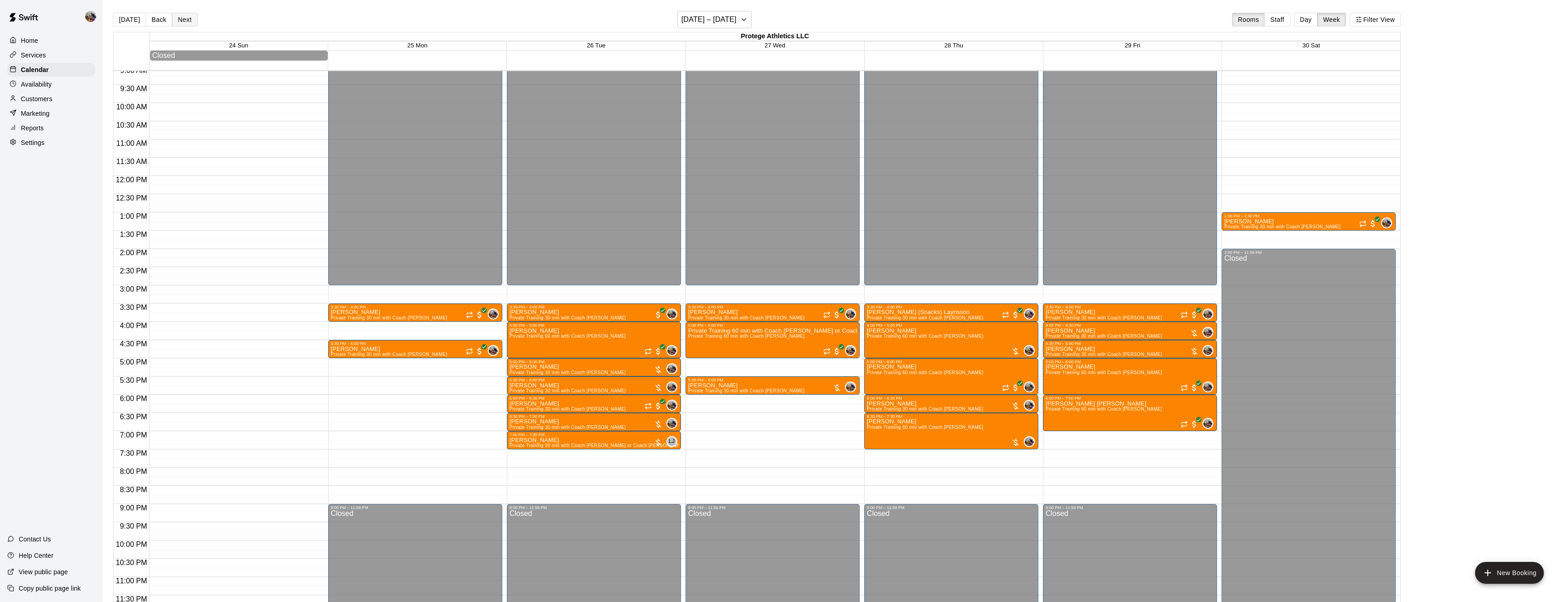
click at [189, 17] on button "Next" at bounding box center [184, 19] width 26 height 13
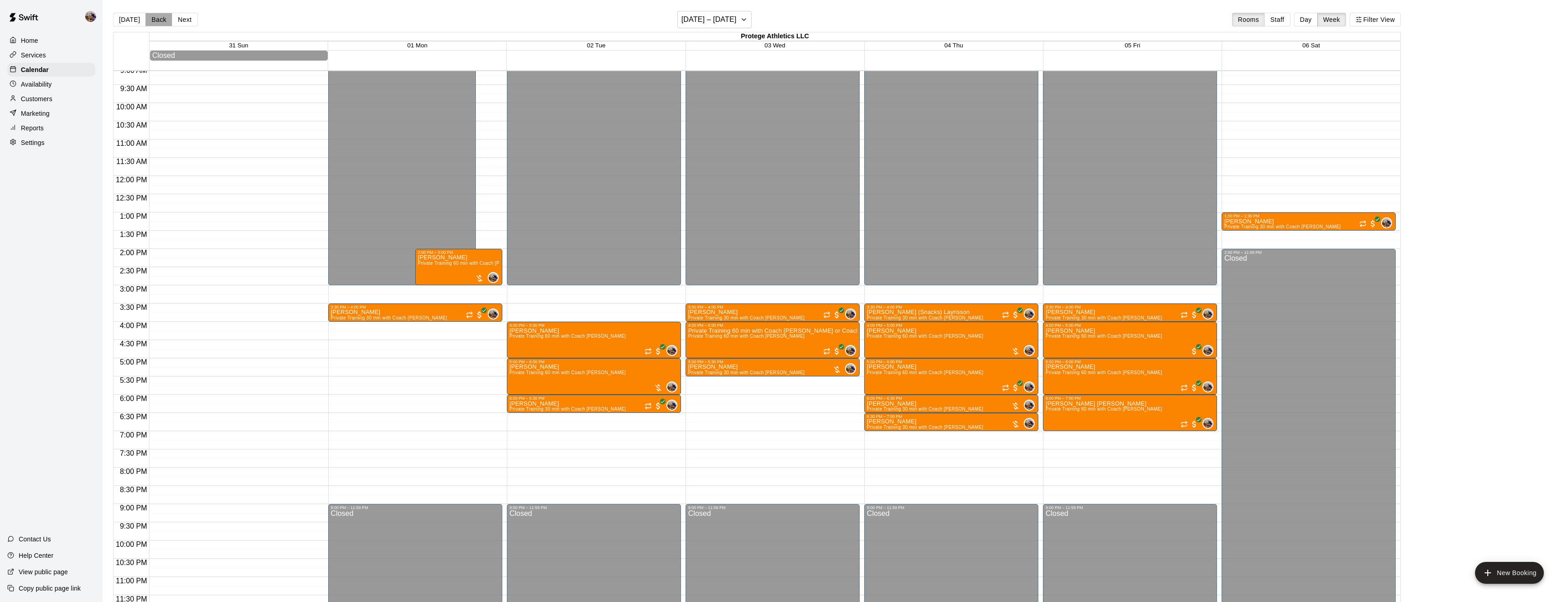
click at [149, 16] on button "Back" at bounding box center [159, 19] width 27 height 13
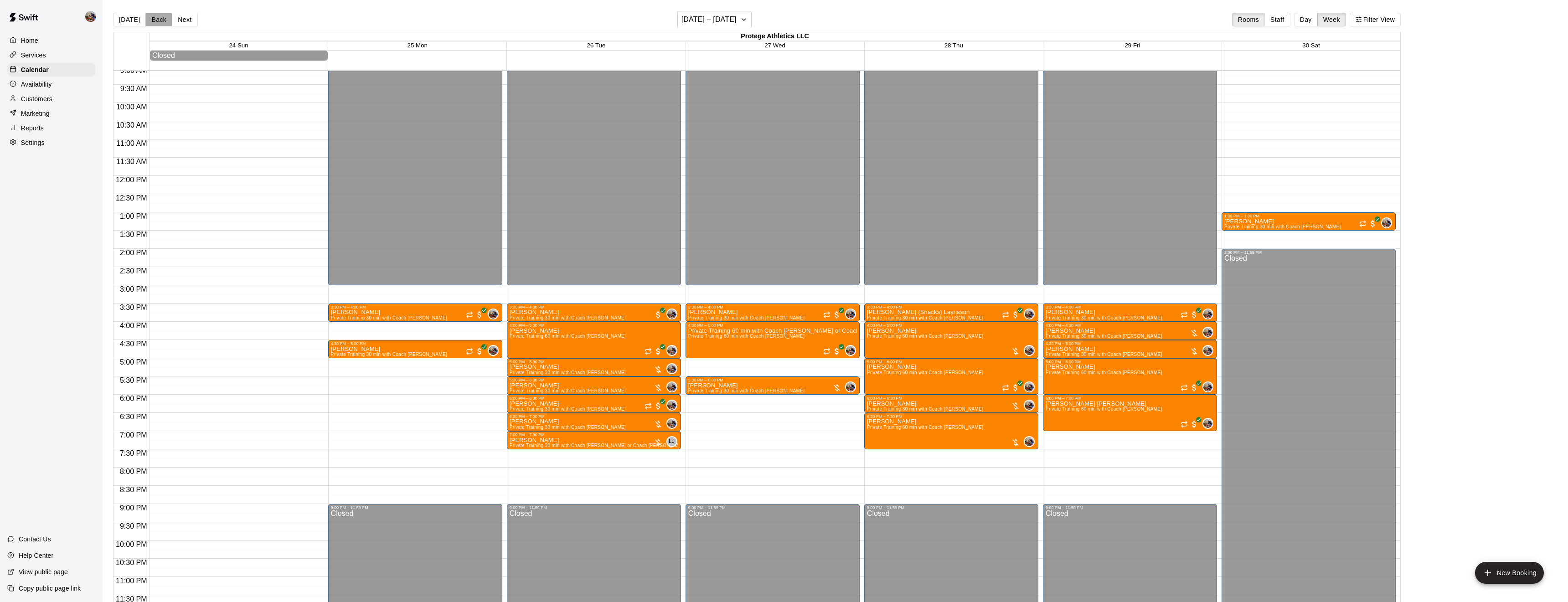
click at [149, 16] on button "Back" at bounding box center [159, 19] width 27 height 13
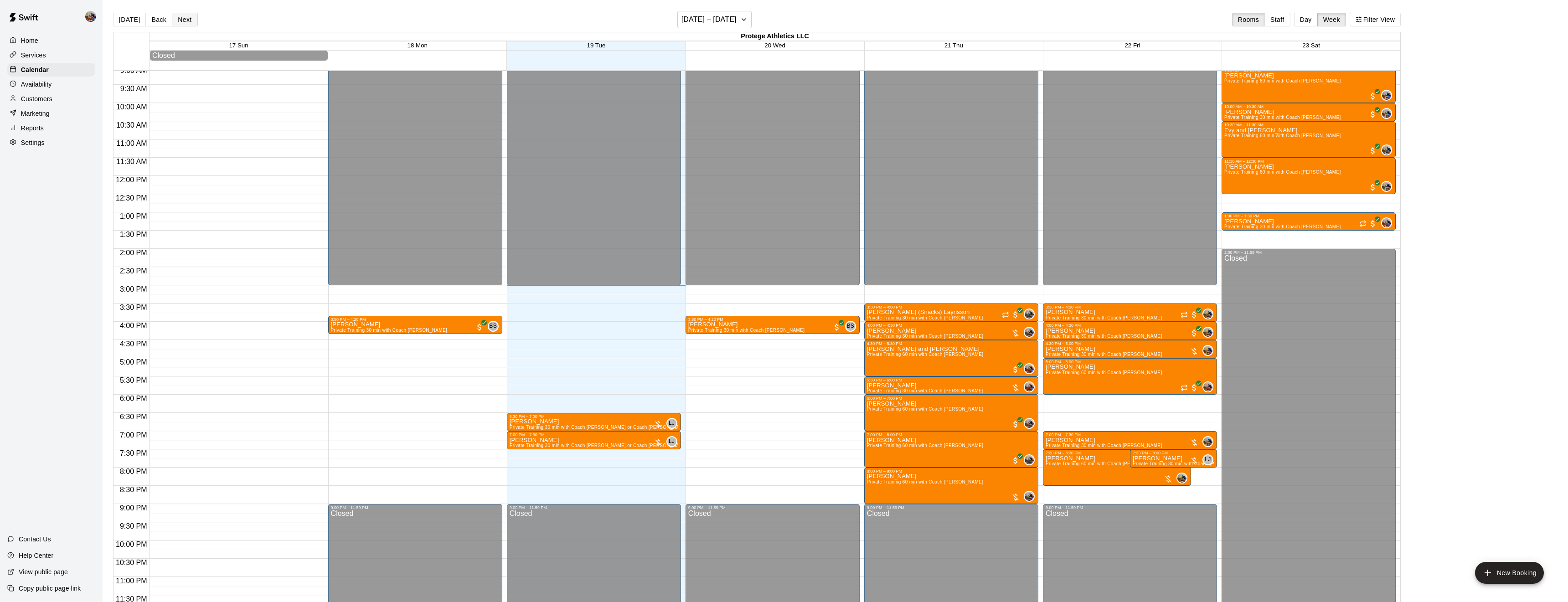
click at [186, 16] on button "Next" at bounding box center [184, 19] width 26 height 13
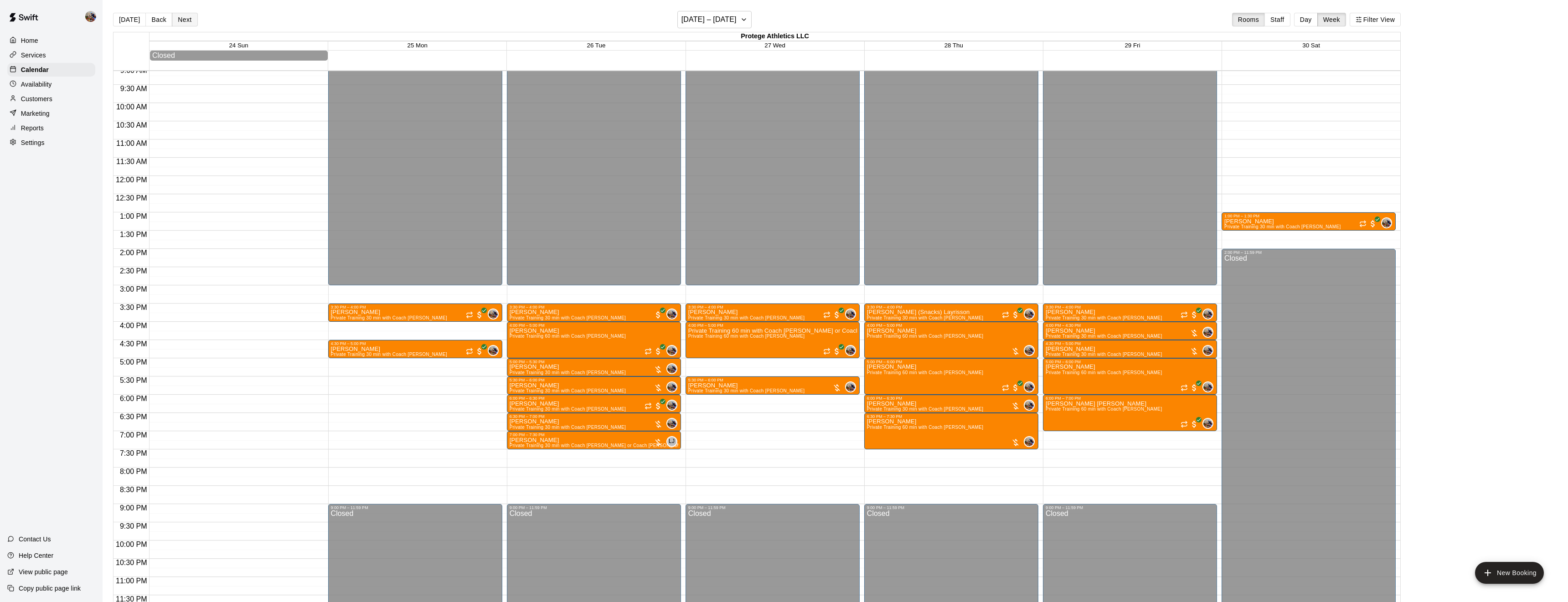
click at [186, 16] on button "Next" at bounding box center [184, 19] width 26 height 13
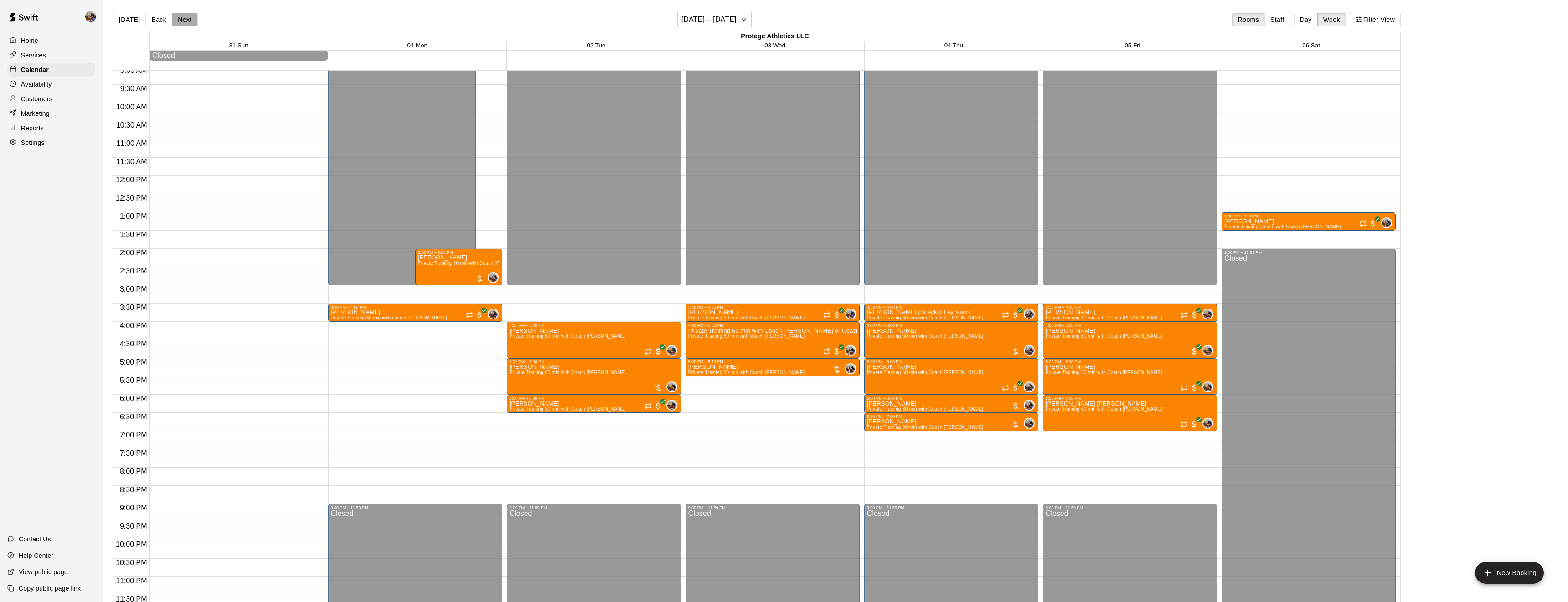
click at [186, 16] on button "Next" at bounding box center [184, 19] width 26 height 13
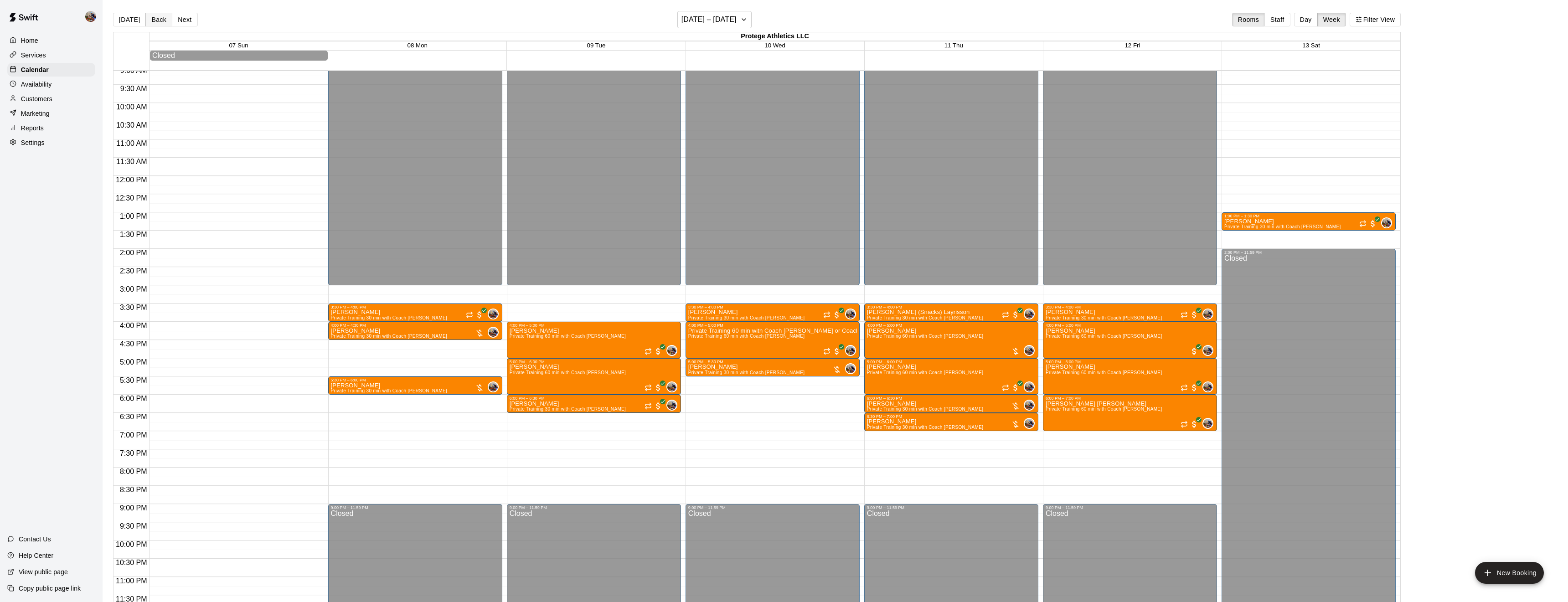
click at [166, 23] on button "Back" at bounding box center [159, 19] width 27 height 13
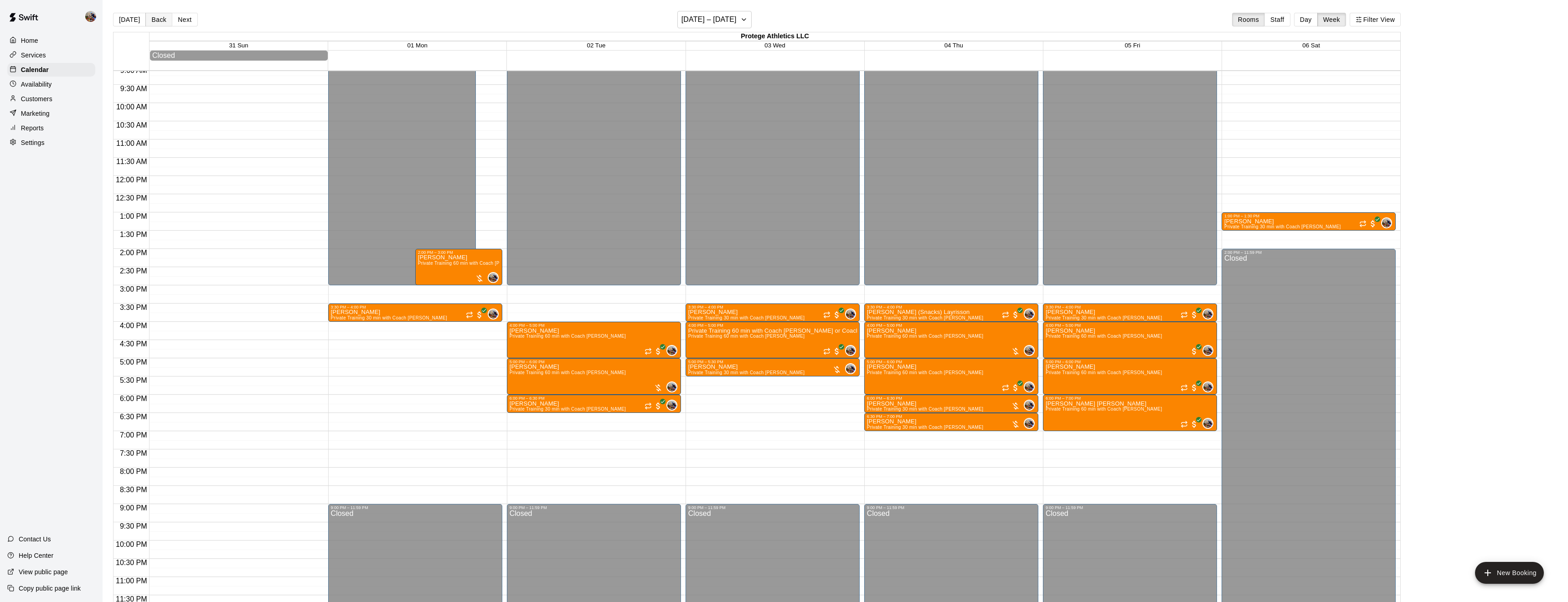
click at [159, 21] on button "Back" at bounding box center [159, 19] width 27 height 13
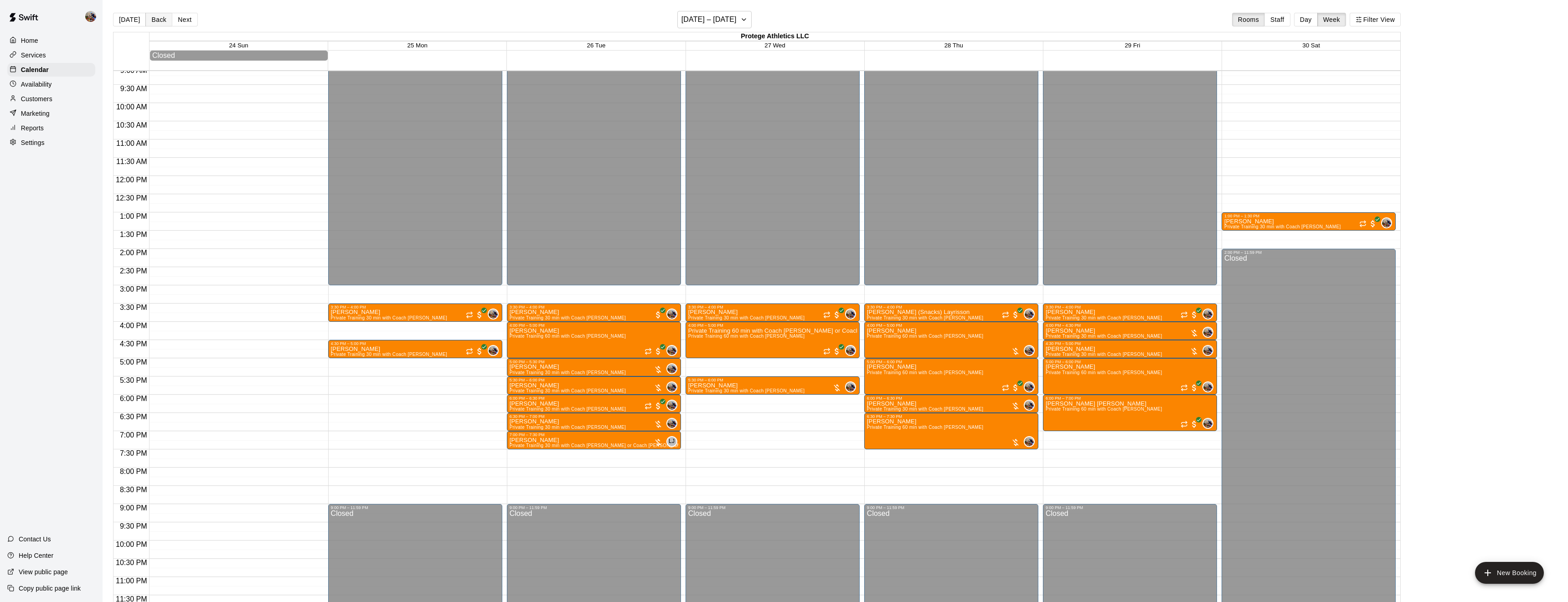
click at [158, 17] on button "Back" at bounding box center [159, 19] width 27 height 13
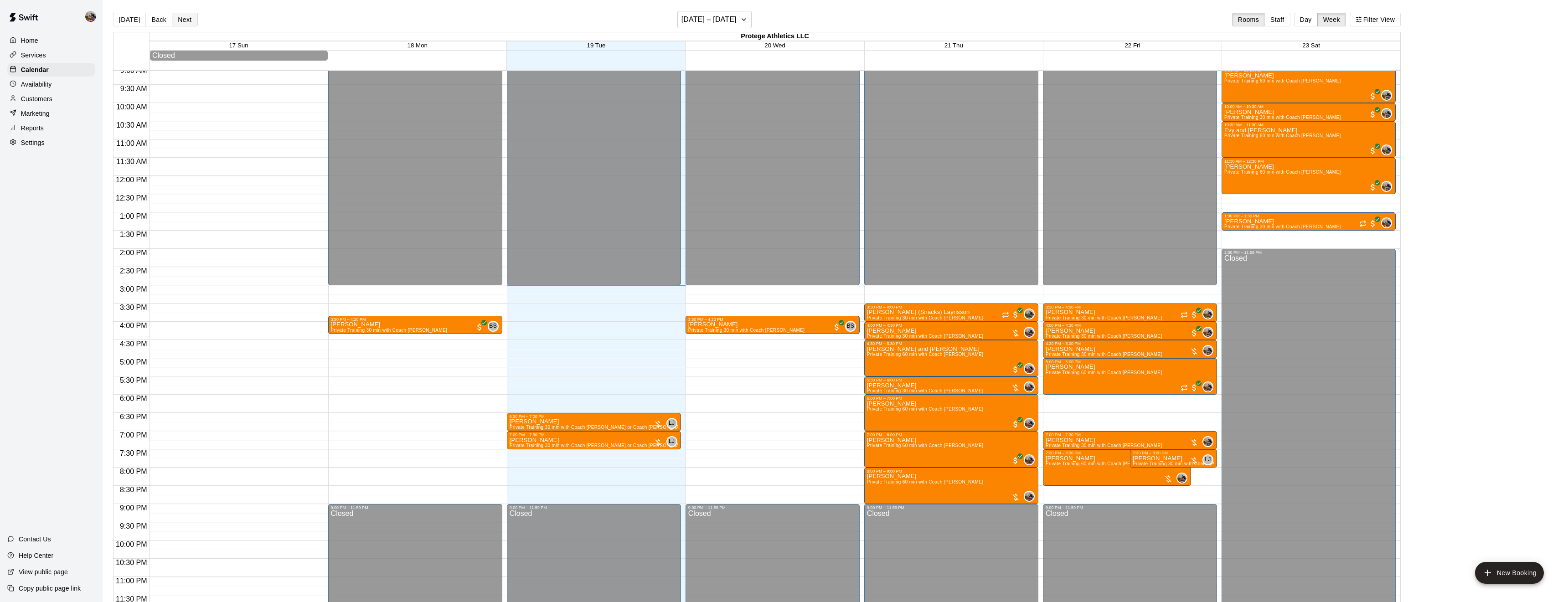
click at [184, 19] on button "Next" at bounding box center [184, 19] width 26 height 13
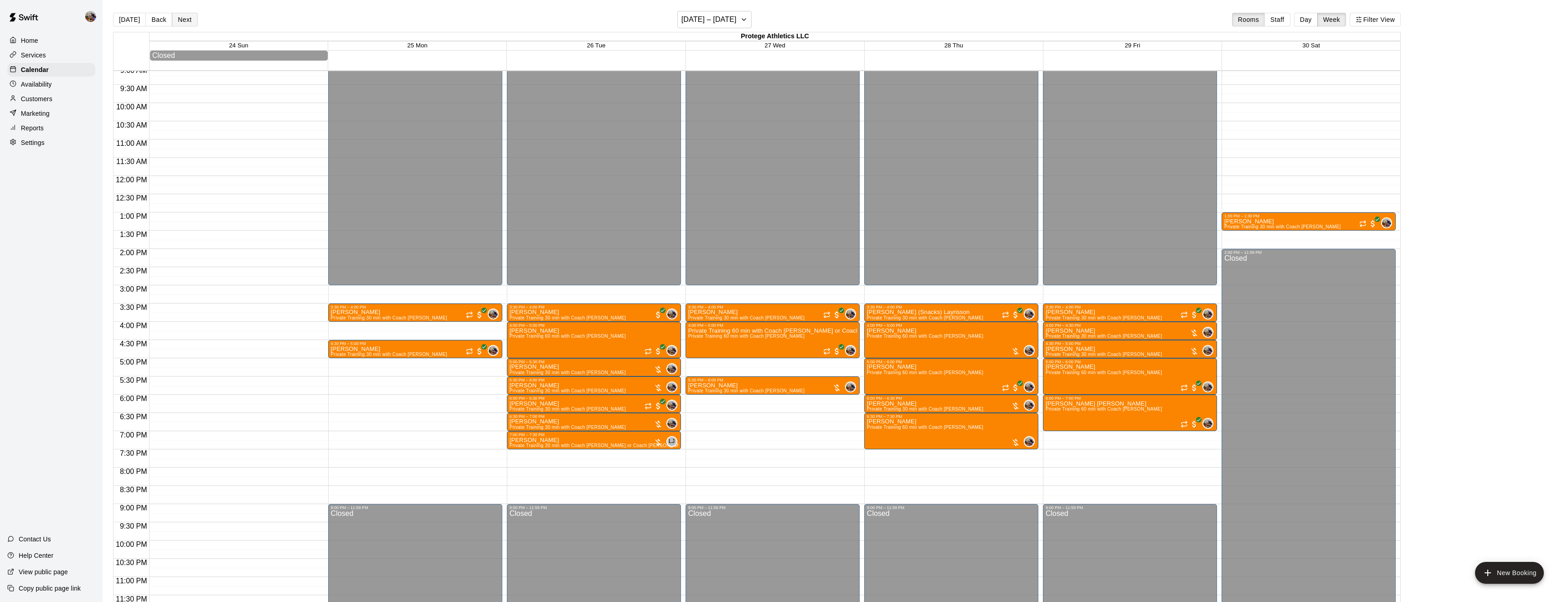
click at [184, 19] on button "Next" at bounding box center [184, 19] width 26 height 13
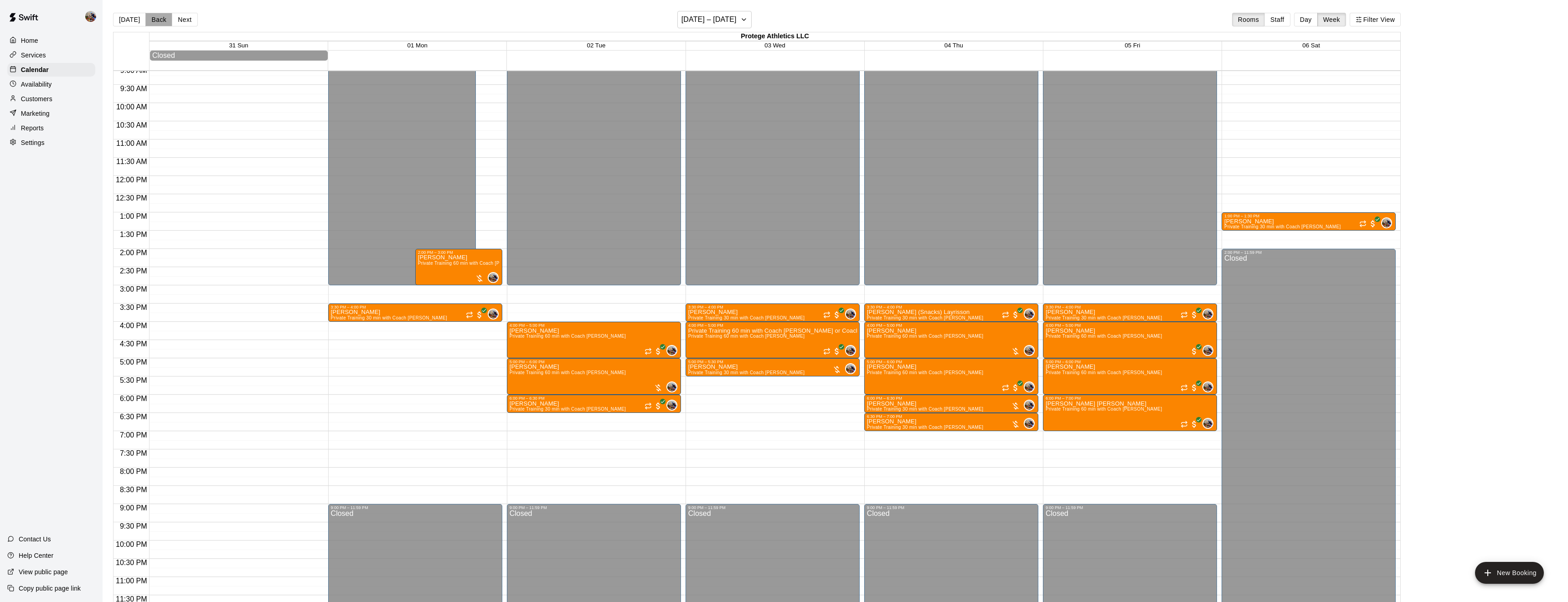
click at [162, 17] on button "Back" at bounding box center [159, 19] width 27 height 13
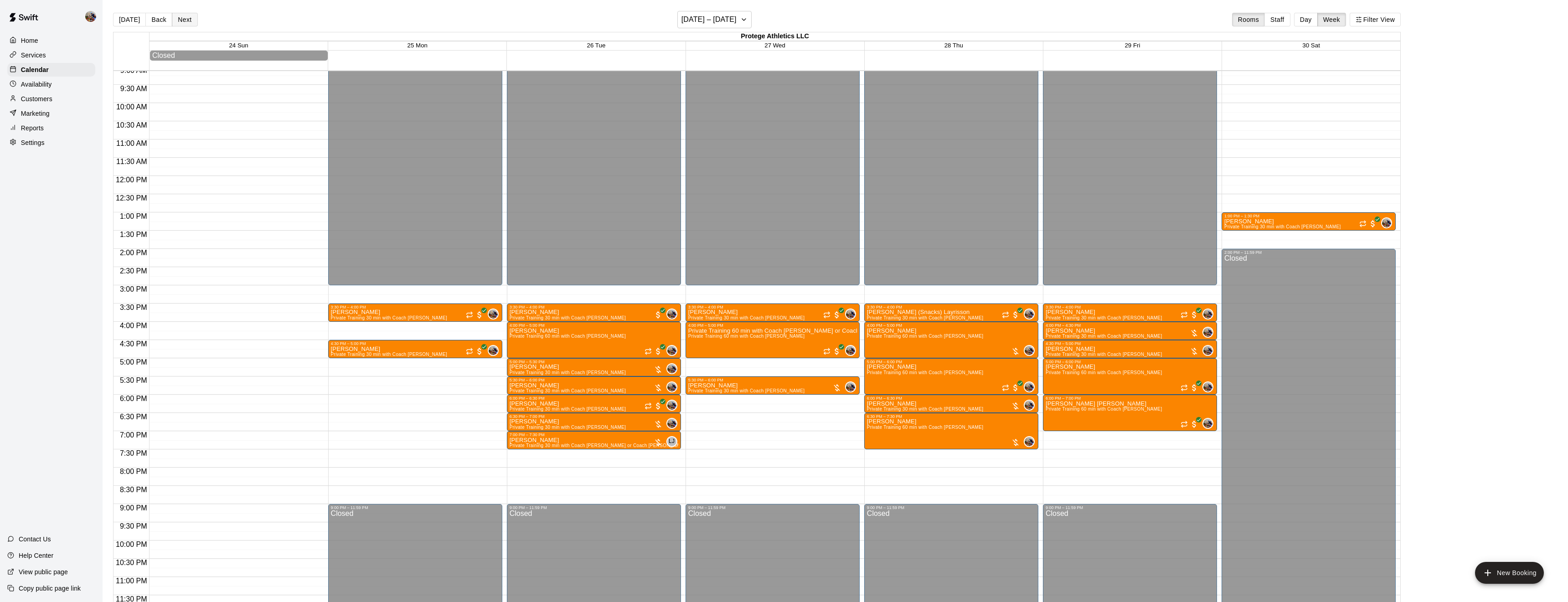
click at [183, 15] on button "Next" at bounding box center [184, 19] width 26 height 13
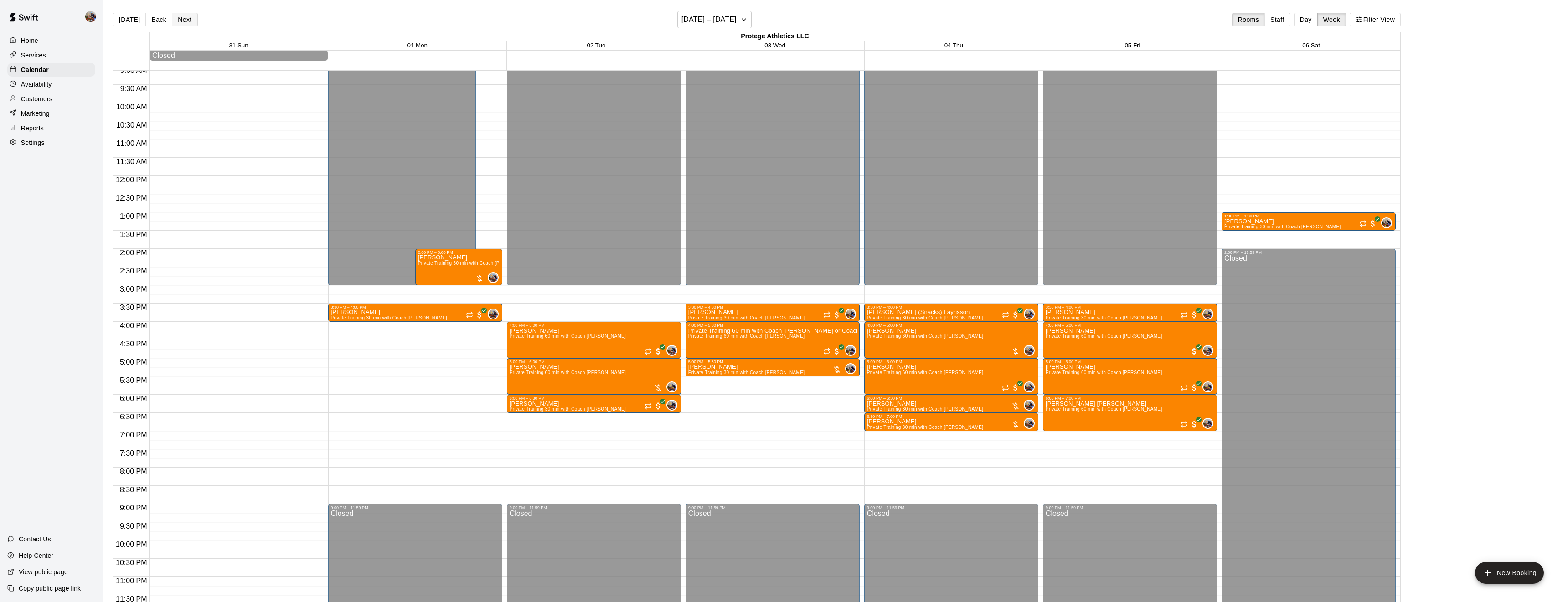
click at [183, 15] on button "Next" at bounding box center [184, 19] width 26 height 13
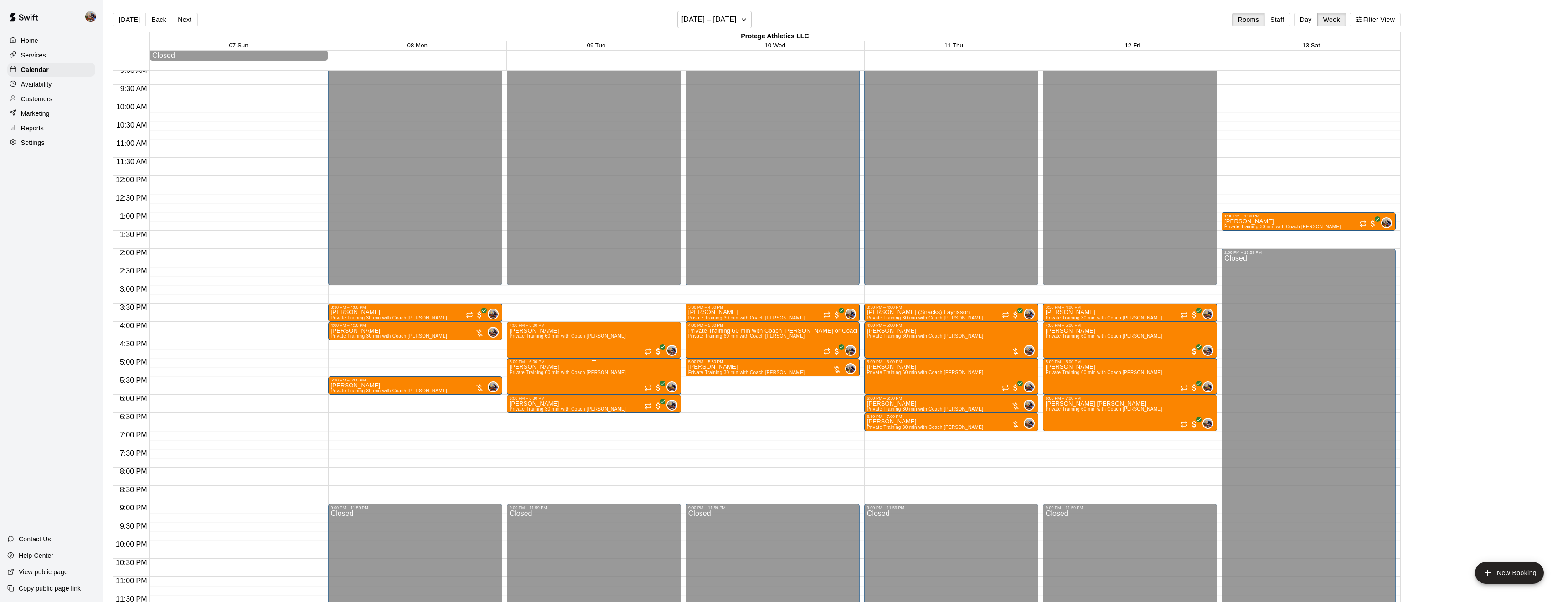
click at [519, 373] on icon "edit" at bounding box center [518, 374] width 8 height 8
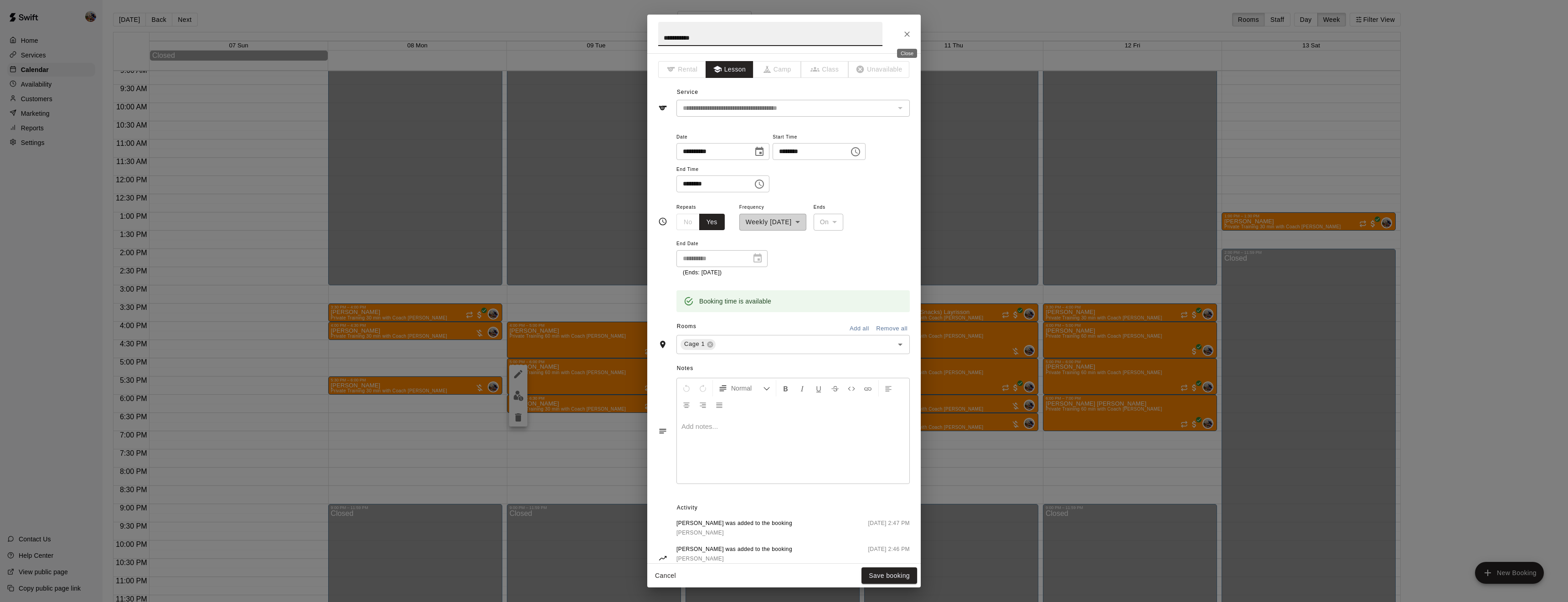
click at [908, 39] on button "Close" at bounding box center [907, 34] width 16 height 16
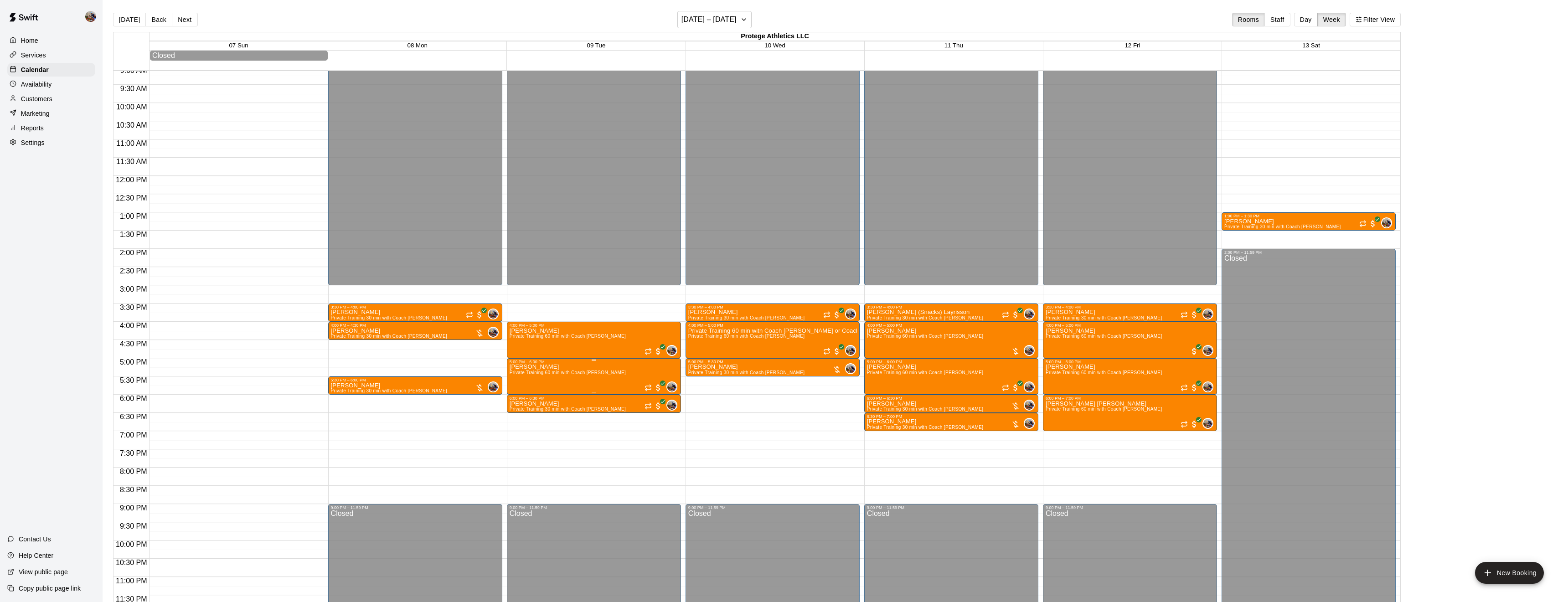
click at [562, 371] on span "Private Training 60 min with Coach [PERSON_NAME]" at bounding box center [568, 373] width 117 height 5
click at [516, 424] on icon "delete" at bounding box center [518, 423] width 6 height 8
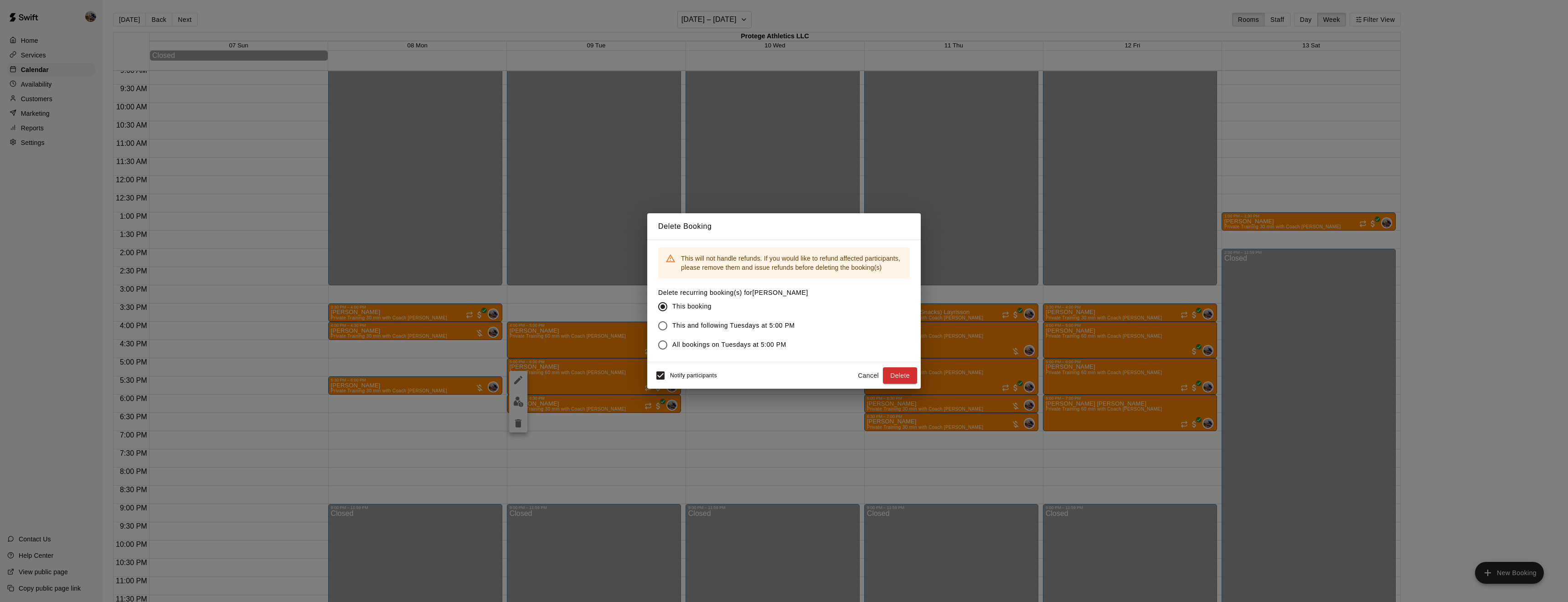
click at [772, 343] on span "All bookings on Tuesdays at 5:00 PM" at bounding box center [729, 345] width 114 height 10
click at [744, 325] on span "This and following Tuesdays at 5:00 PM" at bounding box center [733, 326] width 122 height 10
click at [741, 344] on span "All bookings on Tuesdays at 5:00 PM" at bounding box center [729, 345] width 114 height 10
click at [903, 366] on div "Notify participants Cancel Delete" at bounding box center [783, 375] width 266 height 19
click at [898, 374] on button "Delete" at bounding box center [900, 376] width 34 height 17
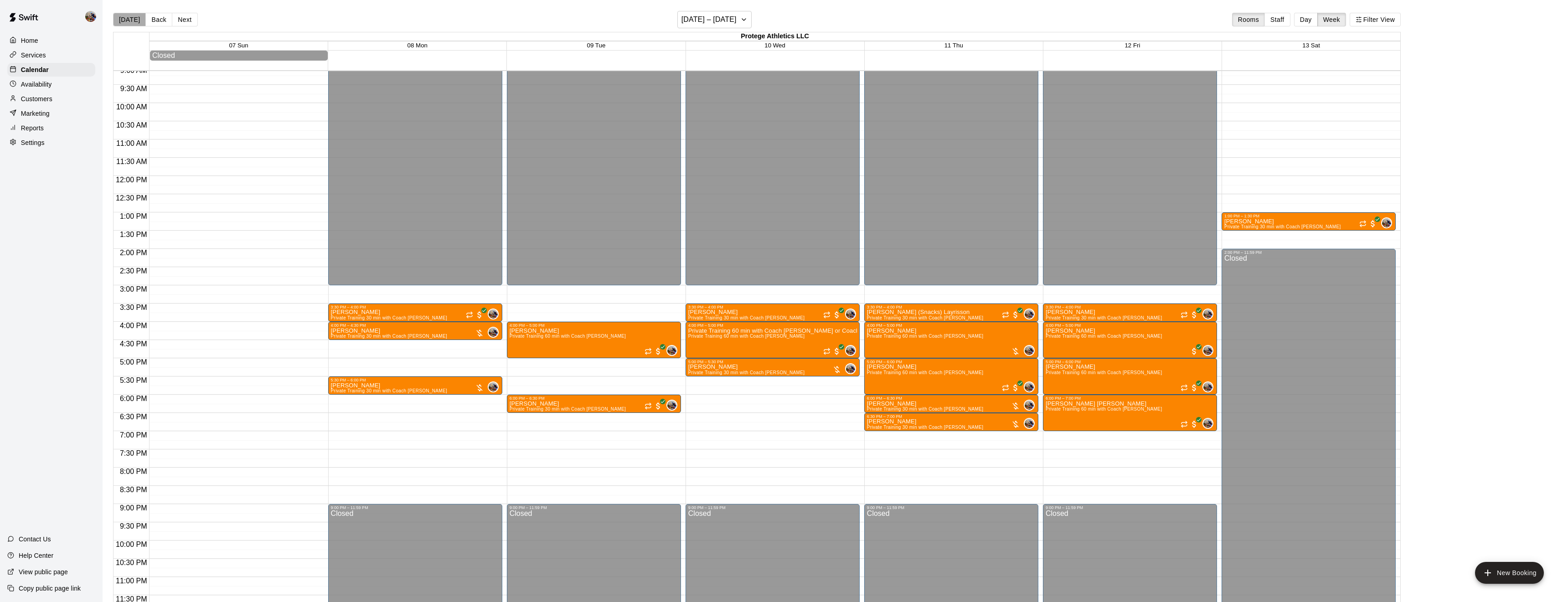
click at [130, 25] on button "[DATE]" at bounding box center [130, 19] width 33 height 13
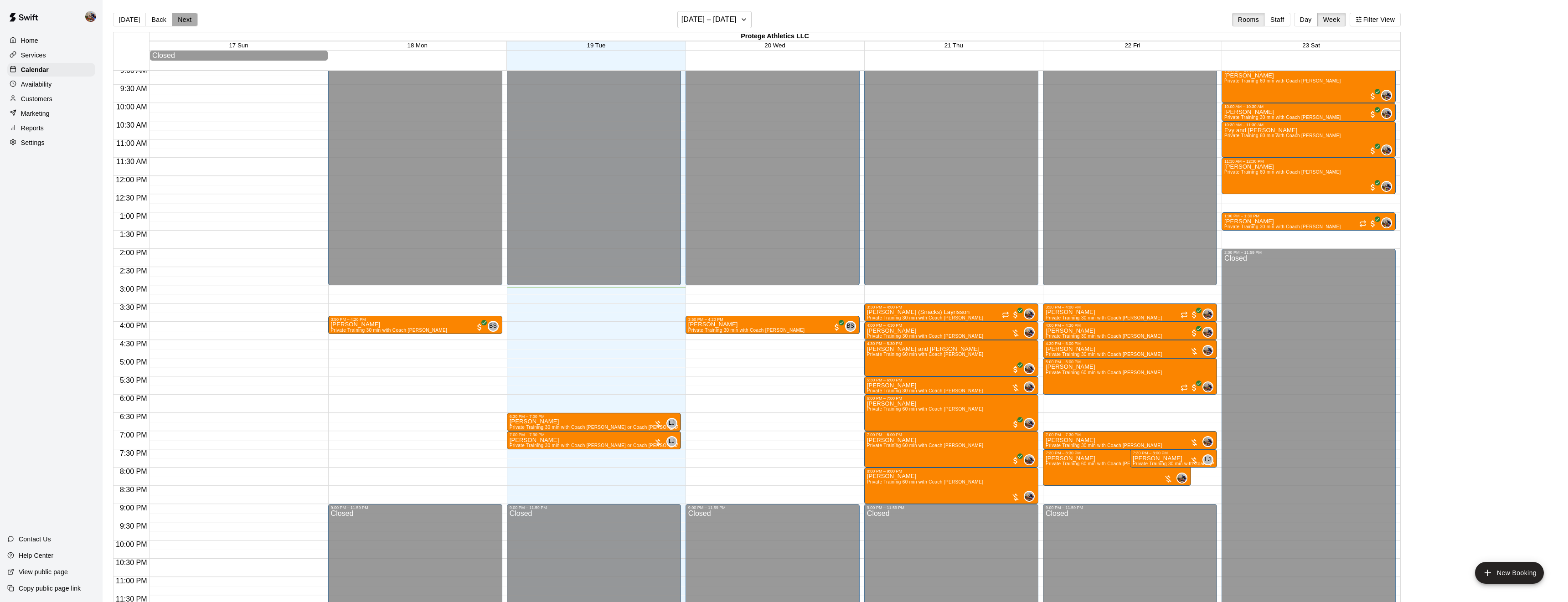
click at [183, 16] on button "Next" at bounding box center [184, 19] width 26 height 13
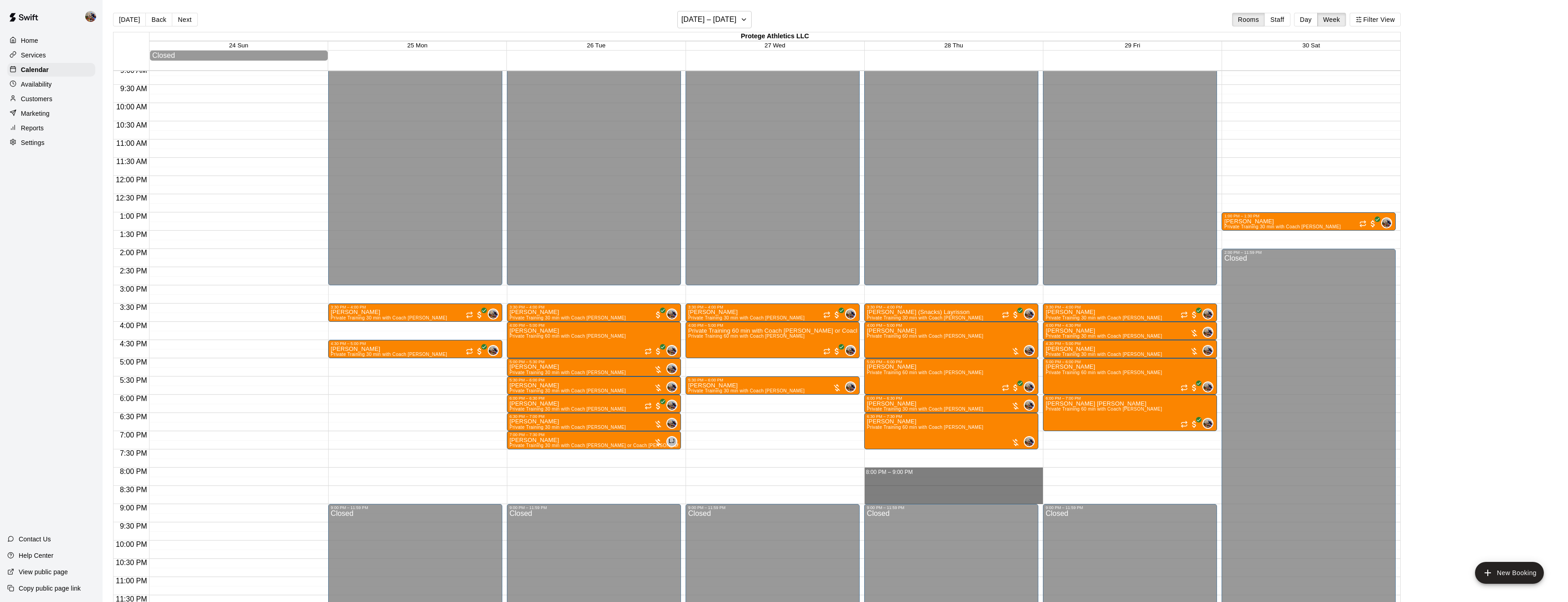
drag, startPoint x: 933, startPoint y: 473, endPoint x: 942, endPoint y: 503, distance: 31.3
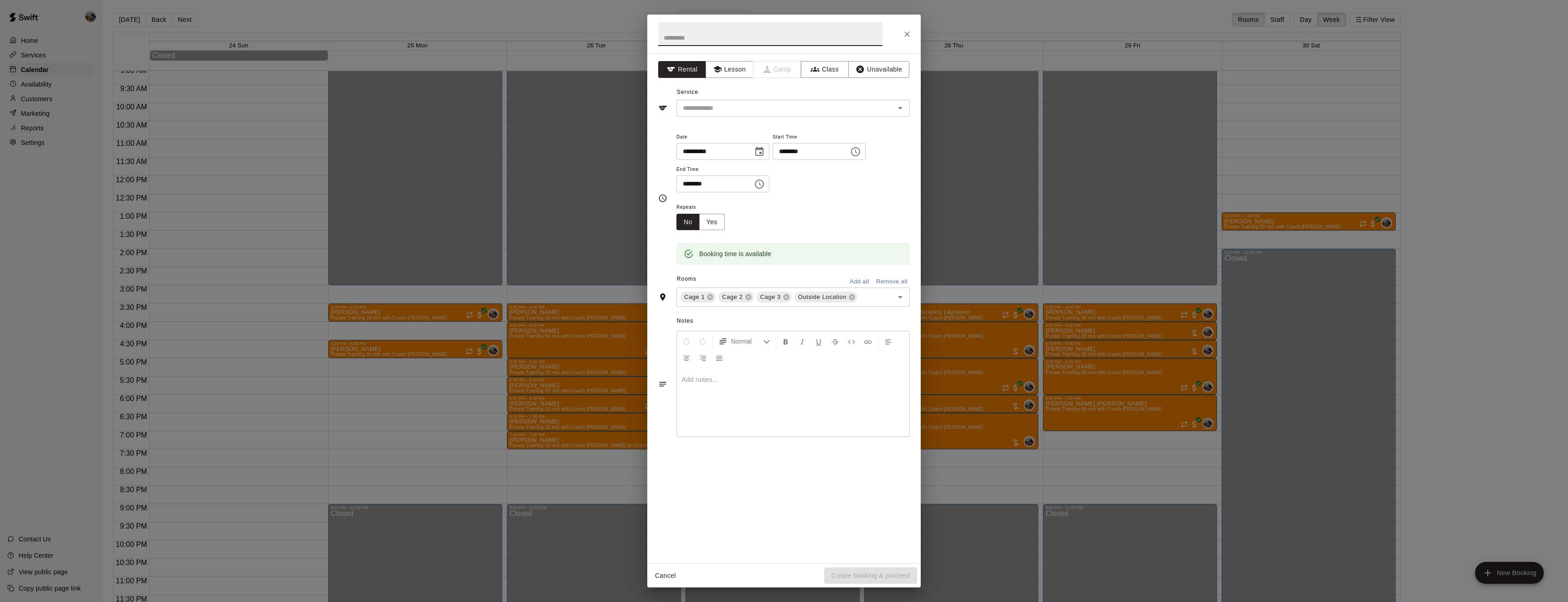
click at [705, 35] on input "text" at bounding box center [770, 34] width 224 height 24
type input "**********"
click at [730, 68] on button "Lesson" at bounding box center [729, 69] width 48 height 17
click at [789, 114] on div "​" at bounding box center [793, 108] width 233 height 17
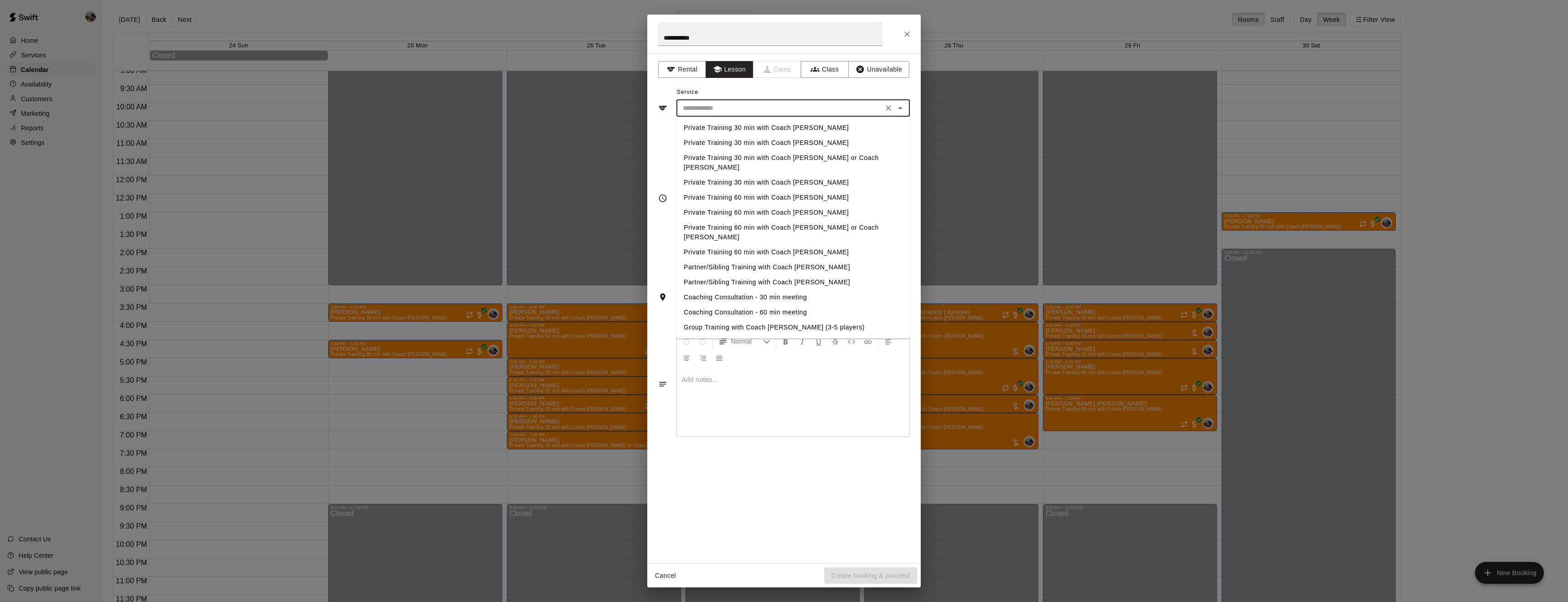
click at [789, 126] on li "Private Training 30 min with Coach [PERSON_NAME]" at bounding box center [793, 128] width 233 height 15
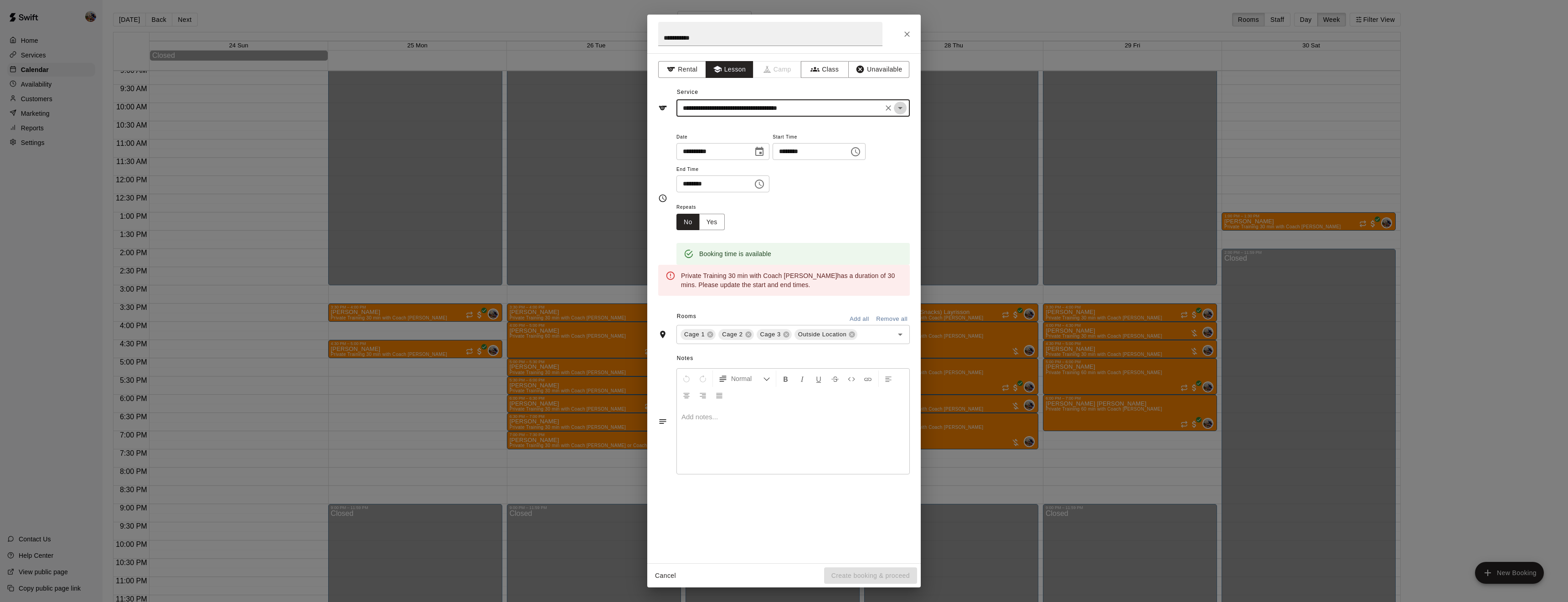
click at [901, 112] on icon "Open" at bounding box center [900, 108] width 11 height 11
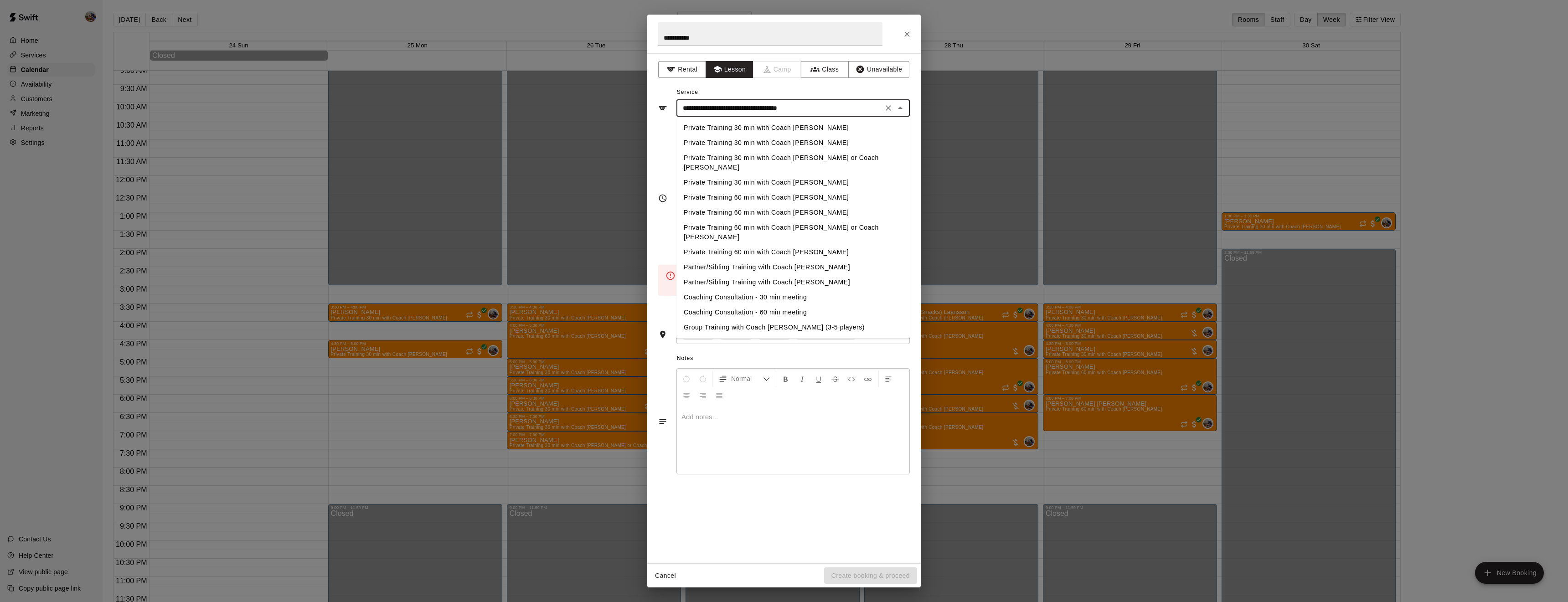
click at [798, 190] on li "Private Training 60 min with Coach [PERSON_NAME]" at bounding box center [793, 197] width 233 height 15
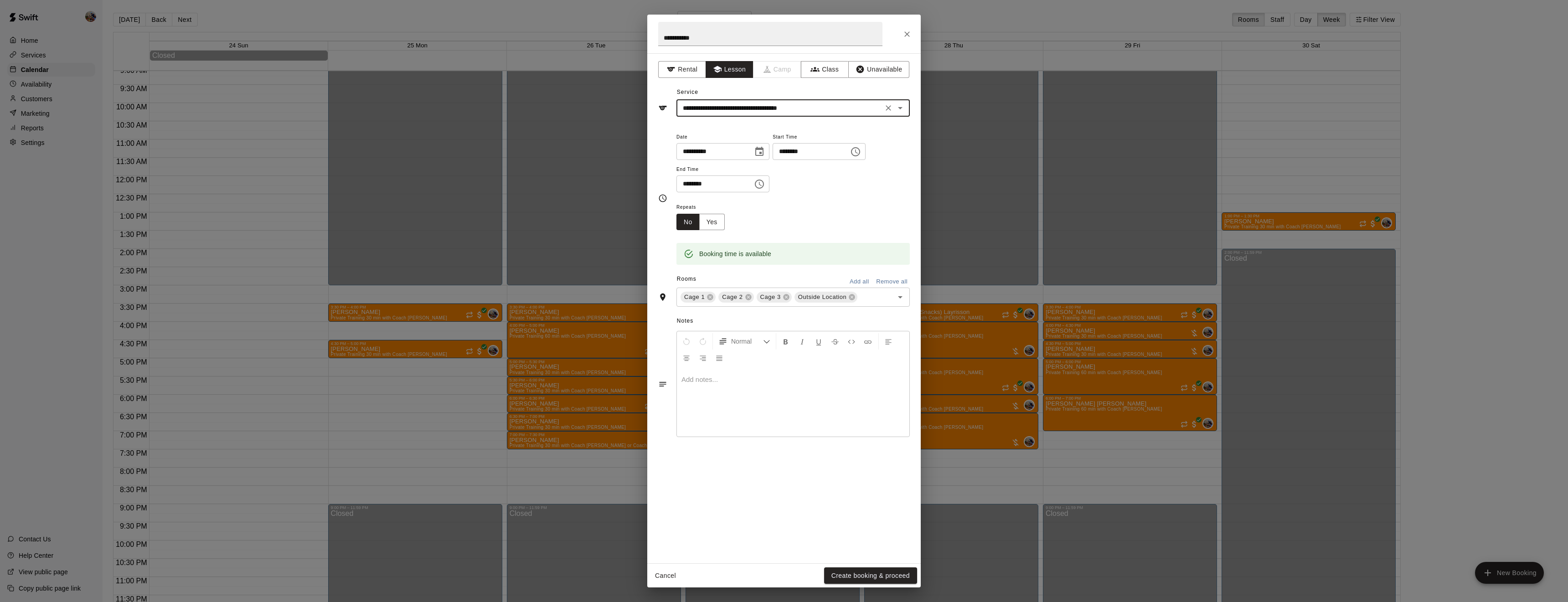
type input "**********"
click at [747, 301] on icon at bounding box center [749, 297] width 7 height 7
click at [776, 300] on icon at bounding box center [776, 298] width 6 height 6
click at [715, 231] on button "Yes" at bounding box center [712, 222] width 26 height 17
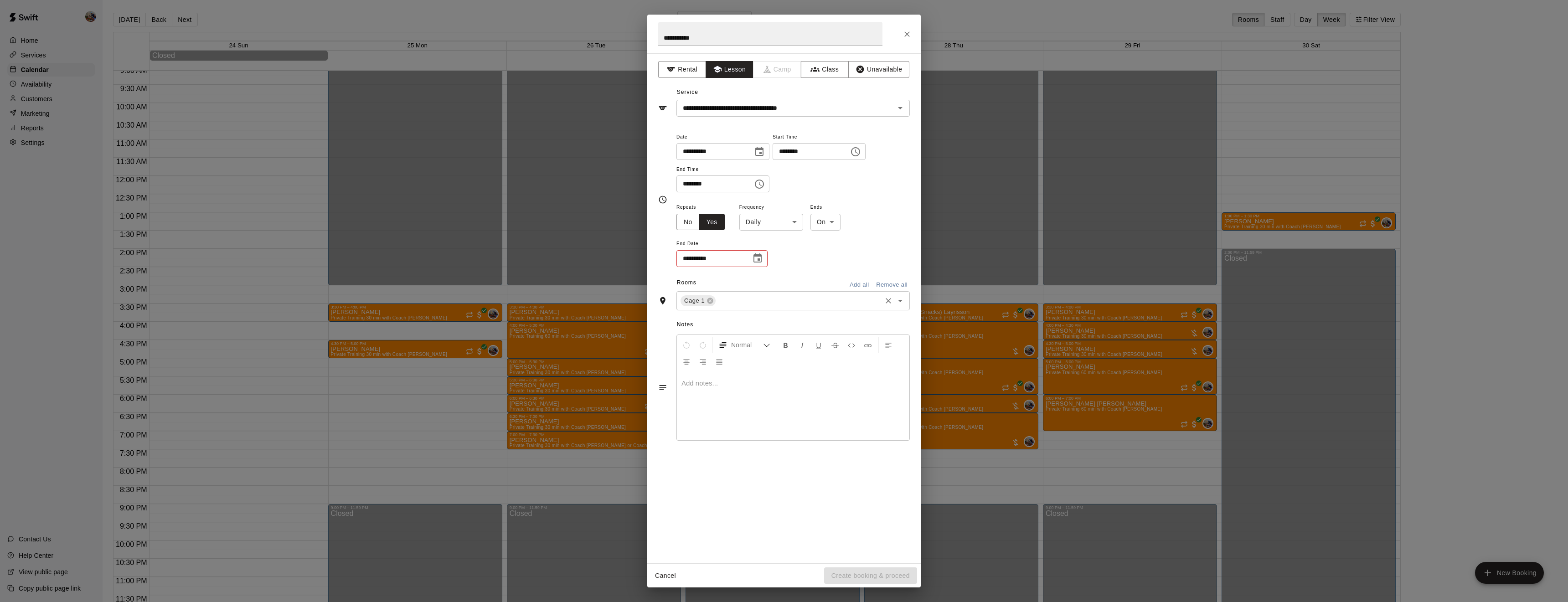
click at [788, 254] on body "Home Services Calendar Availability Customers Marketing Reports Settings Contac…" at bounding box center [784, 308] width 1568 height 617
click at [777, 286] on li "Weekly [DATE]" at bounding box center [771, 289] width 114 height 15
type input "******"
click at [761, 262] on icon "Choose date" at bounding box center [757, 257] width 8 height 9
click at [808, 315] on icon "Next month" at bounding box center [808, 313] width 11 height 11
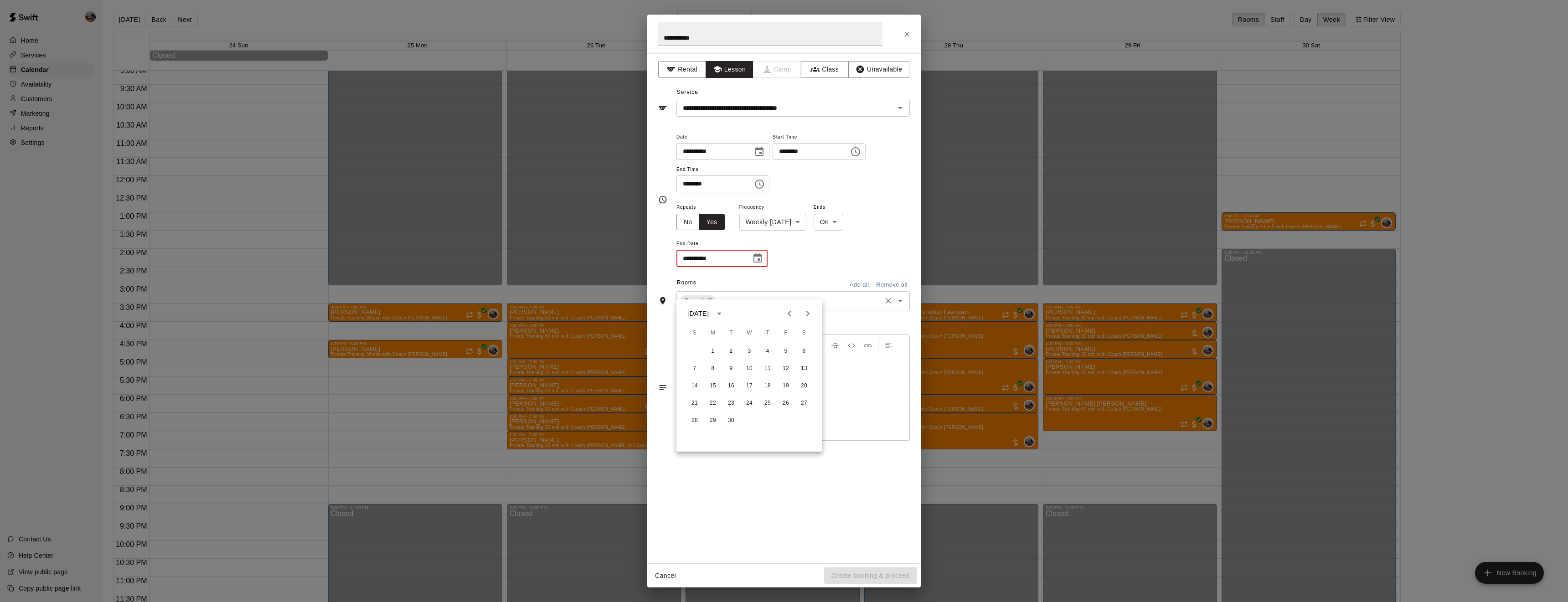
click at [808, 315] on icon "Next month" at bounding box center [808, 313] width 11 height 11
click at [753, 418] on button "31" at bounding box center [749, 421] width 16 height 16
type input "**********"
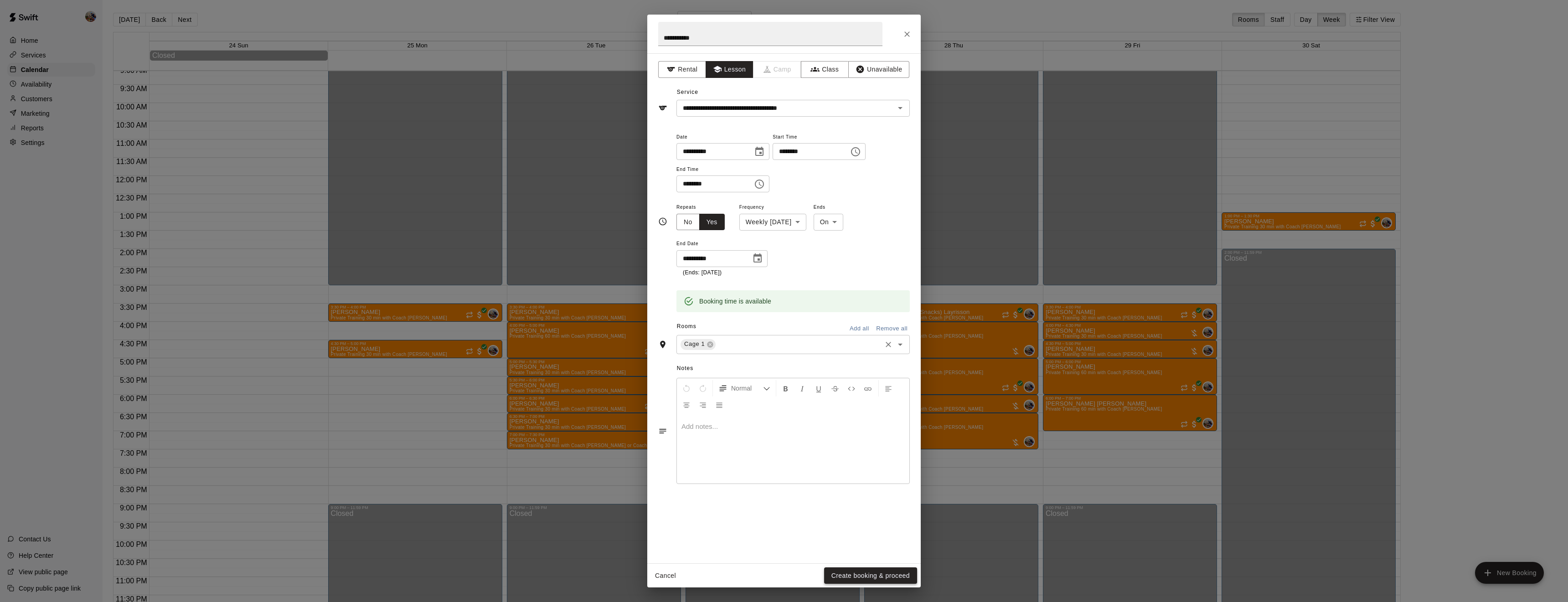
click at [891, 572] on button "Create booking & proceed" at bounding box center [870, 576] width 93 height 17
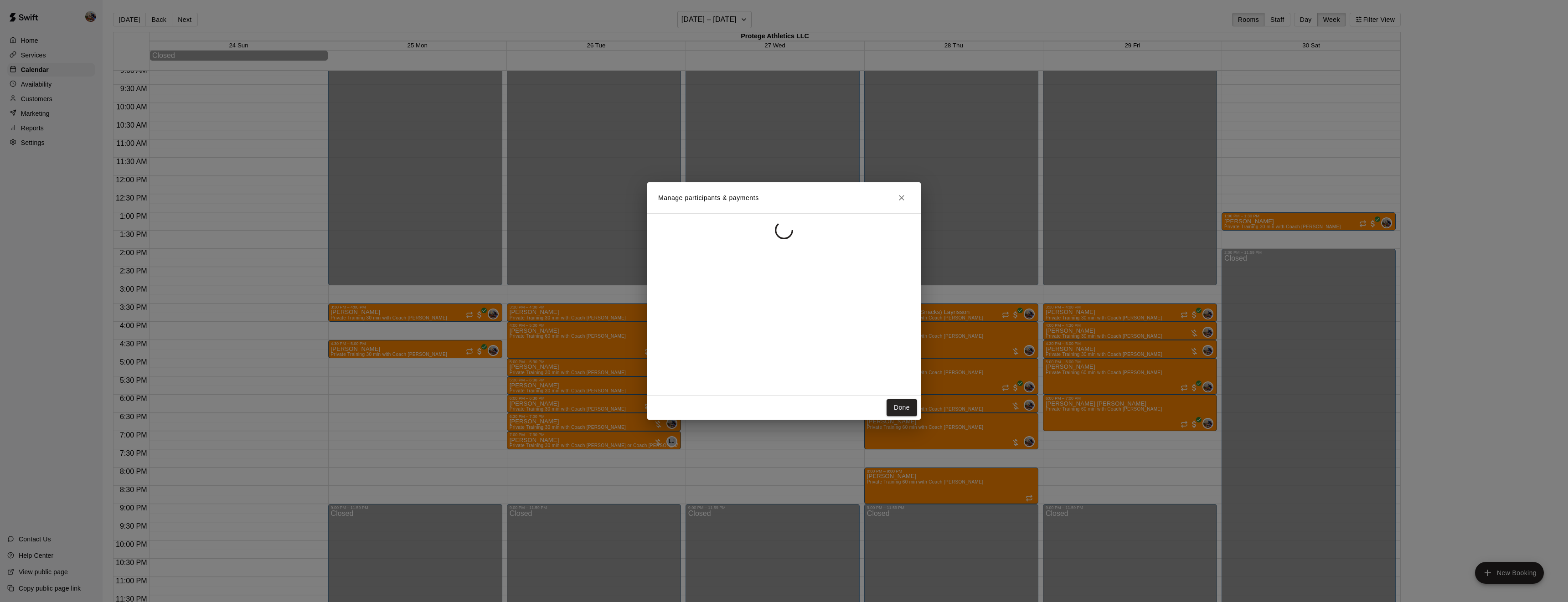
click at [850, 289] on div at bounding box center [783, 304] width 273 height 183
click at [810, 245] on input "Search staff" at bounding box center [793, 248] width 225 height 16
click at [780, 272] on div "[PERSON_NAME] Owner" at bounding box center [800, 278] width 203 height 18
type input "******"
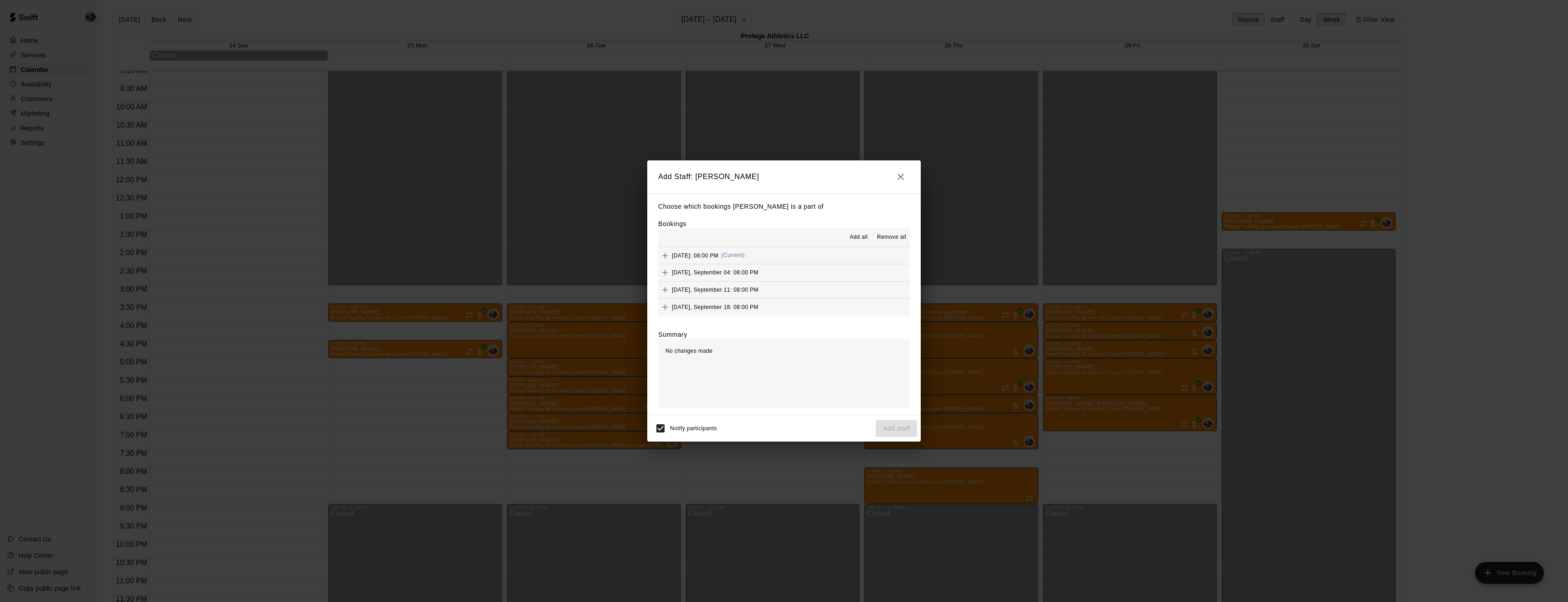
click at [867, 234] on span "Add all" at bounding box center [859, 237] width 18 height 9
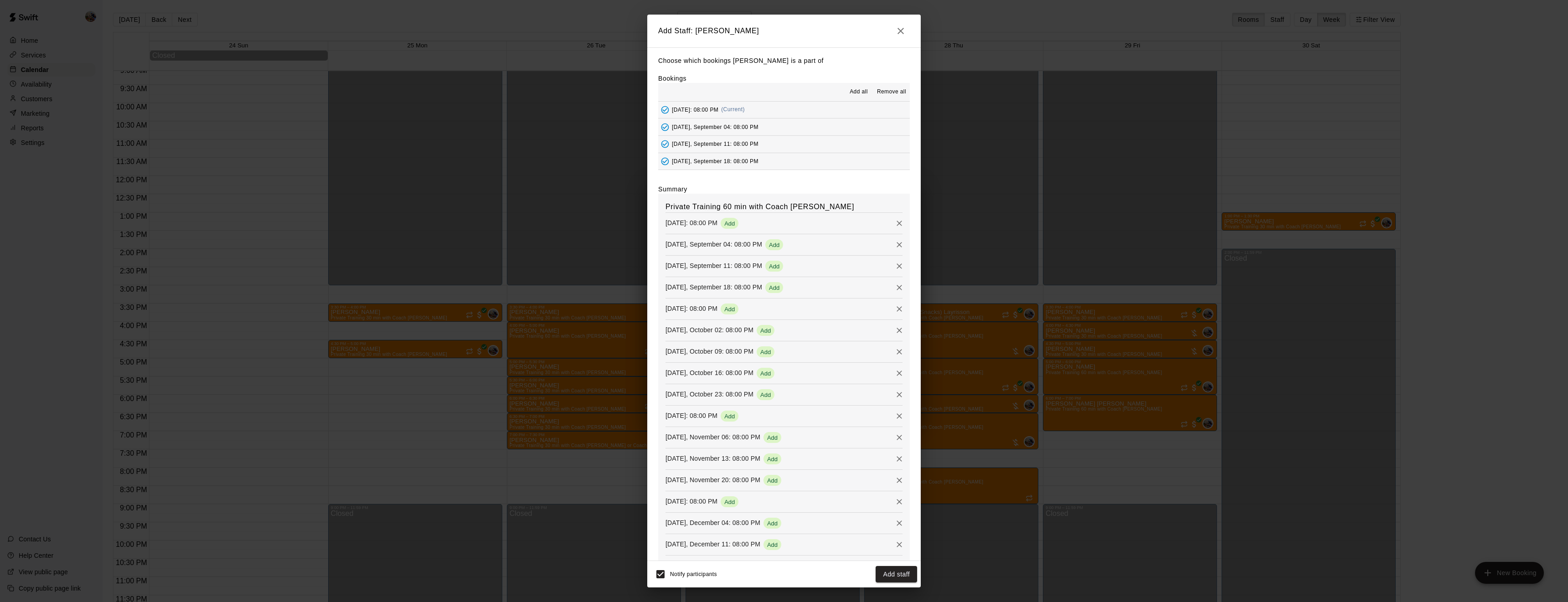
scroll to position [52, 0]
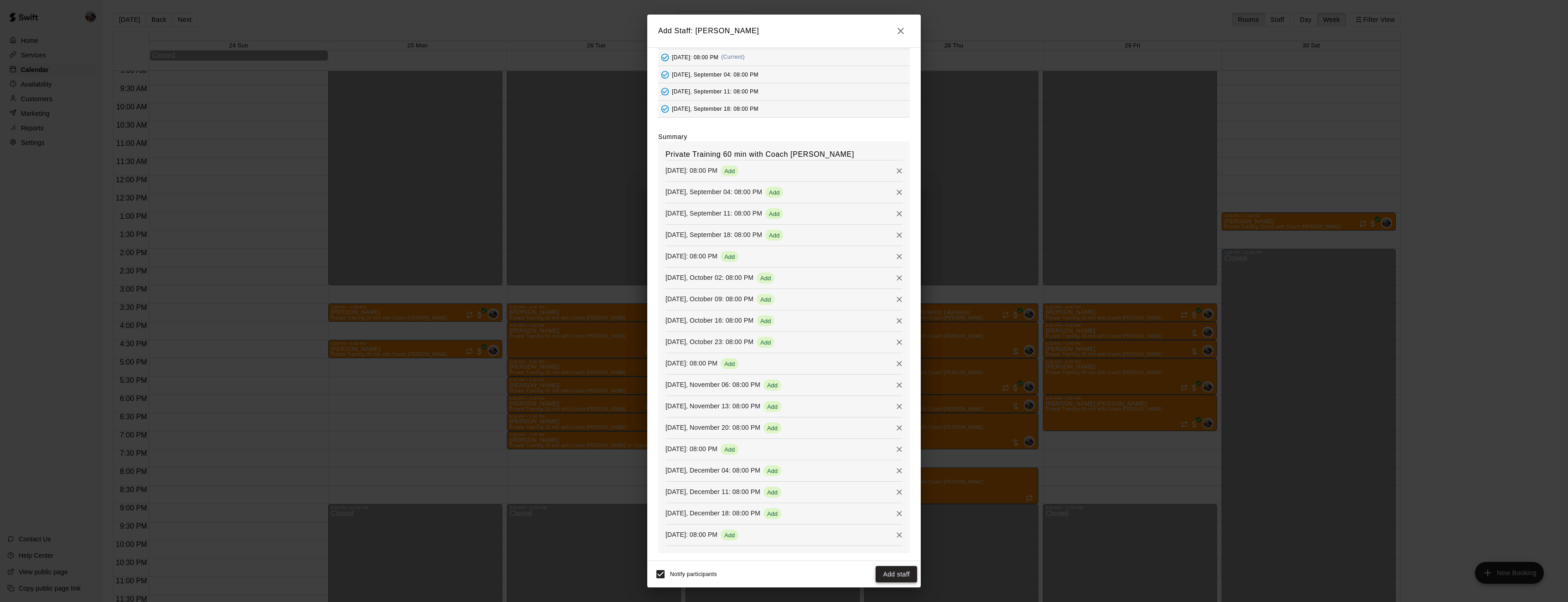
click at [895, 575] on button "Add staff" at bounding box center [897, 575] width 41 height 17
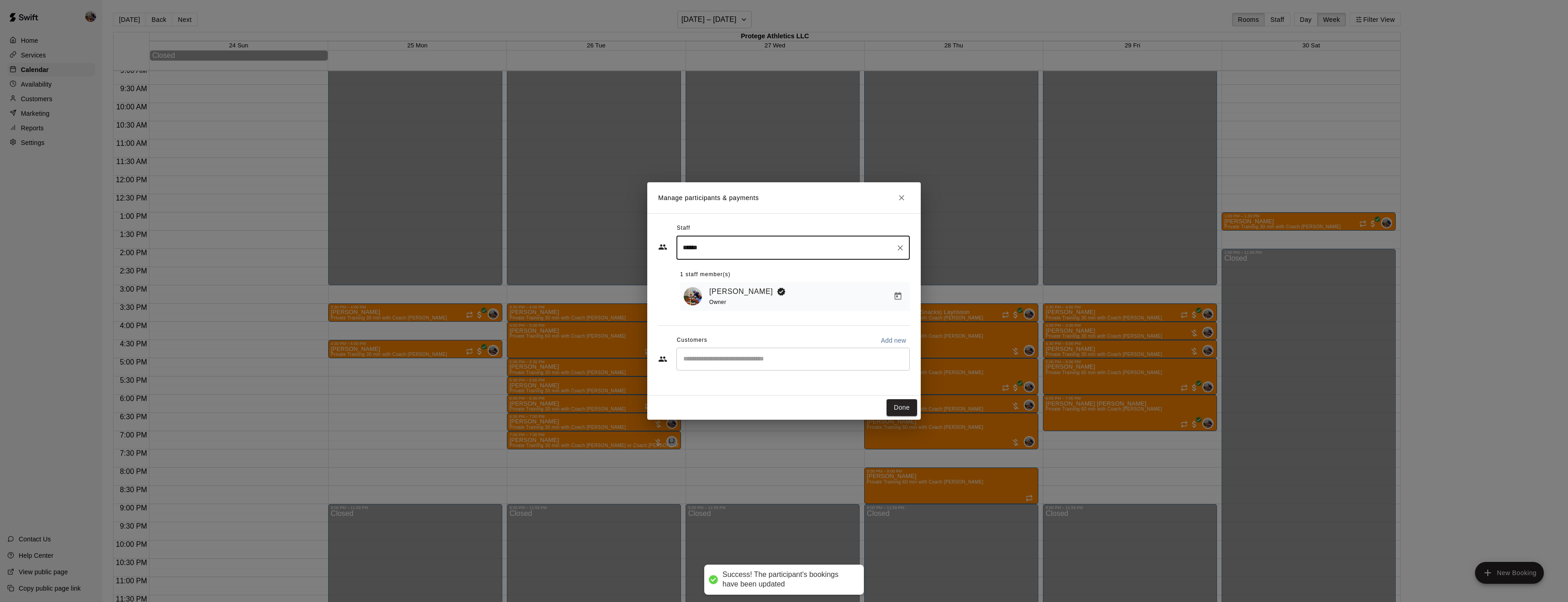
scroll to position [0, 0]
click at [808, 362] on input "Start typing to search customers..." at bounding box center [793, 359] width 225 height 9
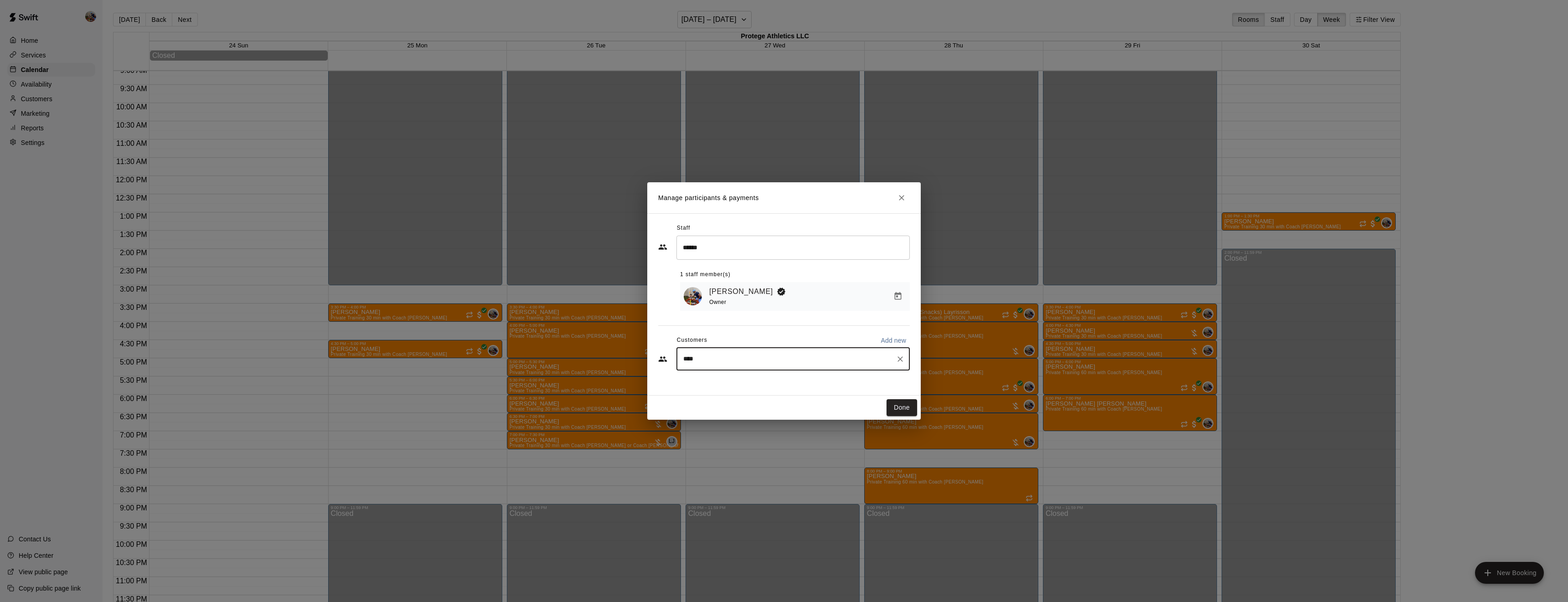
type input "*****"
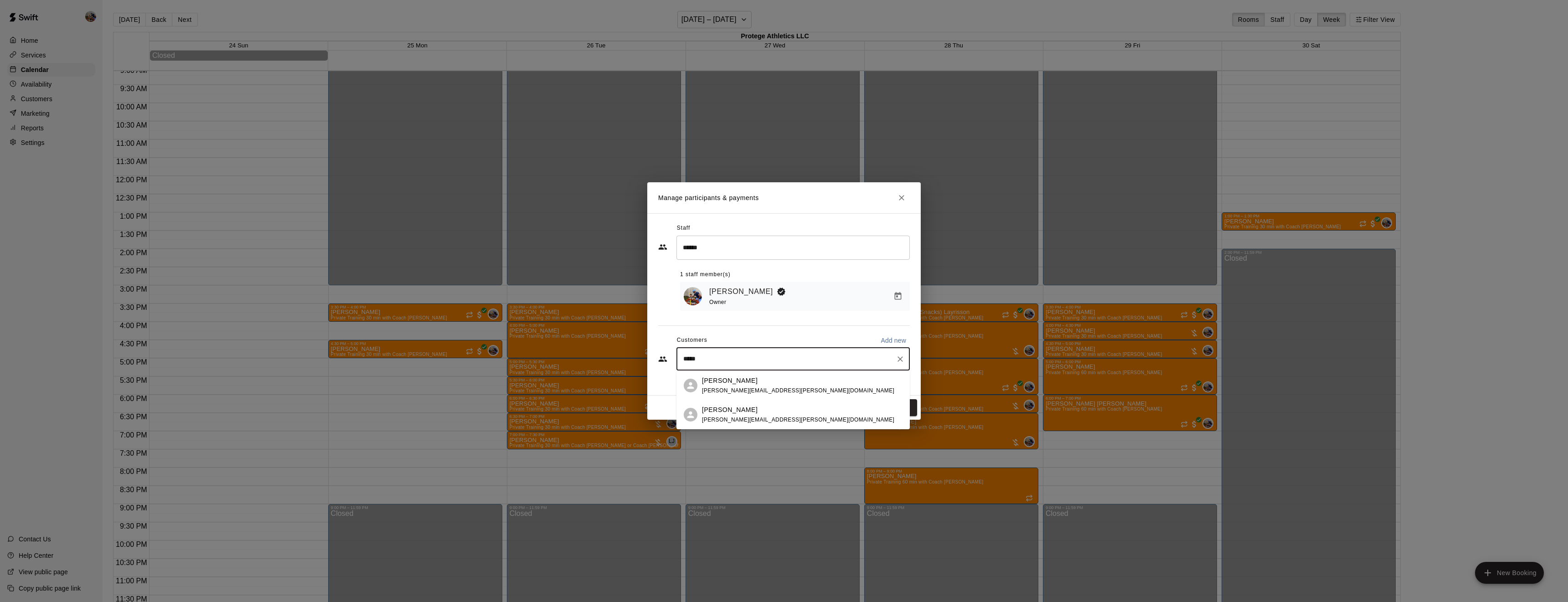
click at [808, 385] on div "Logan Cumby [EMAIL_ADDRESS][PERSON_NAME][DOMAIN_NAME]" at bounding box center [802, 386] width 200 height 19
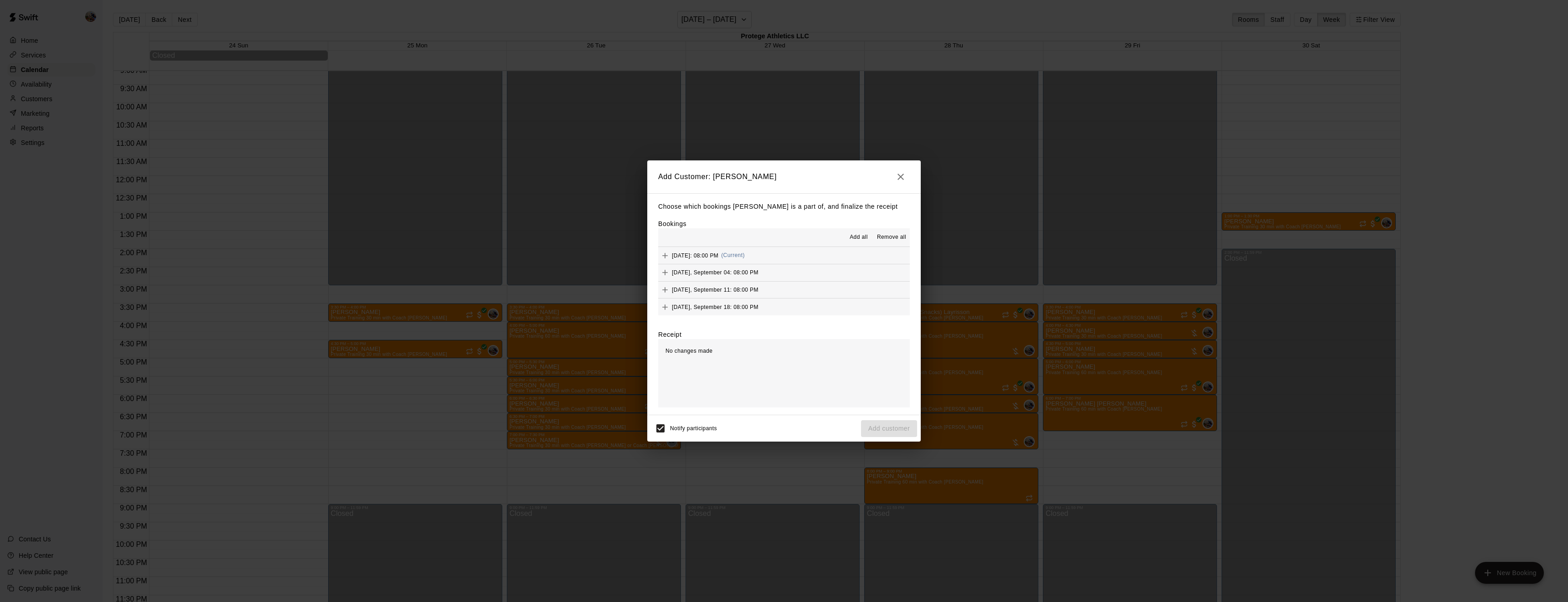
click at [860, 236] on span "Add all" at bounding box center [859, 237] width 18 height 9
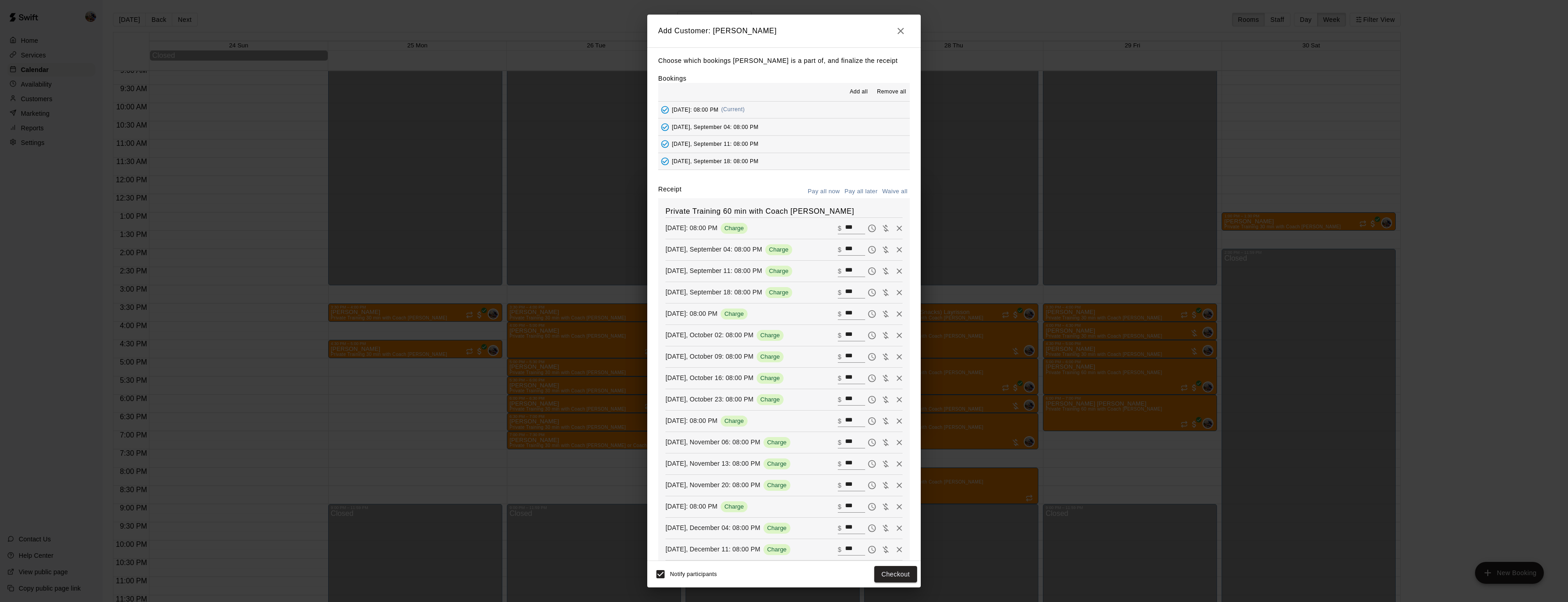
click at [900, 194] on button "Waive all" at bounding box center [894, 191] width 30 height 14
type input "*"
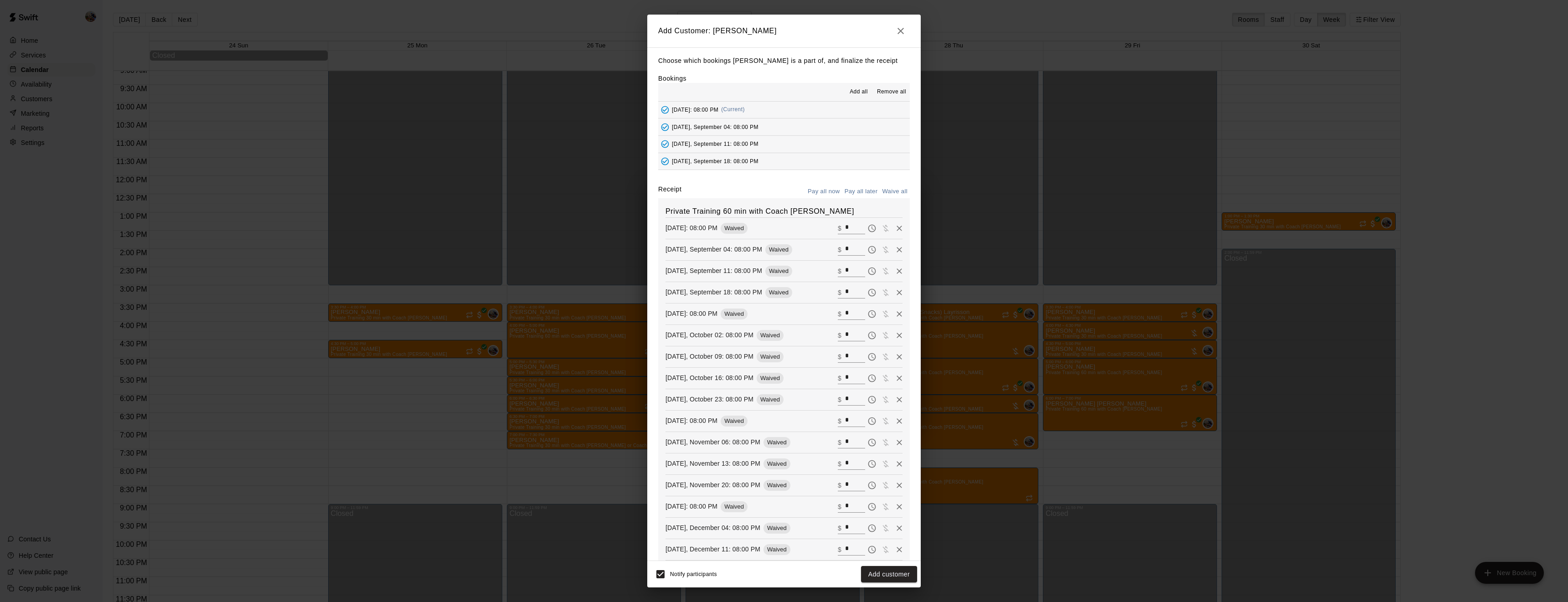
type input "*"
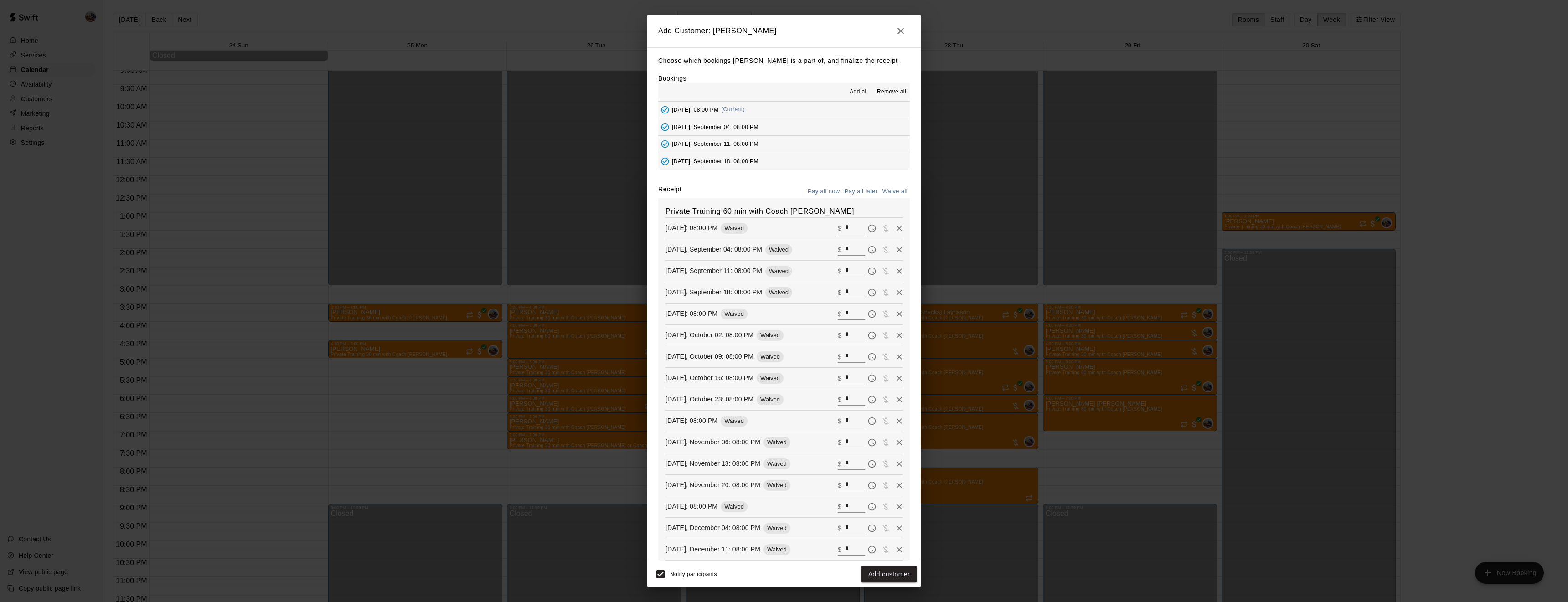
type input "*"
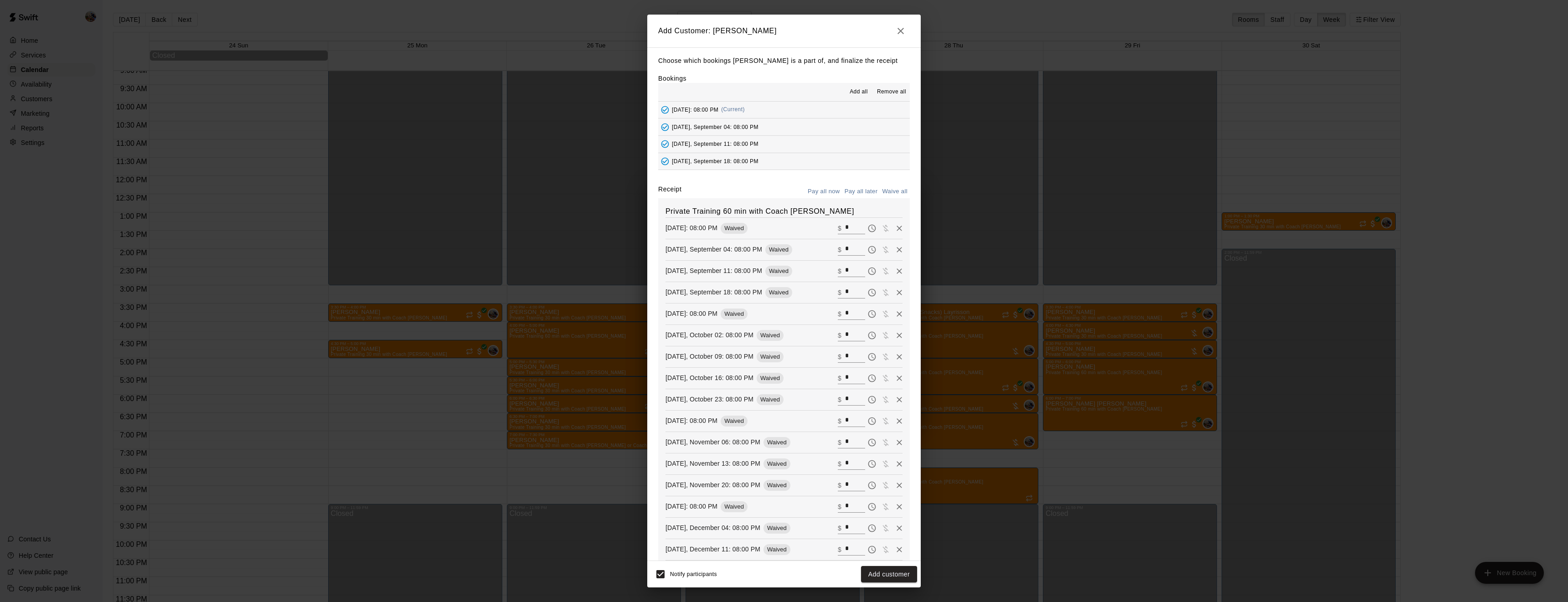
type input "*"
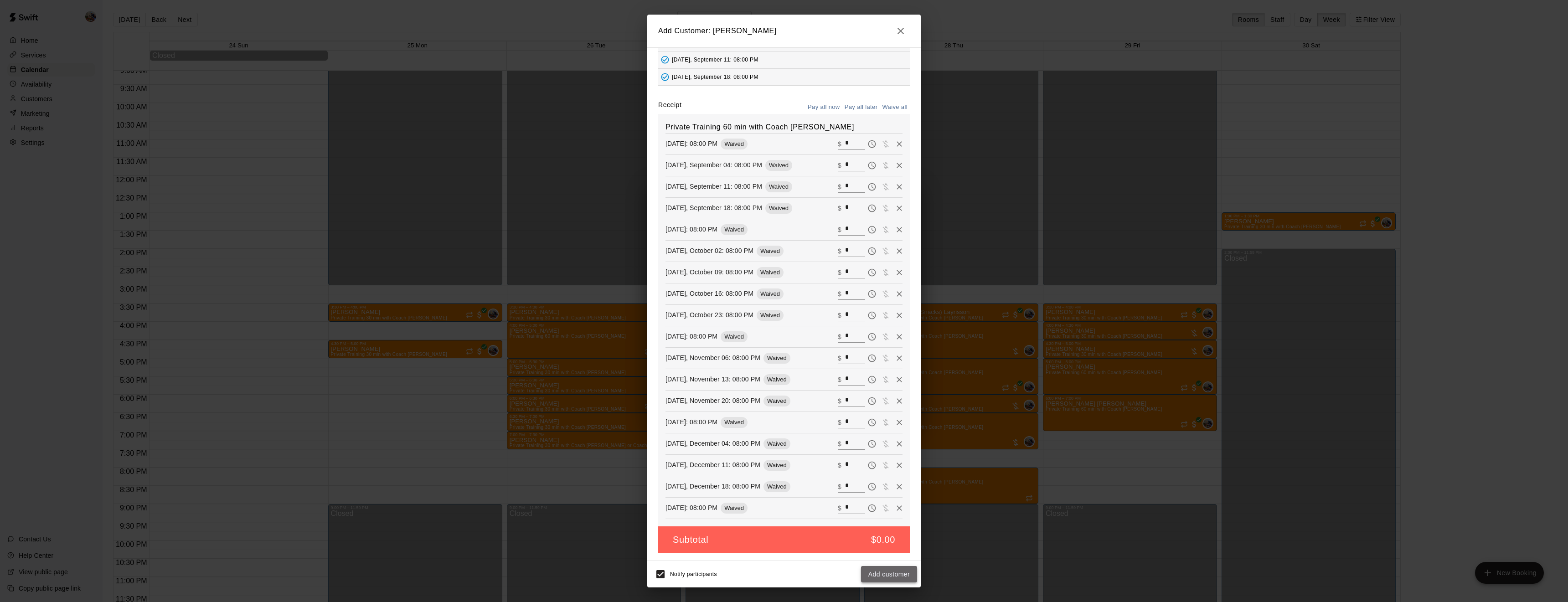
click at [895, 572] on button "Add customer" at bounding box center [889, 575] width 56 height 17
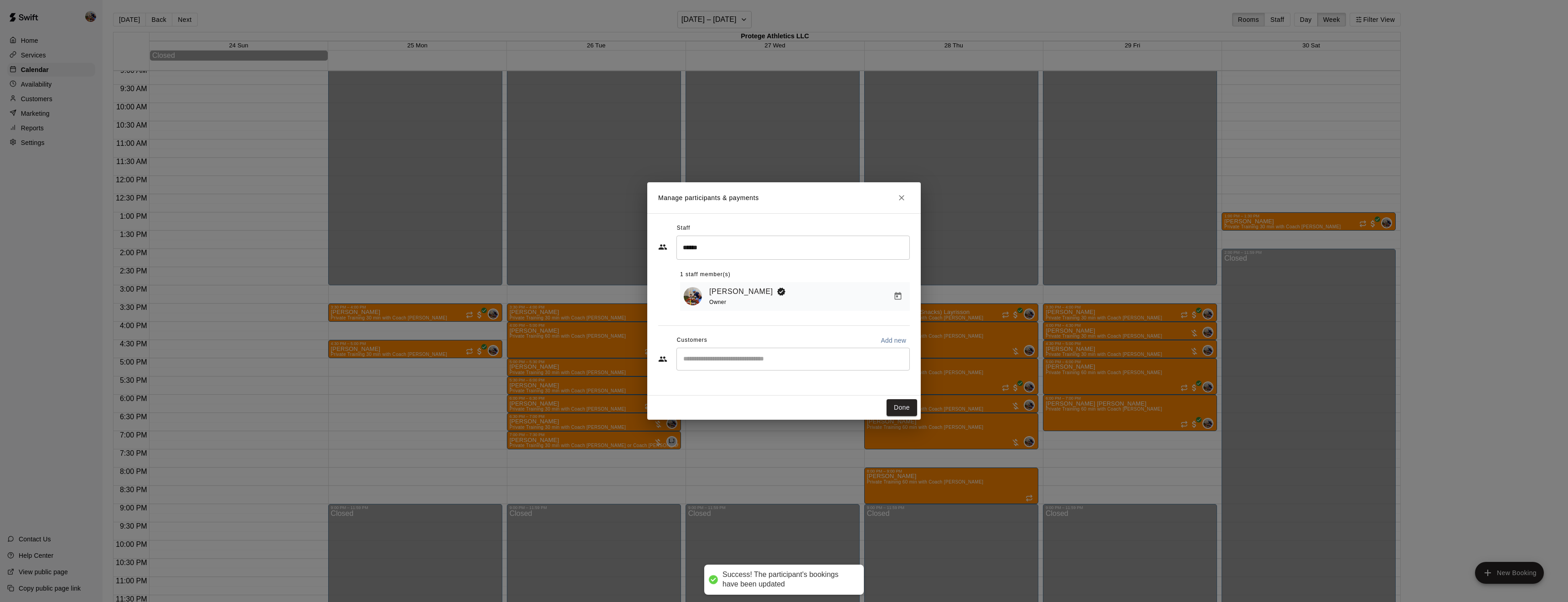
scroll to position [0, 0]
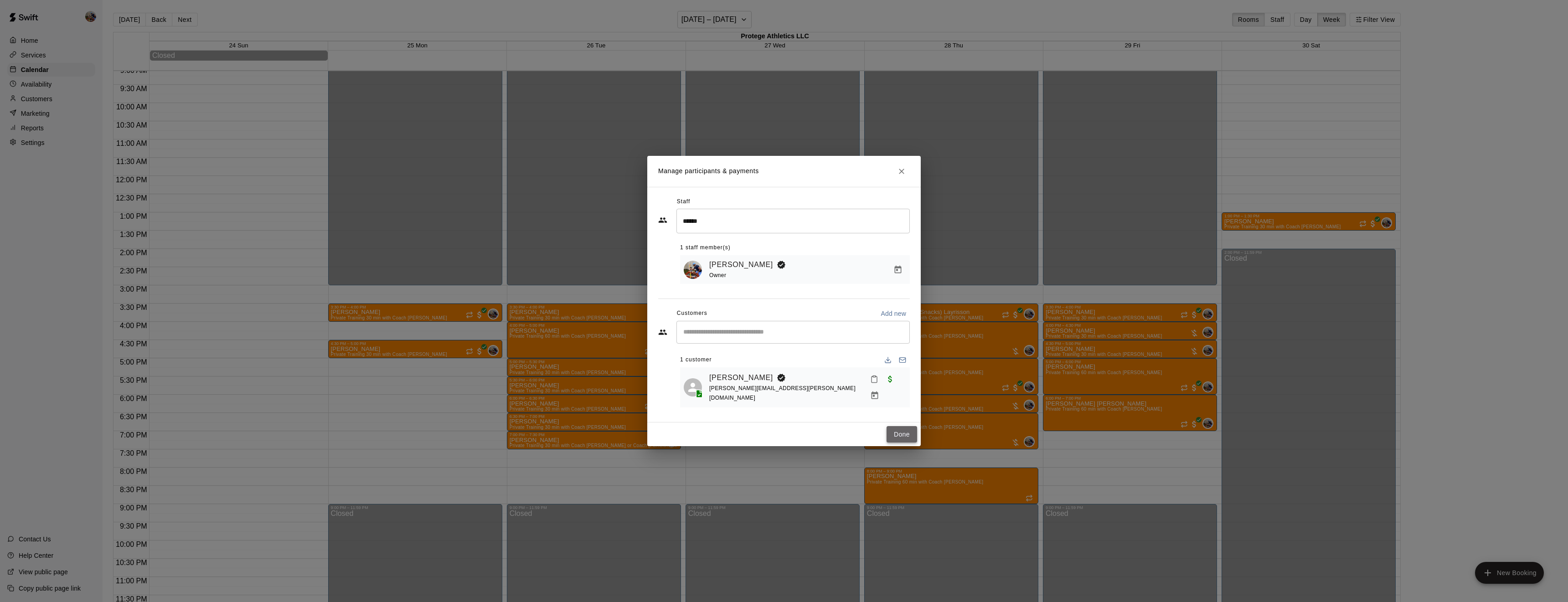
click at [901, 429] on button "Done" at bounding box center [901, 435] width 30 height 17
